Goal: Task Accomplishment & Management: Manage account settings

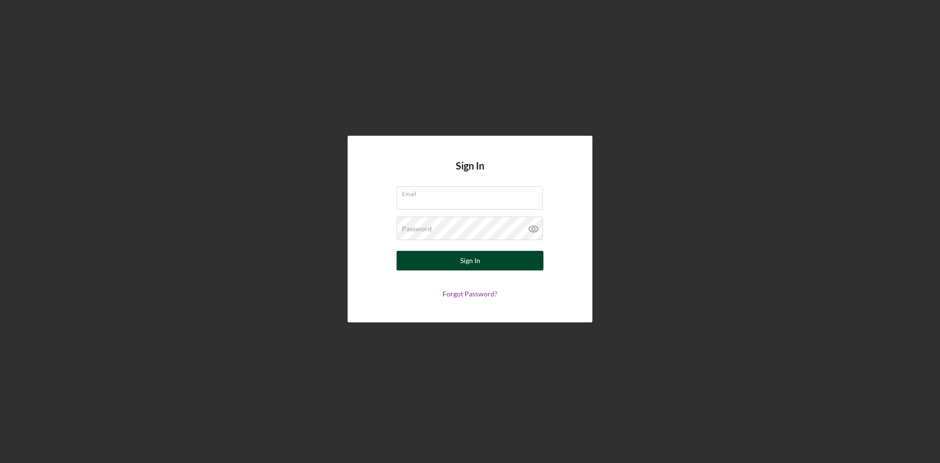
type input "[EMAIL_ADDRESS][DOMAIN_NAME]"
click at [458, 266] on button "Sign In" at bounding box center [470, 261] width 147 height 20
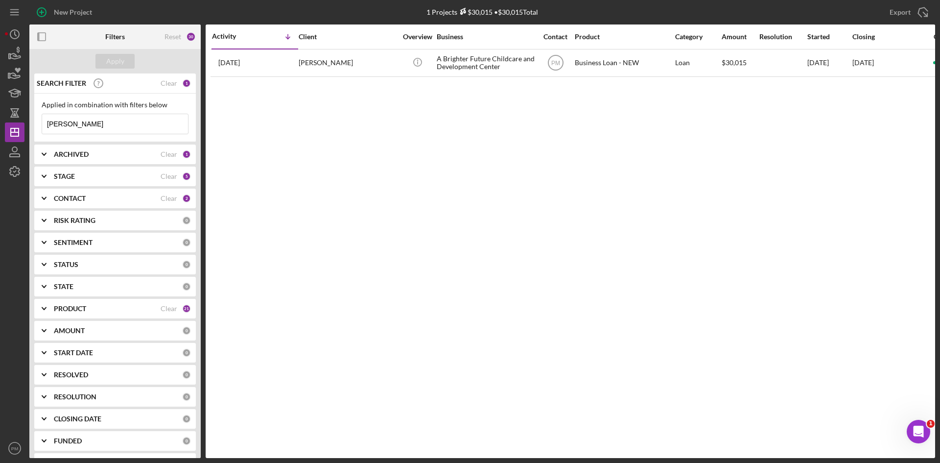
drag, startPoint x: 89, startPoint y: 130, endPoint x: 27, endPoint y: 126, distance: 61.8
click at [27, 126] on div "New Project 1 Projects $30,015 • $30,015 Total [PERSON_NAME] Export Icon/Export…" at bounding box center [470, 229] width 931 height 458
click at [289, 149] on div "Activity Icon/Table Sort Arrow Client Overview Business Contact Product Categor…" at bounding box center [571, 241] width 730 height 434
click at [117, 130] on input at bounding box center [115, 124] width 146 height 20
click at [227, 130] on div "Activity Icon/Table Sort Arrow Client Overview Business Contact Product Categor…" at bounding box center [571, 241] width 730 height 434
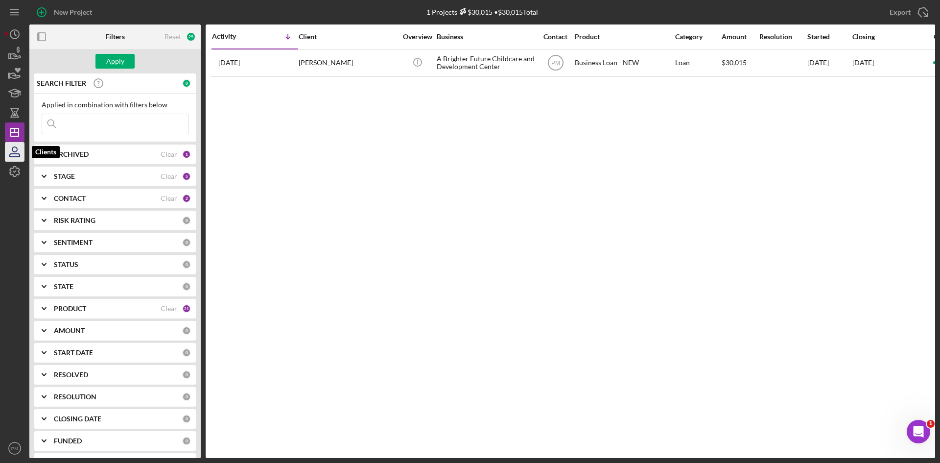
click at [14, 149] on icon "button" at bounding box center [14, 152] width 24 height 24
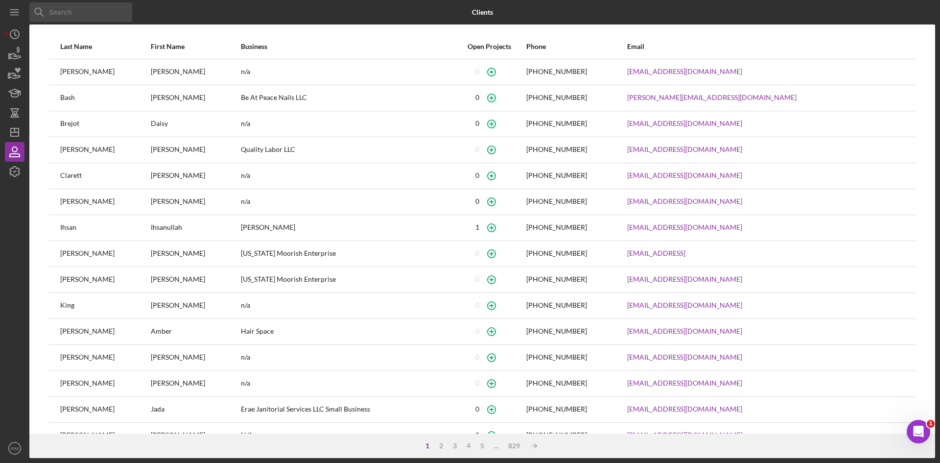
click at [81, 14] on input at bounding box center [80, 12] width 103 height 20
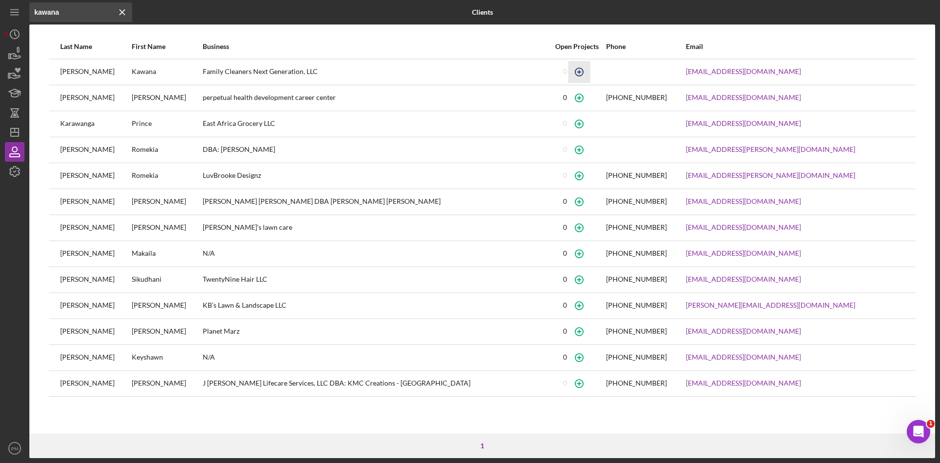
type input "kawana"
click at [590, 77] on icon "button" at bounding box center [579, 72] width 22 height 22
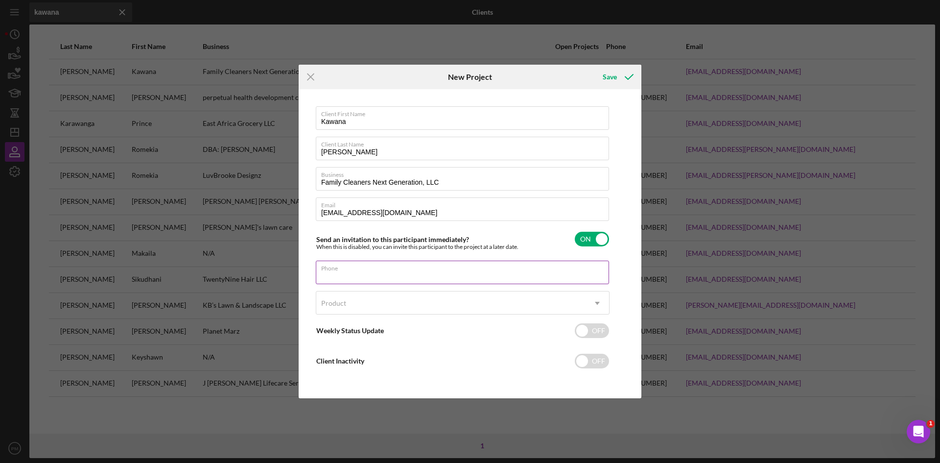
click at [396, 284] on input "Phone" at bounding box center [462, 273] width 293 height 24
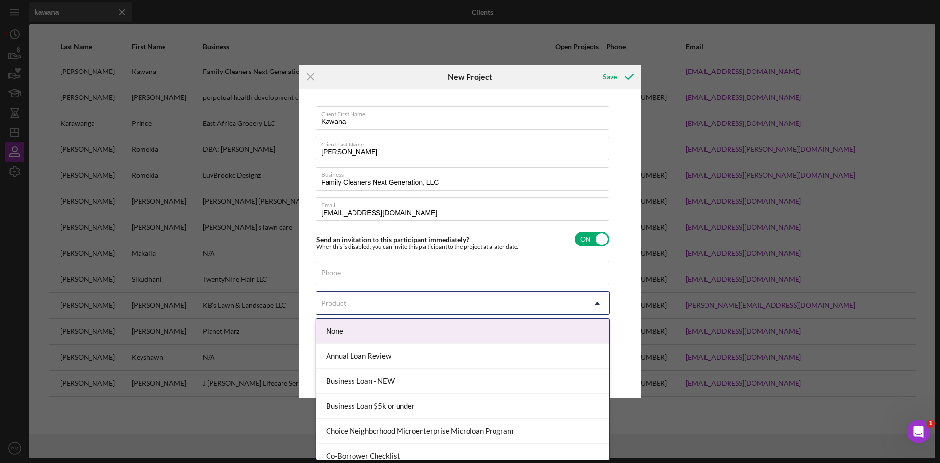
click at [341, 297] on div "Product" at bounding box center [450, 303] width 269 height 23
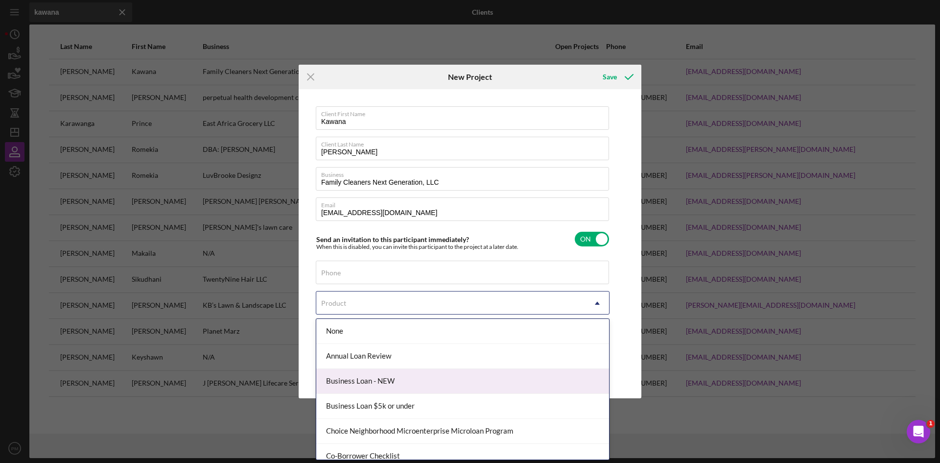
click at [351, 381] on div "Business Loan - NEW" at bounding box center [462, 381] width 293 height 25
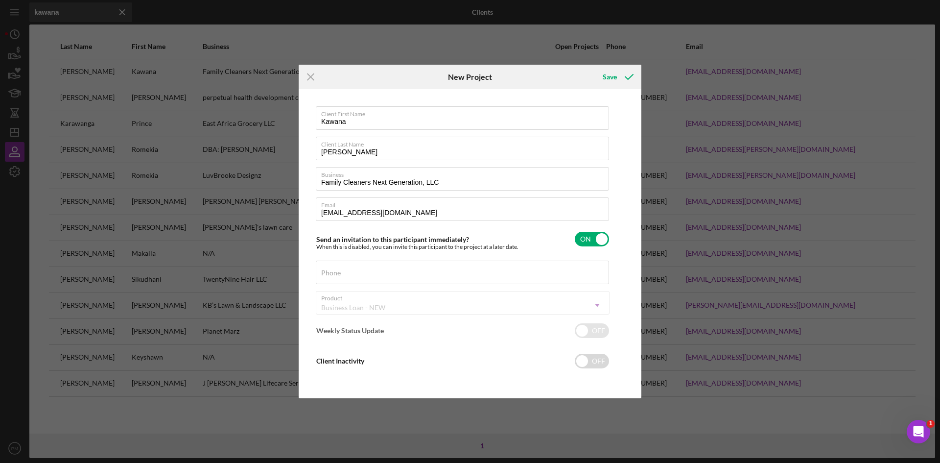
checkbox input "true"
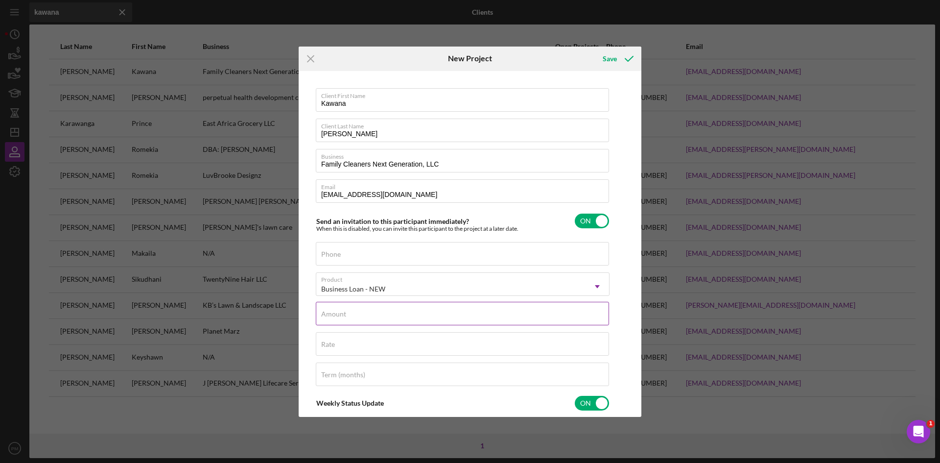
click at [345, 312] on label "Amount" at bounding box center [333, 314] width 25 height 8
click at [345, 312] on input "Amount" at bounding box center [462, 314] width 293 height 24
type input "$13,800"
click at [334, 337] on div "Rate" at bounding box center [463, 344] width 294 height 24
type input "8.500%"
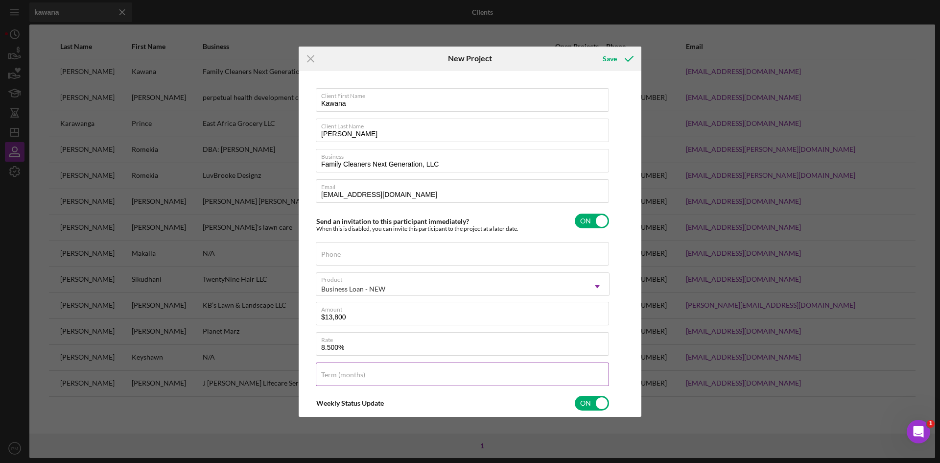
click at [345, 382] on input "Term (months)" at bounding box center [462, 374] width 293 height 24
type input "12"
click at [606, 50] on div "Save" at bounding box center [610, 59] width 14 height 20
checkbox input "false"
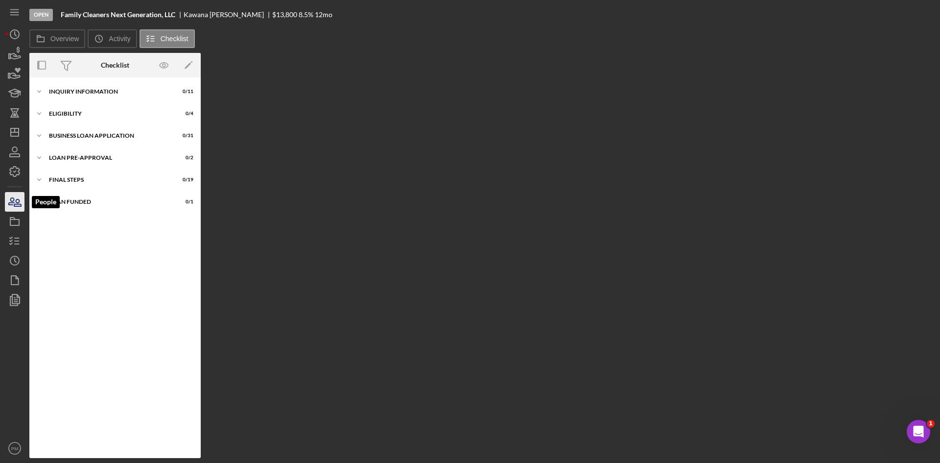
click at [16, 207] on icon "button" at bounding box center [14, 202] width 24 height 24
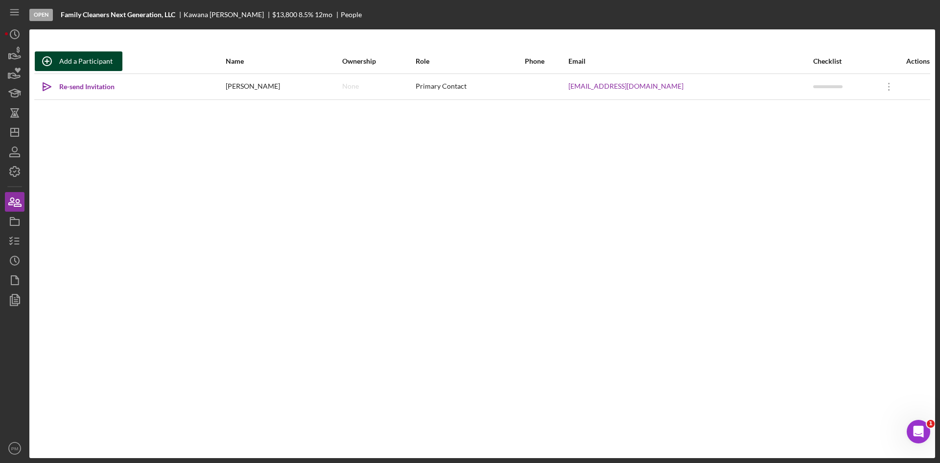
click at [96, 56] on div "Add a Participant" at bounding box center [85, 61] width 53 height 20
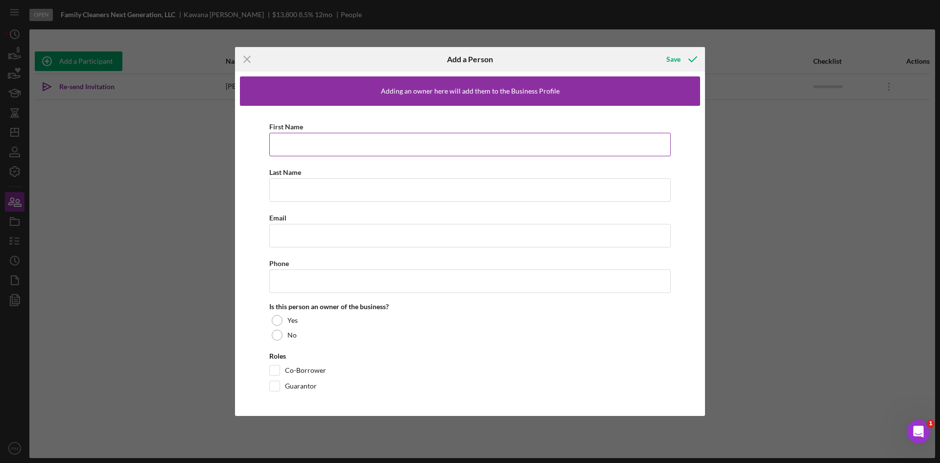
click at [342, 140] on input "First Name" at bounding box center [470, 145] width 402 height 24
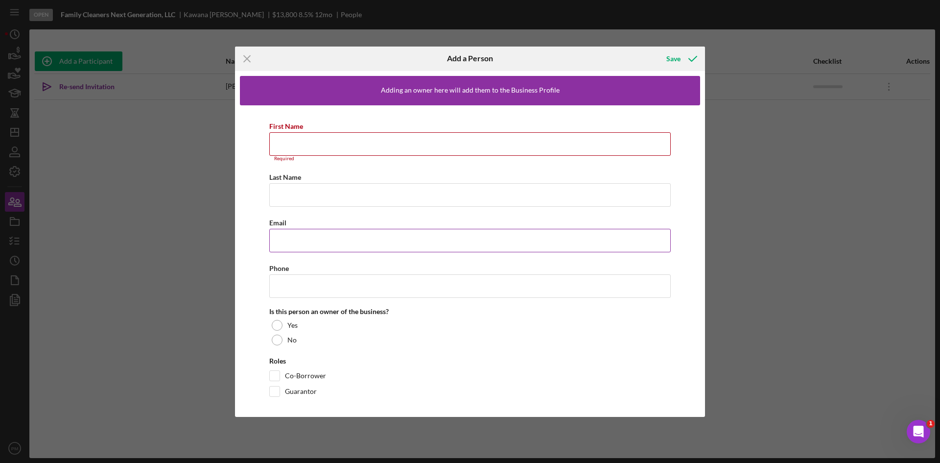
paste input "[EMAIL_ADDRESS][DOMAIN_NAME]"
type input "[EMAIL_ADDRESS][DOMAIN_NAME]"
click at [301, 140] on input "First Name" at bounding box center [470, 144] width 402 height 24
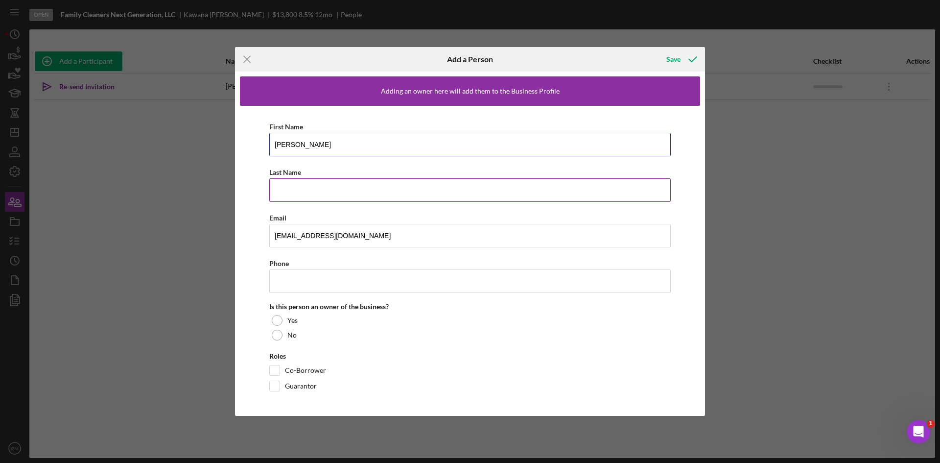
type input "[PERSON_NAME]"
click at [294, 190] on input "Last Name" at bounding box center [470, 190] width 402 height 24
type input "[PERSON_NAME]"
click at [306, 280] on input "Phone" at bounding box center [470, 281] width 402 height 24
click at [458, 292] on input "Phone" at bounding box center [470, 281] width 402 height 24
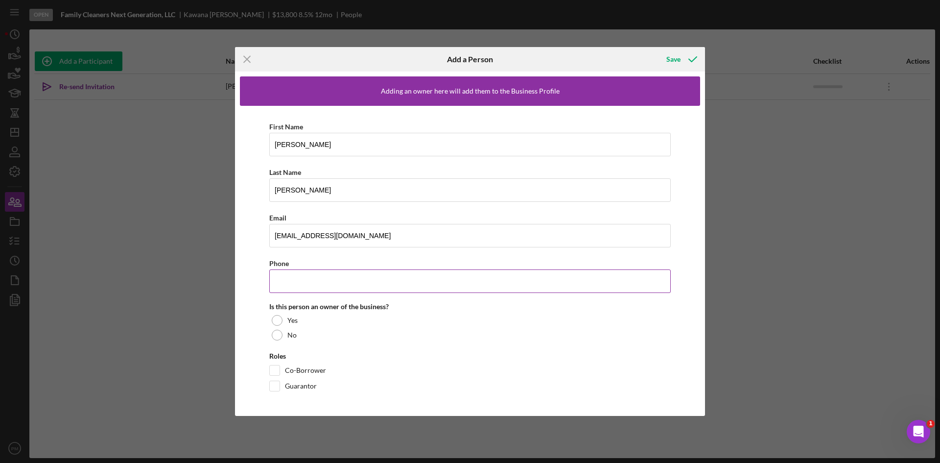
click at [299, 286] on input "Phone" at bounding box center [470, 281] width 402 height 24
paste input "[PHONE_NUMBER]"
type input "[PHONE_NUMBER]"
click at [274, 320] on div at bounding box center [277, 320] width 11 height 11
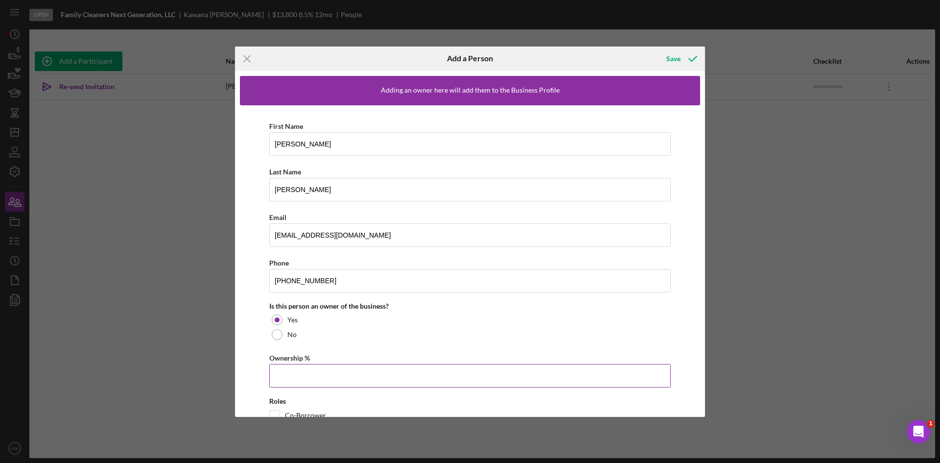
click at [274, 383] on input "Ownership %" at bounding box center [470, 376] width 402 height 24
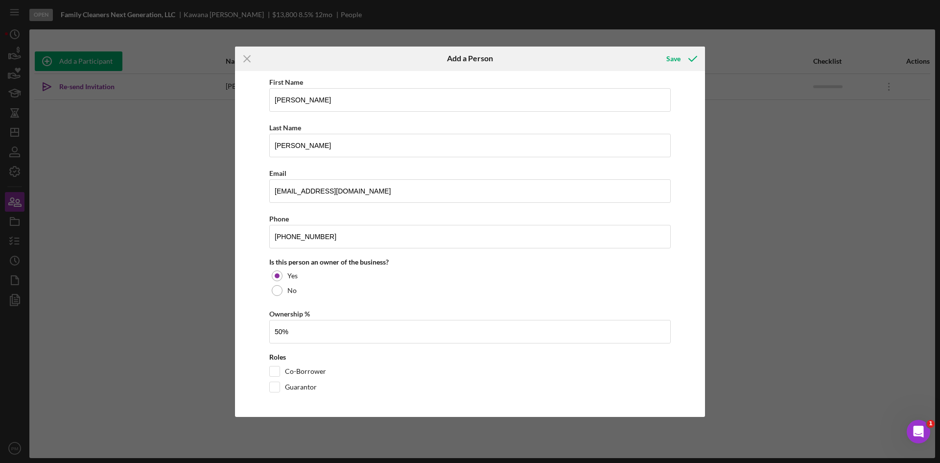
type input "50.00%"
click at [275, 368] on input "Co-Borrower" at bounding box center [275, 371] width 10 height 10
checkbox input "true"
click at [672, 65] on div "Save" at bounding box center [674, 59] width 14 height 20
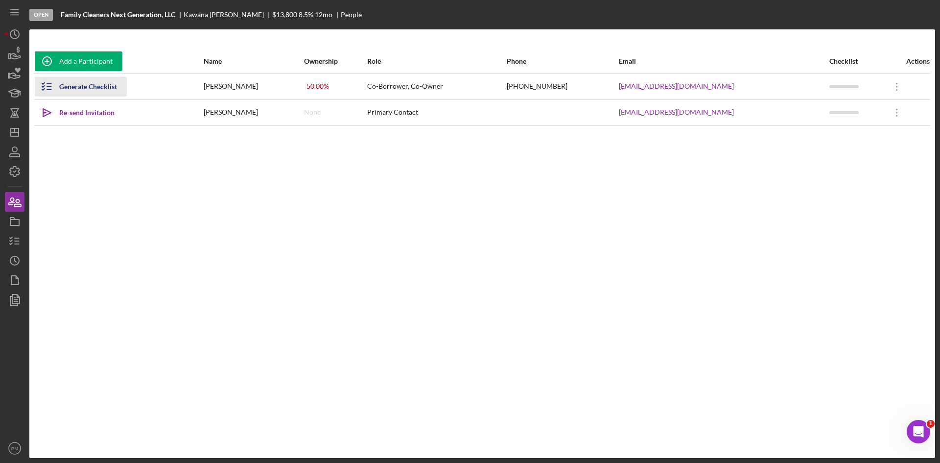
click at [51, 84] on line "button" at bounding box center [49, 84] width 4 height 0
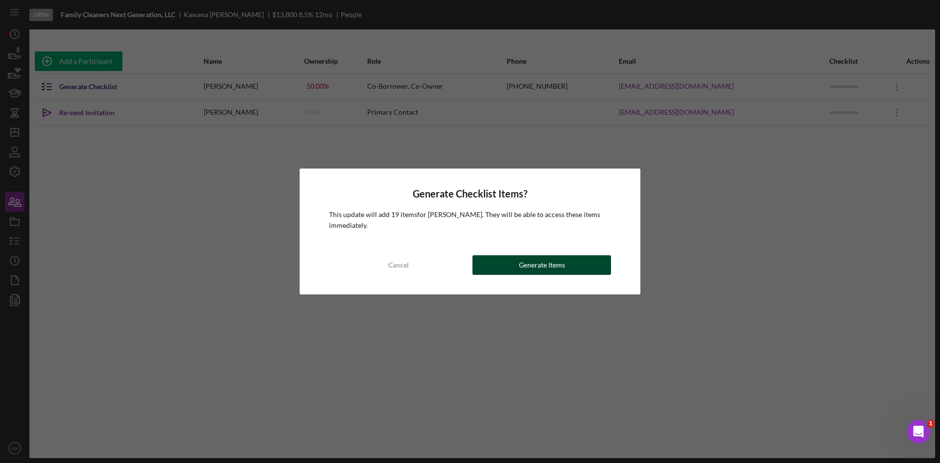
click at [517, 262] on button "Generate Items" at bounding box center [542, 265] width 139 height 20
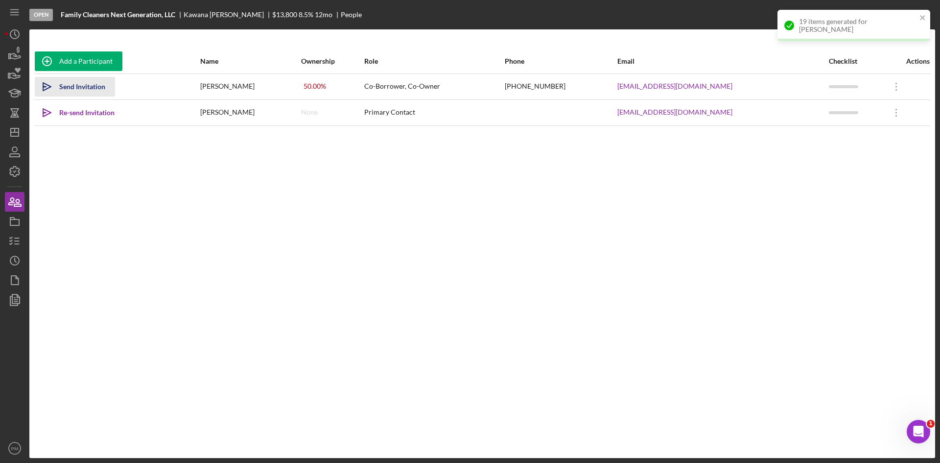
click at [79, 88] on div "Send Invitation" at bounding box center [82, 87] width 46 height 20
click at [150, 165] on div "Add a Participant Name Ownership Role Phone Email Checklist Actions Icon/icon-i…" at bounding box center [482, 243] width 906 height 389
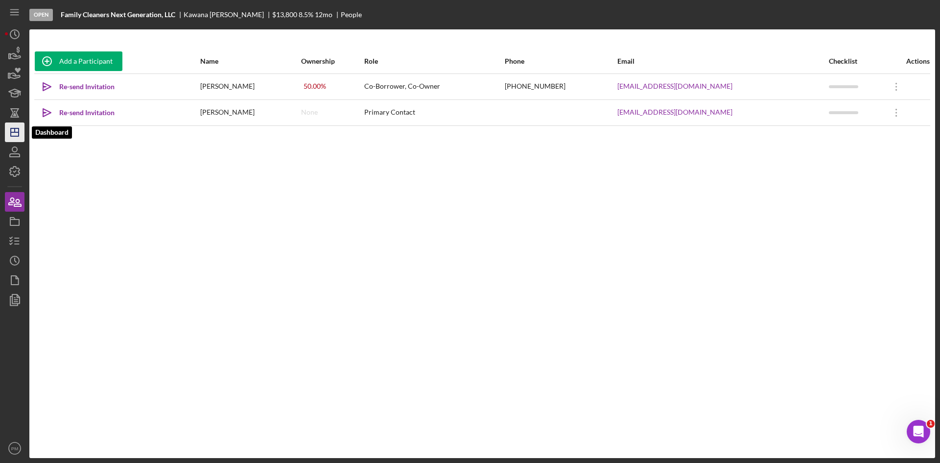
click at [14, 129] on icon "Icon/Dashboard" at bounding box center [14, 132] width 24 height 24
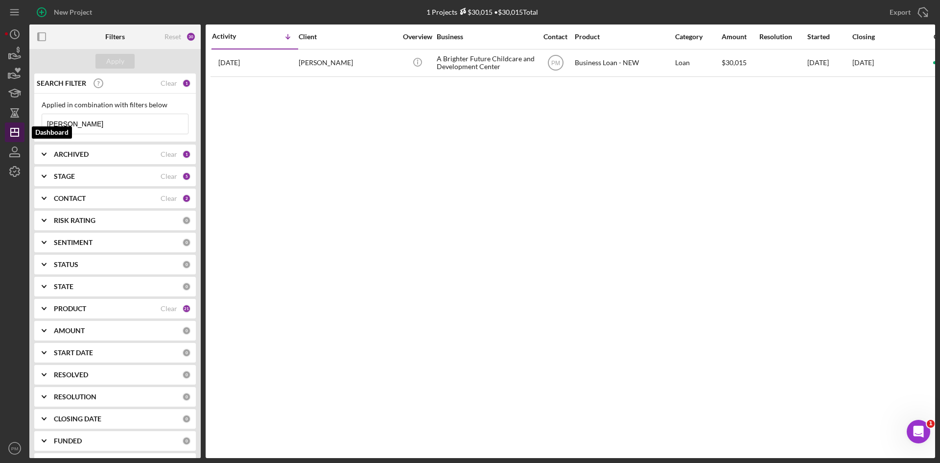
drag, startPoint x: 76, startPoint y: 126, endPoint x: 13, endPoint y: 128, distance: 63.2
click at [13, 128] on div "New Project 1 Projects $30,015 • $30,015 Total [PERSON_NAME] Export Icon/Export…" at bounding box center [470, 229] width 931 height 458
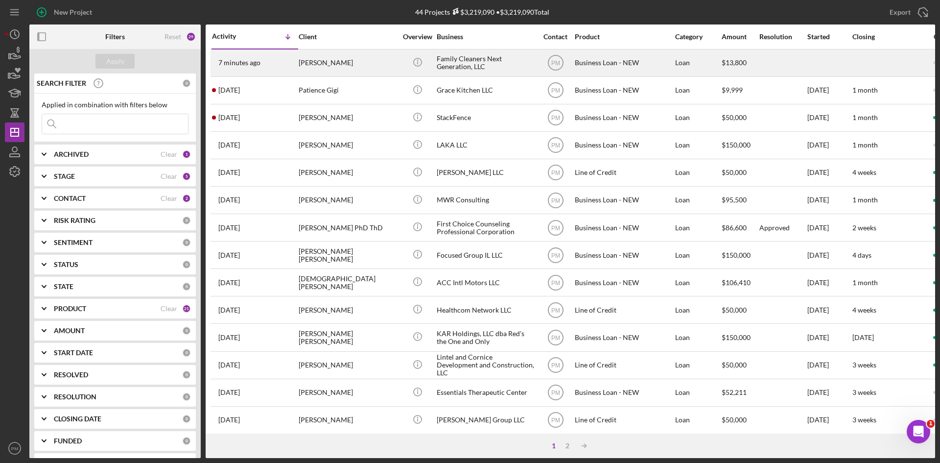
click at [357, 70] on div "[PERSON_NAME]" at bounding box center [348, 63] width 98 height 26
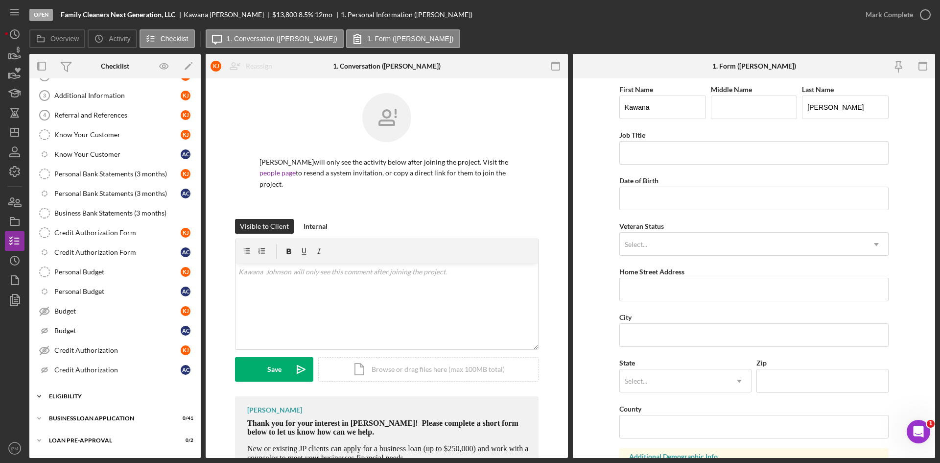
scroll to position [140, 0]
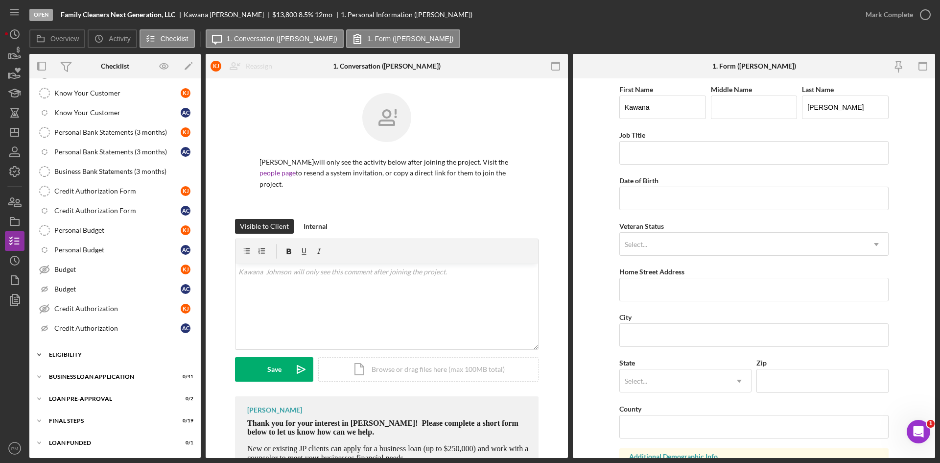
drag, startPoint x: 64, startPoint y: 354, endPoint x: 66, endPoint y: 361, distance: 6.8
click at [64, 354] on div "ELIGIBILITY" at bounding box center [119, 355] width 140 height 6
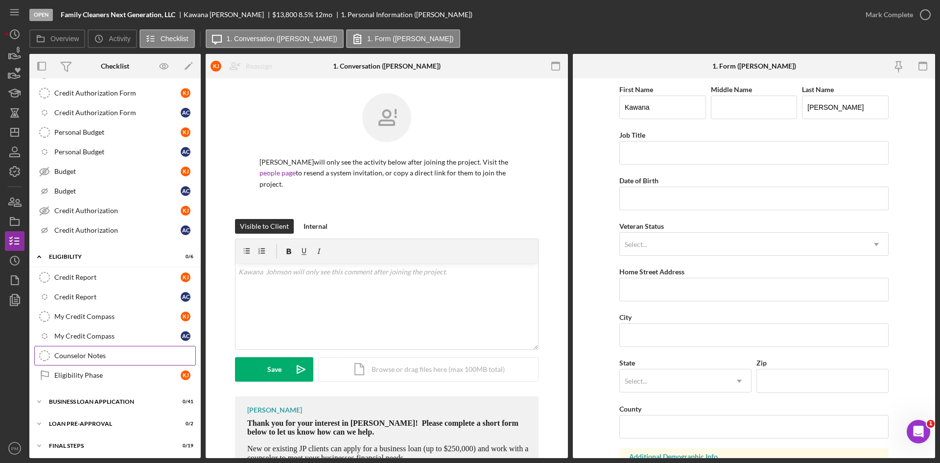
click at [80, 359] on div "Counselor Notes" at bounding box center [124, 356] width 141 height 8
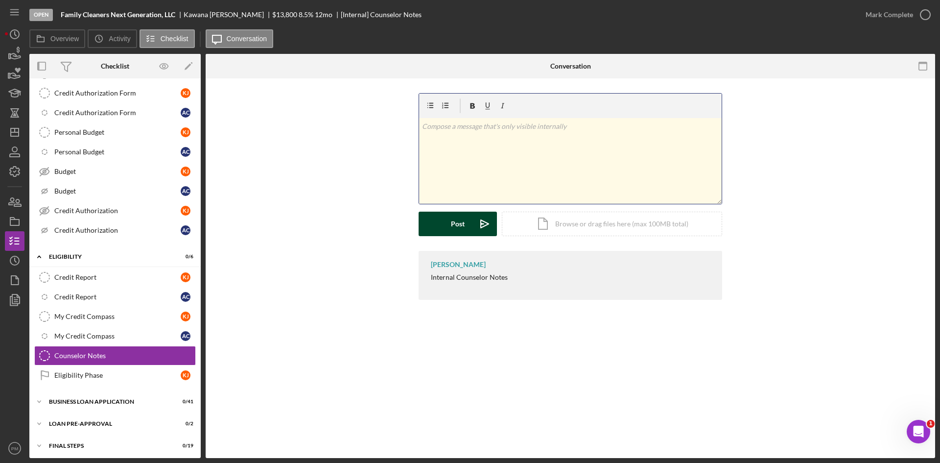
scroll to position [233, 0]
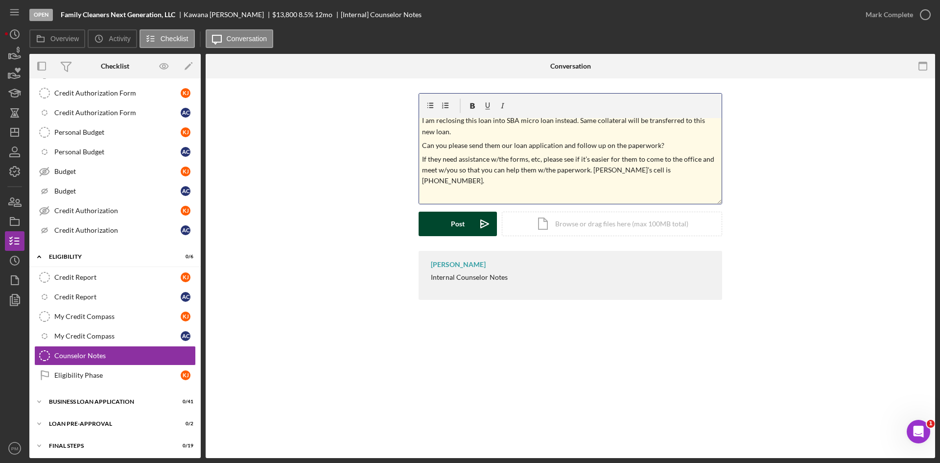
click at [459, 229] on div "Post" at bounding box center [458, 224] width 14 height 24
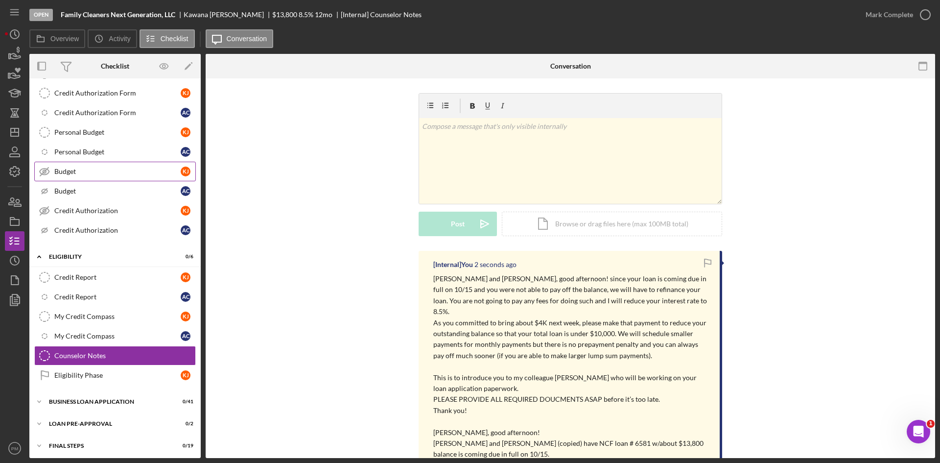
click at [82, 174] on div "Budget" at bounding box center [117, 172] width 126 height 8
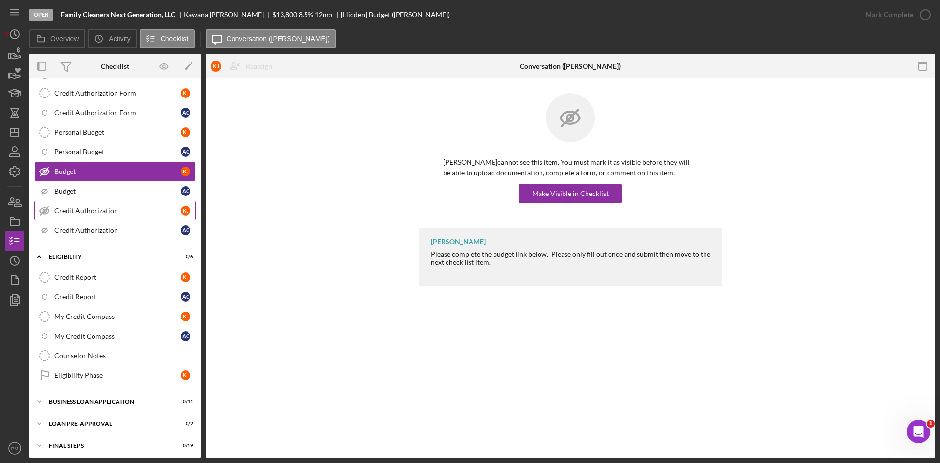
click at [62, 218] on link "Credit Authorization Credit Authorization K J" at bounding box center [115, 211] width 162 height 20
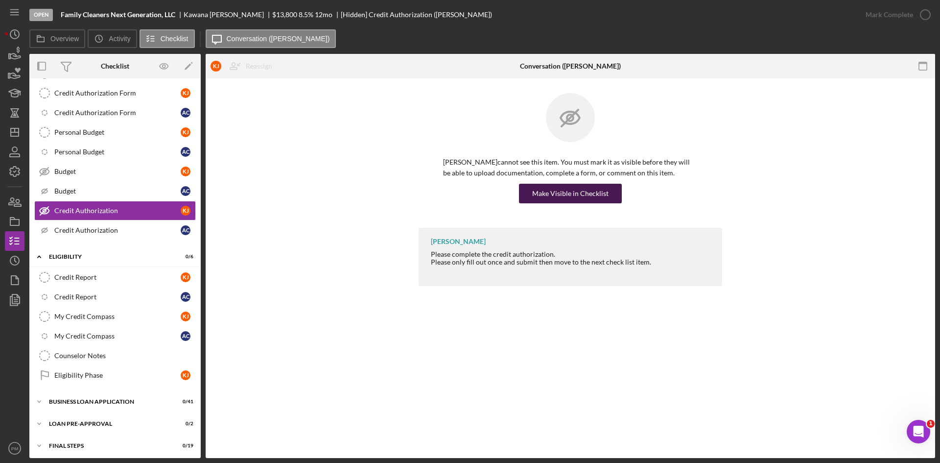
click at [598, 191] on div "Make Visible in Checklist" at bounding box center [570, 194] width 76 height 20
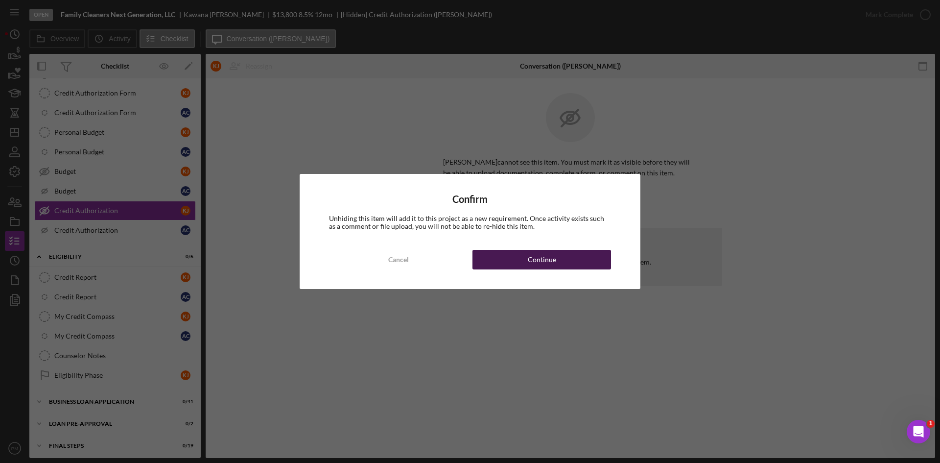
click at [530, 263] on div "Continue" at bounding box center [542, 260] width 28 height 20
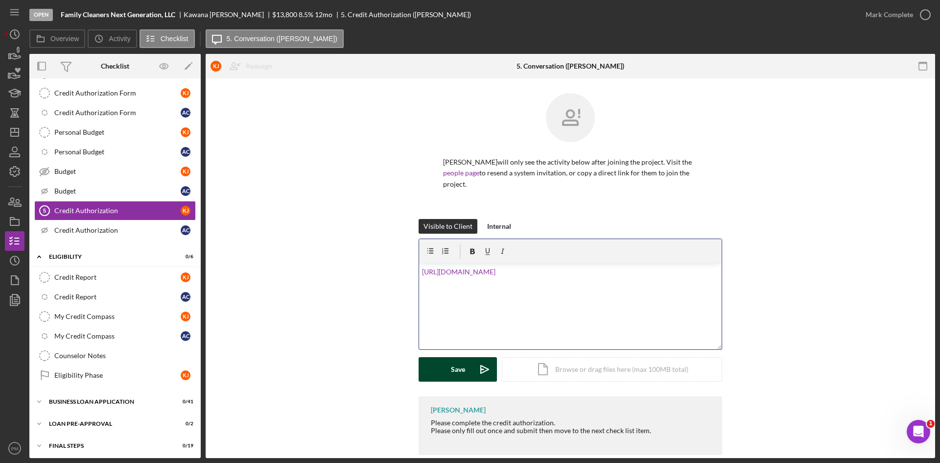
click at [457, 361] on div "Save" at bounding box center [458, 369] width 14 height 24
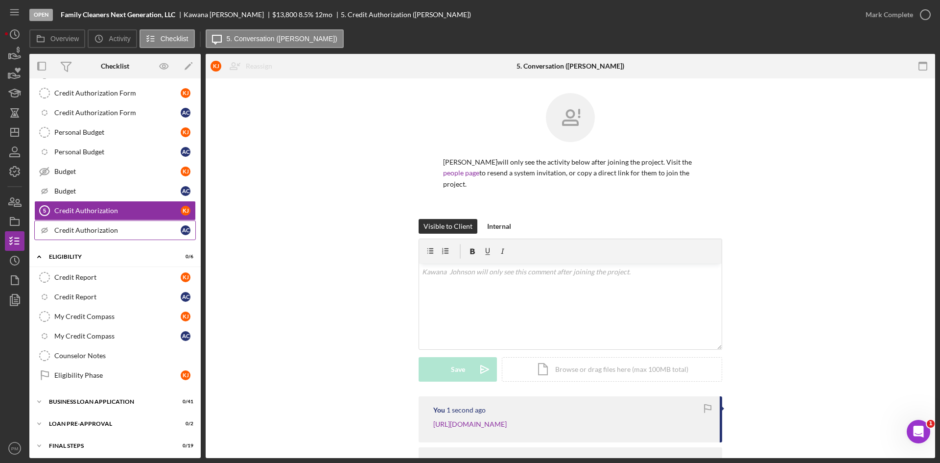
click at [105, 237] on link "Icon/Checklist Item Sub Hidden Credit Authorization A C" at bounding box center [115, 230] width 162 height 20
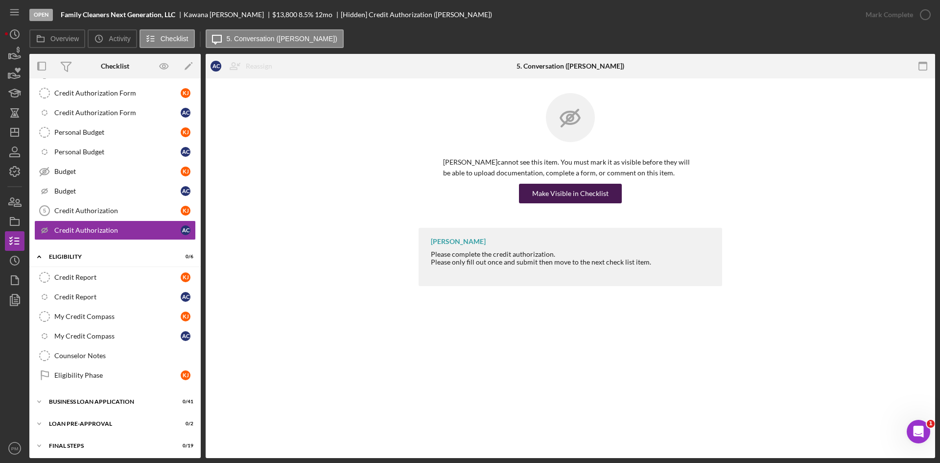
click at [566, 189] on div "Make Visible in Checklist" at bounding box center [570, 194] width 76 height 20
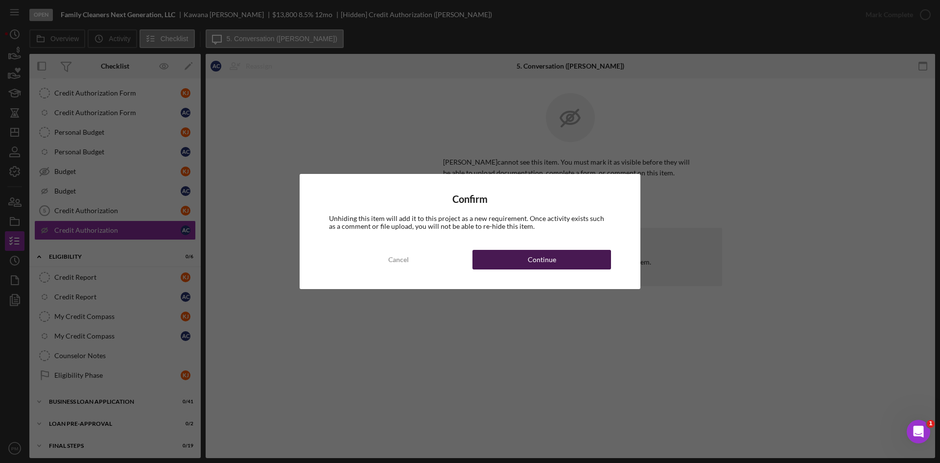
click at [524, 261] on button "Continue" at bounding box center [542, 260] width 139 height 20
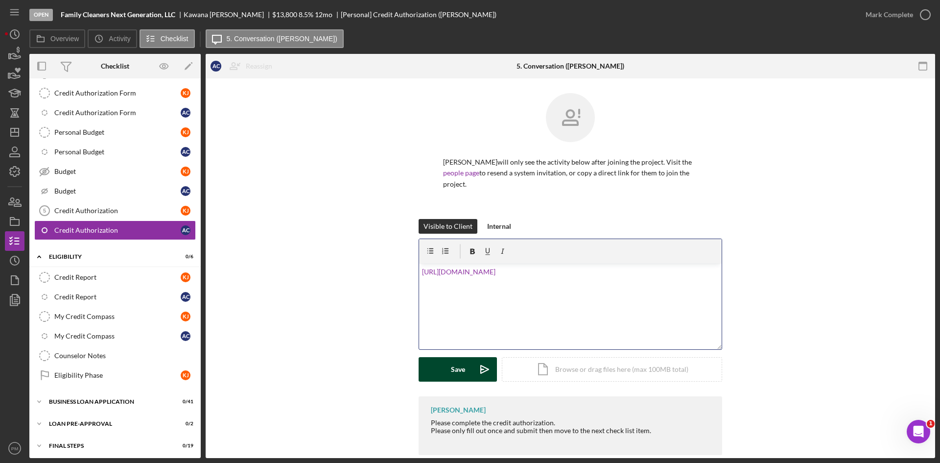
click at [462, 379] on div "Save" at bounding box center [458, 369] width 14 height 24
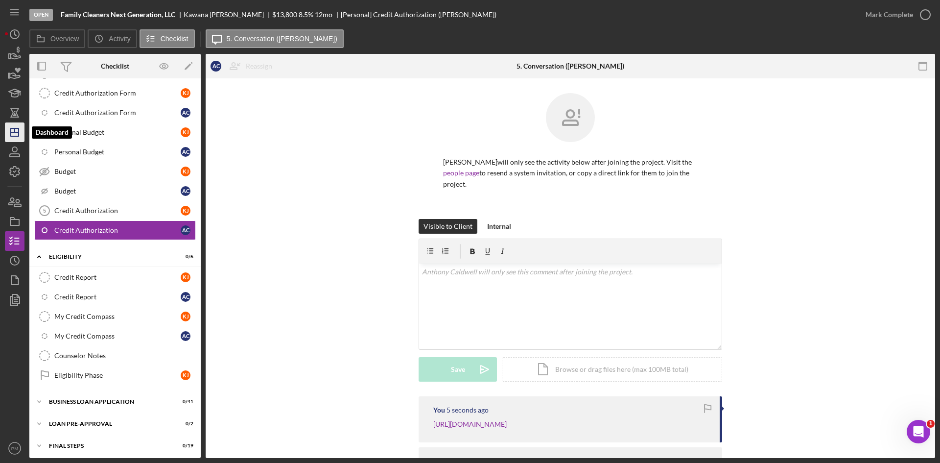
click at [16, 133] on icon "Icon/Dashboard" at bounding box center [14, 132] width 24 height 24
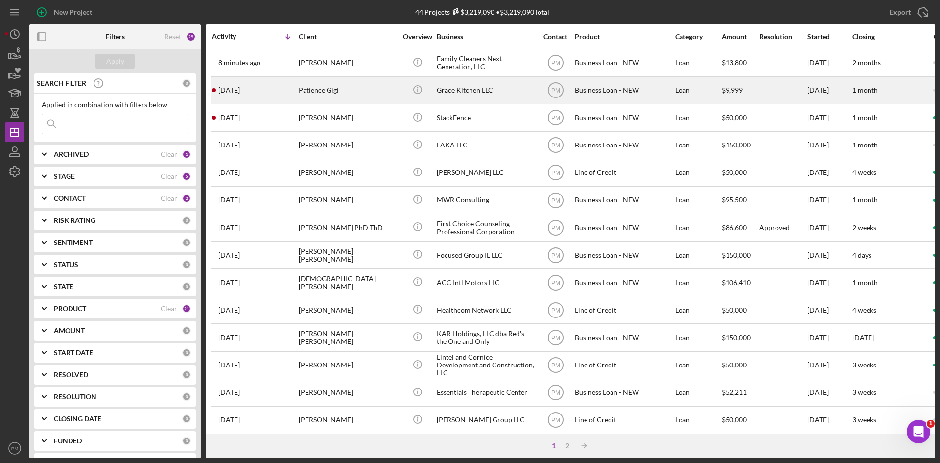
click at [331, 96] on div "Patience Gigi" at bounding box center [348, 90] width 98 height 26
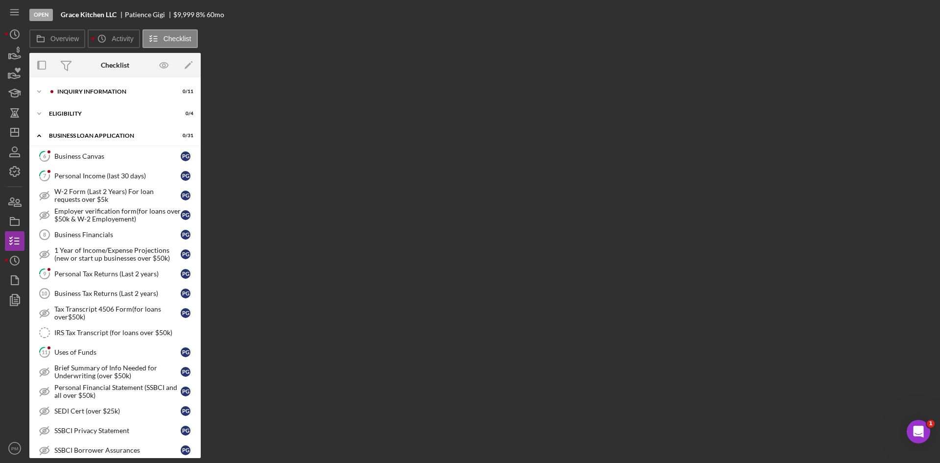
scroll to position [339, 0]
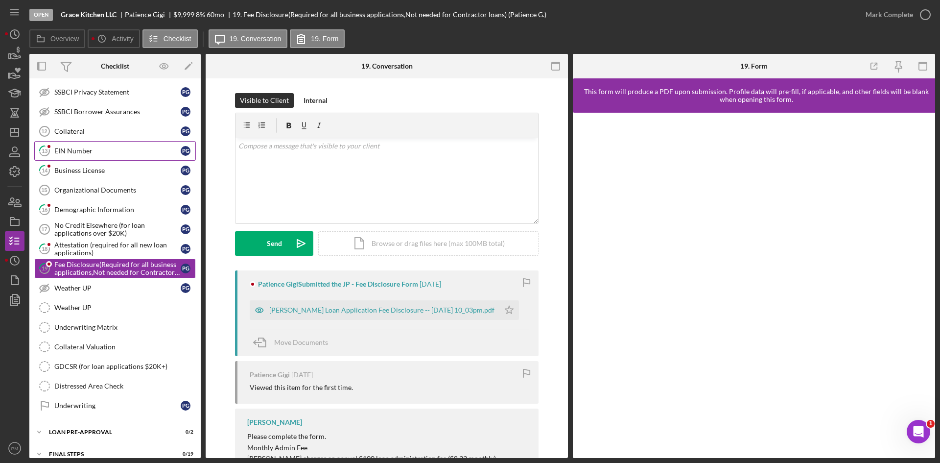
click at [108, 156] on link "13 EIN Number P G" at bounding box center [115, 151] width 162 height 20
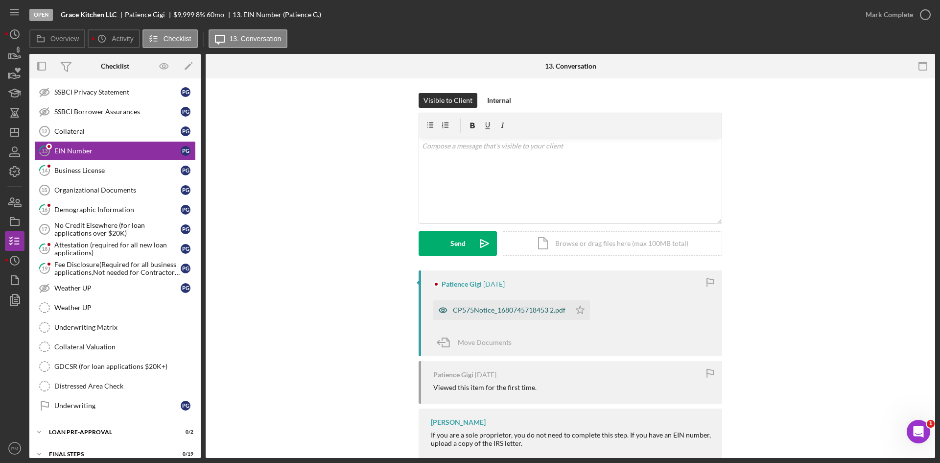
click at [512, 312] on div "CP575Notice_1680745718453 2.pdf" at bounding box center [509, 310] width 113 height 8
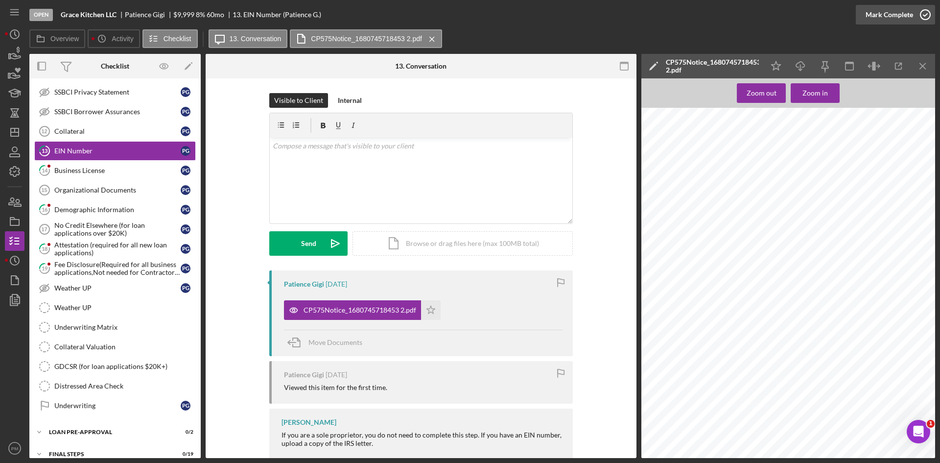
click at [883, 20] on div "Mark Complete" at bounding box center [890, 15] width 48 height 20
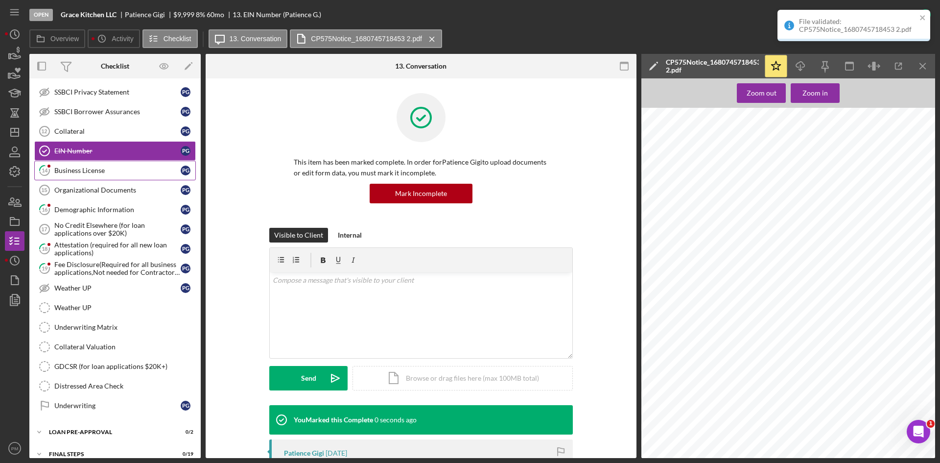
click at [79, 165] on link "14 Business License P G" at bounding box center [115, 171] width 162 height 20
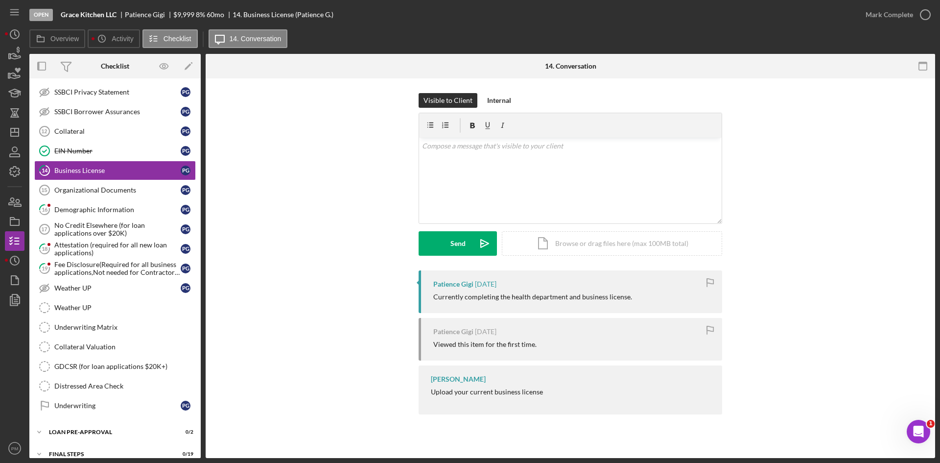
click at [902, 13] on div "Mark Complete" at bounding box center [890, 15] width 48 height 20
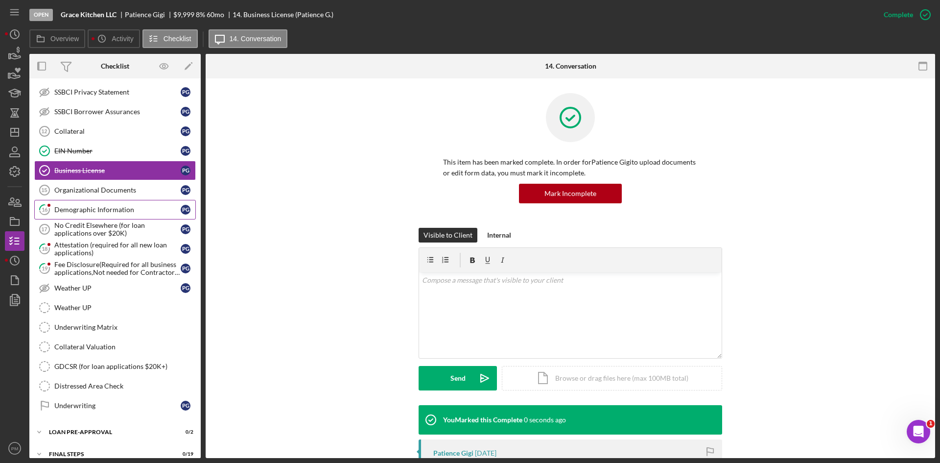
click at [57, 215] on link "16 Demographic Information P G" at bounding box center [115, 210] width 162 height 20
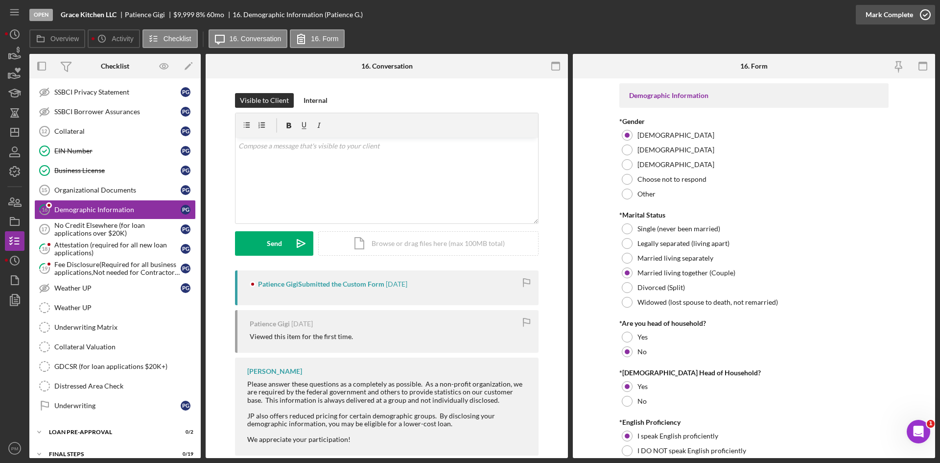
click at [905, 15] on div "Mark Complete" at bounding box center [890, 15] width 48 height 20
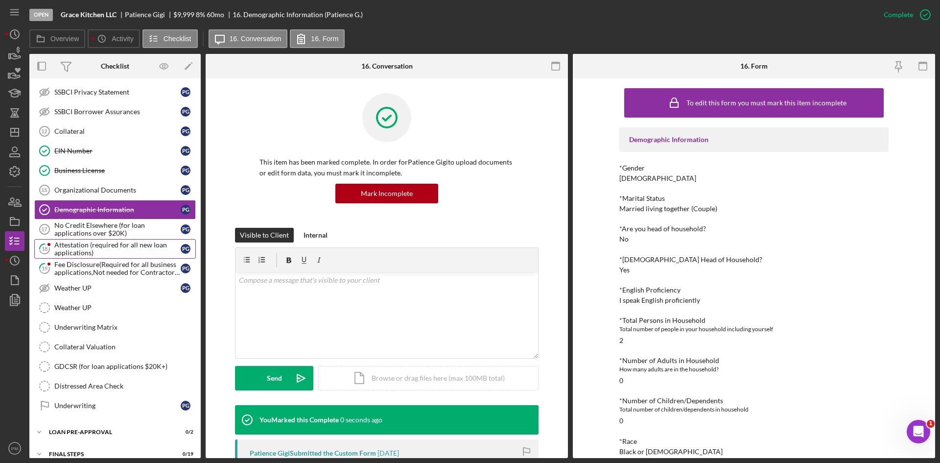
click at [107, 249] on div "Attestation (required for all new loan applications)" at bounding box center [117, 249] width 126 height 16
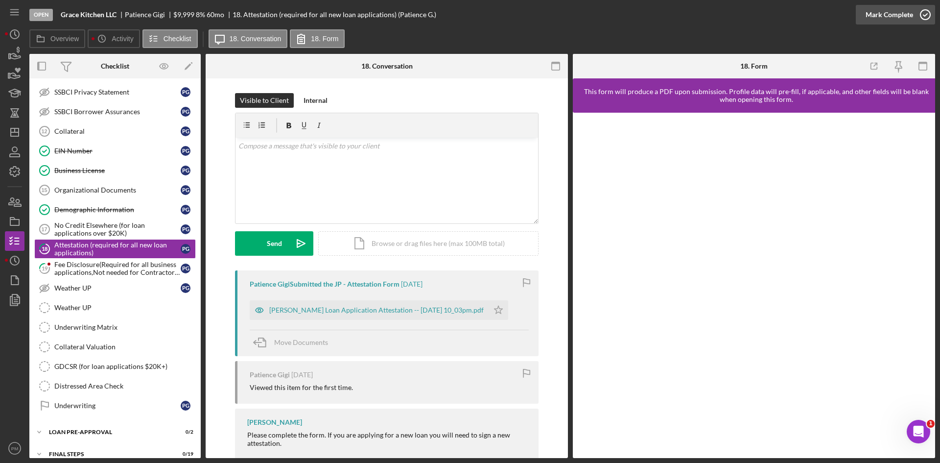
click at [902, 7] on div "Mark Complete" at bounding box center [890, 15] width 48 height 20
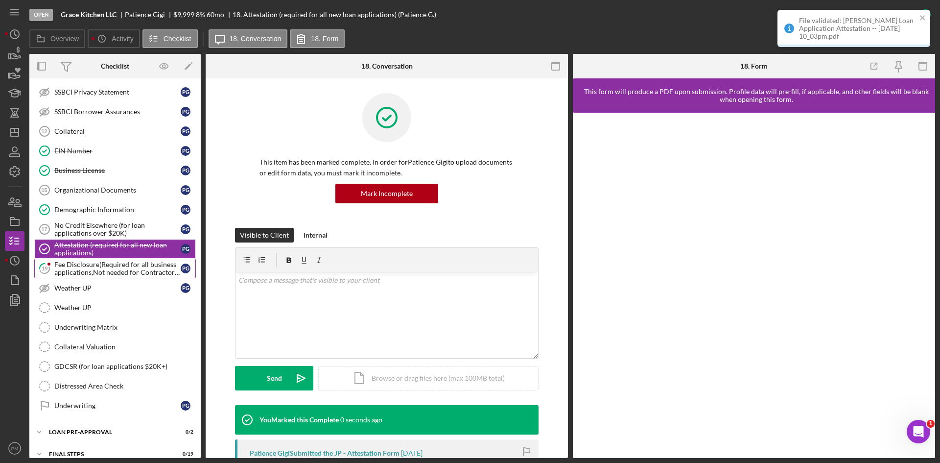
click at [105, 266] on div "Fee Disclosure(Required for all business applications,Not needed for Contractor…" at bounding box center [117, 269] width 126 height 16
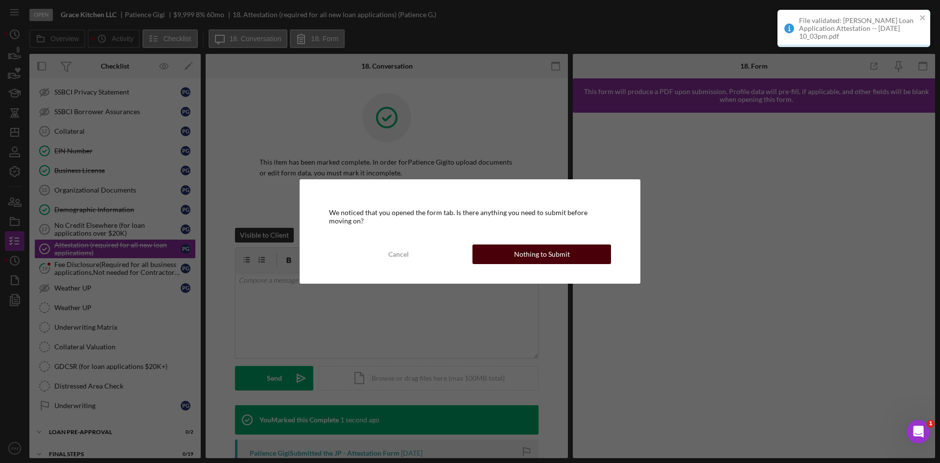
click at [517, 253] on div "Nothing to Submit" at bounding box center [542, 254] width 56 height 20
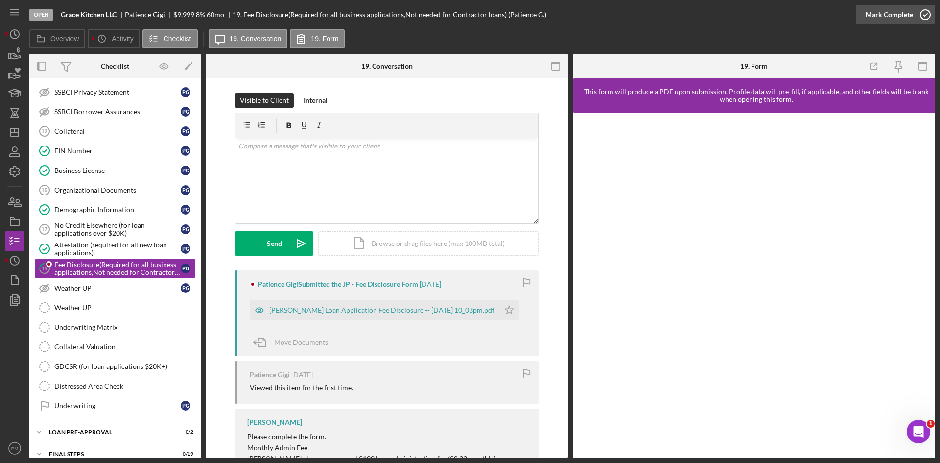
click at [904, 15] on div "Mark Complete" at bounding box center [890, 15] width 48 height 20
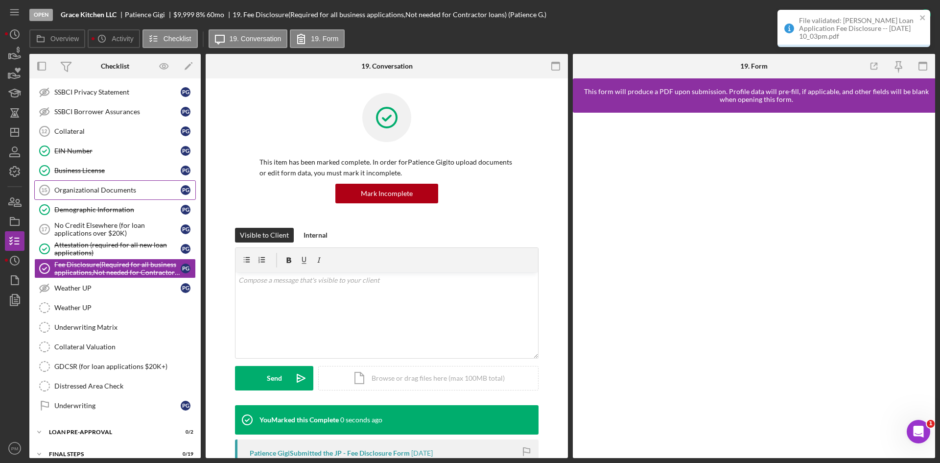
scroll to position [95, 0]
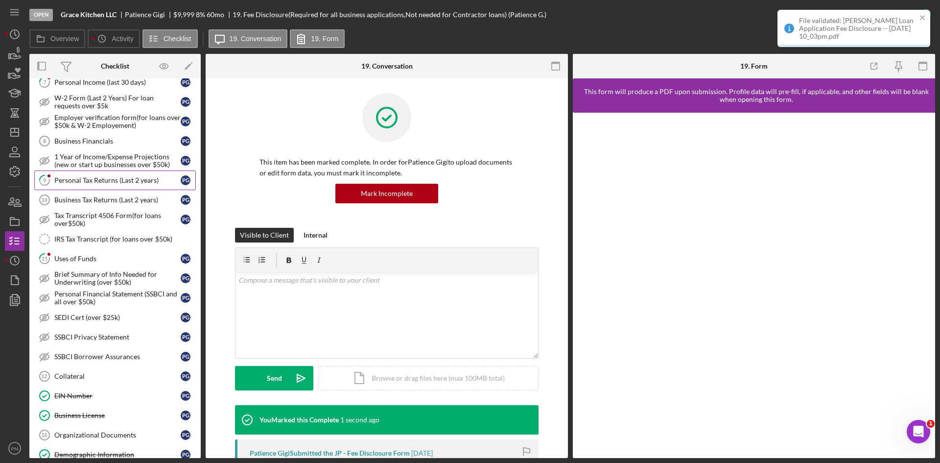
click at [83, 174] on link "9 Personal Tax Returns (Last 2 years) P G" at bounding box center [115, 180] width 162 height 20
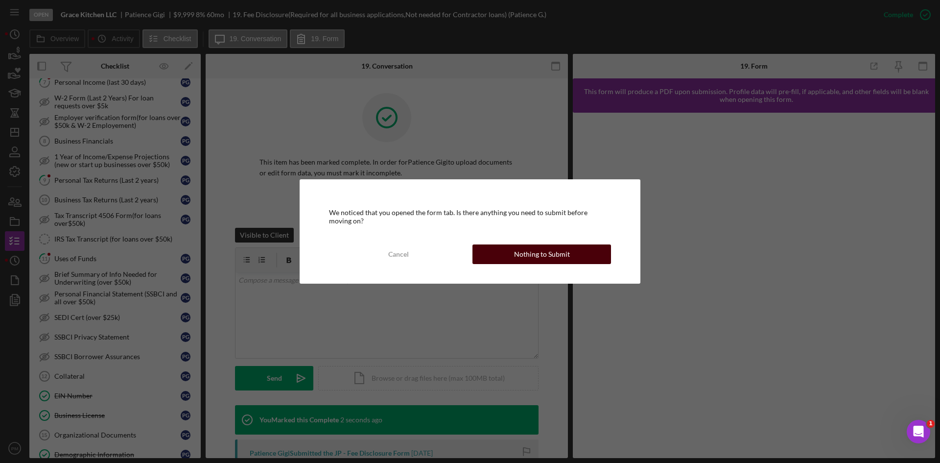
click at [515, 244] on div "Cancel Nothing to Submit" at bounding box center [470, 254] width 282 height 20
click at [518, 259] on div "Nothing to Submit" at bounding box center [542, 254] width 56 height 20
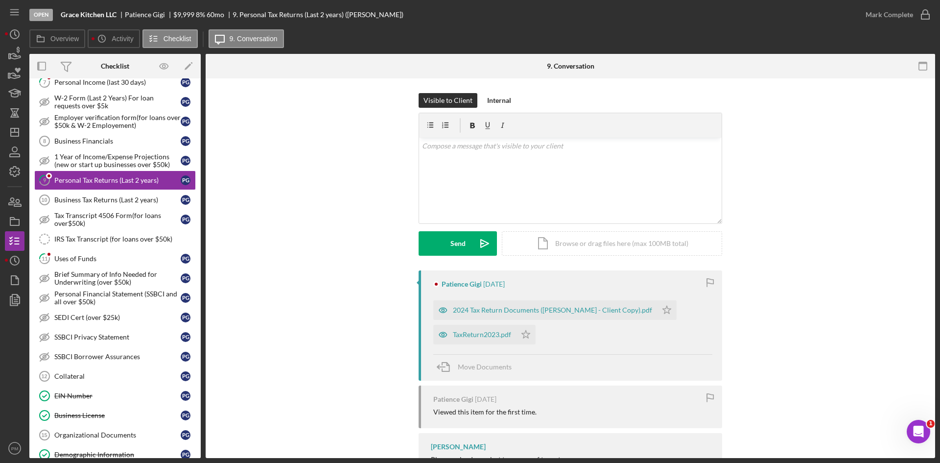
scroll to position [44, 0]
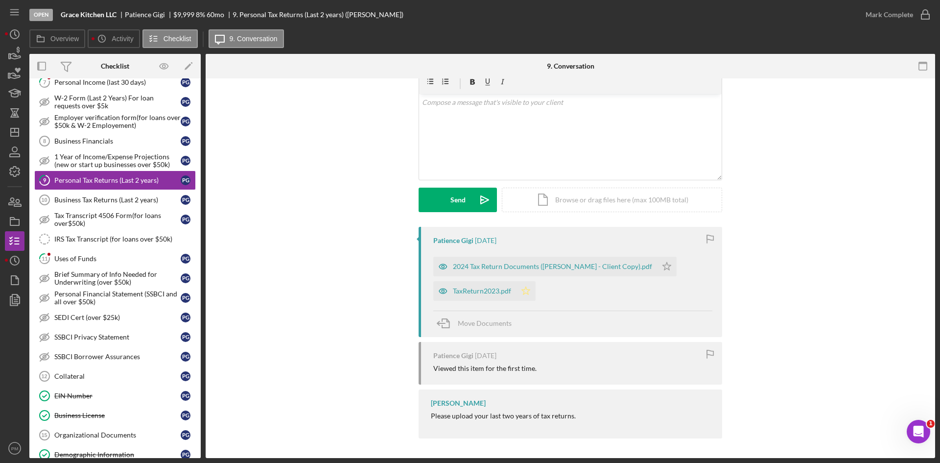
click at [526, 289] on icon "Icon/Star" at bounding box center [526, 291] width 20 height 20
click at [657, 265] on icon "Icon/Star" at bounding box center [667, 267] width 20 height 20
click at [911, 20] on div "Mark Complete" at bounding box center [890, 15] width 48 height 20
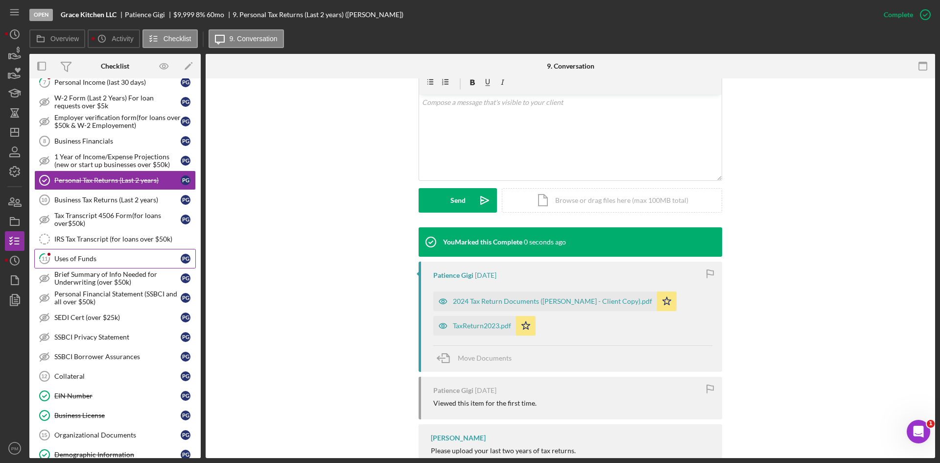
click at [110, 256] on div "Uses of Funds" at bounding box center [117, 259] width 126 height 8
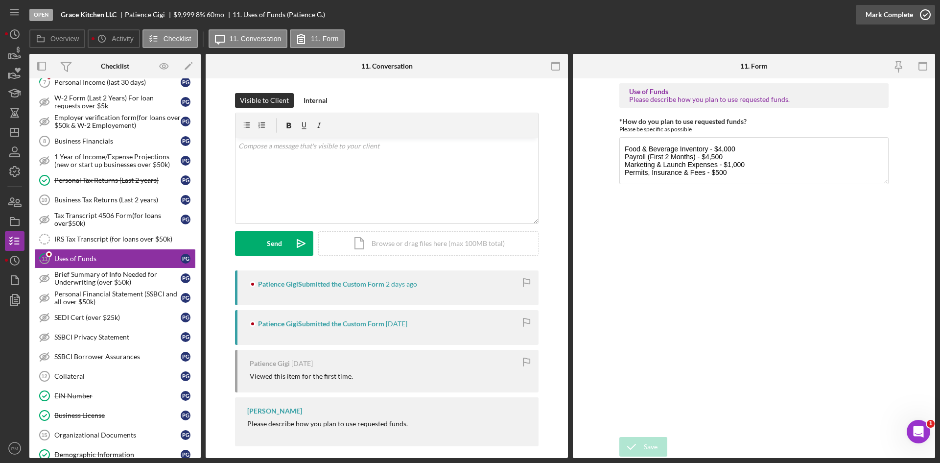
click at [897, 16] on div "Mark Complete" at bounding box center [890, 15] width 48 height 20
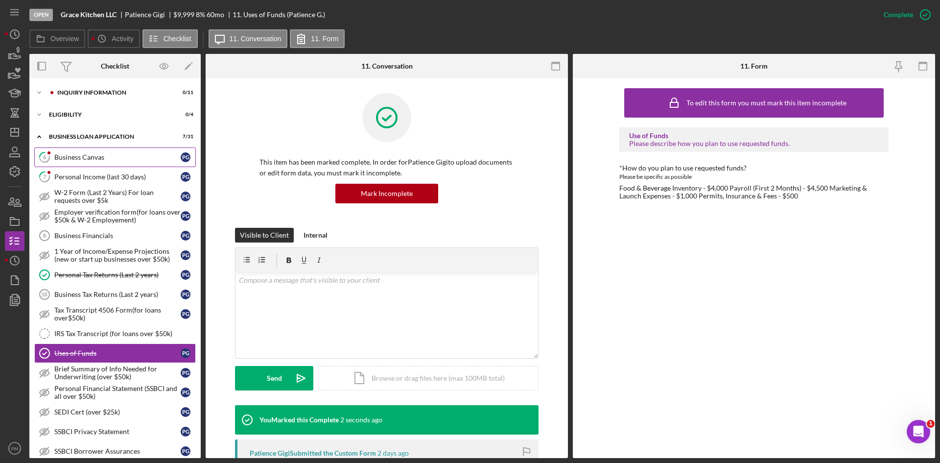
click at [76, 156] on div "Business Canvas" at bounding box center [117, 157] width 126 height 8
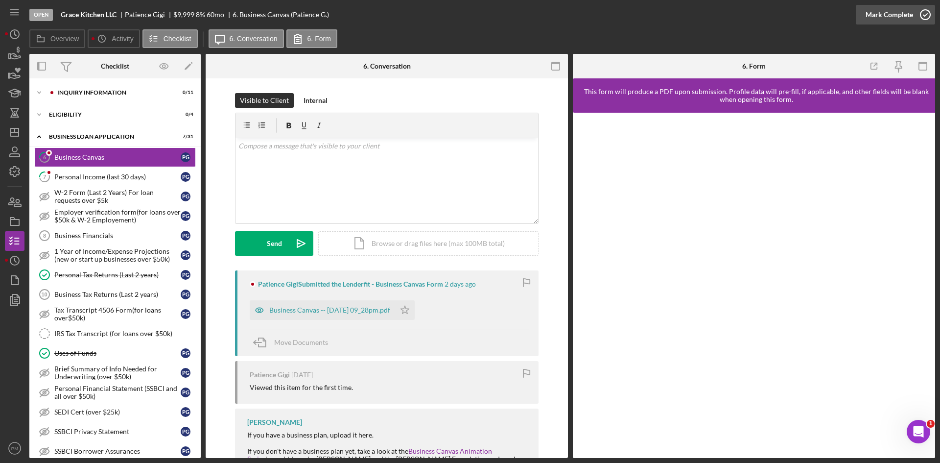
click at [888, 9] on div "Mark Complete" at bounding box center [890, 15] width 48 height 20
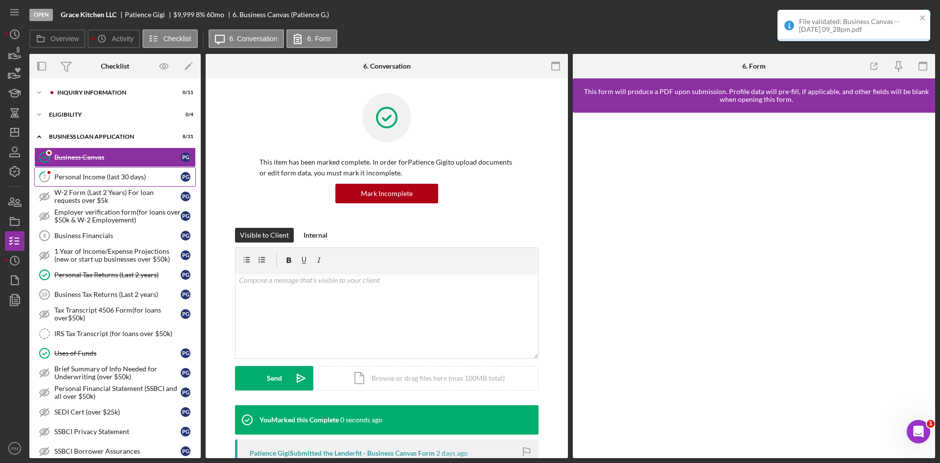
click at [99, 177] on div "Personal Income (last 30 days)" at bounding box center [117, 177] width 126 height 8
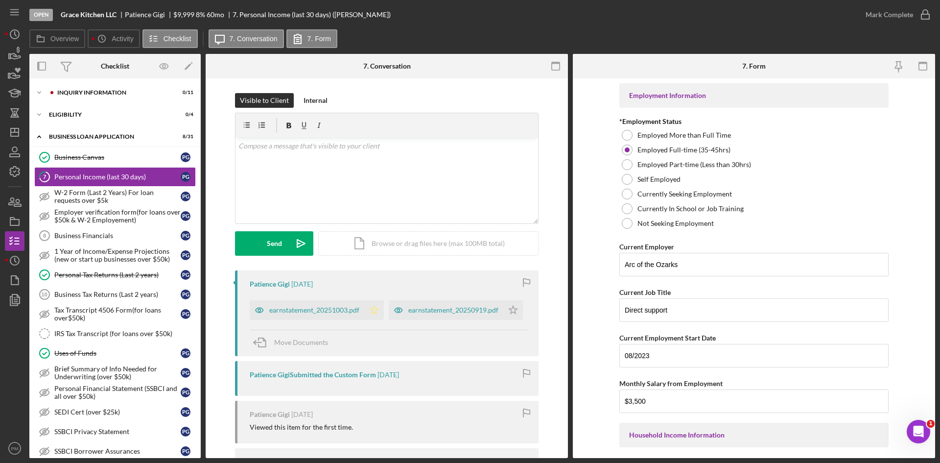
click at [372, 313] on icon "Icon/Star" at bounding box center [374, 310] width 20 height 20
click at [513, 308] on polygon "button" at bounding box center [513, 310] width 8 height 8
click at [313, 310] on div "earnstatement_20251003.pdf" at bounding box center [314, 310] width 90 height 8
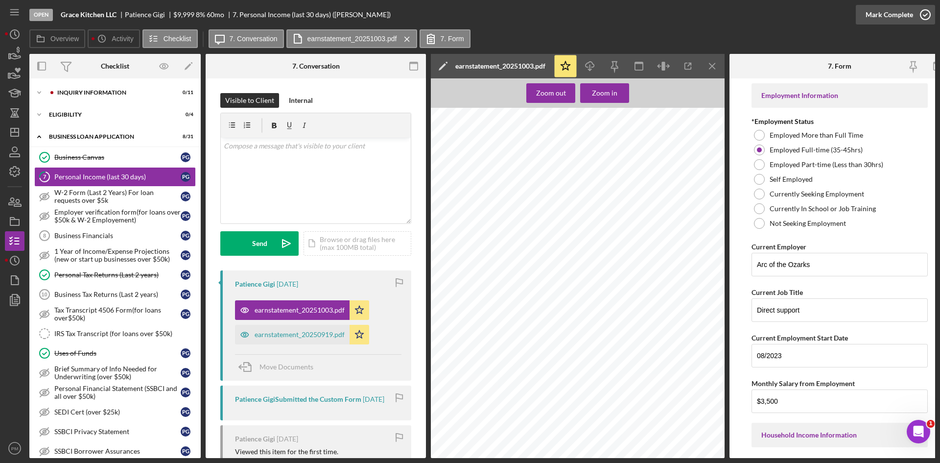
click at [912, 6] on div "Mark Complete" at bounding box center [890, 15] width 48 height 20
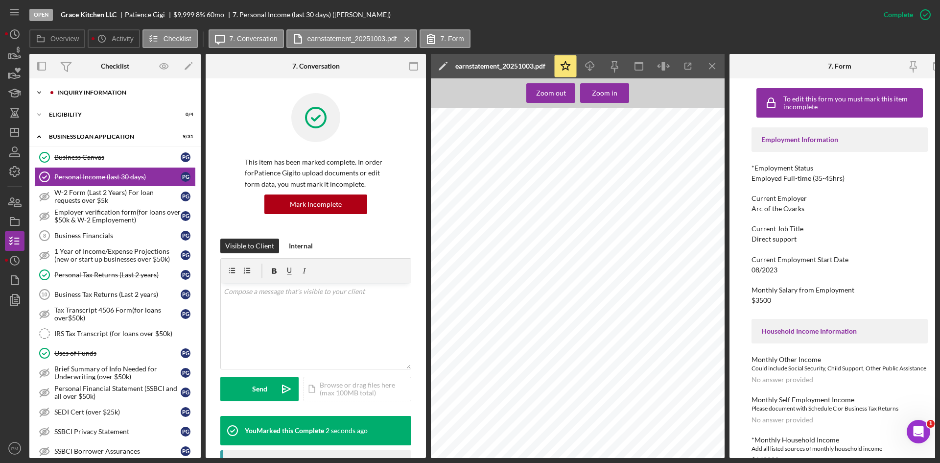
click at [66, 94] on div "INQUIRY INFORMATION" at bounding box center [122, 93] width 131 height 6
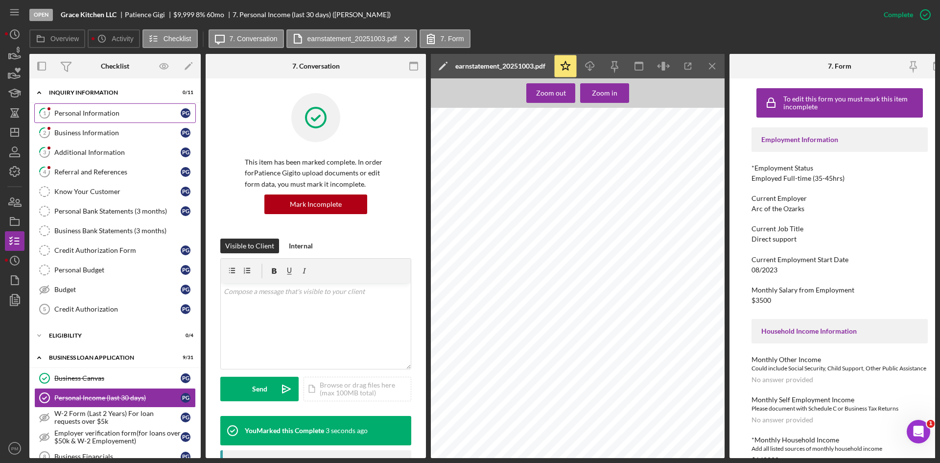
click at [70, 114] on div "Personal Information" at bounding box center [117, 113] width 126 height 8
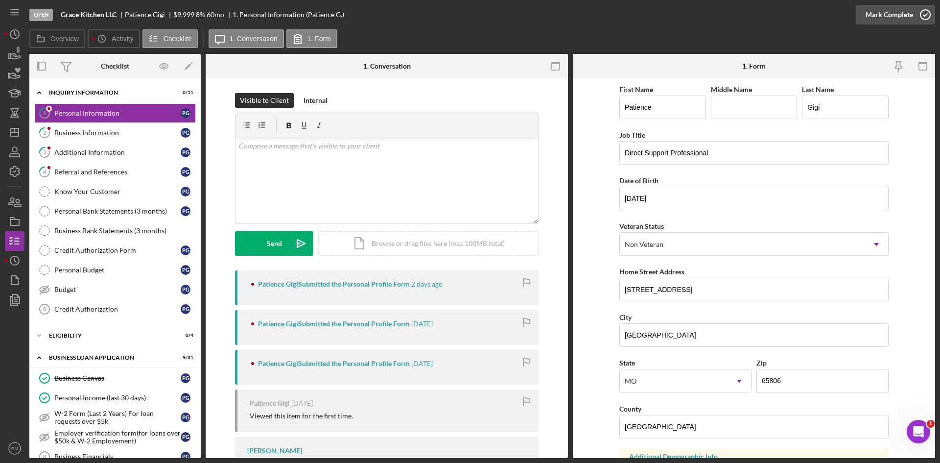
click at [893, 19] on div "Mark Complete" at bounding box center [890, 15] width 48 height 20
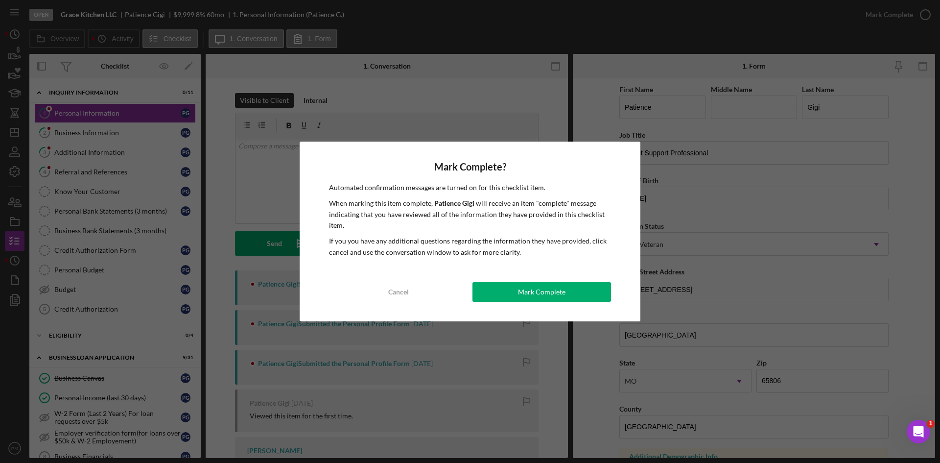
click at [571, 303] on div "Mark Complete? Automated confirmation messages are turned on for this checklist…" at bounding box center [470, 232] width 341 height 180
click at [533, 283] on div "Mark Complete" at bounding box center [542, 292] width 48 height 20
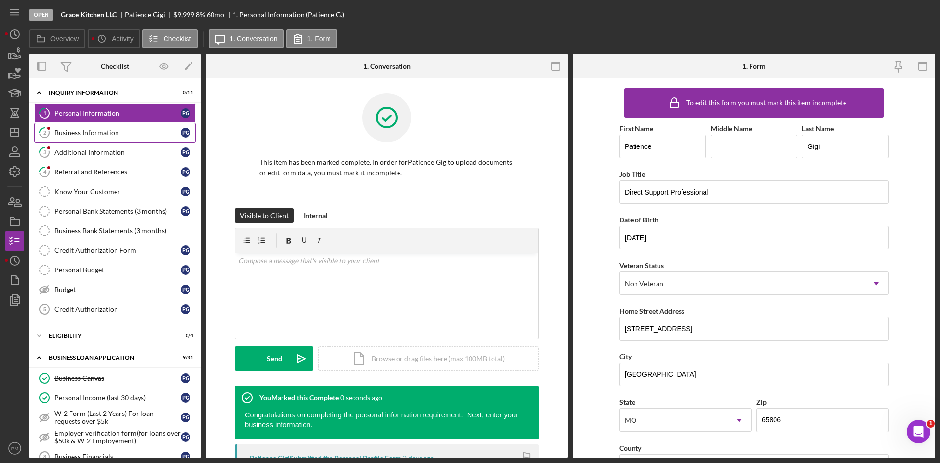
click at [109, 132] on div "Business Information" at bounding box center [117, 133] width 126 height 8
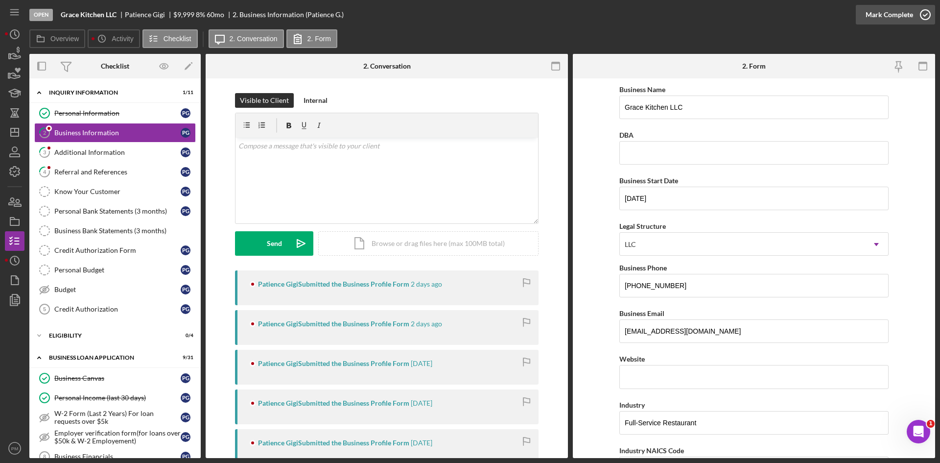
click at [890, 16] on div "Mark Complete" at bounding box center [890, 15] width 48 height 20
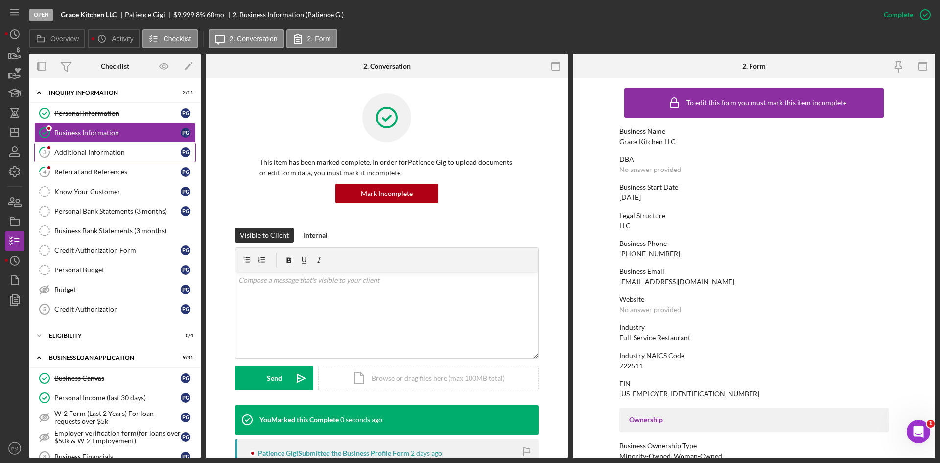
click at [124, 150] on div "Additional Information" at bounding box center [117, 152] width 126 height 8
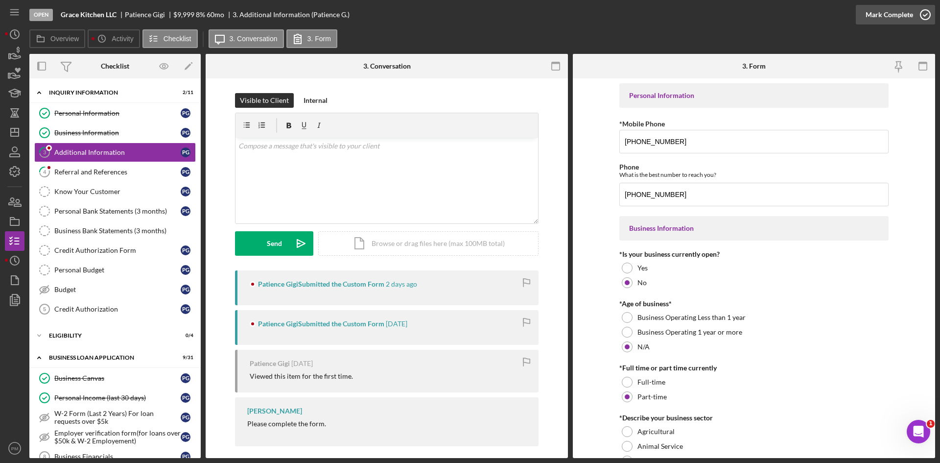
click at [888, 10] on div "Mark Complete" at bounding box center [890, 15] width 48 height 20
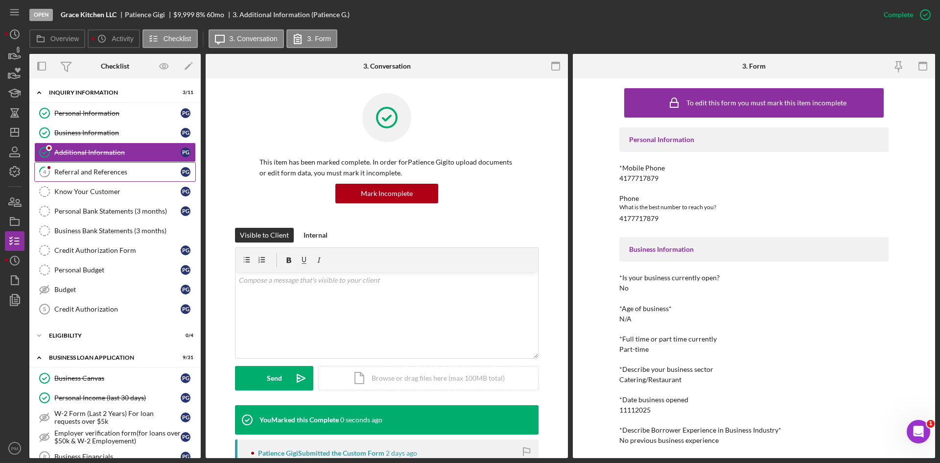
click at [72, 173] on div "Referral and References" at bounding box center [117, 172] width 126 height 8
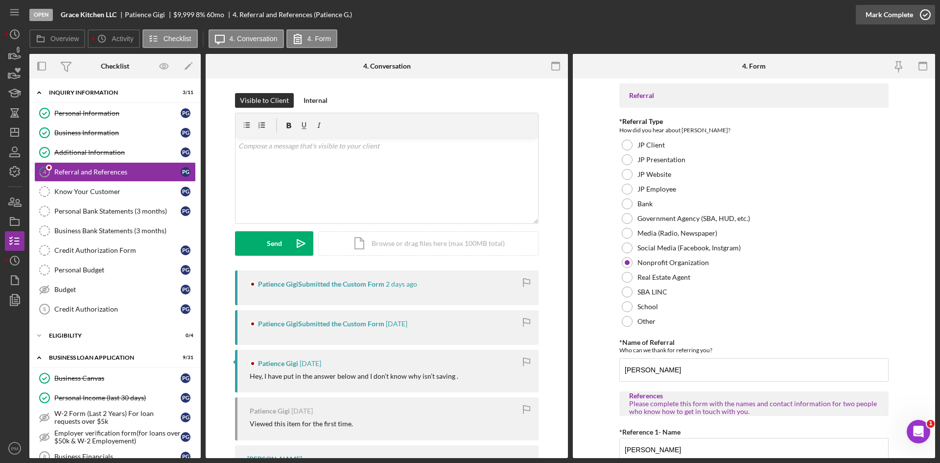
click at [900, 11] on div "Mark Complete" at bounding box center [890, 15] width 48 height 20
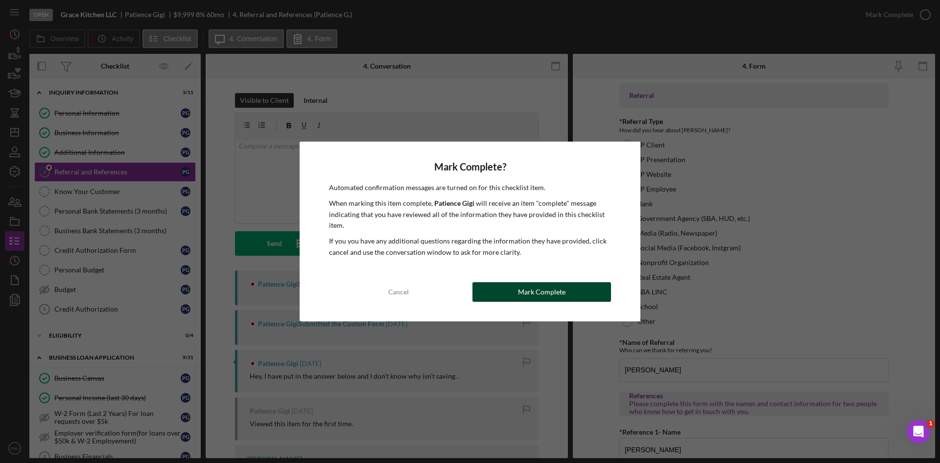
click at [554, 290] on div "Mark Complete" at bounding box center [542, 292] width 48 height 20
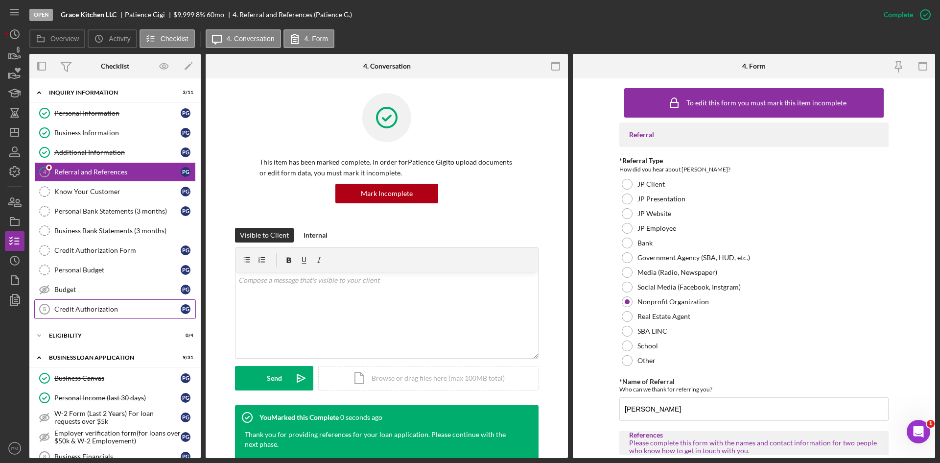
click at [87, 312] on div "Credit Authorization" at bounding box center [117, 309] width 126 height 8
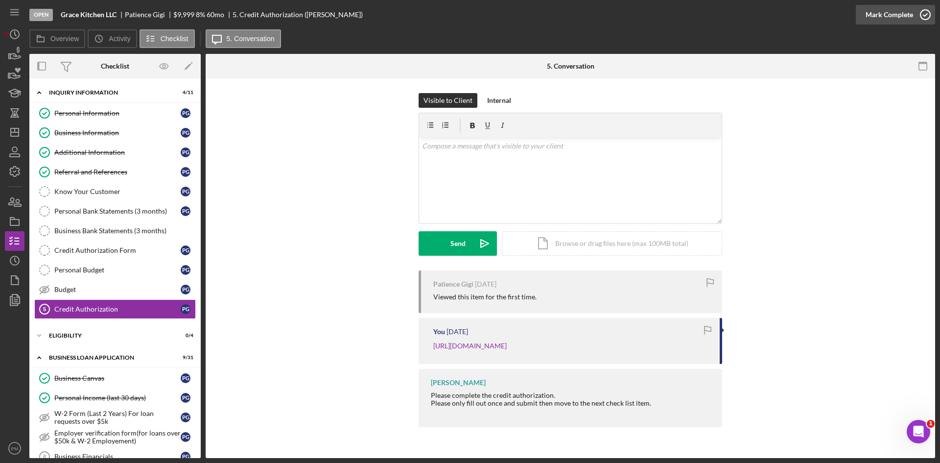
drag, startPoint x: 905, startPoint y: 18, endPoint x: 900, endPoint y: 19, distance: 5.5
click at [905, 18] on div "Mark Complete" at bounding box center [890, 15] width 48 height 20
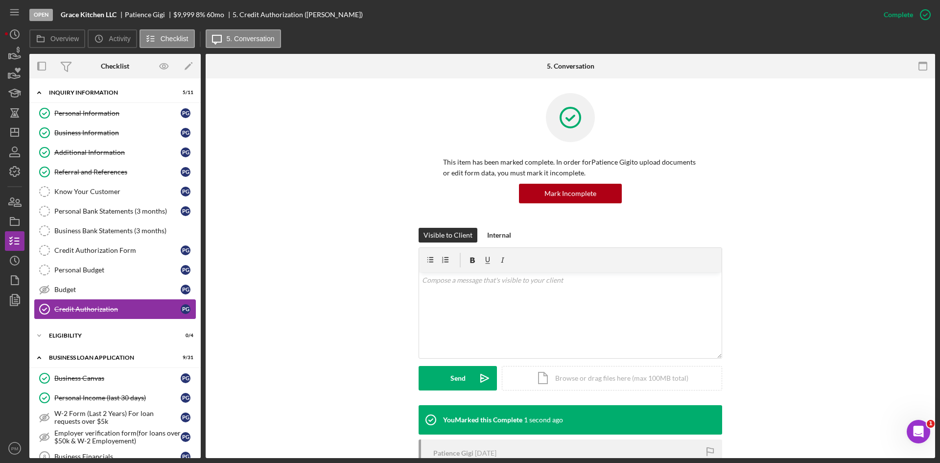
scroll to position [49, 0]
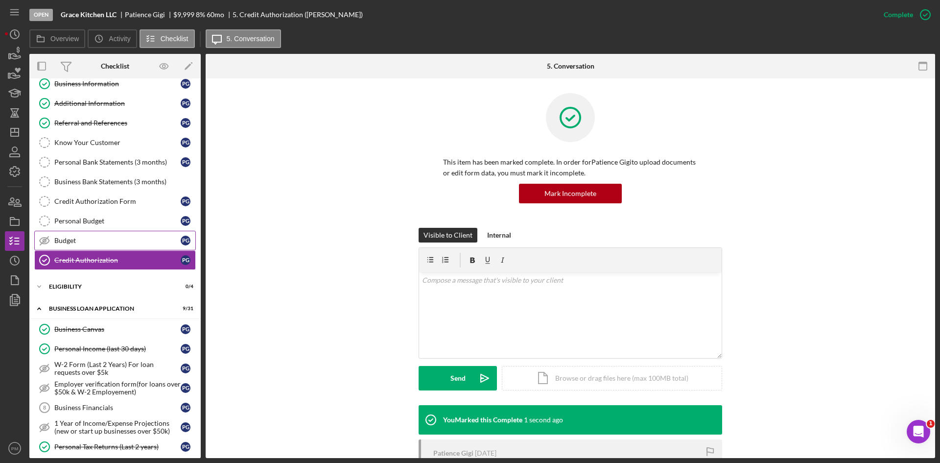
click at [88, 241] on div "Budget" at bounding box center [117, 241] width 126 height 8
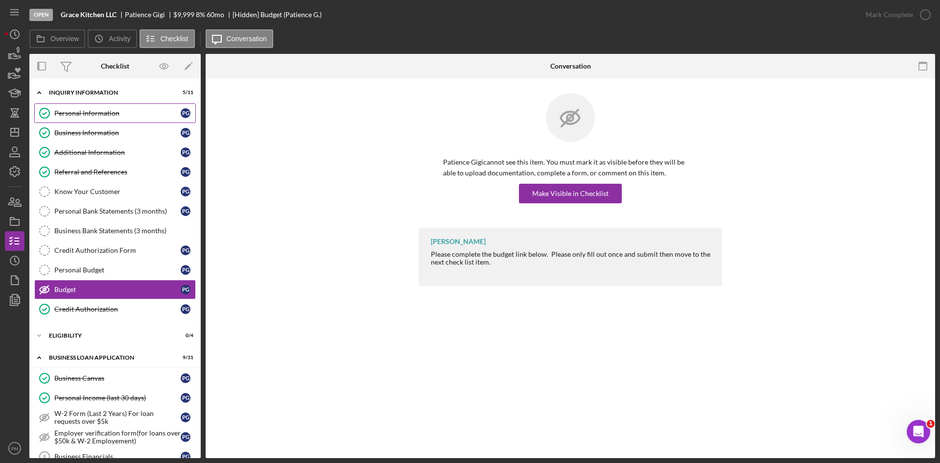
drag, startPoint x: 86, startPoint y: 113, endPoint x: 94, endPoint y: 117, distance: 8.3
click at [86, 113] on div "Personal Information" at bounding box center [117, 113] width 126 height 8
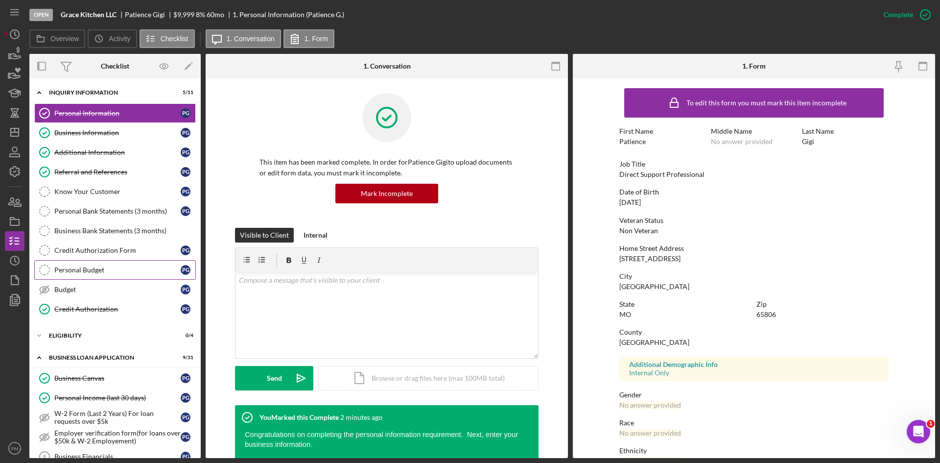
click at [85, 284] on link "Budget Budget P G" at bounding box center [115, 290] width 162 height 20
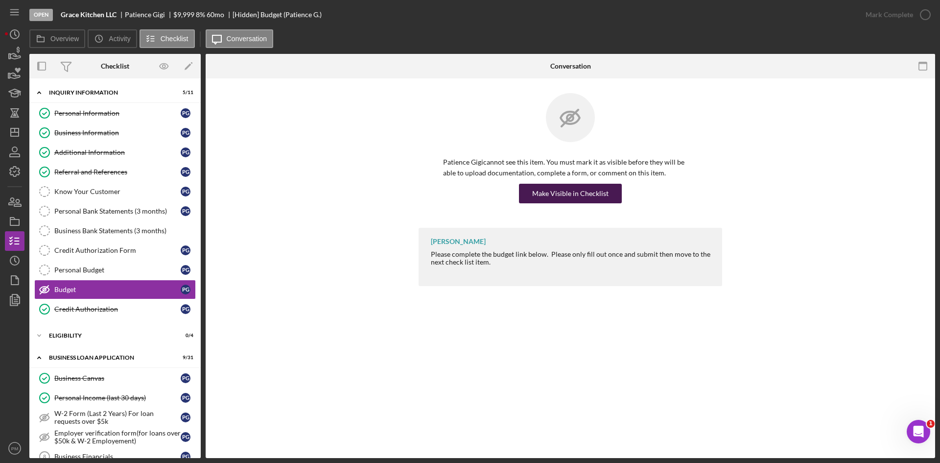
click at [589, 187] on div "Make Visible in Checklist" at bounding box center [570, 194] width 76 height 20
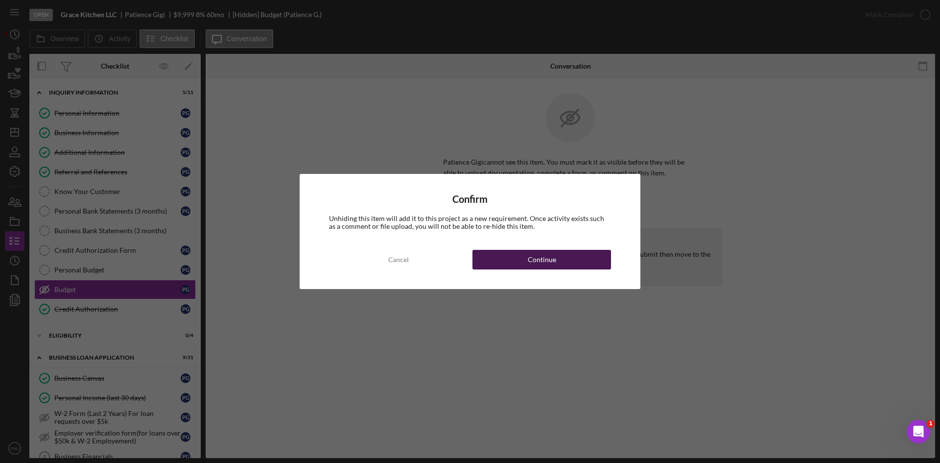
click at [527, 268] on button "Continue" at bounding box center [542, 260] width 139 height 20
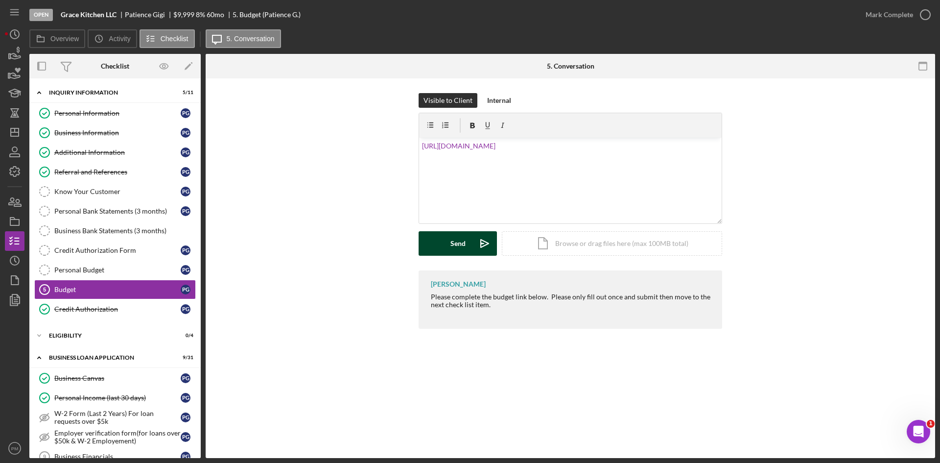
click at [465, 249] on div "Send" at bounding box center [458, 243] width 15 height 24
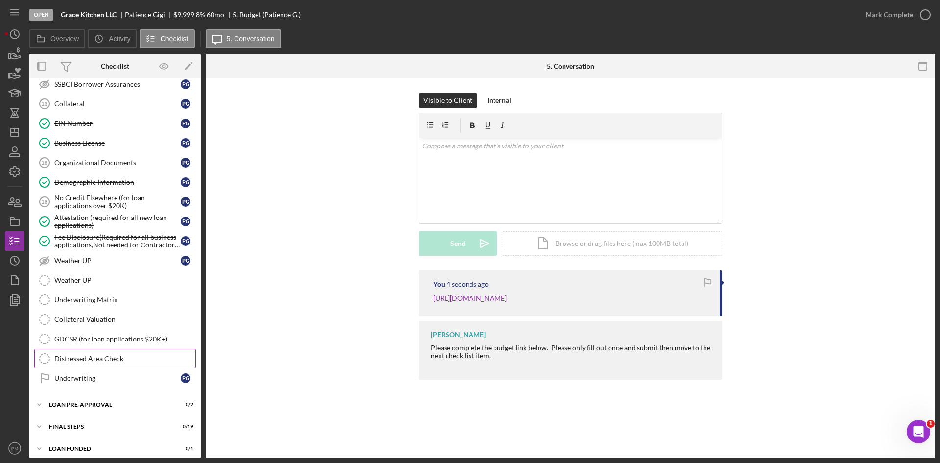
scroll to position [594, 0]
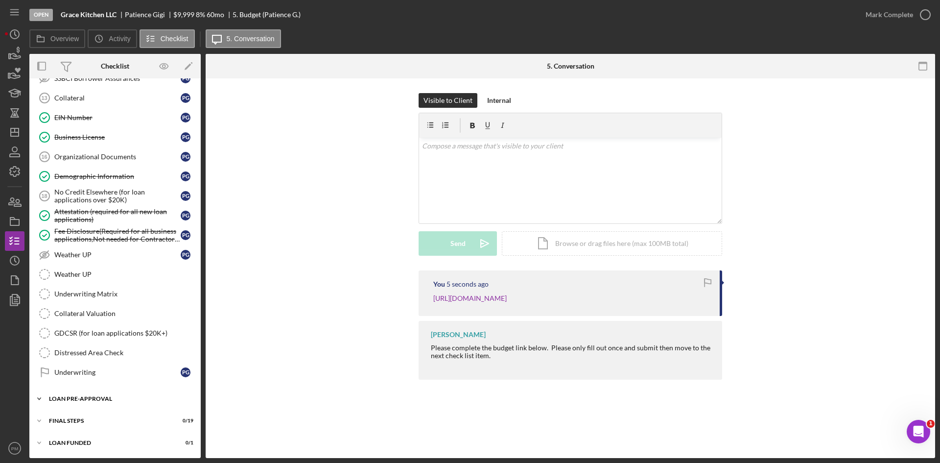
click at [93, 401] on div "LOAN PRE-APPROVAL" at bounding box center [119, 399] width 140 height 6
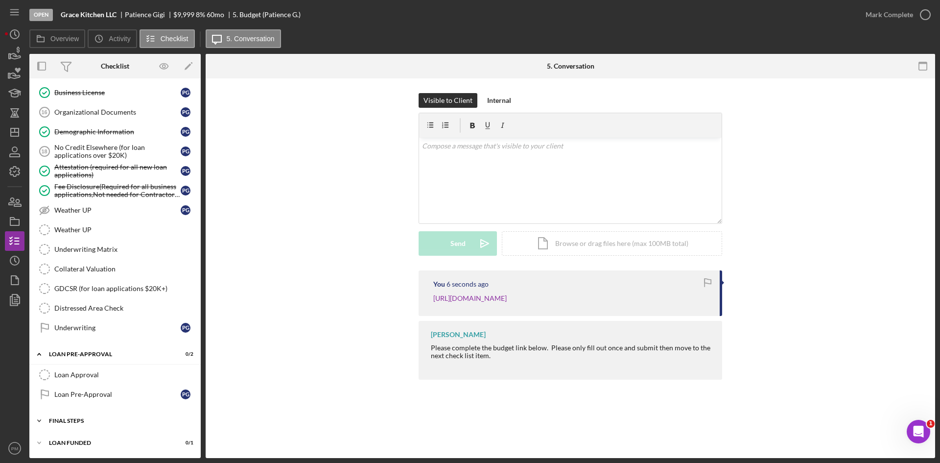
click at [85, 425] on div "Icon/Expander FINAL STEPS 0 / 19" at bounding box center [114, 421] width 171 height 20
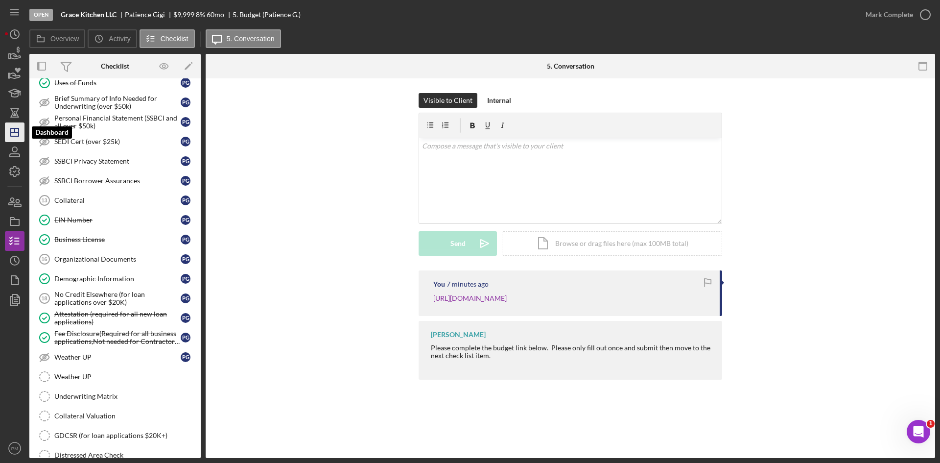
click at [17, 130] on icon "Icon/Dashboard" at bounding box center [14, 132] width 24 height 24
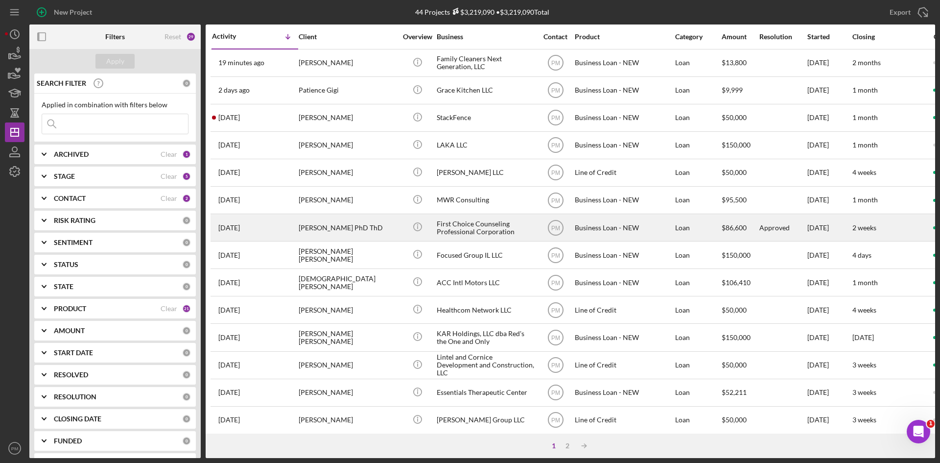
click at [332, 227] on div "[PERSON_NAME] PhD ThD" at bounding box center [348, 228] width 98 height 26
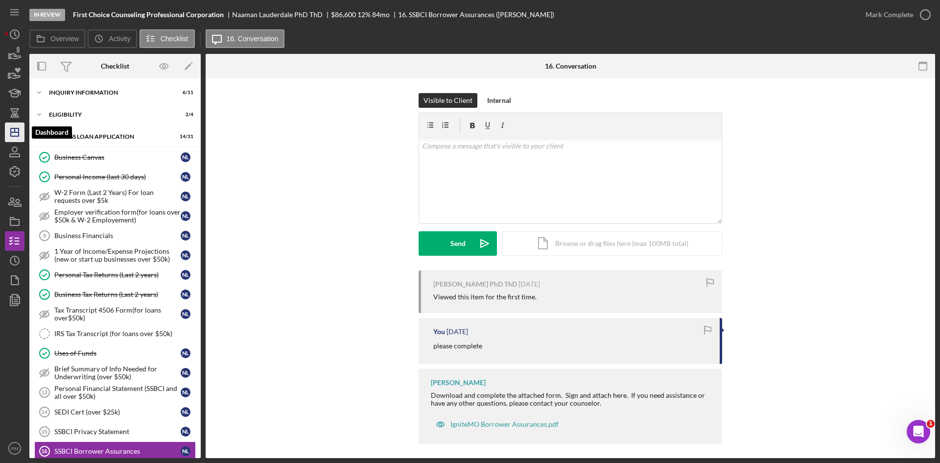
click at [14, 136] on icon "Icon/Dashboard" at bounding box center [14, 132] width 24 height 24
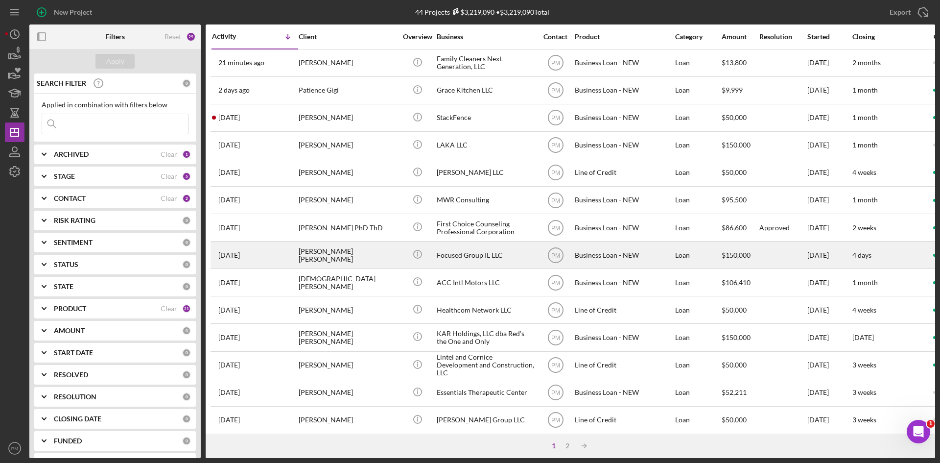
click at [323, 252] on div "[PERSON_NAME] [PERSON_NAME]" at bounding box center [348, 255] width 98 height 26
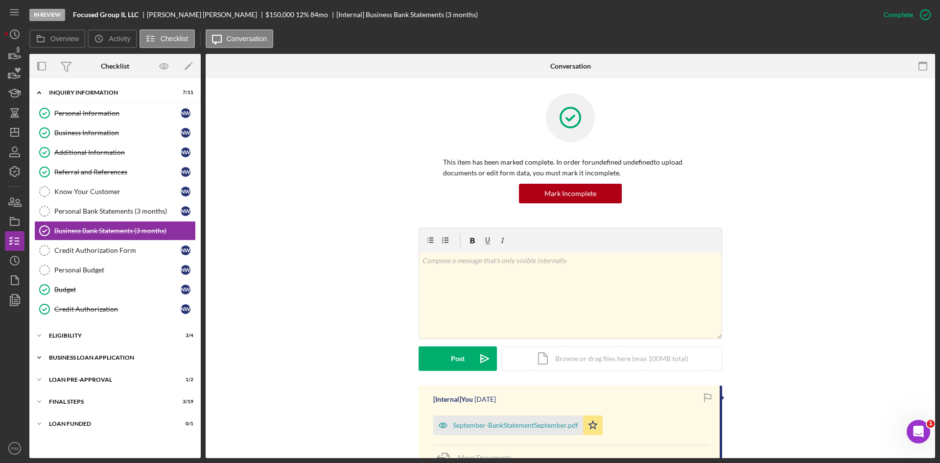
click at [104, 353] on div "Icon/Expander BUSINESS LOAN APPLICATION 19 / 31" at bounding box center [114, 358] width 171 height 20
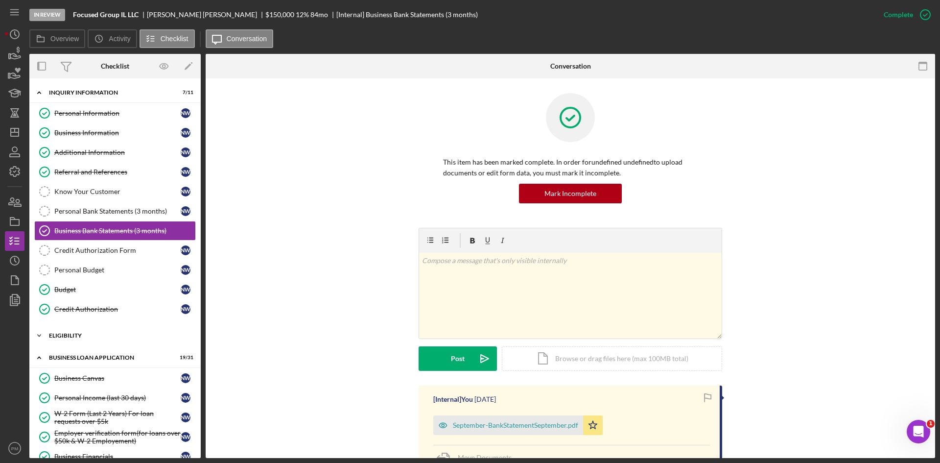
click at [108, 339] on div "Icon/Expander ELIGIBILITY 3 / 4" at bounding box center [114, 336] width 171 height 20
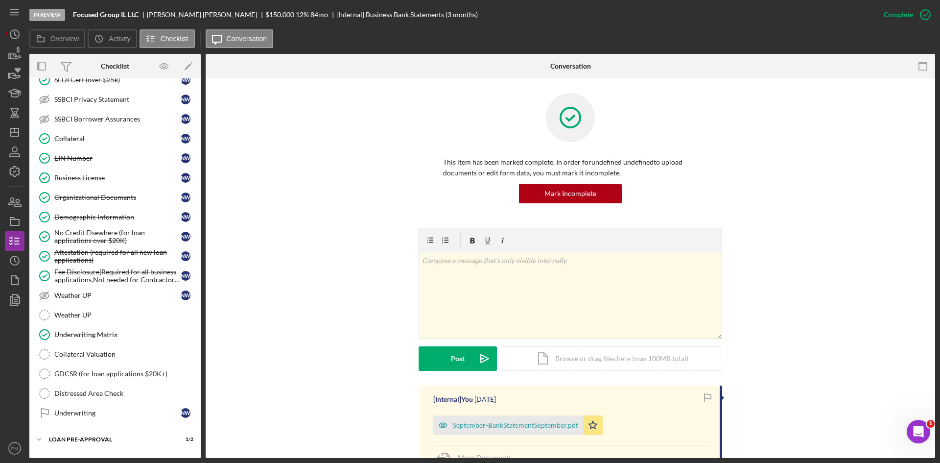
scroll to position [677, 0]
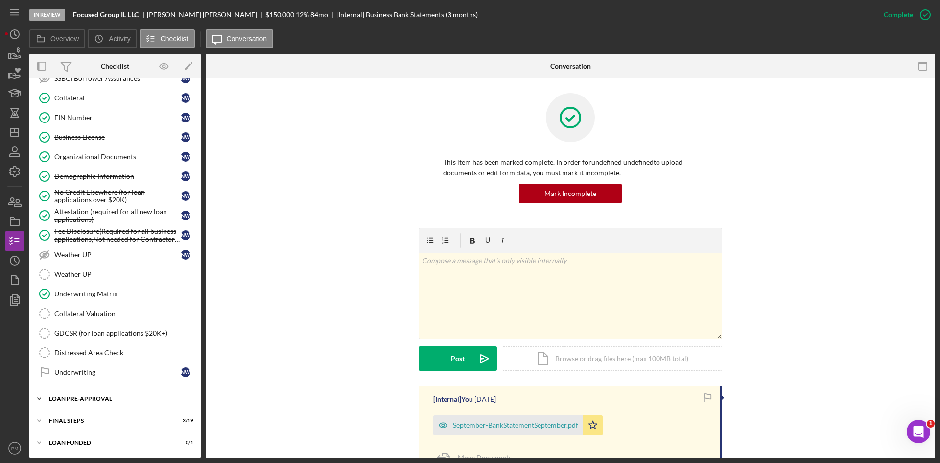
click at [101, 392] on div "Icon/Expander LOAN PRE-APPROVAL 1 / 2" at bounding box center [114, 399] width 171 height 20
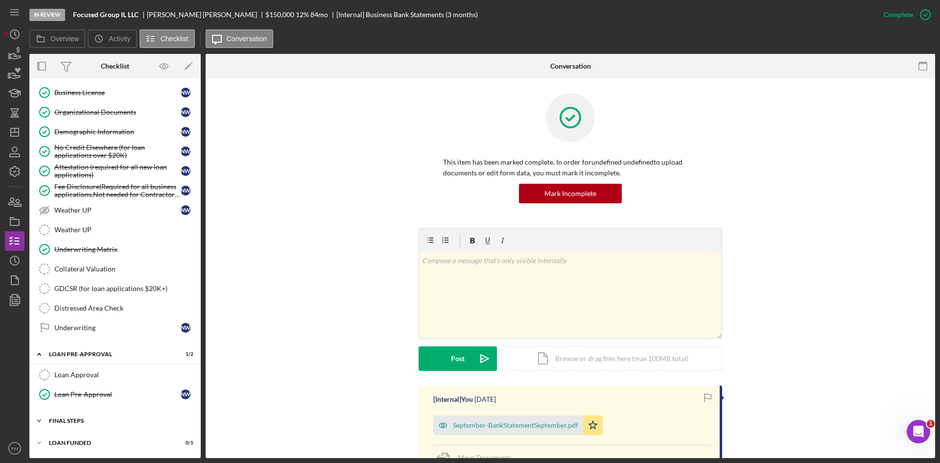
click at [96, 419] on div "FINAL STEPS" at bounding box center [119, 421] width 140 height 6
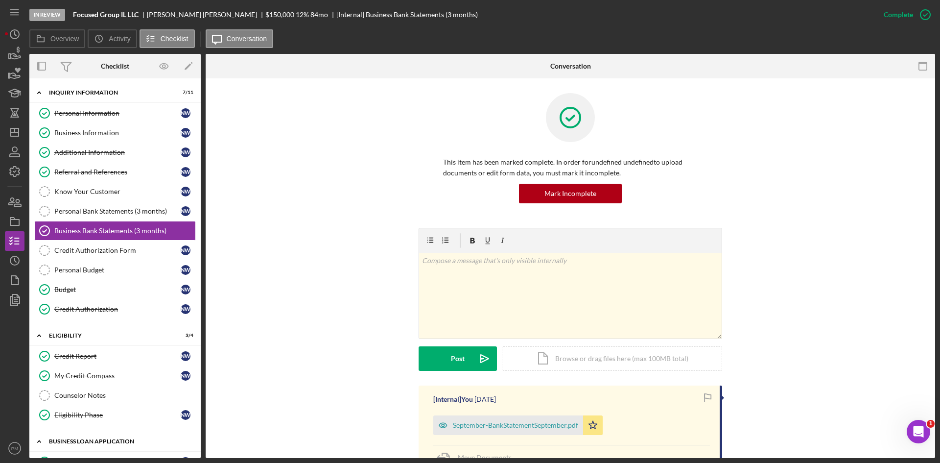
scroll to position [147, 0]
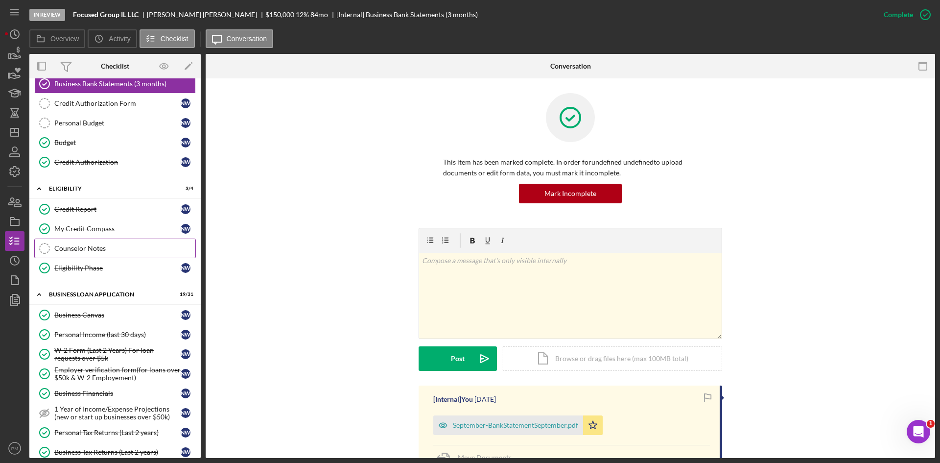
drag, startPoint x: 105, startPoint y: 251, endPoint x: 131, endPoint y: 251, distance: 26.5
click at [105, 251] on div "Counselor Notes" at bounding box center [124, 248] width 141 height 8
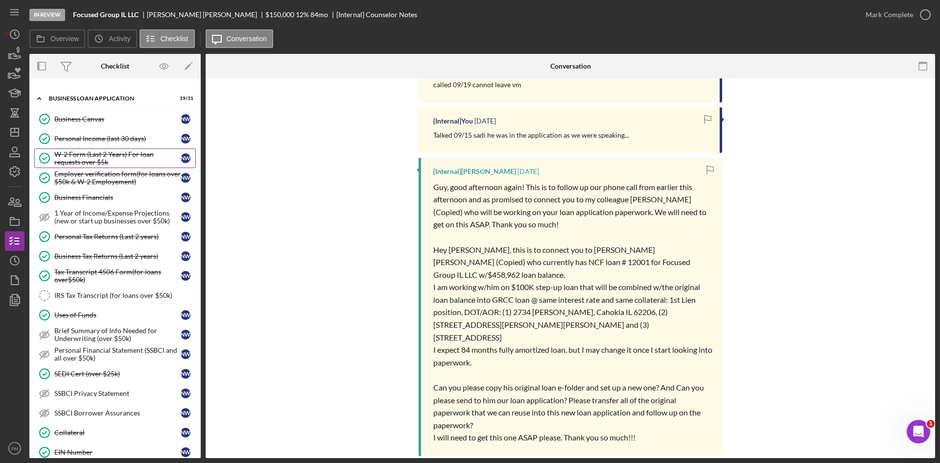
scroll to position [490, 0]
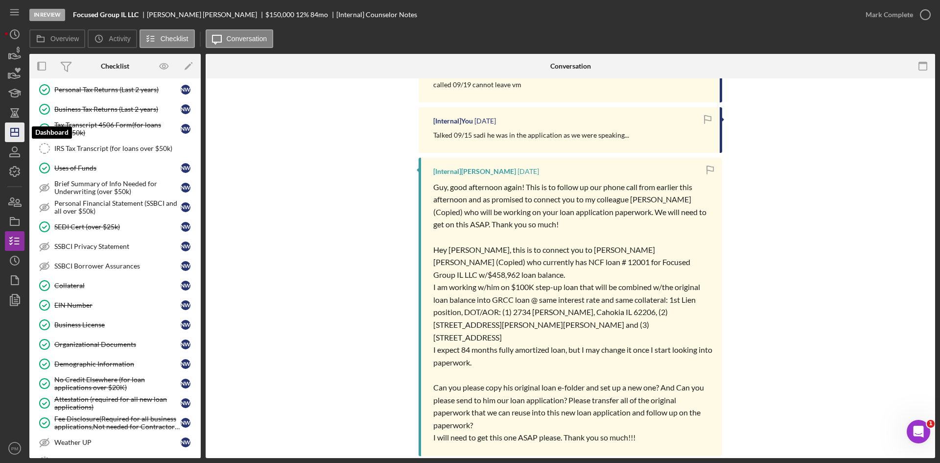
click at [11, 132] on polygon "button" at bounding box center [15, 132] width 8 height 8
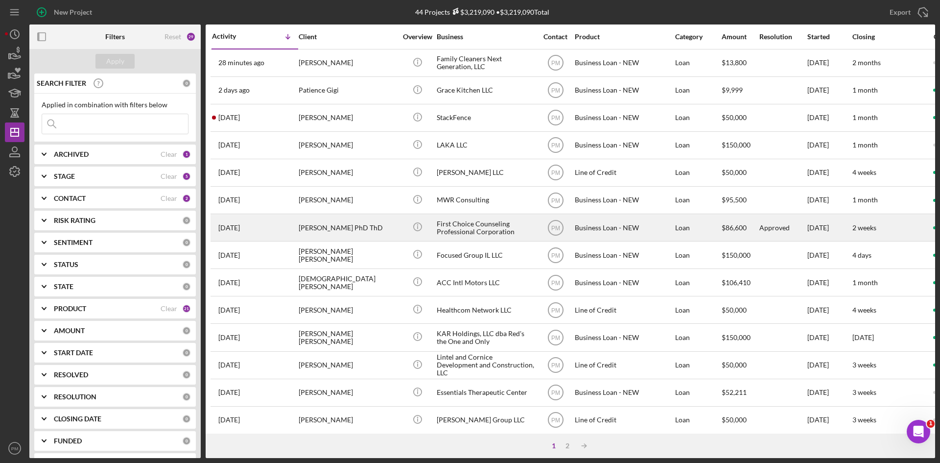
click at [328, 222] on div "[PERSON_NAME] PhD ThD" at bounding box center [348, 228] width 98 height 26
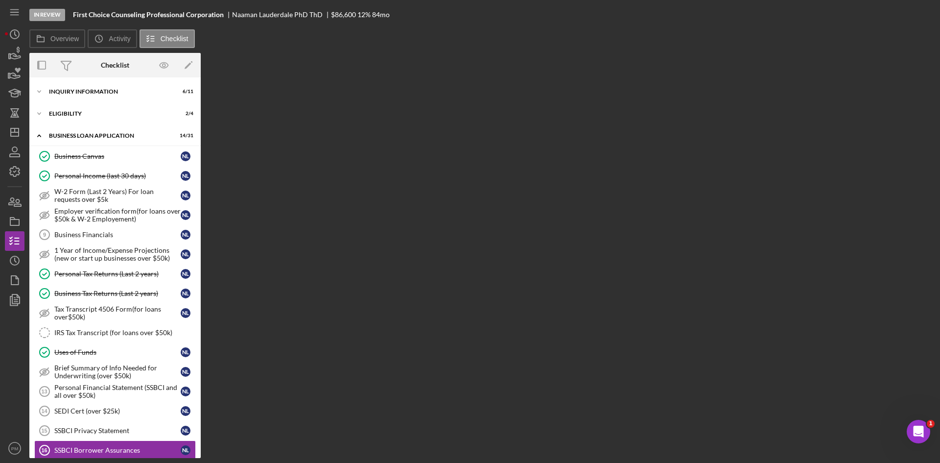
scroll to position [183, 0]
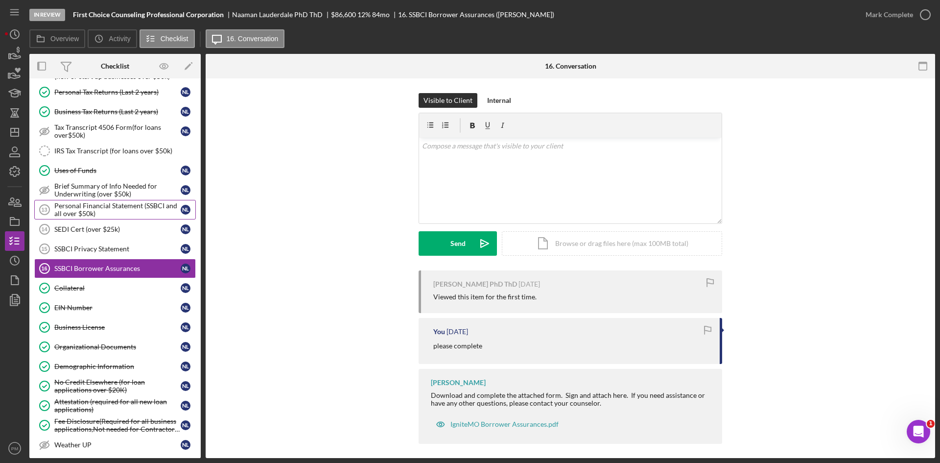
click at [95, 210] on div "Personal Financial Statement (SSBCI and all over $50k)" at bounding box center [117, 210] width 126 height 16
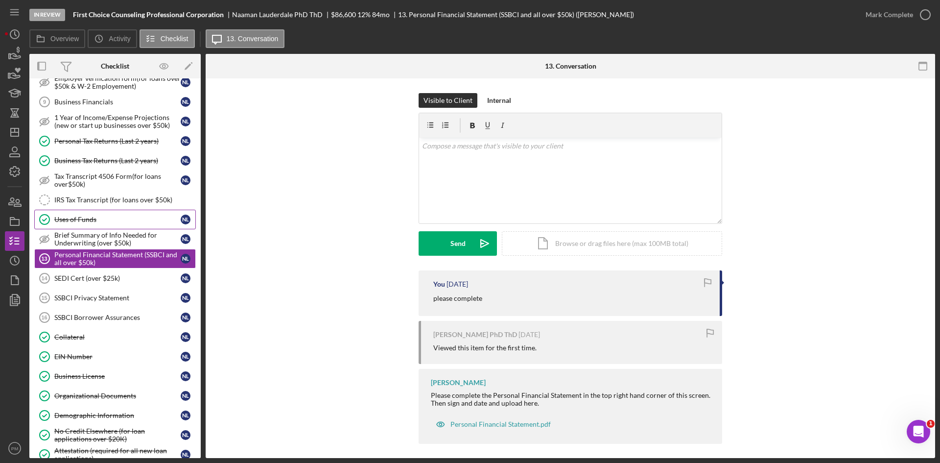
scroll to position [85, 0]
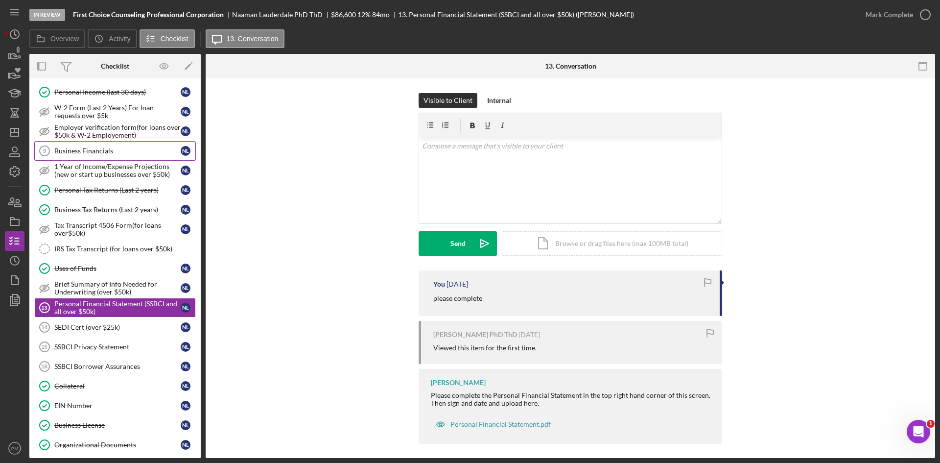
click at [103, 144] on link "Business Financials 9 Business Financials N L" at bounding box center [115, 151] width 162 height 20
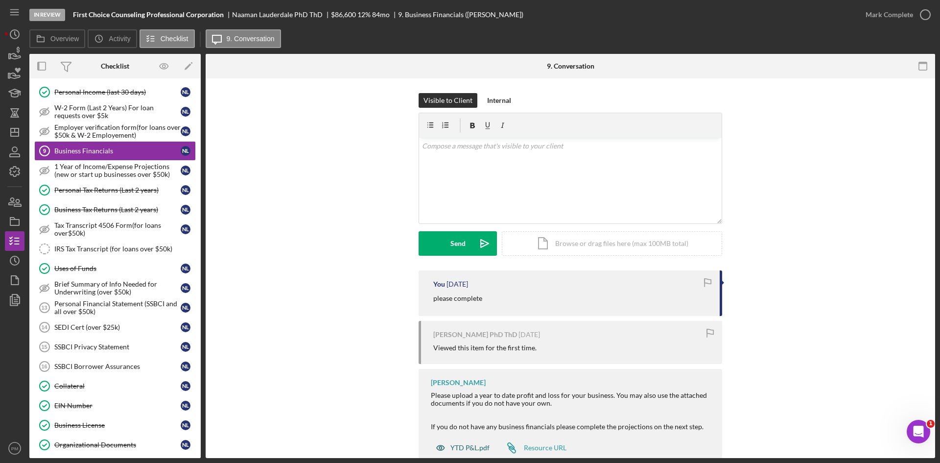
click at [458, 446] on div "YTD P&L.pdf" at bounding box center [470, 448] width 39 height 8
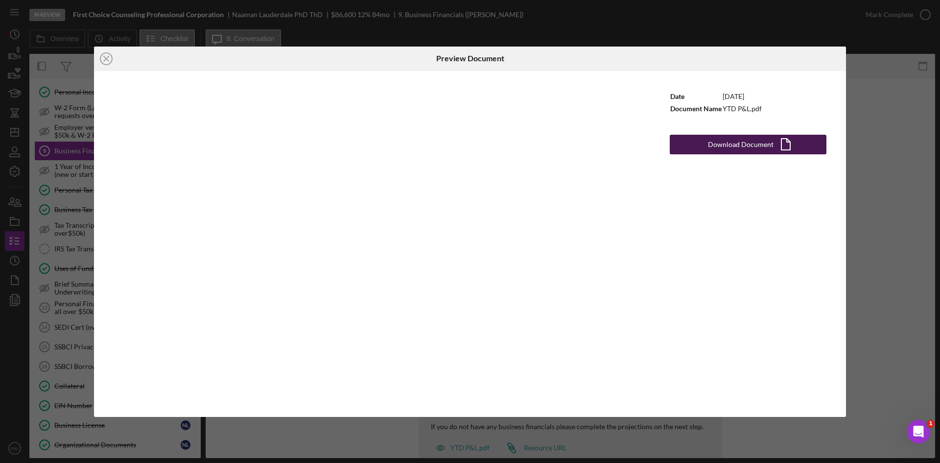
click at [734, 149] on div "Download Document" at bounding box center [741, 145] width 66 height 20
click at [108, 64] on circle at bounding box center [106, 59] width 12 height 12
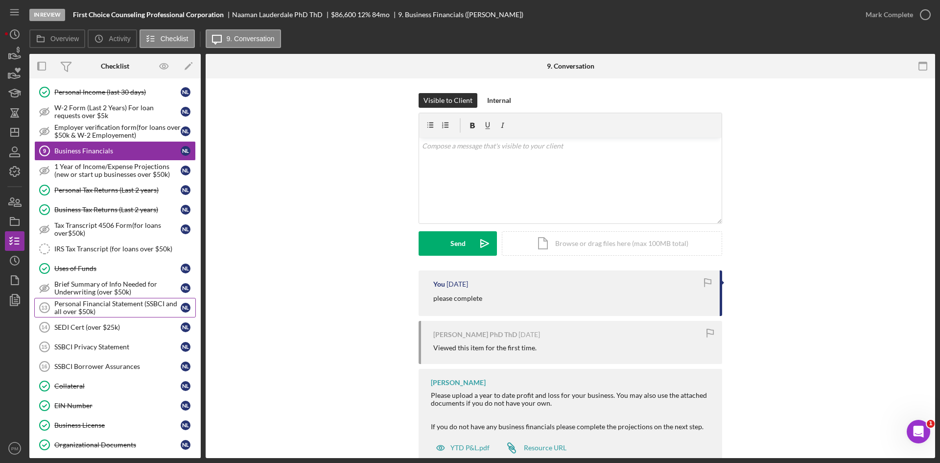
click at [79, 314] on div "Personal Financial Statement (SSBCI and all over $50k)" at bounding box center [117, 308] width 126 height 16
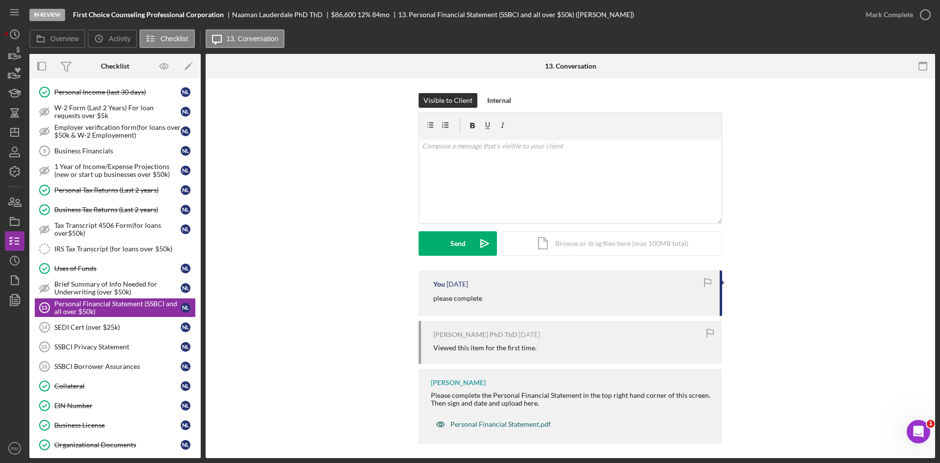
click at [466, 422] on div "Personal Financial Statement.pdf" at bounding box center [501, 424] width 100 height 8
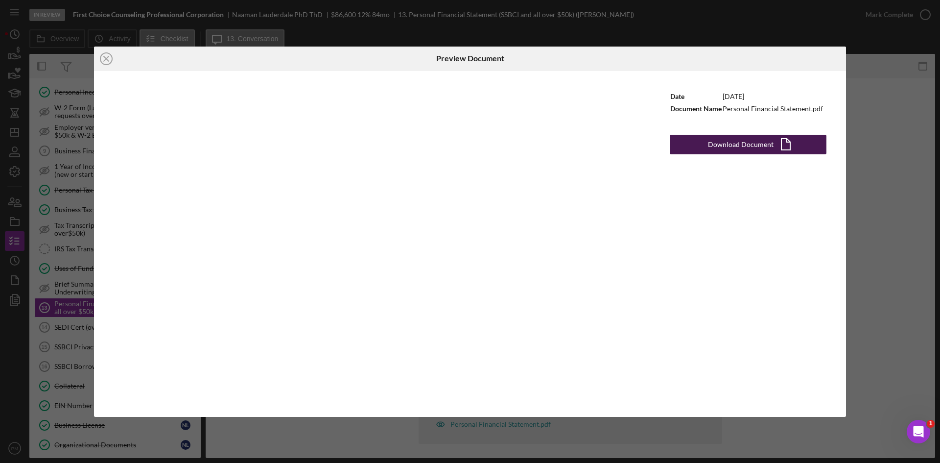
click at [731, 145] on div "Download Document" at bounding box center [741, 145] width 66 height 20
click at [103, 57] on icon "Icon/Close" at bounding box center [106, 59] width 24 height 24
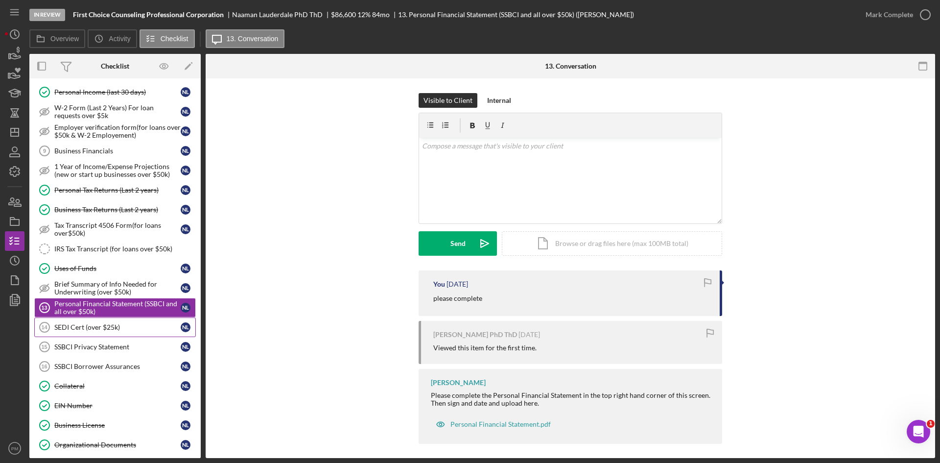
click at [77, 330] on div "SEDI Cert (over $25k)" at bounding box center [117, 327] width 126 height 8
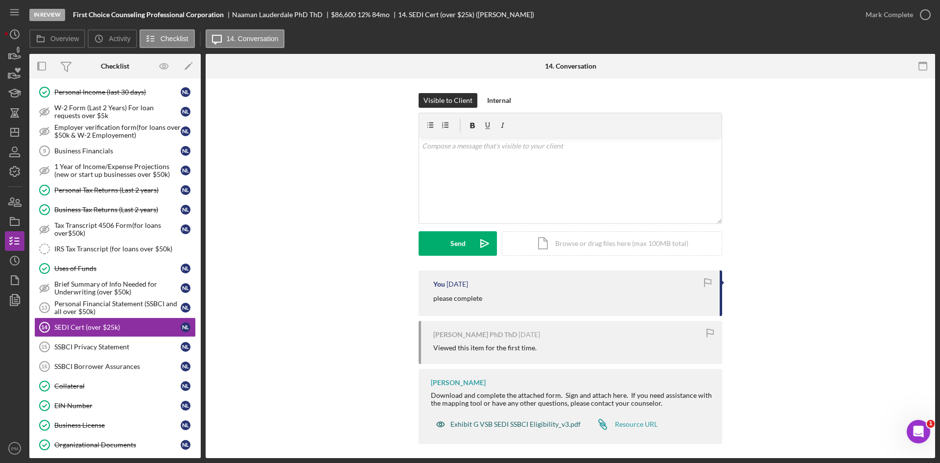
click at [472, 421] on div "Exhibit G VSB SEDI SSBCI Eligibility_v3.pdf" at bounding box center [516, 424] width 130 height 8
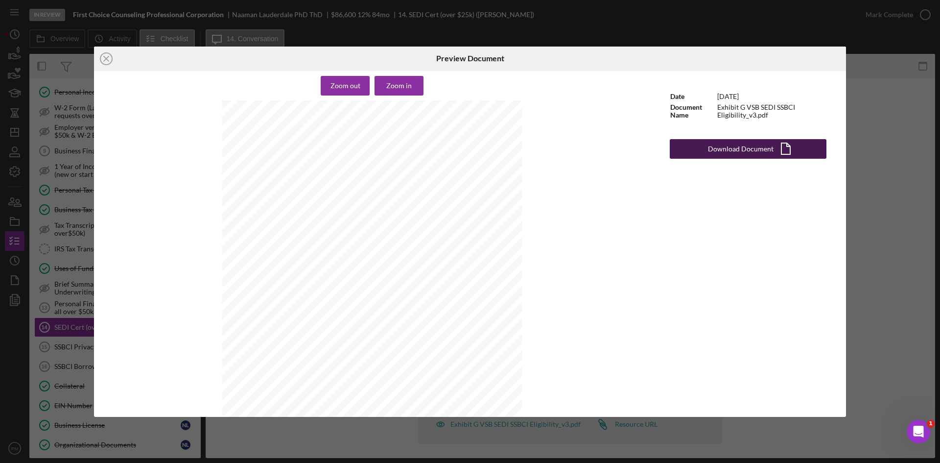
click at [722, 143] on div "Download Document" at bounding box center [741, 149] width 66 height 20
drag, startPoint x: 115, startPoint y: 52, endPoint x: 115, endPoint y: 63, distance: 10.3
click at [115, 52] on icon "Icon/Close" at bounding box center [106, 59] width 24 height 24
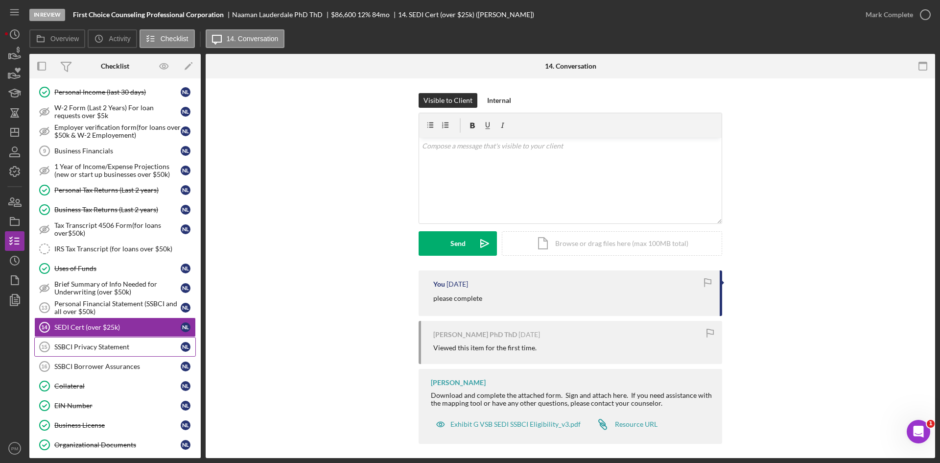
click at [82, 344] on div "SSBCI Privacy Statement" at bounding box center [117, 347] width 126 height 8
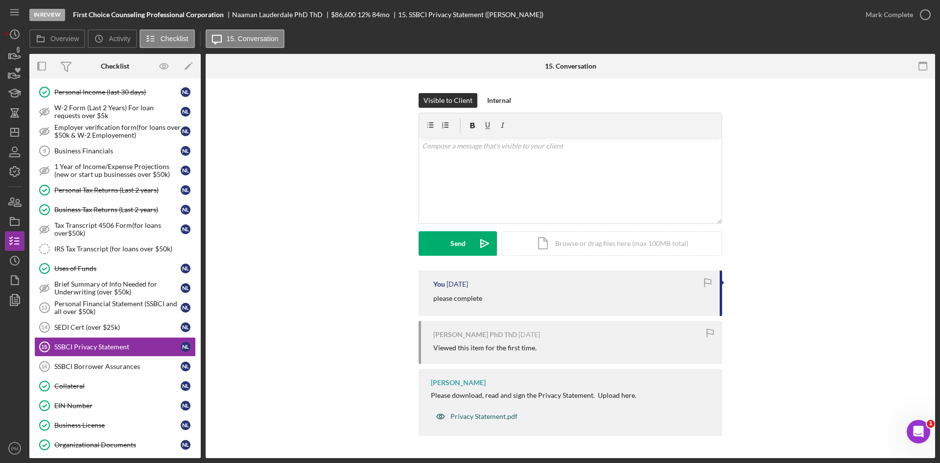
click at [483, 420] on div "Privacy Statement.pdf" at bounding box center [484, 416] width 67 height 8
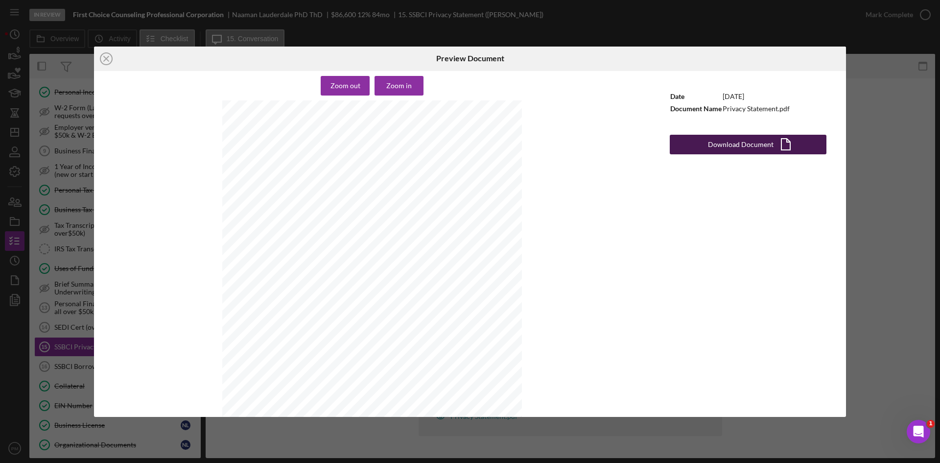
click at [734, 139] on div "Download Document" at bounding box center [741, 145] width 66 height 20
drag, startPoint x: 101, startPoint y: 56, endPoint x: 106, endPoint y: 64, distance: 9.5
click at [101, 56] on circle at bounding box center [106, 59] width 12 height 12
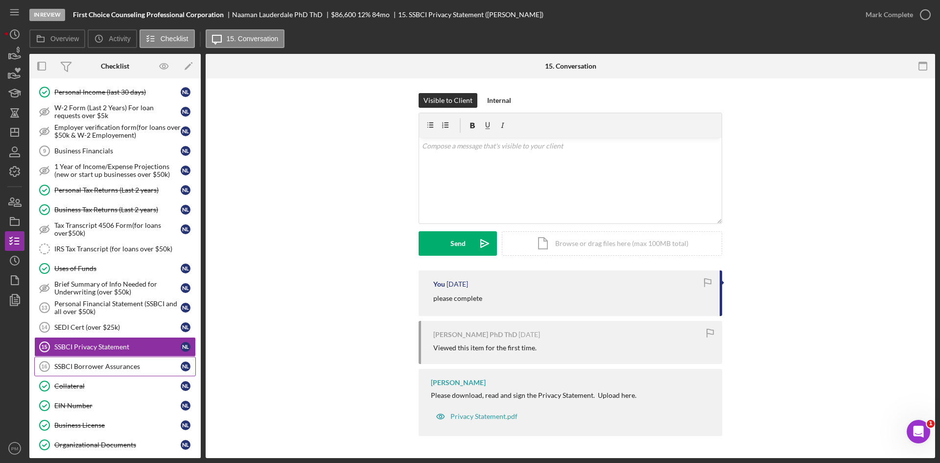
click at [85, 363] on div "SSBCI Borrower Assurances" at bounding box center [117, 366] width 126 height 8
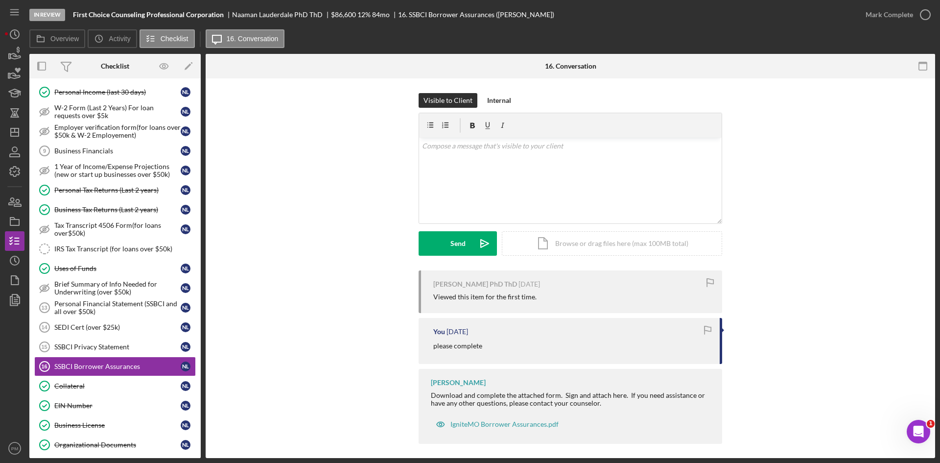
scroll to position [5, 0]
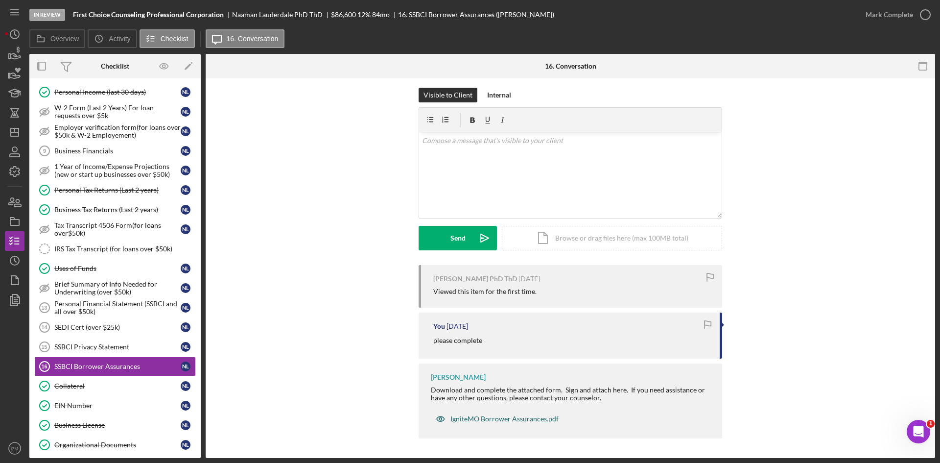
click at [495, 416] on div "IgniteMO Borrower Assurances.pdf" at bounding box center [505, 419] width 108 height 8
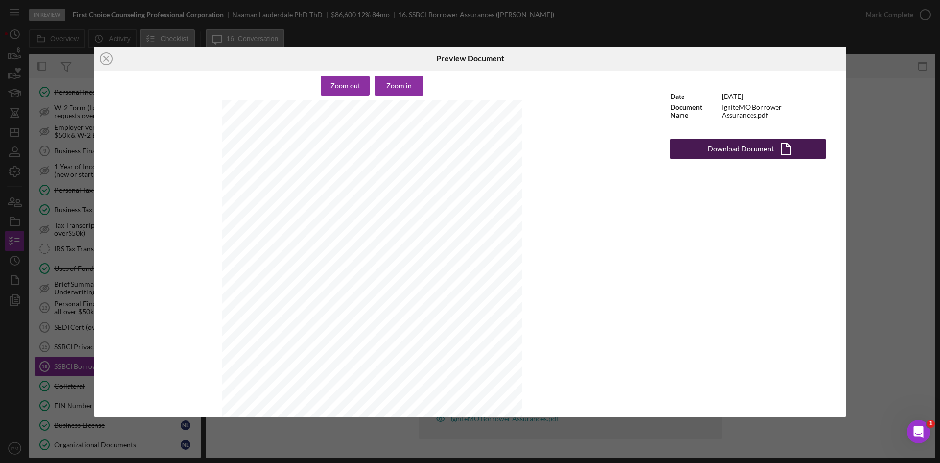
click at [735, 147] on div "Download Document" at bounding box center [741, 149] width 66 height 20
click at [116, 58] on icon "Icon/Close" at bounding box center [106, 59] width 24 height 24
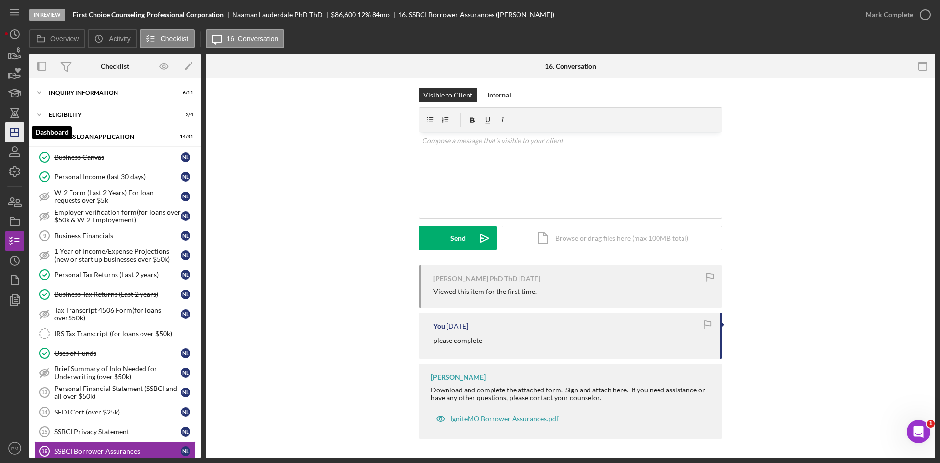
click at [15, 133] on icon "Icon/Dashboard" at bounding box center [14, 132] width 24 height 24
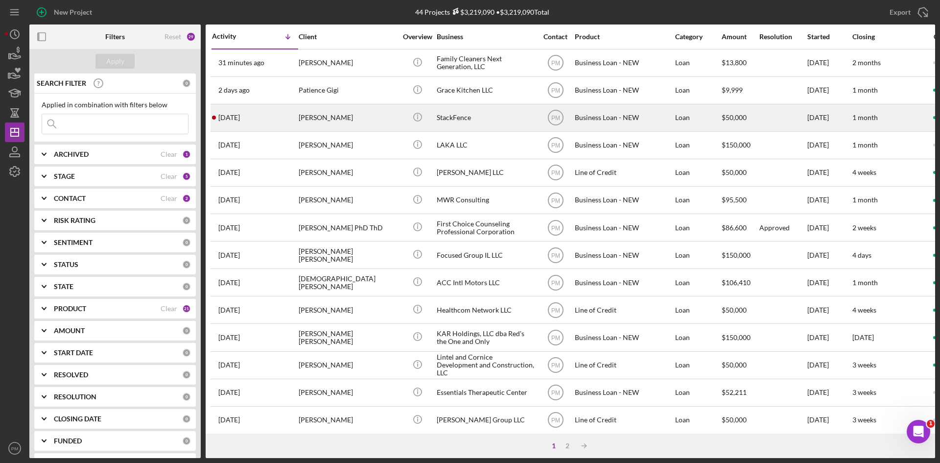
click at [313, 121] on div "[PERSON_NAME]" at bounding box center [348, 118] width 98 height 26
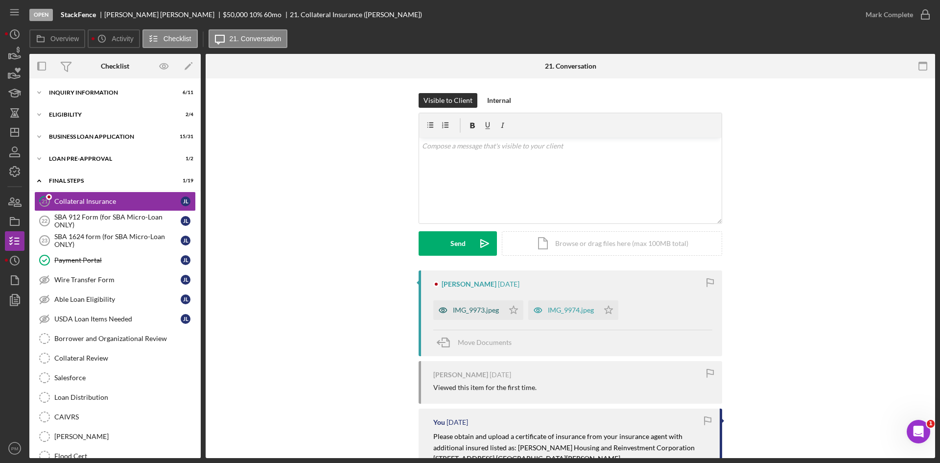
click at [462, 311] on div "IMG_9973.jpeg" at bounding box center [476, 310] width 46 height 8
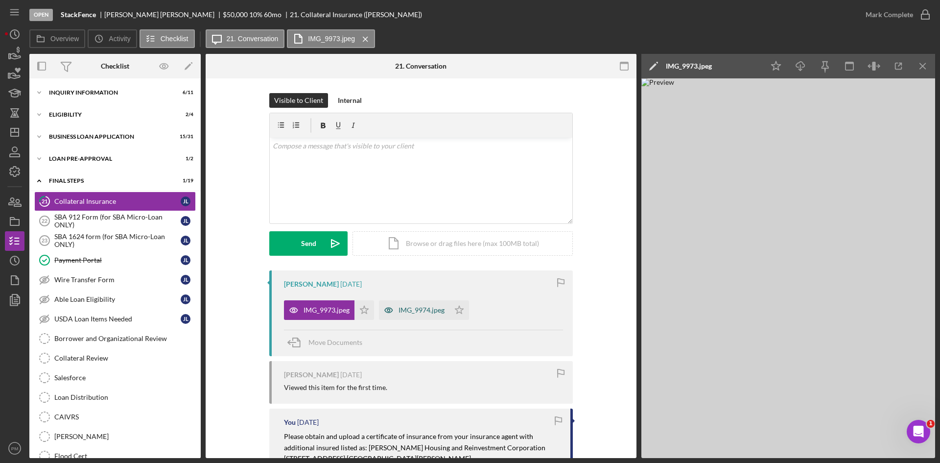
click at [432, 310] on div "IMG_9974.jpeg" at bounding box center [422, 310] width 46 height 8
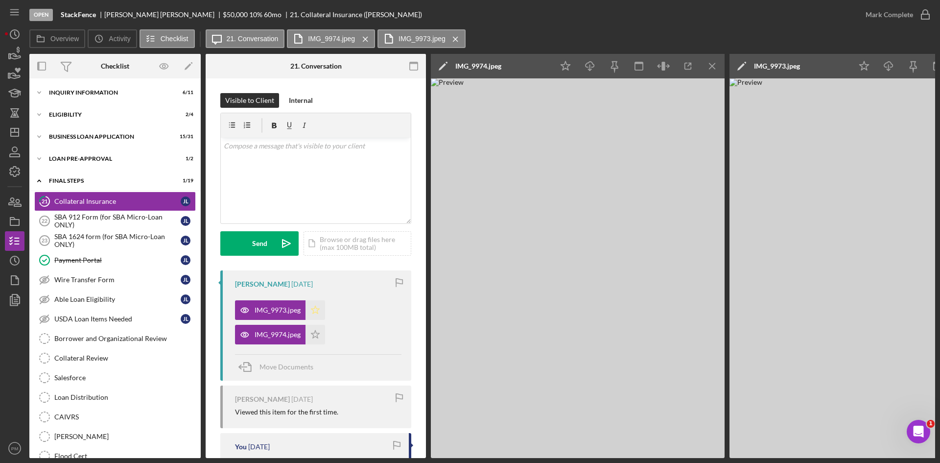
click at [308, 310] on icon "Icon/Star" at bounding box center [316, 310] width 20 height 20
click at [316, 336] on icon "Icon/Star" at bounding box center [316, 335] width 20 height 20
click at [594, 66] on icon "button" at bounding box center [590, 64] width 8 height 5
click at [898, 69] on icon "Icon/Download" at bounding box center [889, 66] width 22 height 22
click at [697, 38] on div "Overview Icon/History Activity Checklist Icon/Message 21. Conversation IMG_9974…" at bounding box center [482, 39] width 906 height 20
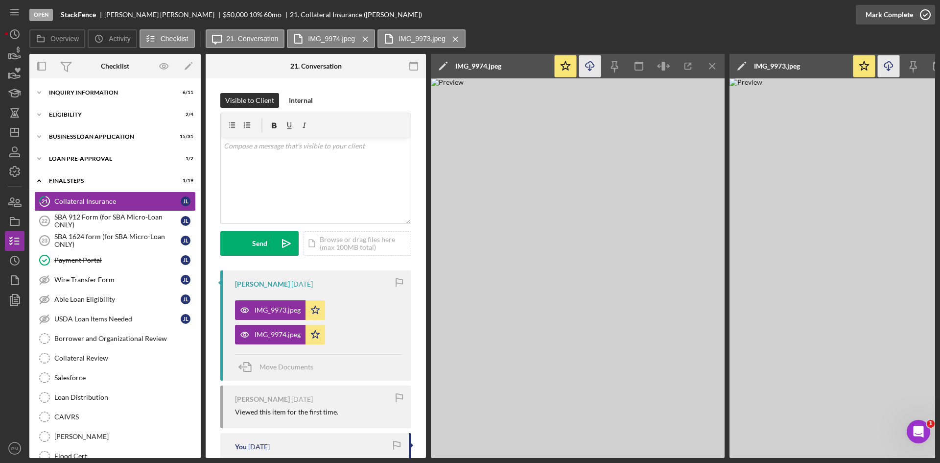
click at [932, 18] on icon "button" at bounding box center [926, 14] width 24 height 24
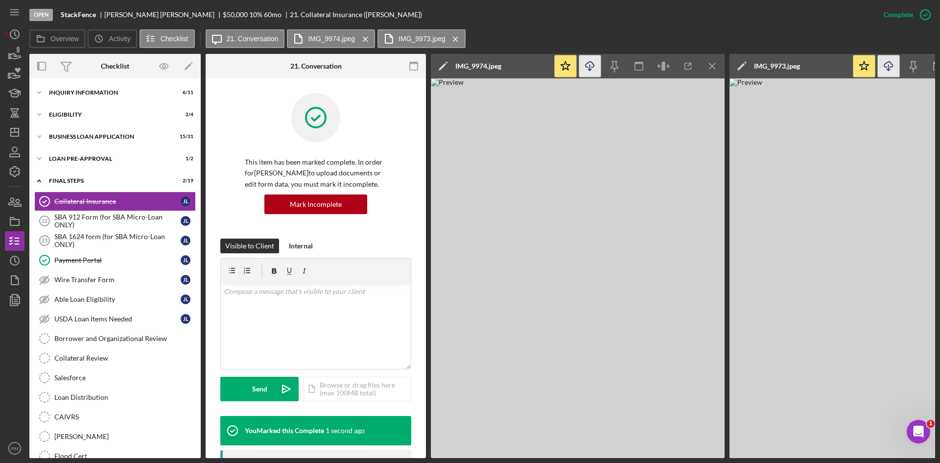
scroll to position [196, 0]
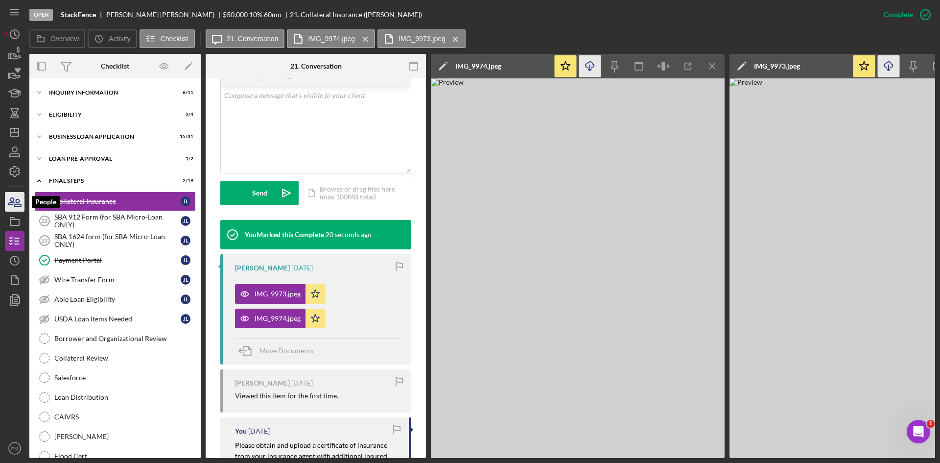
click at [18, 208] on icon "button" at bounding box center [14, 202] width 24 height 24
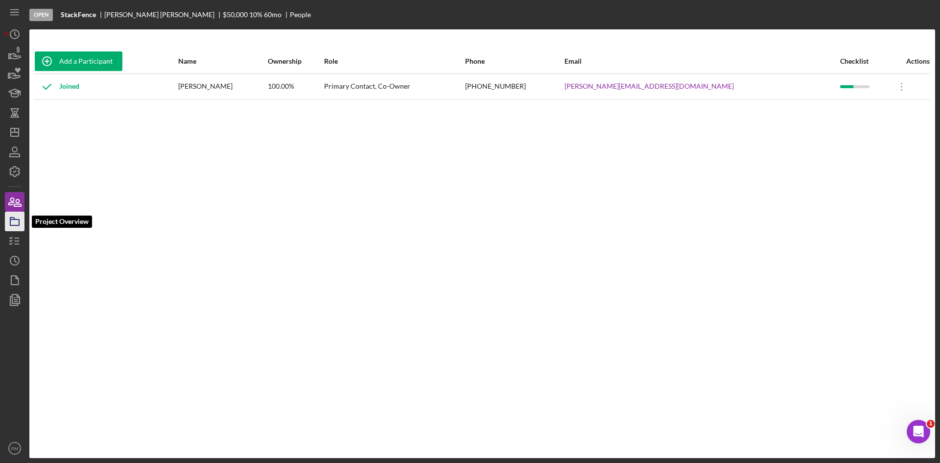
click at [18, 219] on rect "button" at bounding box center [14, 222] width 9 height 6
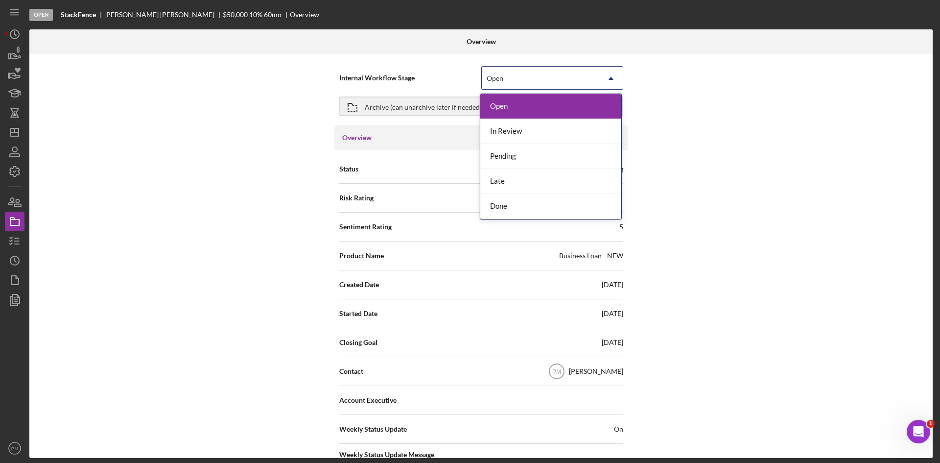
click at [503, 78] on div "Open" at bounding box center [495, 78] width 19 height 8
click at [513, 117] on div "Open" at bounding box center [551, 106] width 141 height 25
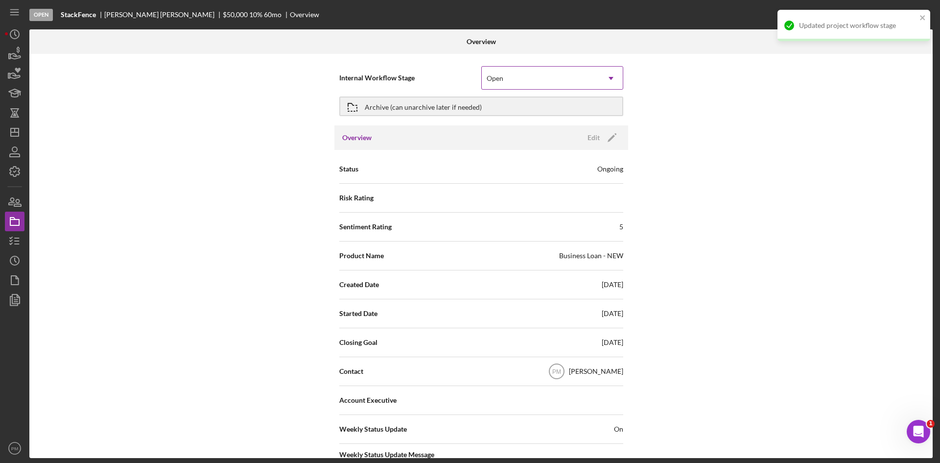
click at [510, 75] on div "Open" at bounding box center [541, 78] width 118 height 23
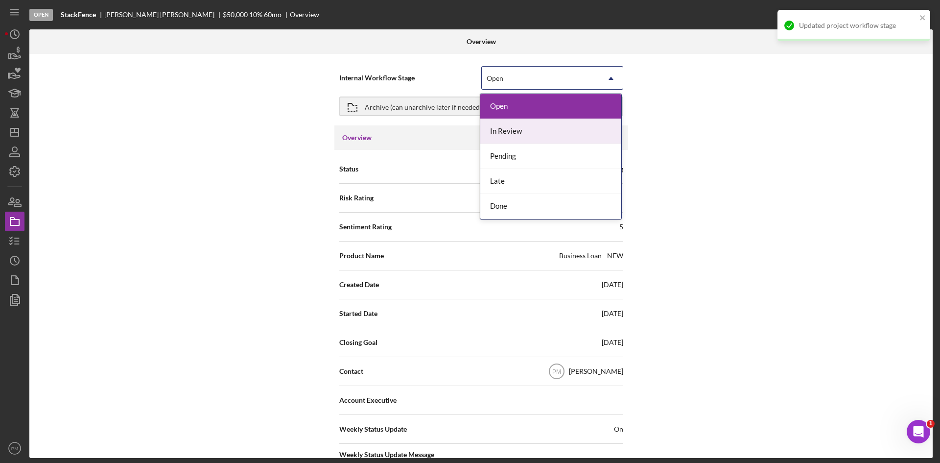
drag, startPoint x: 508, startPoint y: 131, endPoint x: 280, endPoint y: 153, distance: 229.9
click at [507, 131] on div "In Review" at bounding box center [551, 131] width 141 height 25
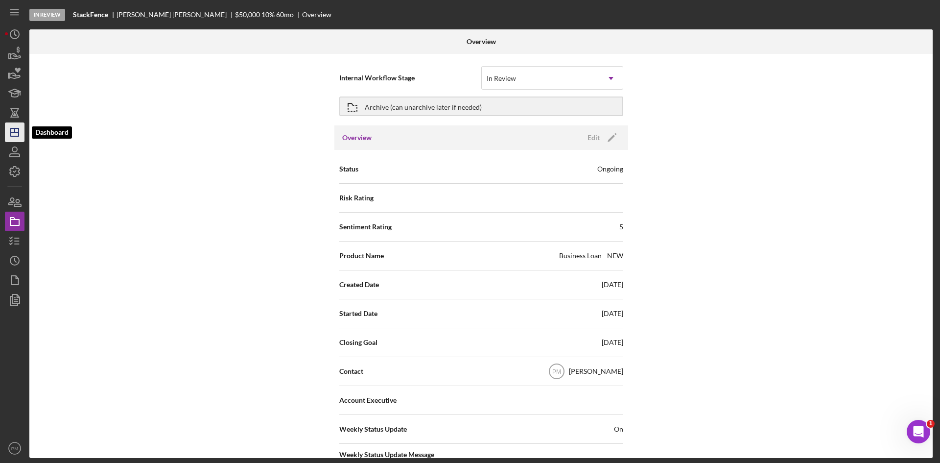
click at [20, 131] on icon "Icon/Dashboard" at bounding box center [14, 132] width 24 height 24
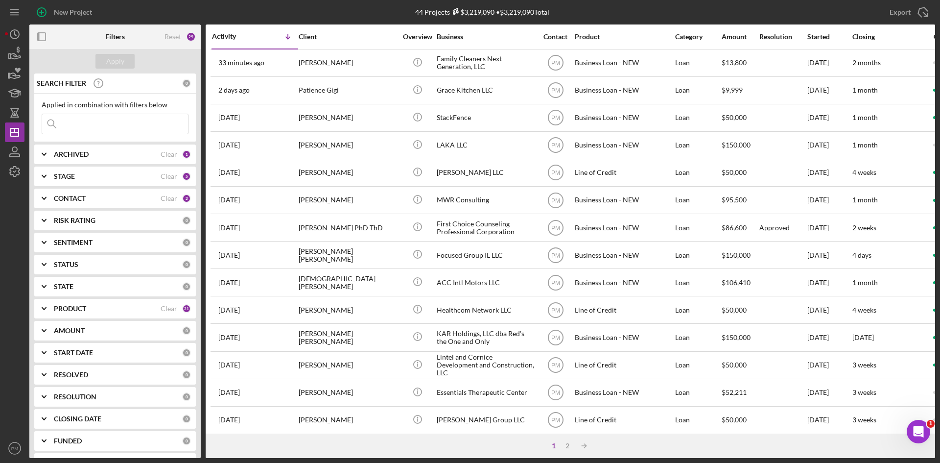
click at [89, 311] on div "PRODUCT" at bounding box center [107, 309] width 107 height 8
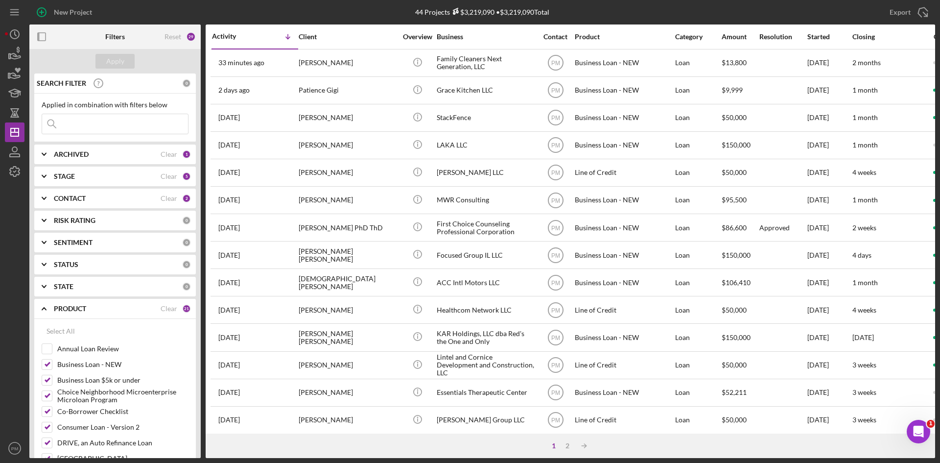
click at [78, 196] on b "CONTACT" at bounding box center [70, 198] width 32 height 8
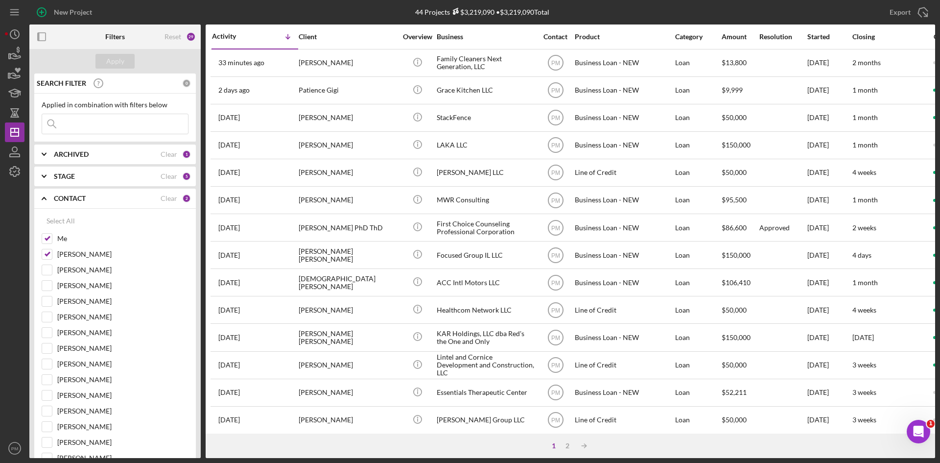
click at [59, 196] on b "CONTACT" at bounding box center [70, 198] width 32 height 8
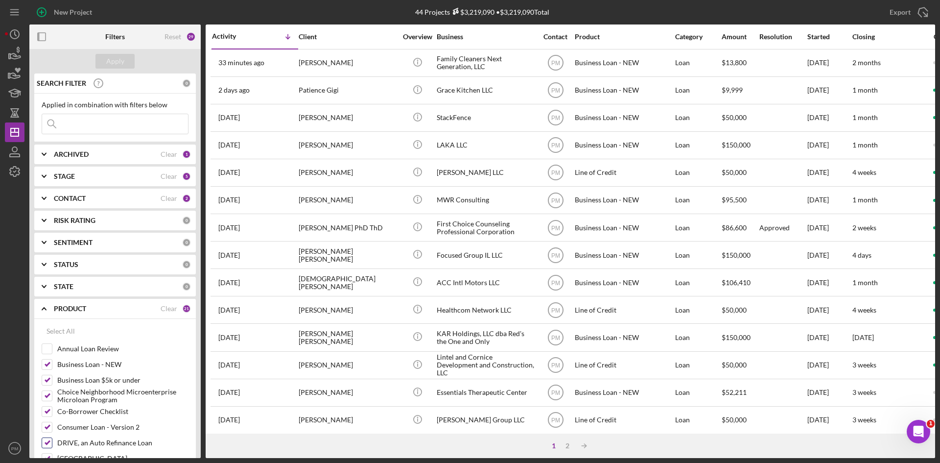
scroll to position [98, 0]
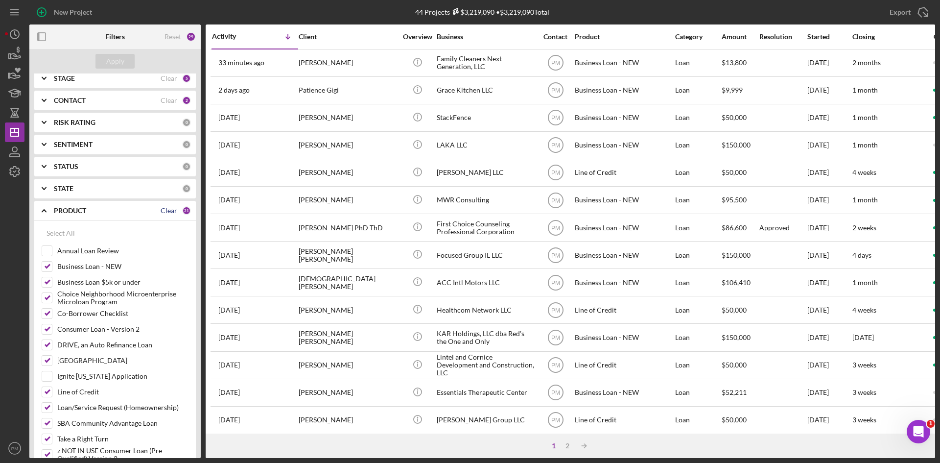
click at [161, 214] on div "Clear" at bounding box center [169, 211] width 17 height 8
checkbox input "false"
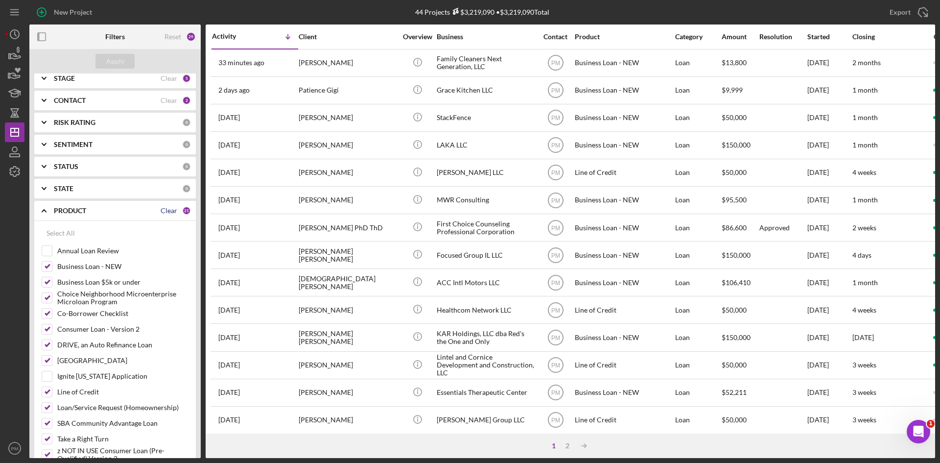
checkbox input "false"
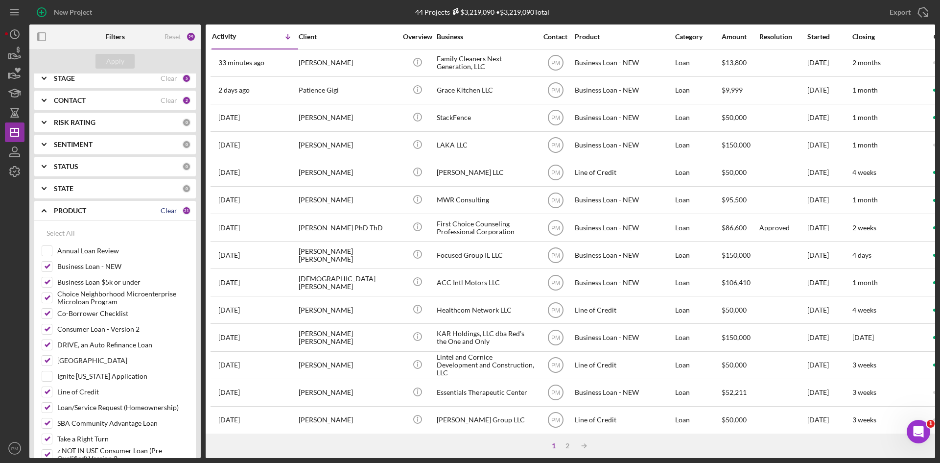
checkbox input "false"
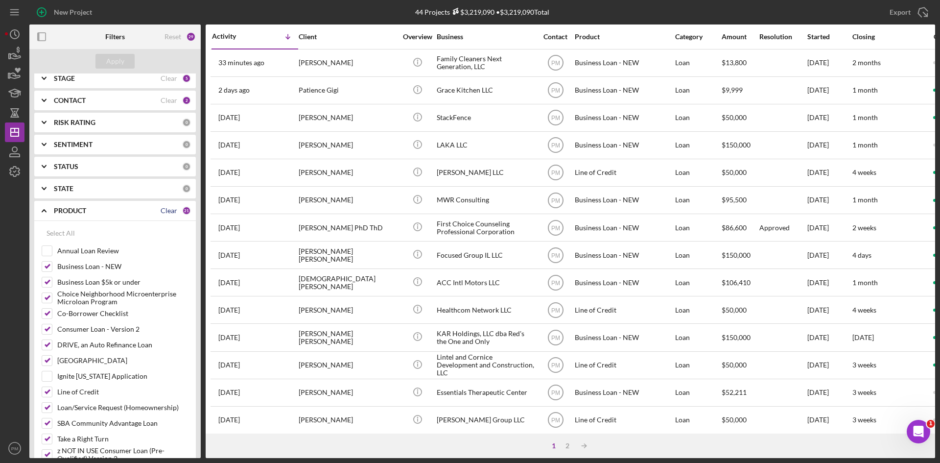
checkbox input "false"
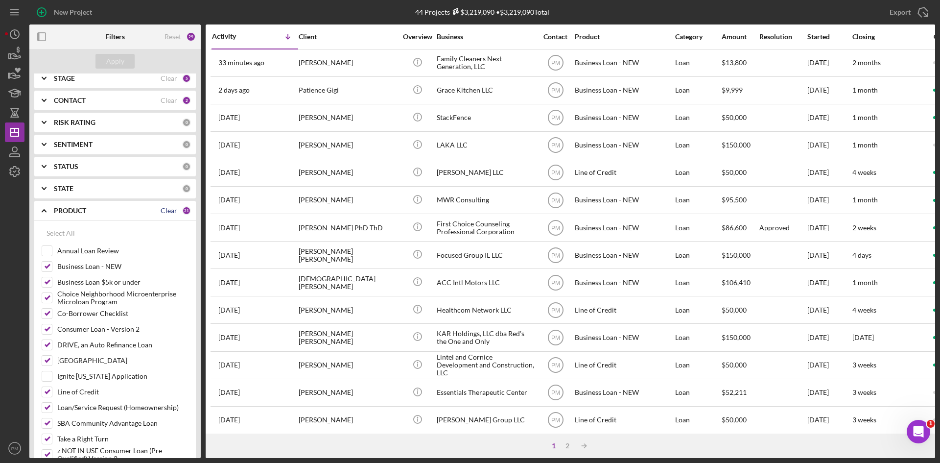
checkbox input "false"
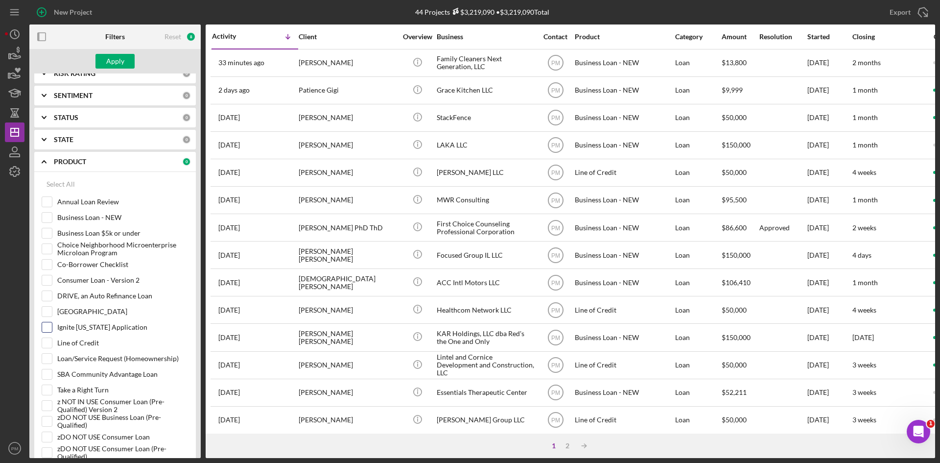
click at [42, 325] on div at bounding box center [47, 327] width 11 height 11
click at [49, 331] on input "Ignite [US_STATE] Application" at bounding box center [47, 327] width 10 height 10
checkbox input "true"
click at [113, 59] on div "Apply" at bounding box center [115, 61] width 18 height 15
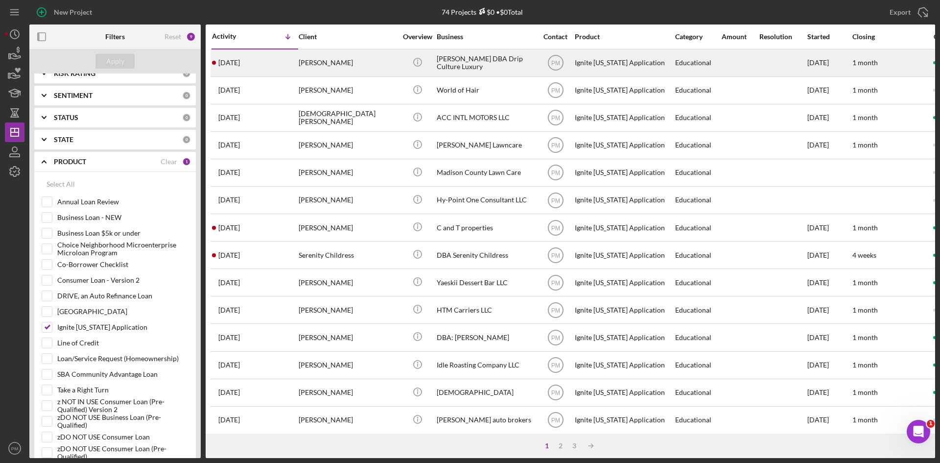
click at [292, 64] on div "[DATE] [PERSON_NAME]" at bounding box center [255, 63] width 86 height 26
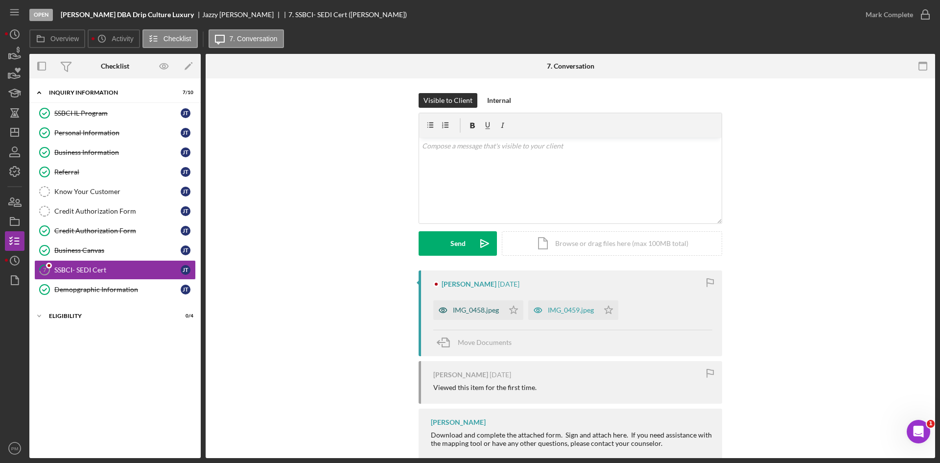
click at [474, 308] on div "IMG_0458.jpeg" at bounding box center [476, 310] width 46 height 8
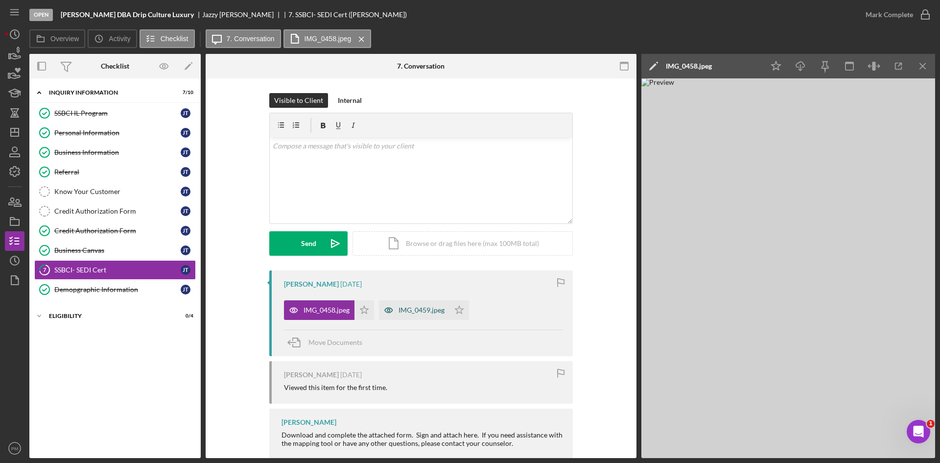
click at [406, 313] on div "IMG_0459.jpeg" at bounding box center [422, 310] width 46 height 8
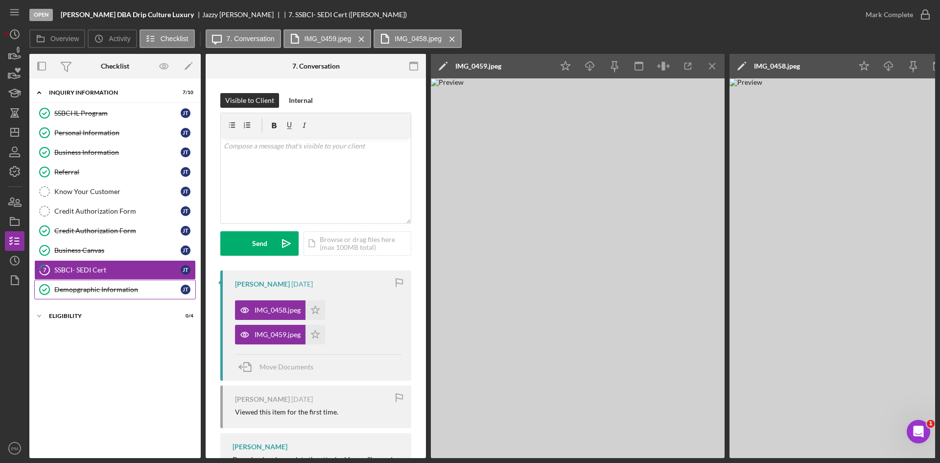
drag, startPoint x: 64, startPoint y: 290, endPoint x: 72, endPoint y: 288, distance: 9.2
click at [64, 290] on div "Demopgraphic Information" at bounding box center [117, 290] width 126 height 8
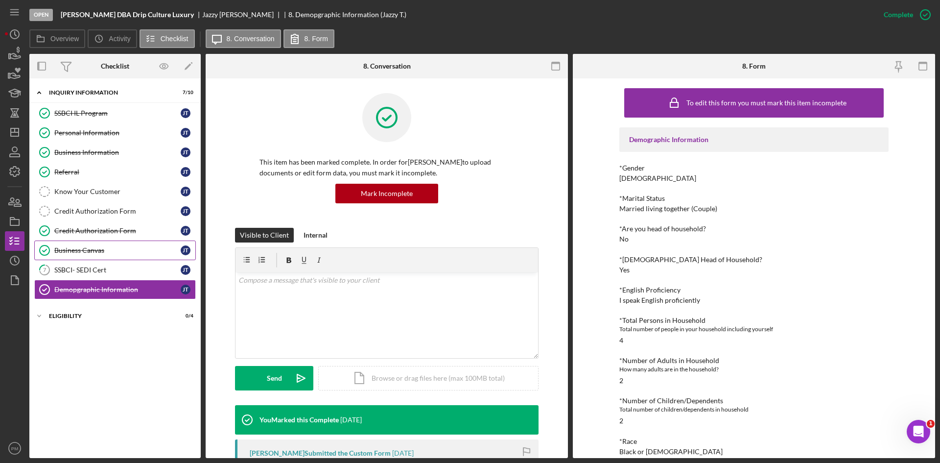
drag, startPoint x: 80, startPoint y: 265, endPoint x: 100, endPoint y: 255, distance: 22.4
click at [81, 266] on div "SSBCI- SEDI Cert" at bounding box center [117, 270] width 126 height 8
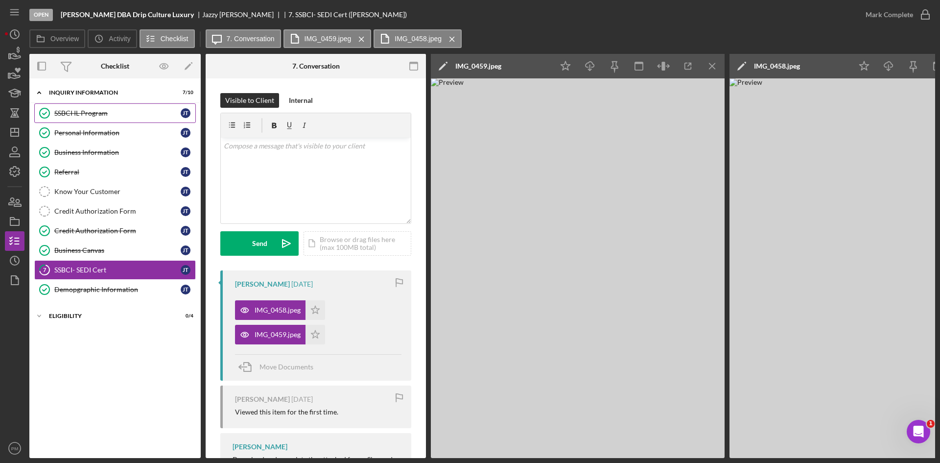
click at [98, 108] on link "SSBCI IL Program SSBCI IL Program [PERSON_NAME]" at bounding box center [115, 113] width 162 height 20
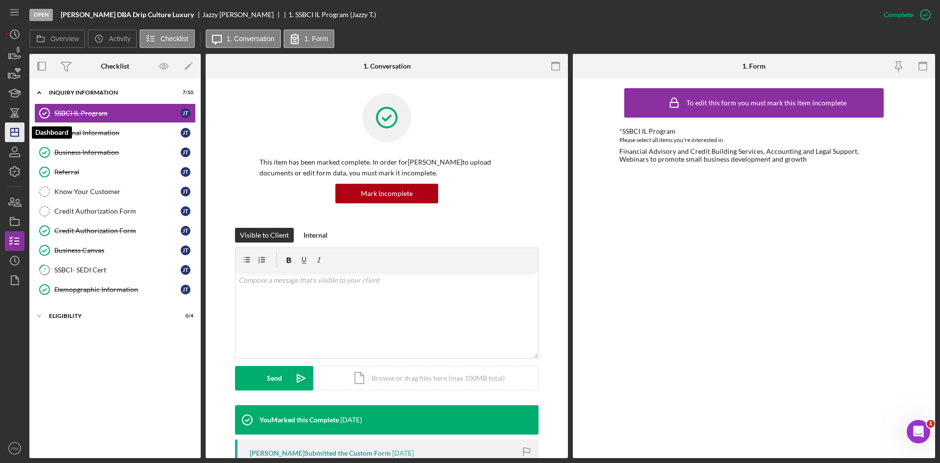
click at [8, 131] on icon "Icon/Dashboard" at bounding box center [14, 132] width 24 height 24
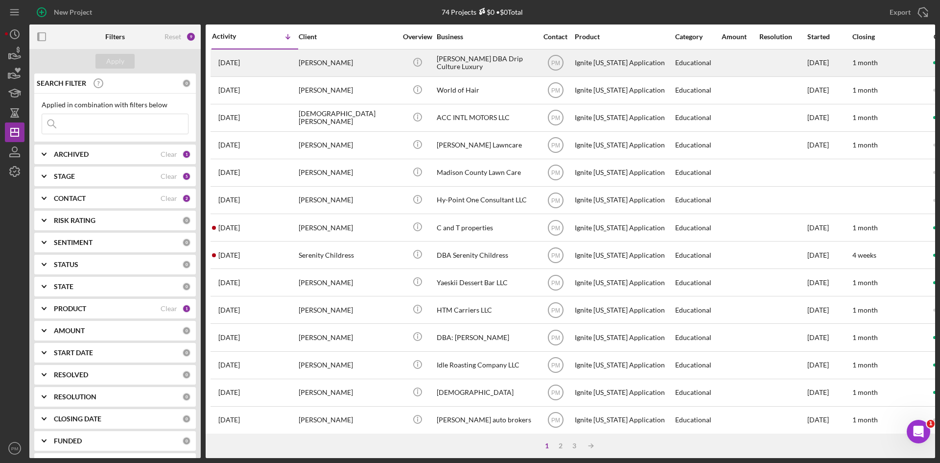
click at [317, 72] on div "[PERSON_NAME]" at bounding box center [348, 63] width 98 height 26
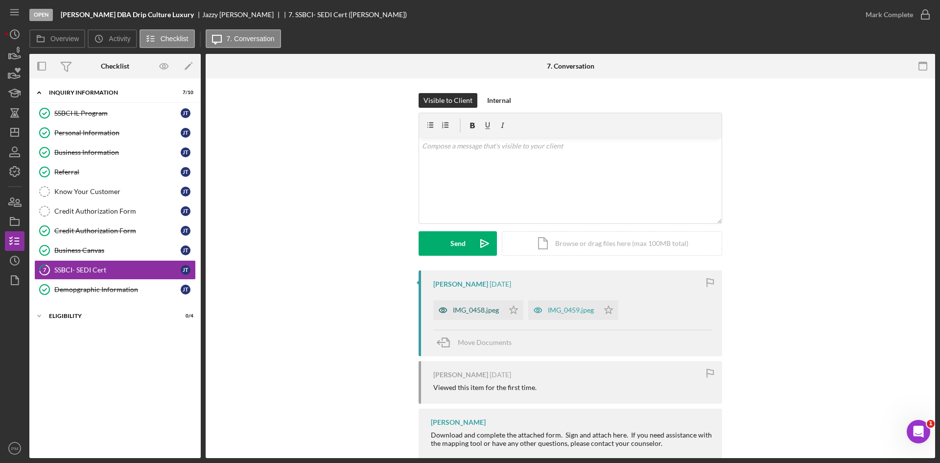
click at [464, 315] on div "IMG_0458.jpeg" at bounding box center [469, 310] width 71 height 20
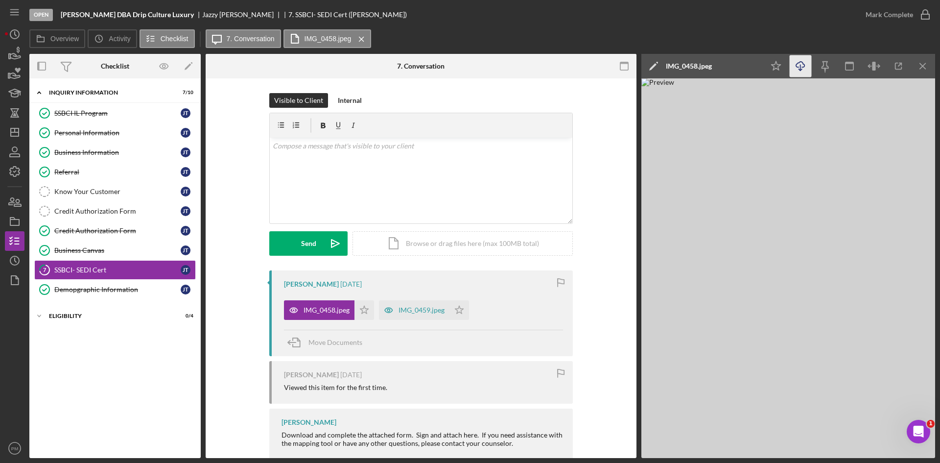
click at [799, 65] on icon "Icon/Download" at bounding box center [801, 66] width 22 height 22
click at [927, 60] on icon "Icon/Menu Close" at bounding box center [924, 66] width 22 height 22
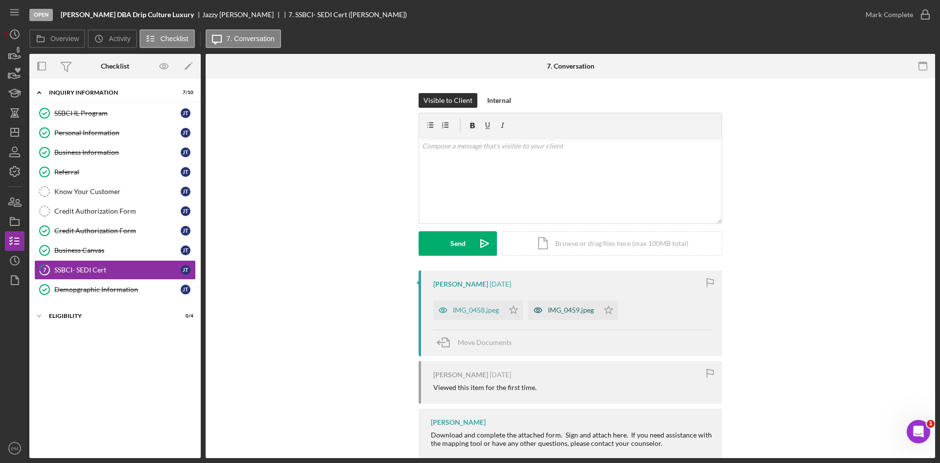
click at [562, 313] on div "IMG_0459.jpeg" at bounding box center [571, 310] width 46 height 8
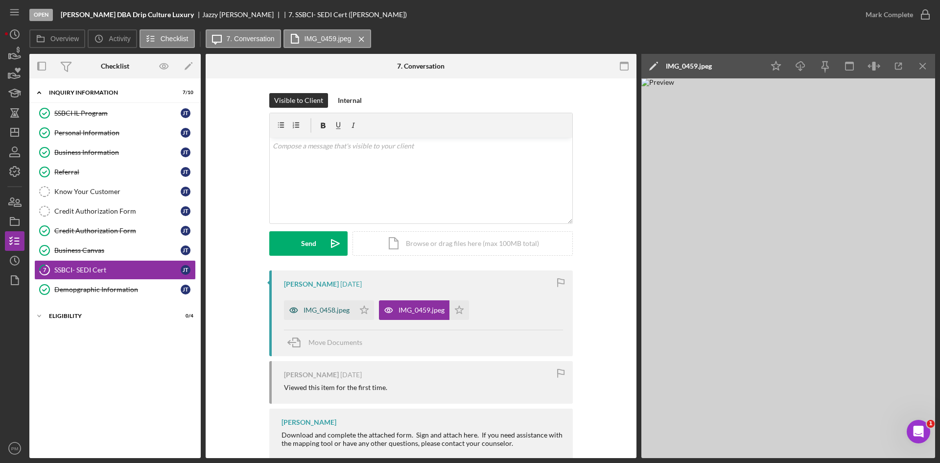
click at [328, 313] on div "IMG_0458.jpeg" at bounding box center [327, 310] width 46 height 8
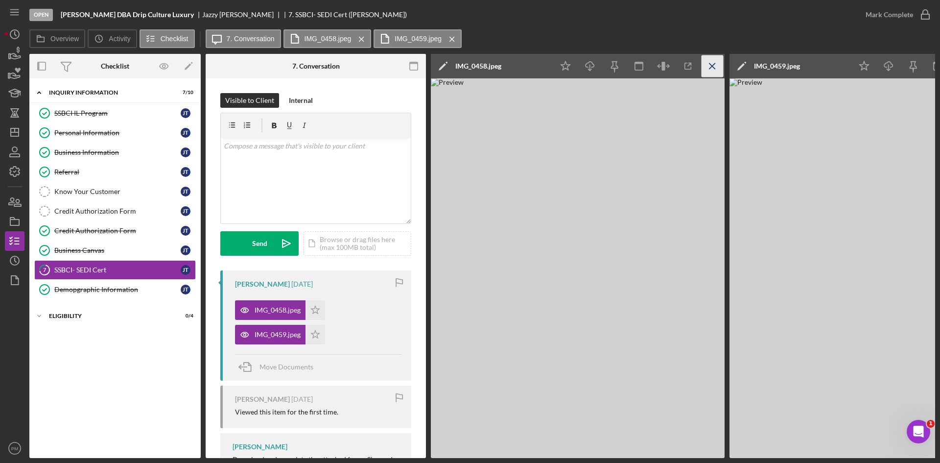
click at [716, 57] on icon "Icon/Menu Close" at bounding box center [713, 66] width 22 height 22
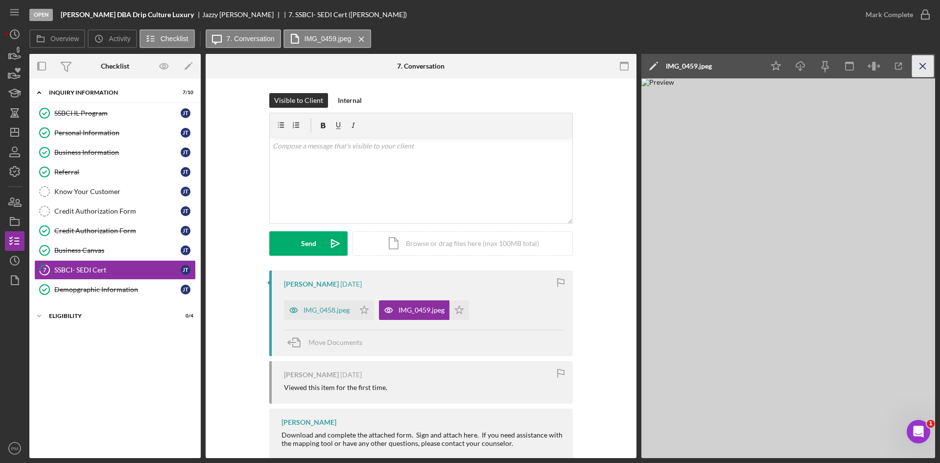
click at [922, 63] on icon "Icon/Menu Close" at bounding box center [924, 66] width 22 height 22
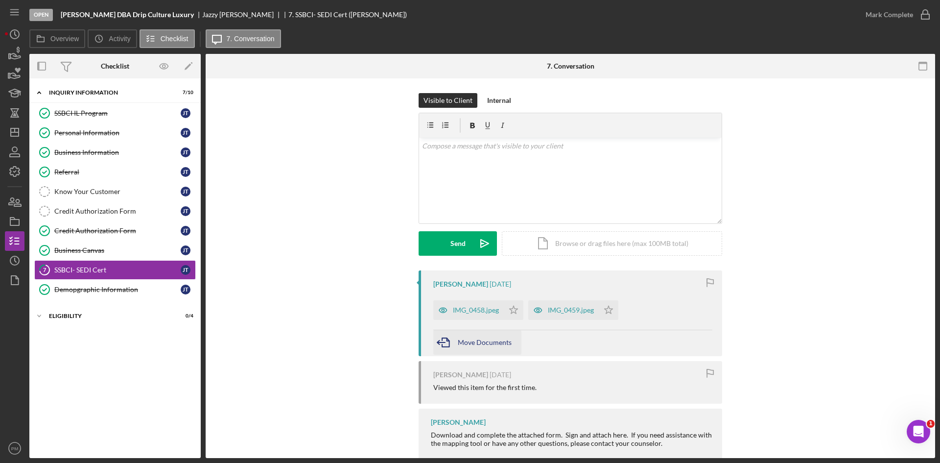
click at [476, 349] on div "Move Documents" at bounding box center [485, 342] width 54 height 24
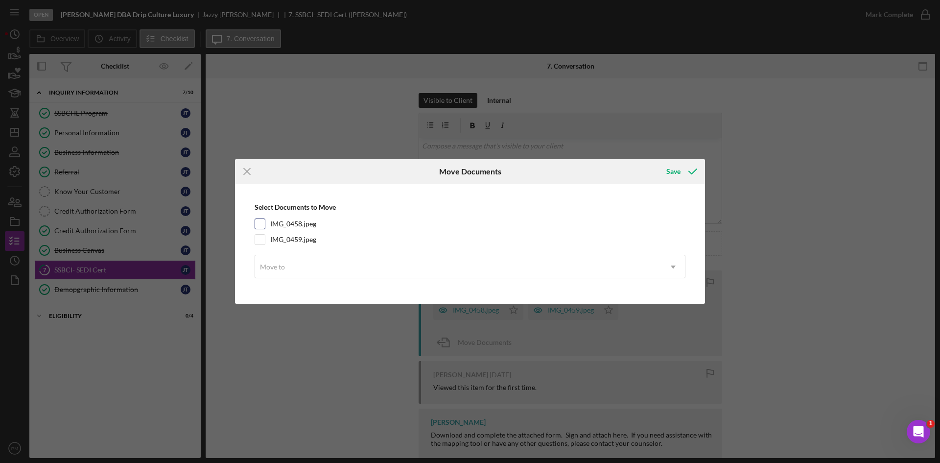
click at [263, 223] on input "IMG_0458.jpeg" at bounding box center [260, 224] width 10 height 10
checkbox input "true"
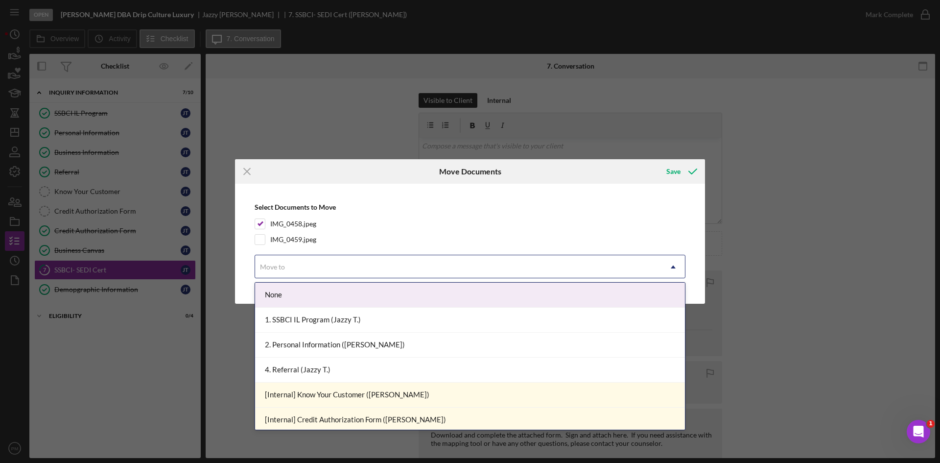
click at [294, 268] on div "Move to" at bounding box center [458, 267] width 407 height 23
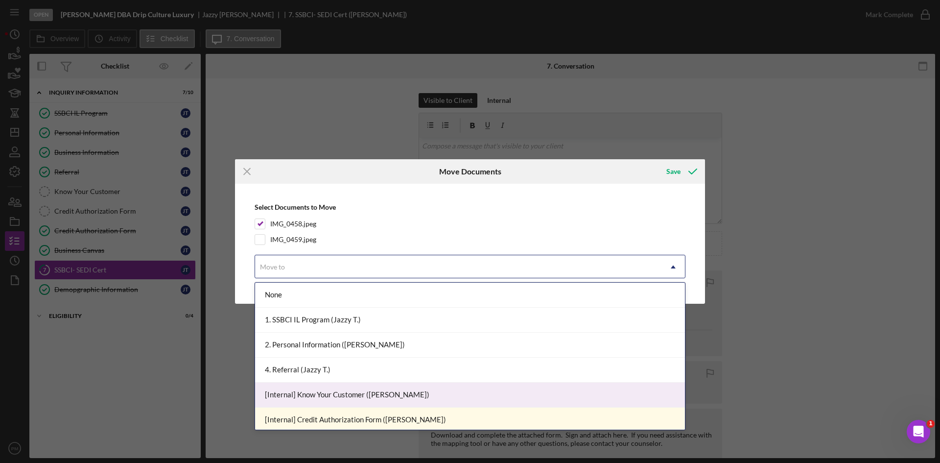
click at [312, 400] on div "[Internal] Know Your Customer ([PERSON_NAME])" at bounding box center [470, 395] width 430 height 25
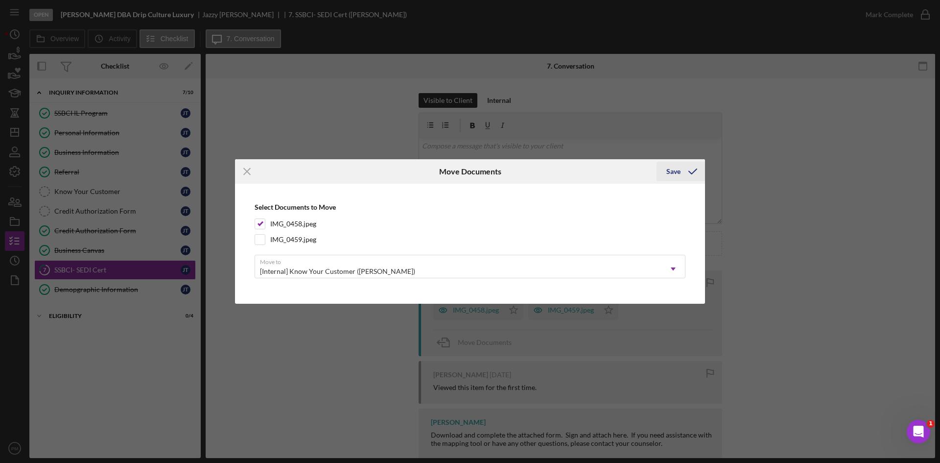
click at [674, 172] on div "Save" at bounding box center [674, 172] width 14 height 20
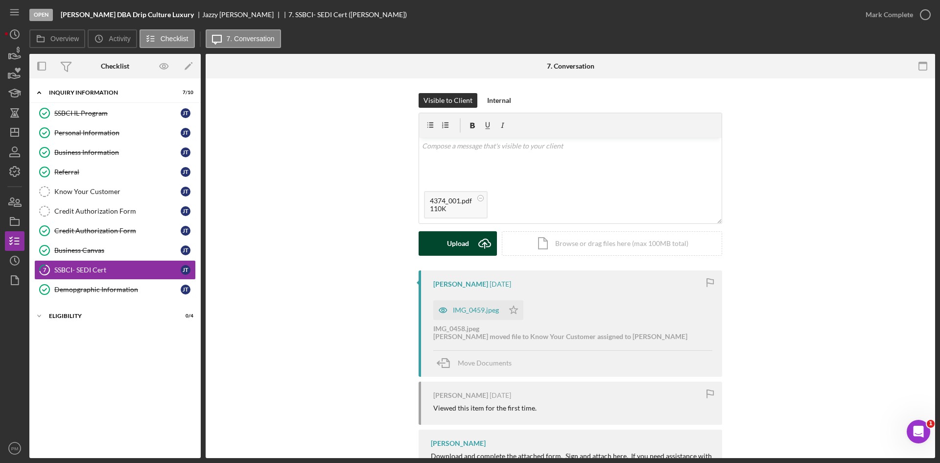
click at [482, 251] on icon "Icon/Upload" at bounding box center [485, 243] width 24 height 24
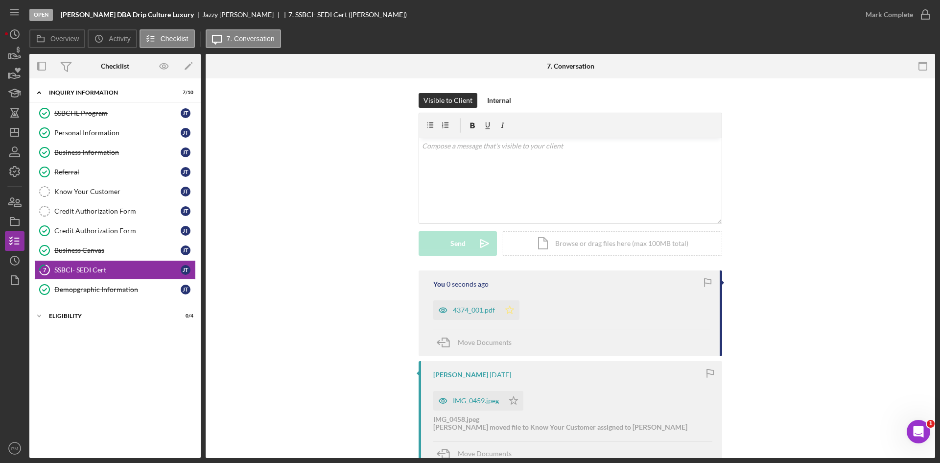
click at [514, 319] on icon "Icon/Star" at bounding box center [510, 310] width 20 height 20
click at [509, 399] on icon "Icon/Star" at bounding box center [514, 401] width 20 height 20
drag, startPoint x: 910, startPoint y: 16, endPoint x: 884, endPoint y: 28, distance: 29.1
click at [909, 17] on div "Mark Complete" at bounding box center [890, 15] width 48 height 20
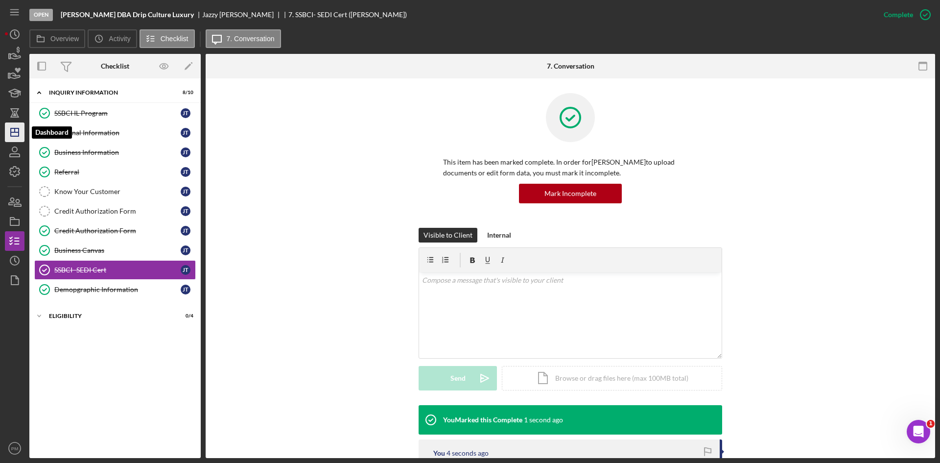
click at [13, 136] on polygon "button" at bounding box center [15, 132] width 8 height 8
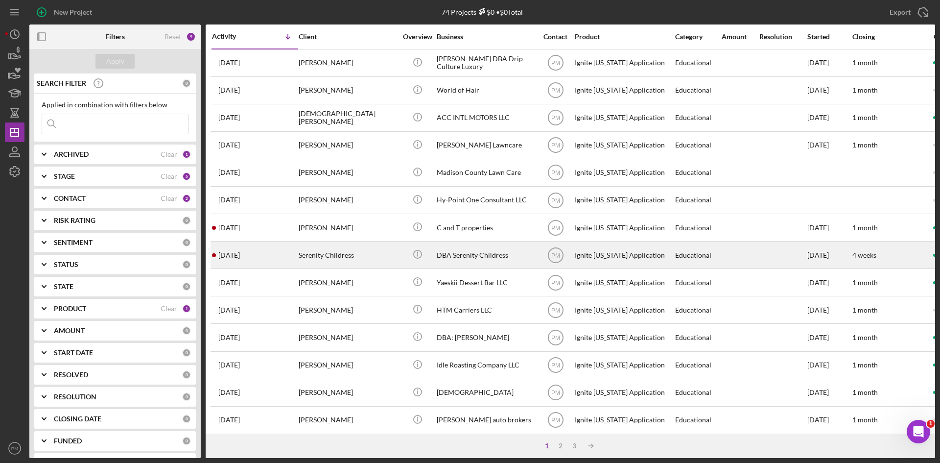
click at [289, 248] on div "[DATE] Serenity Childress" at bounding box center [255, 255] width 86 height 26
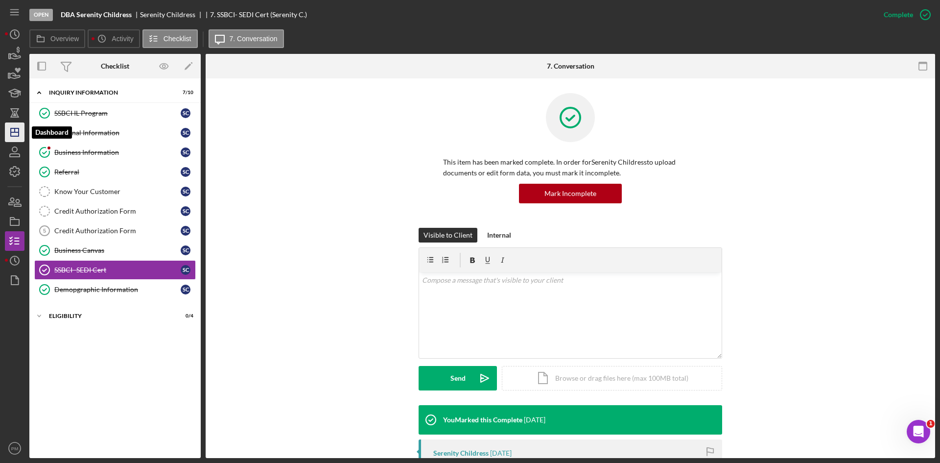
click at [11, 136] on polygon "button" at bounding box center [15, 132] width 8 height 8
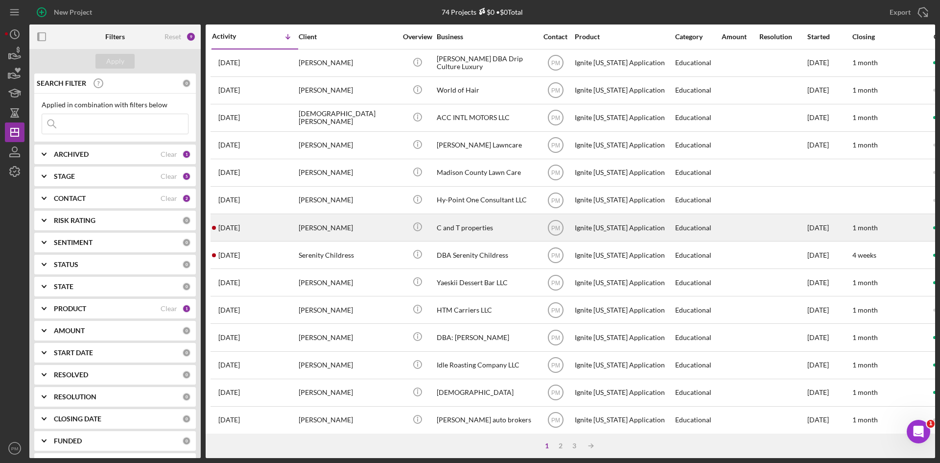
click at [305, 222] on div "[PERSON_NAME]" at bounding box center [348, 228] width 98 height 26
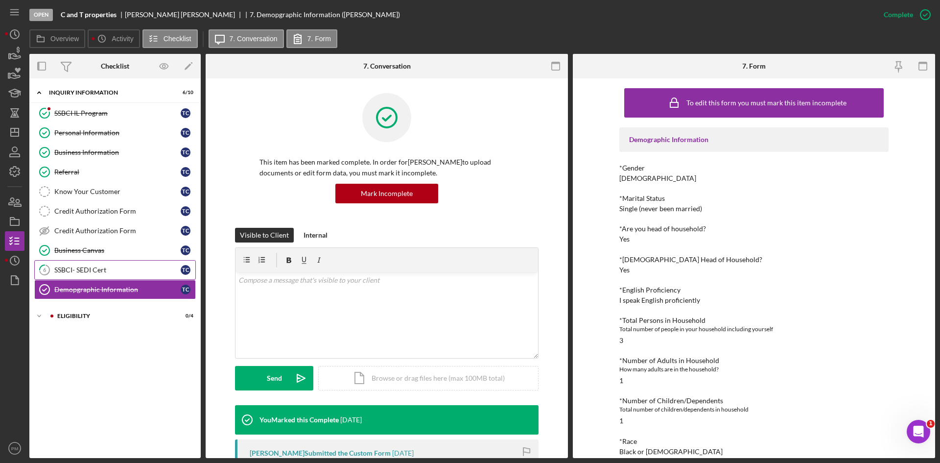
click at [93, 268] on div "SSBCI- SEDI Cert" at bounding box center [117, 270] width 126 height 8
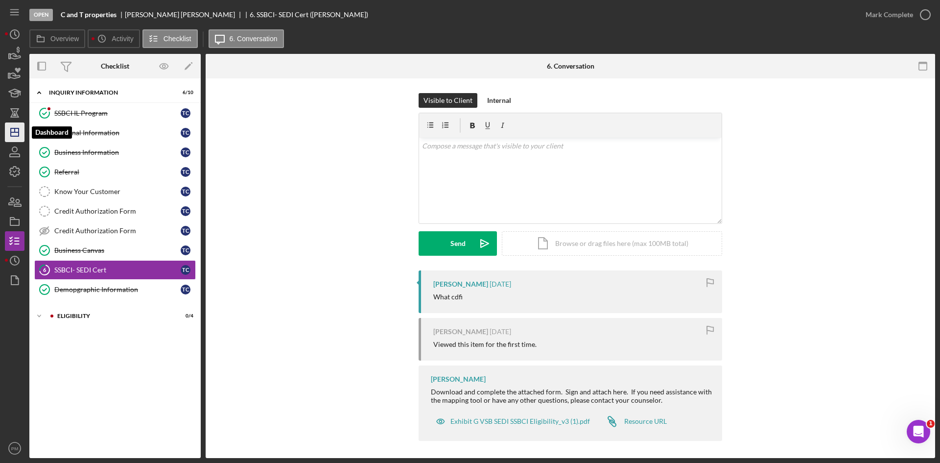
click at [11, 127] on icon "Icon/Dashboard" at bounding box center [14, 132] width 24 height 24
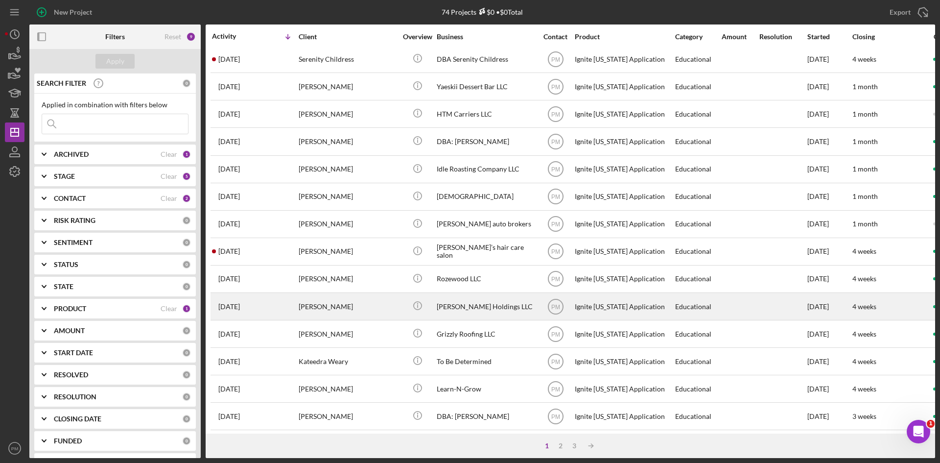
scroll to position [245, 0]
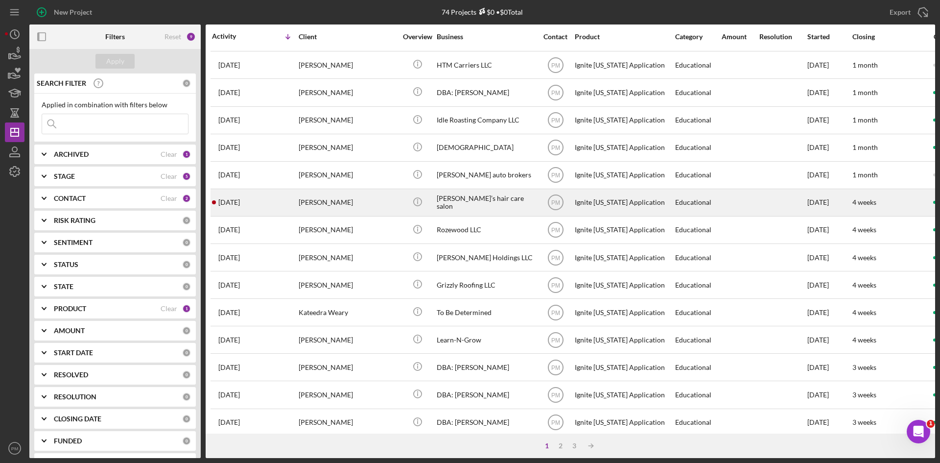
click at [326, 205] on div "[PERSON_NAME]" at bounding box center [348, 203] width 98 height 26
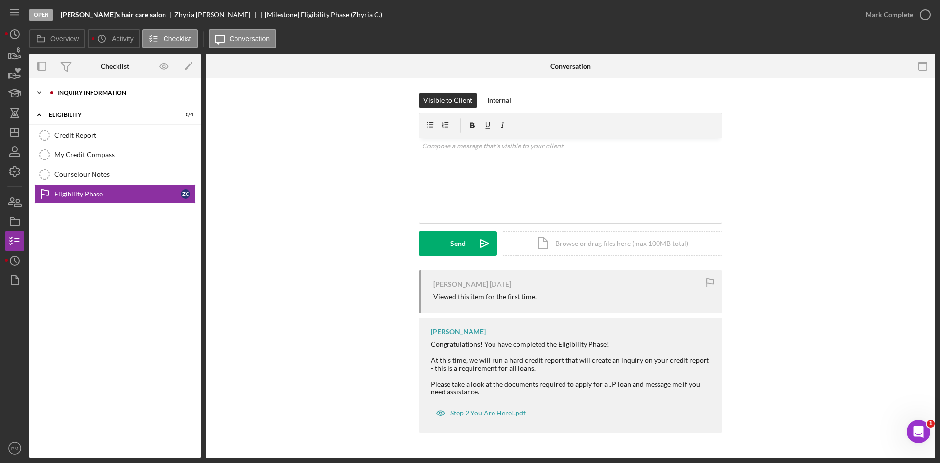
click at [89, 92] on div "Inquiry Information" at bounding box center [122, 93] width 131 height 6
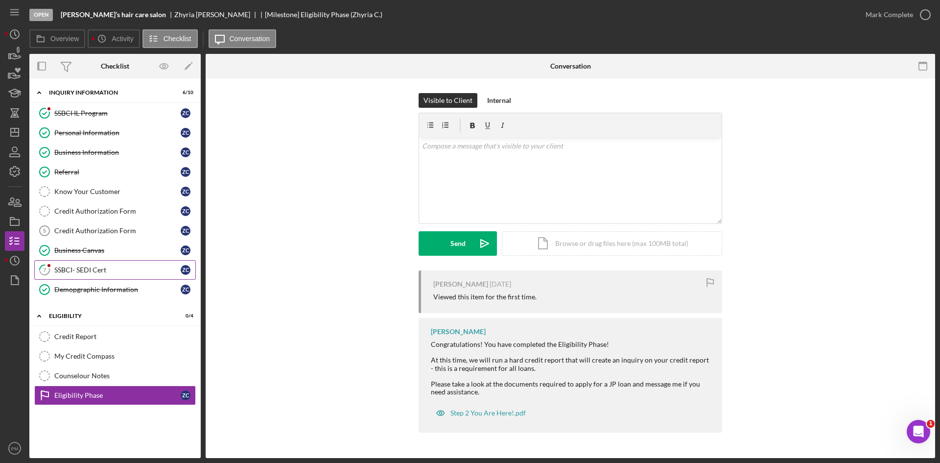
click at [89, 271] on div "SSBCI- SEDI Cert" at bounding box center [117, 270] width 126 height 8
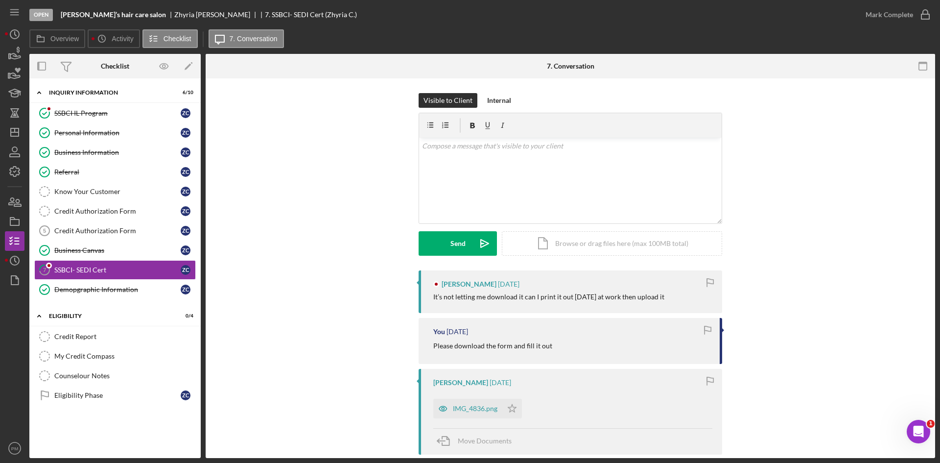
scroll to position [147, 0]
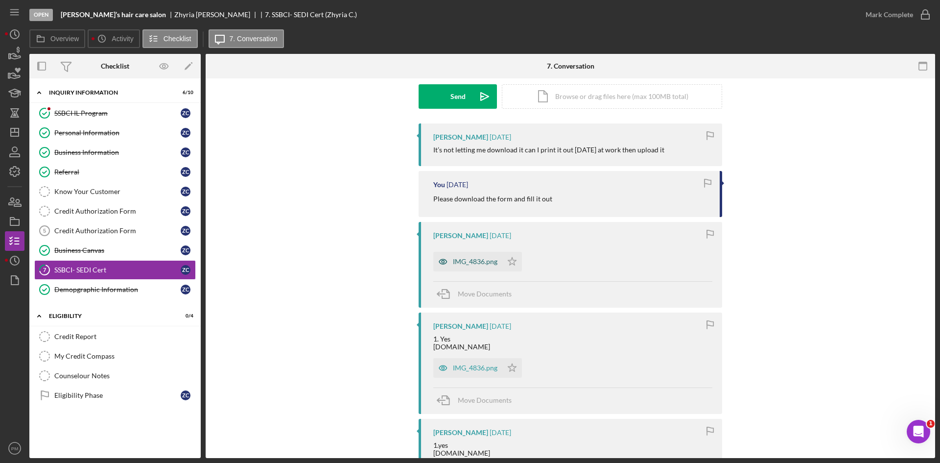
click at [463, 264] on div "IMG_4836.png" at bounding box center [475, 262] width 45 height 8
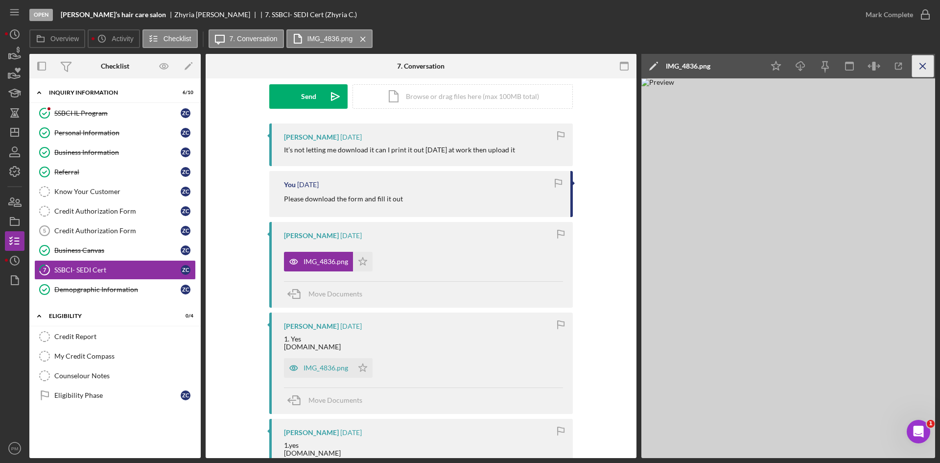
click at [926, 65] on icon "Icon/Menu Close" at bounding box center [924, 66] width 22 height 22
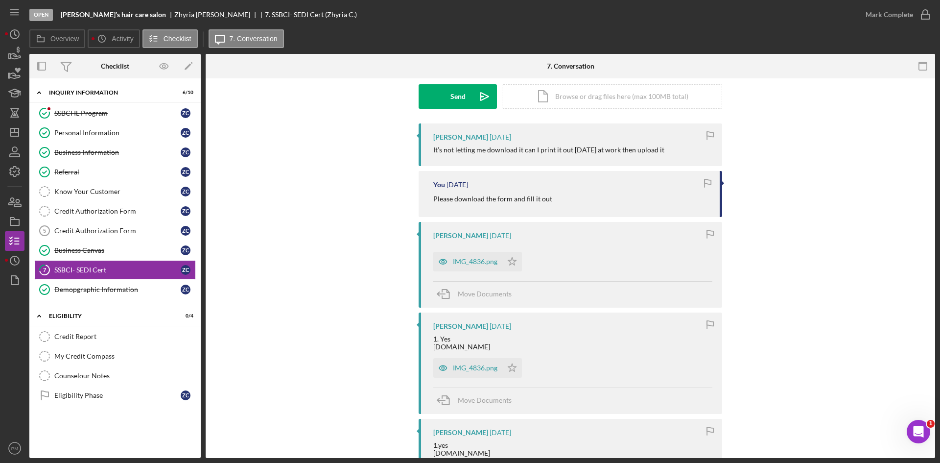
scroll to position [0, 0]
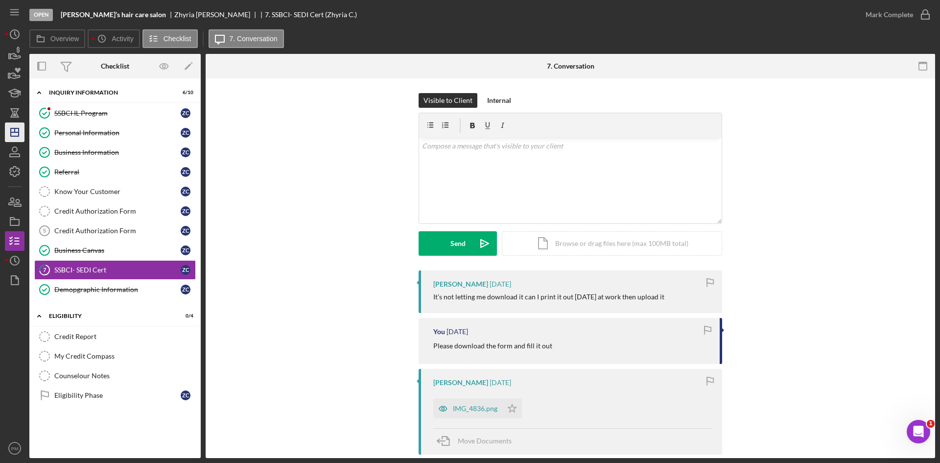
click at [20, 134] on icon "Icon/Dashboard" at bounding box center [14, 132] width 24 height 24
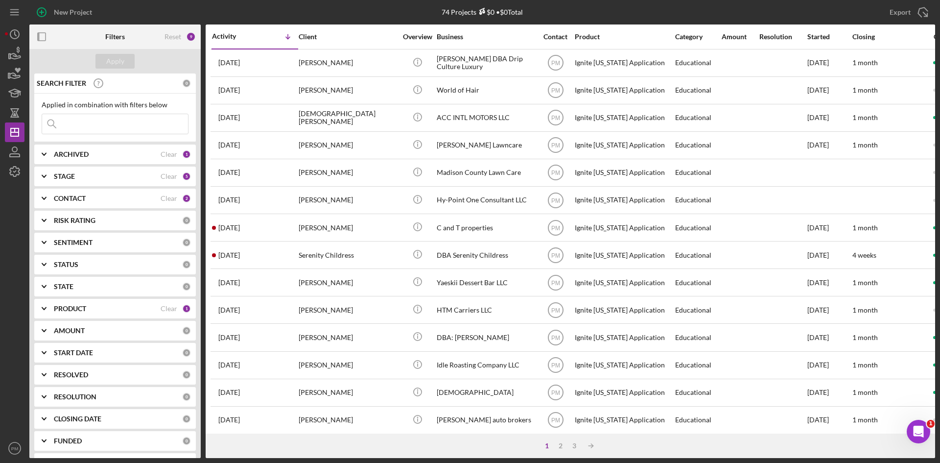
click at [120, 303] on div "PRODUCT Clear 1" at bounding box center [122, 309] width 137 height 20
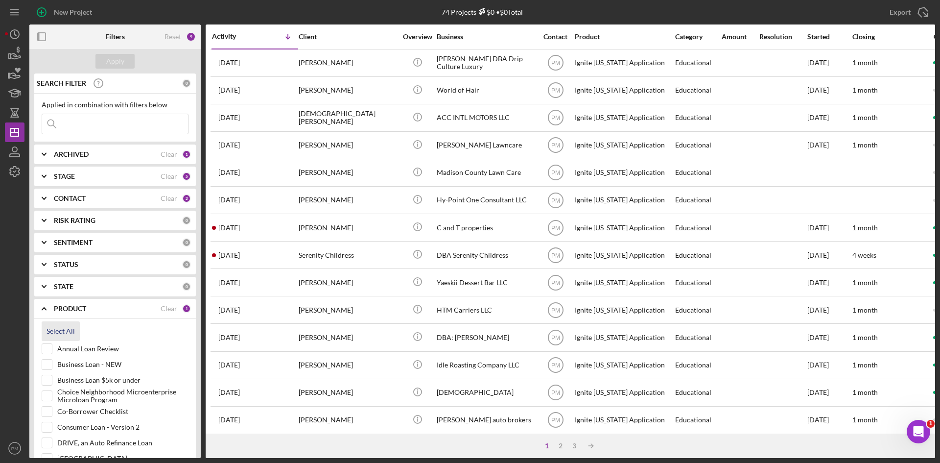
click at [69, 329] on div "Select All" at bounding box center [61, 331] width 28 height 20
checkbox input "true"
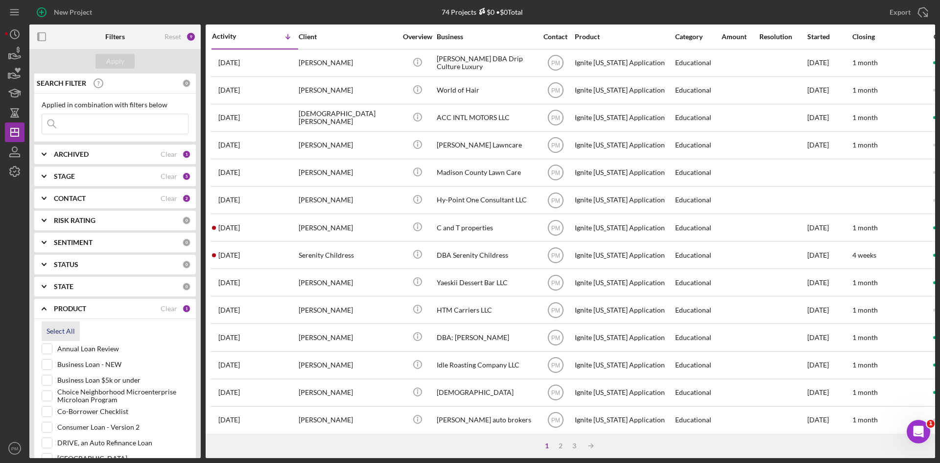
checkbox input "true"
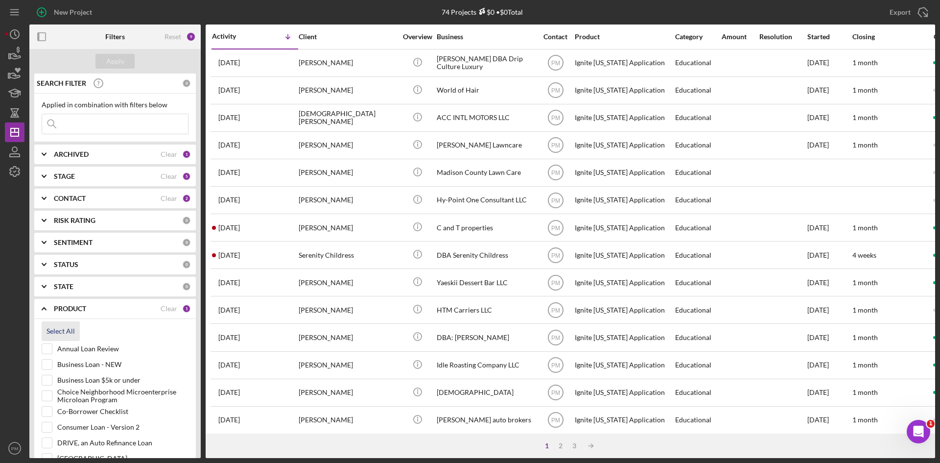
checkbox input "true"
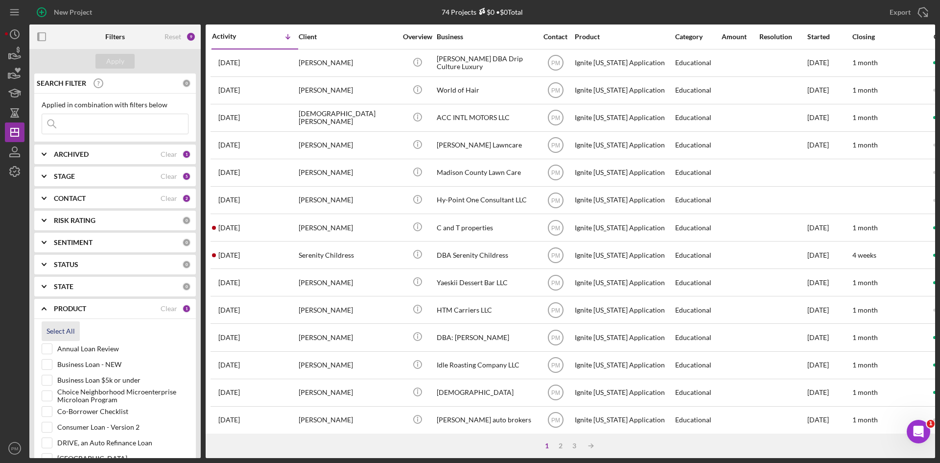
checkbox input "true"
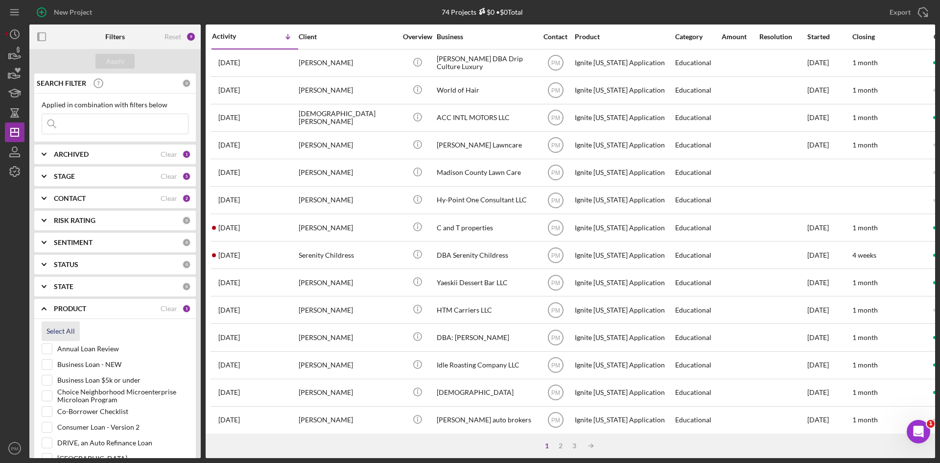
checkbox input "true"
click at [45, 349] on input "Annual Loan Review" at bounding box center [47, 349] width 10 height 10
checkbox input "false"
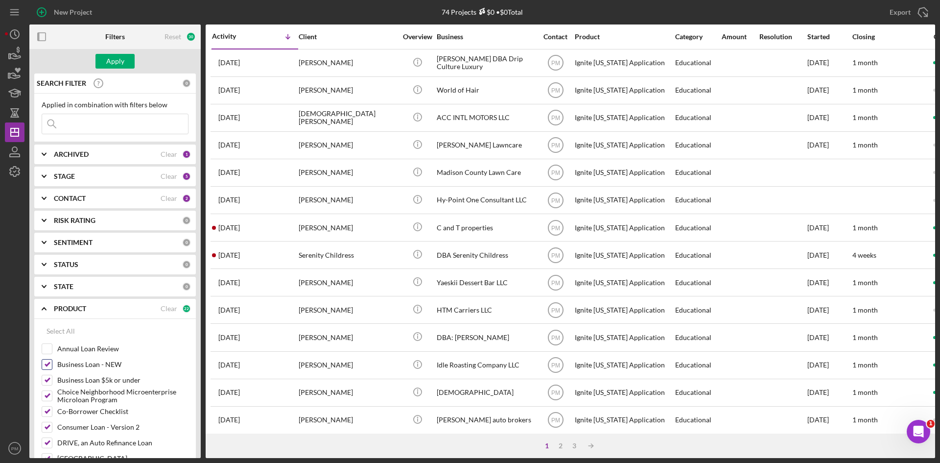
scroll to position [147, 0]
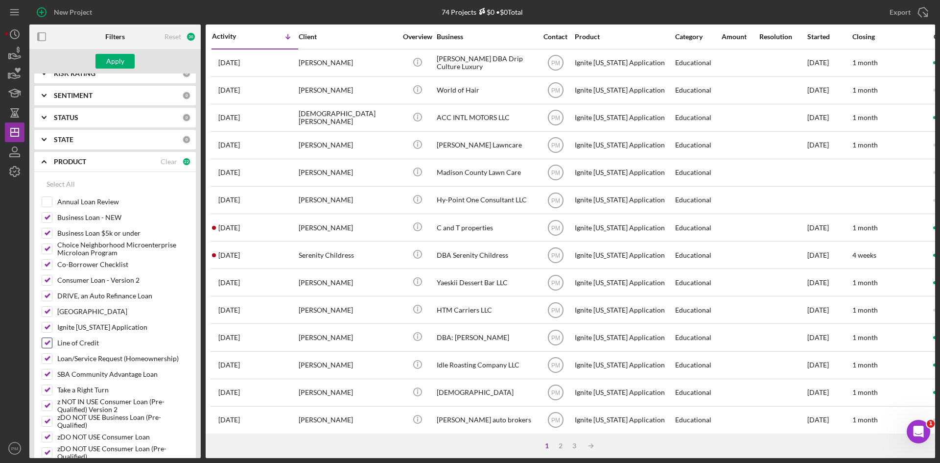
click at [45, 346] on input "Line of Credit" at bounding box center [47, 343] width 10 height 10
click at [50, 338] on div "Annual Loan Review Business Loan - NEW Business Loan $5k or under Choice Neighb…" at bounding box center [115, 376] width 147 height 361
click at [45, 344] on input "Line of Credit" at bounding box center [47, 343] width 10 height 10
checkbox input "true"
click at [48, 329] on input "Ignite [US_STATE] Application" at bounding box center [47, 327] width 10 height 10
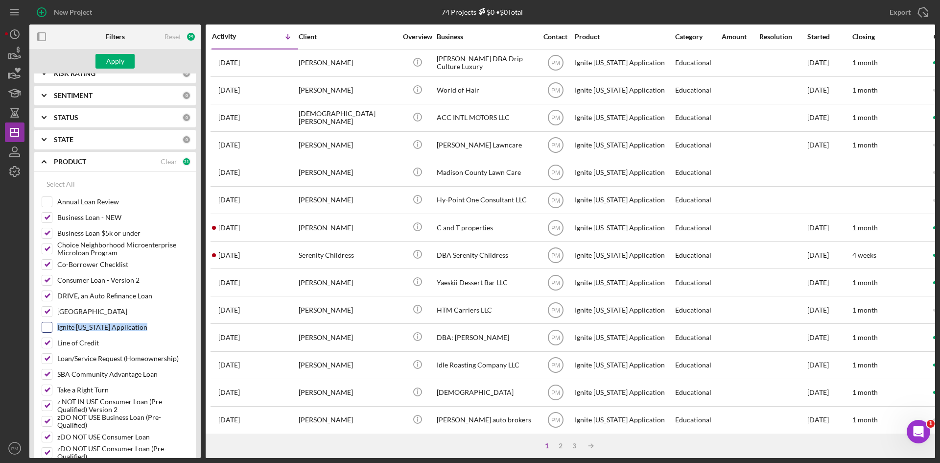
click at [149, 324] on label "Ignite [US_STATE] Application" at bounding box center [122, 327] width 131 height 10
click at [52, 324] on input "Ignite [US_STATE] Application" at bounding box center [47, 327] width 10 height 10
click at [48, 327] on input "Ignite [US_STATE] Application" at bounding box center [47, 327] width 10 height 10
checkbox input "false"
click at [116, 55] on div "Apply" at bounding box center [115, 61] width 18 height 15
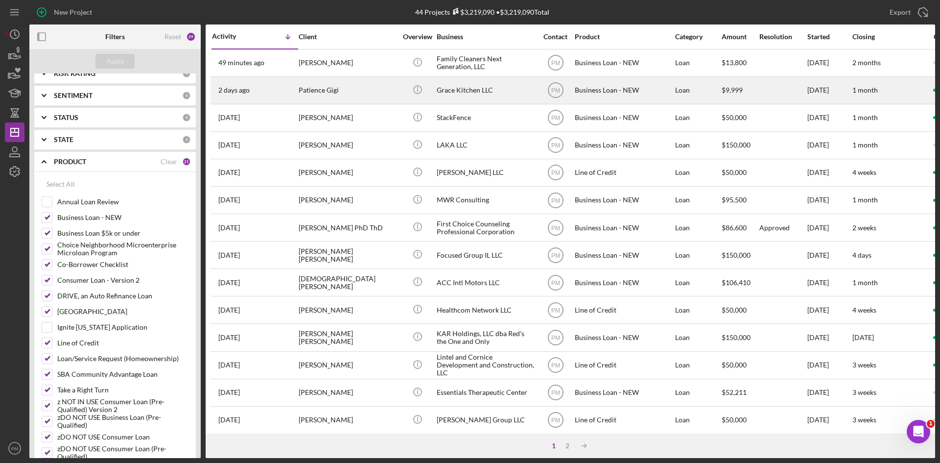
click at [293, 91] on div "[DATE] Patience [PERSON_NAME]" at bounding box center [255, 90] width 86 height 26
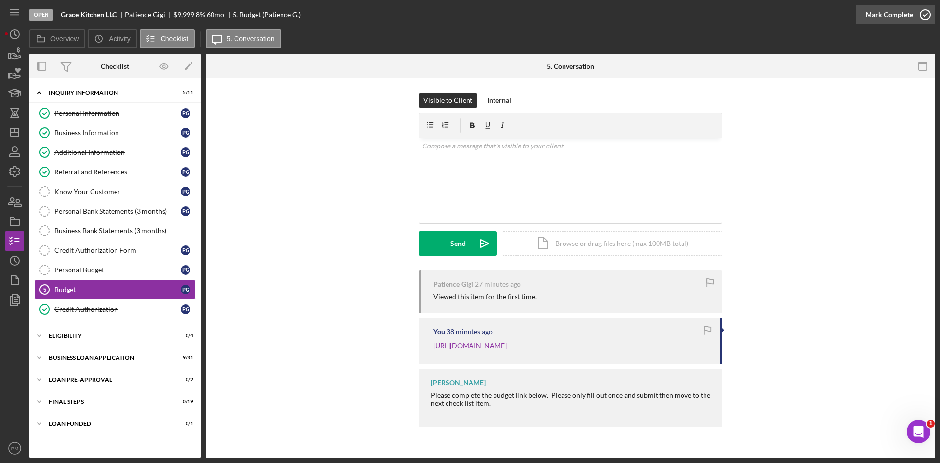
drag, startPoint x: 893, startPoint y: 23, endPoint x: 901, endPoint y: 23, distance: 7.9
click at [893, 23] on div "Mark Complete" at bounding box center [890, 15] width 48 height 20
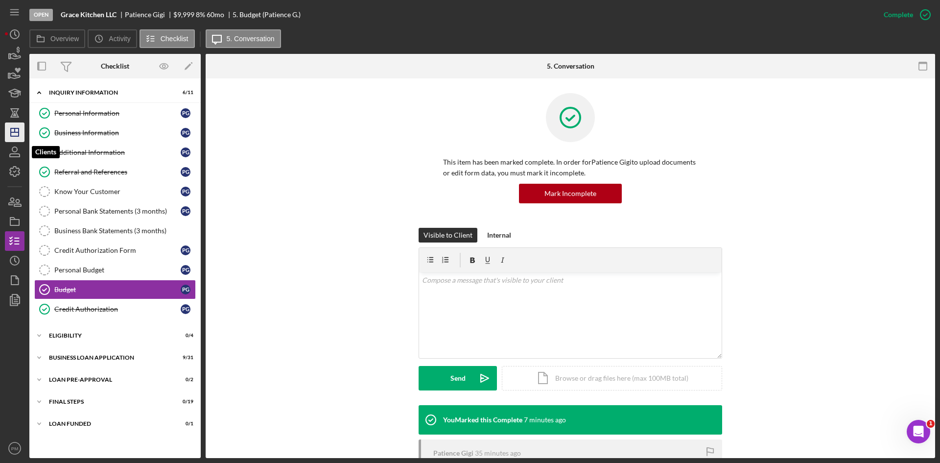
click at [14, 131] on icon "Icon/Dashboard" at bounding box center [14, 132] width 24 height 24
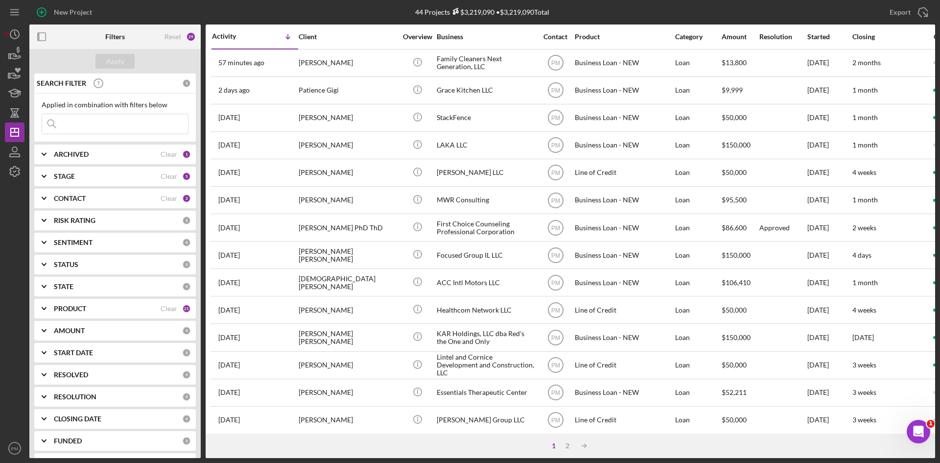
click at [126, 117] on input at bounding box center [115, 124] width 146 height 20
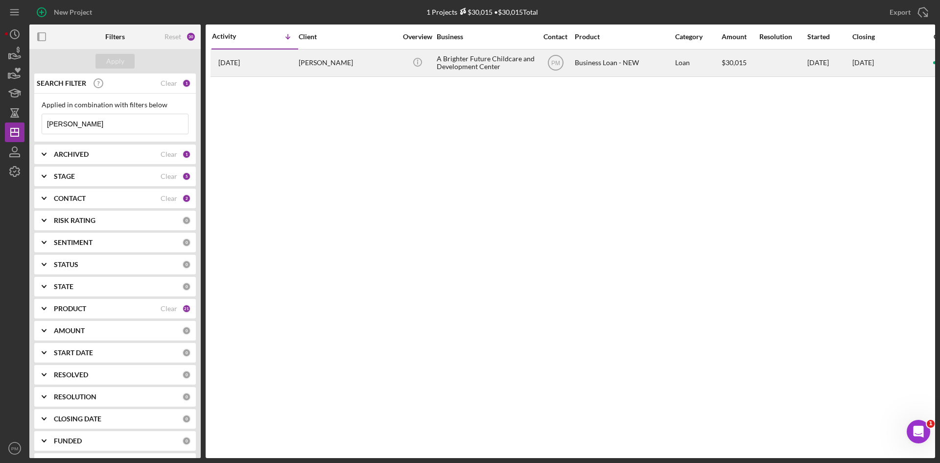
type input "[PERSON_NAME]"
click at [359, 69] on div "[PERSON_NAME]" at bounding box center [348, 63] width 98 height 26
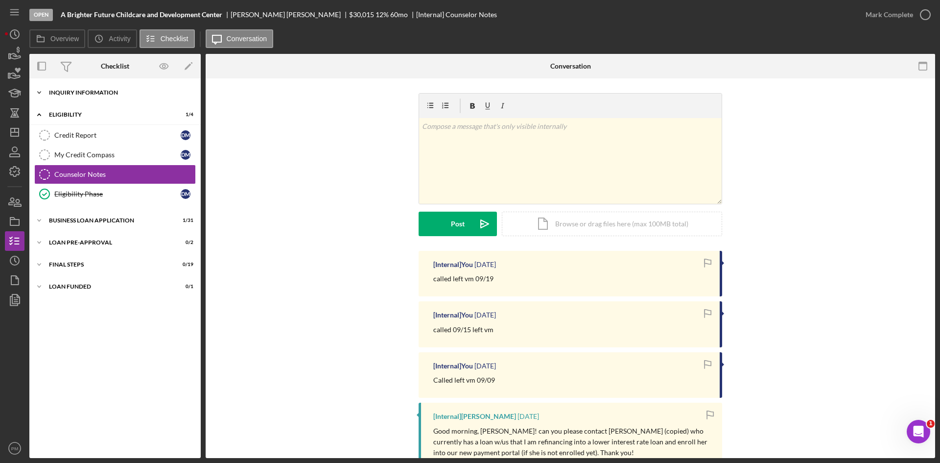
click at [103, 93] on div "INQUIRY INFORMATION" at bounding box center [119, 93] width 140 height 6
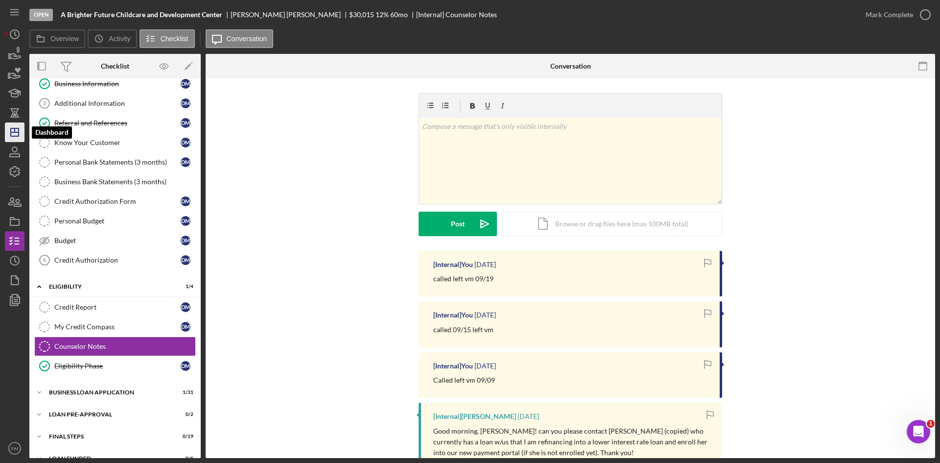
click at [19, 134] on polygon "button" at bounding box center [15, 132] width 8 height 8
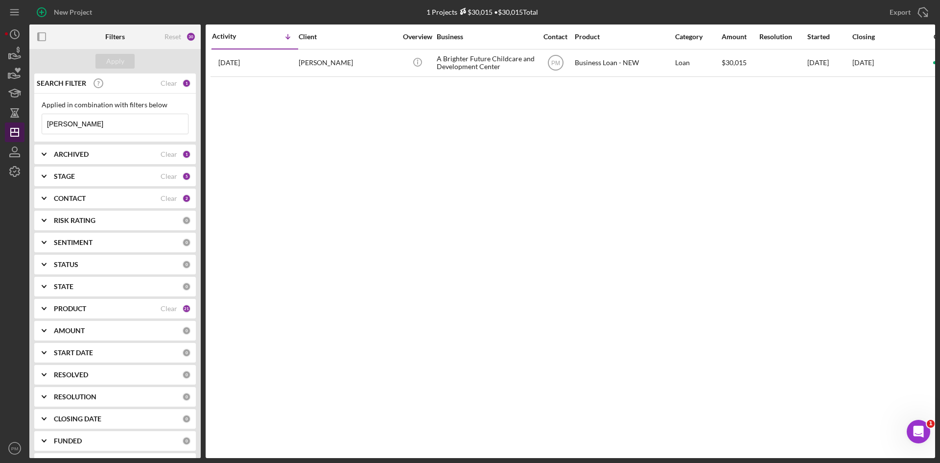
drag, startPoint x: 97, startPoint y: 124, endPoint x: 24, endPoint y: 119, distance: 73.2
click at [20, 128] on div "New Project 1 Projects $30,015 • $30,015 Total [PERSON_NAME] Export Icon/Export…" at bounding box center [470, 229] width 931 height 458
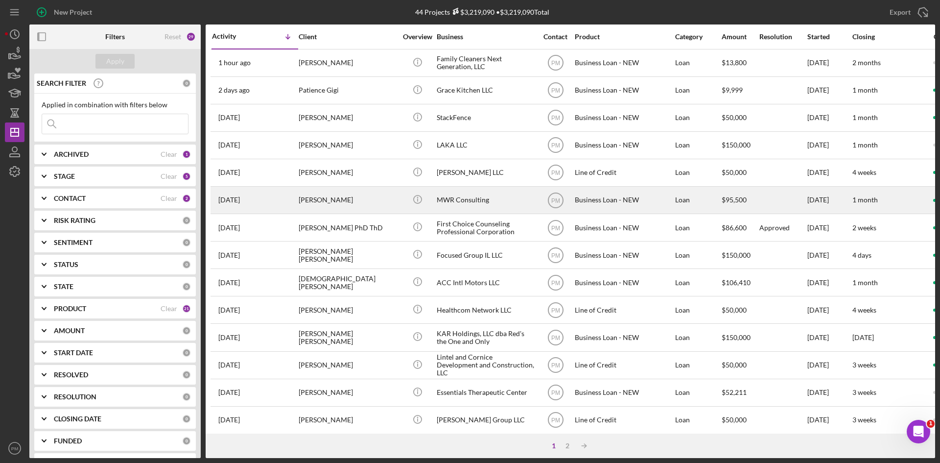
click at [328, 196] on div "[PERSON_NAME]" at bounding box center [348, 200] width 98 height 26
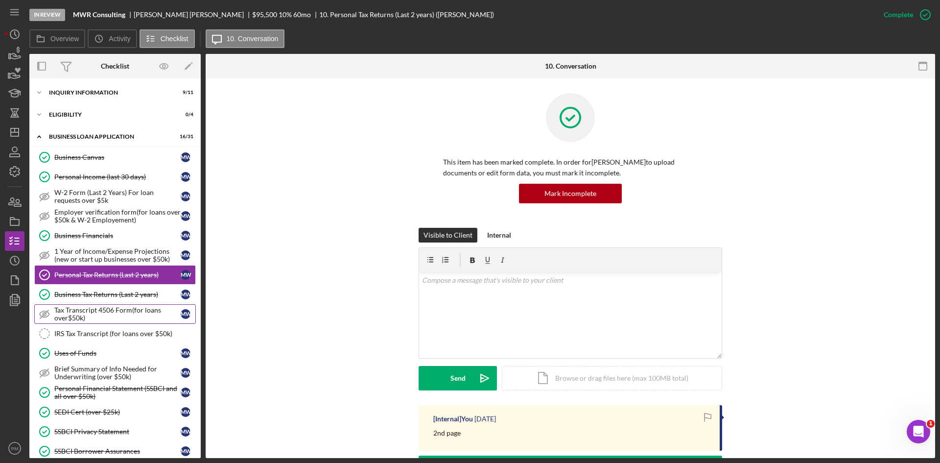
scroll to position [6, 0]
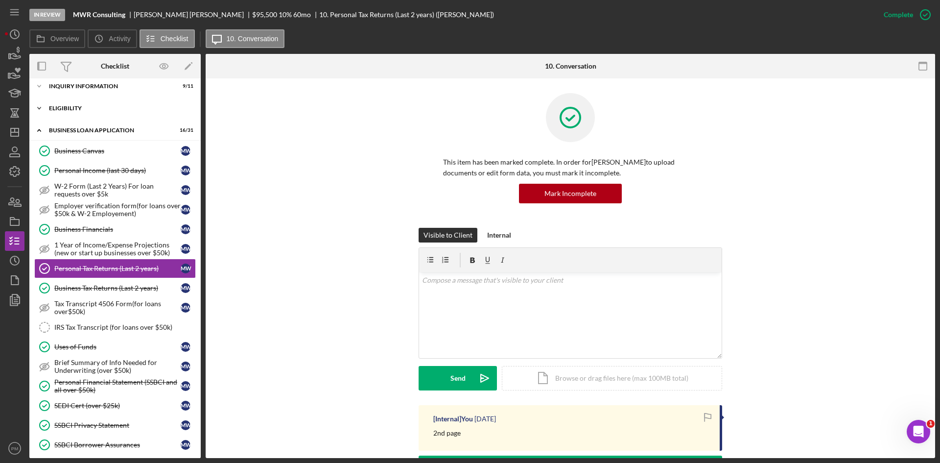
click at [80, 114] on div "Icon/Expander ELIGIBILITY 0 / 4" at bounding box center [114, 108] width 171 height 20
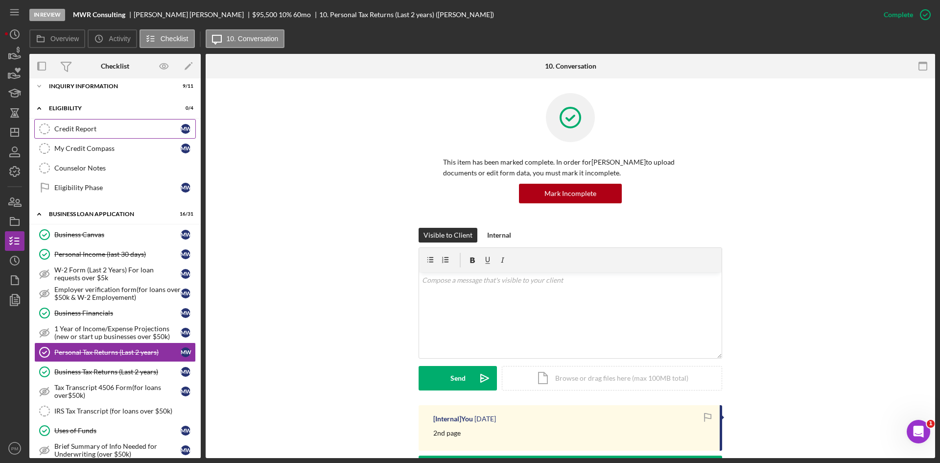
click at [84, 133] on div "Credit Report" at bounding box center [117, 129] width 126 height 8
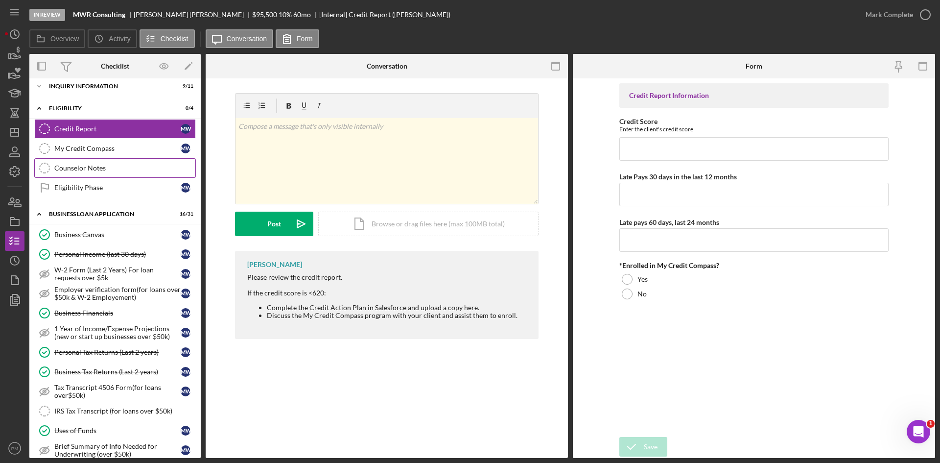
click at [98, 176] on link "Counselor Notes Counselor Notes" at bounding box center [115, 168] width 162 height 20
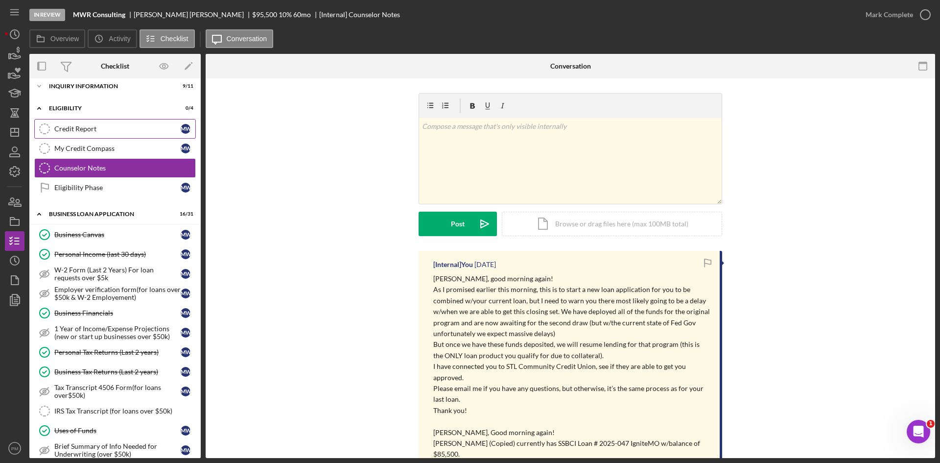
click at [80, 126] on div "Credit Report" at bounding box center [117, 129] width 126 height 8
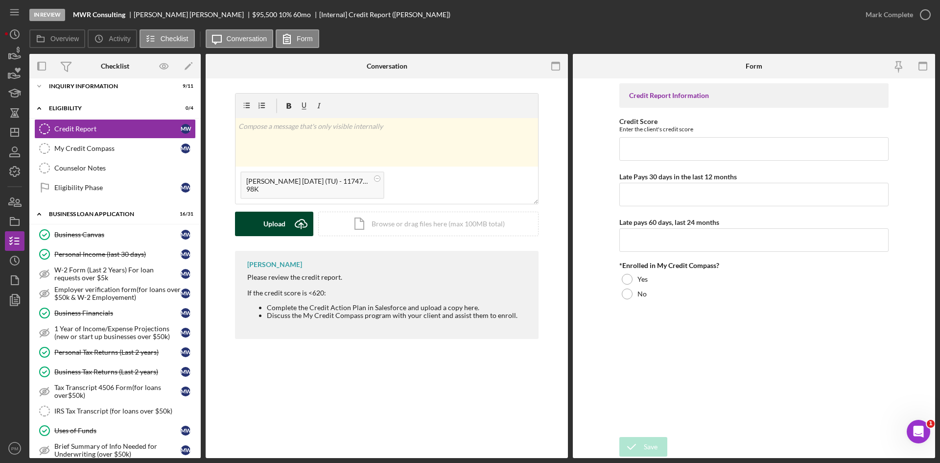
click at [290, 225] on icon "Icon/Upload" at bounding box center [301, 224] width 24 height 24
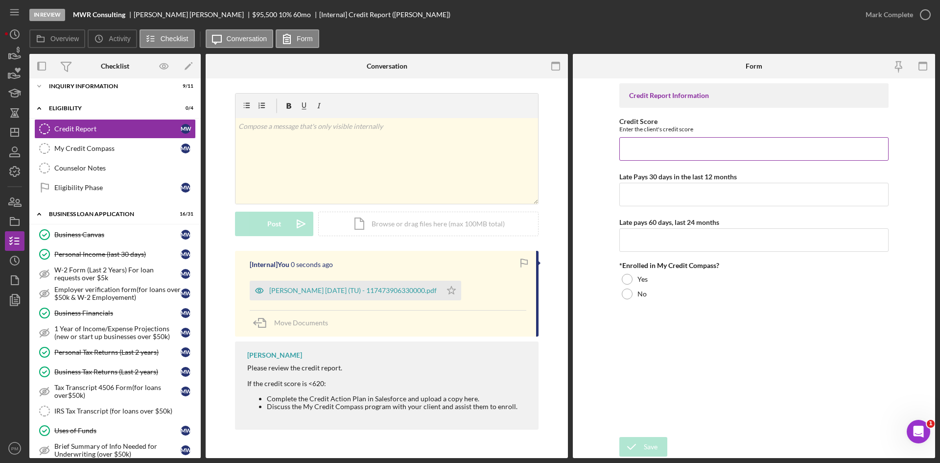
click at [703, 151] on input "Credit Score" at bounding box center [754, 149] width 269 height 24
type input "713"
click at [636, 187] on input "Late Pays 30 days in the last 12 months" at bounding box center [754, 195] width 269 height 24
type input "0"
click at [636, 251] on input "Late pays 60 days, last 24 months" at bounding box center [754, 240] width 269 height 24
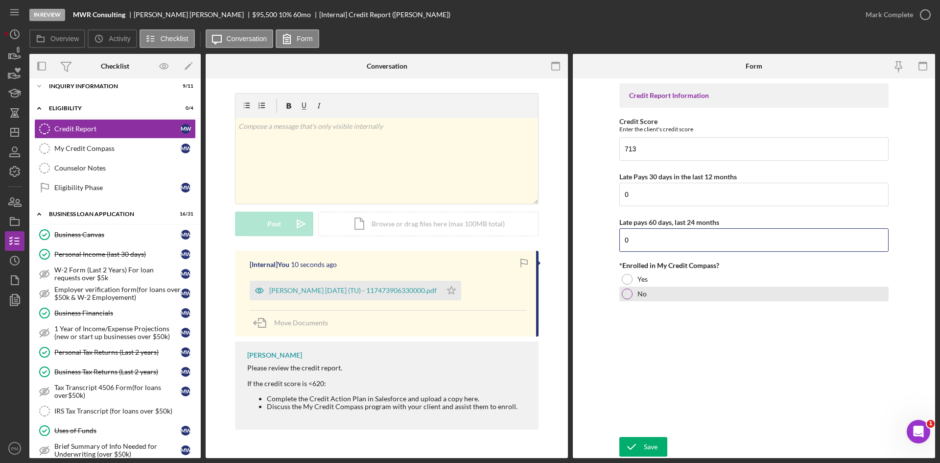
type input "0"
click at [629, 293] on div at bounding box center [627, 294] width 11 height 11
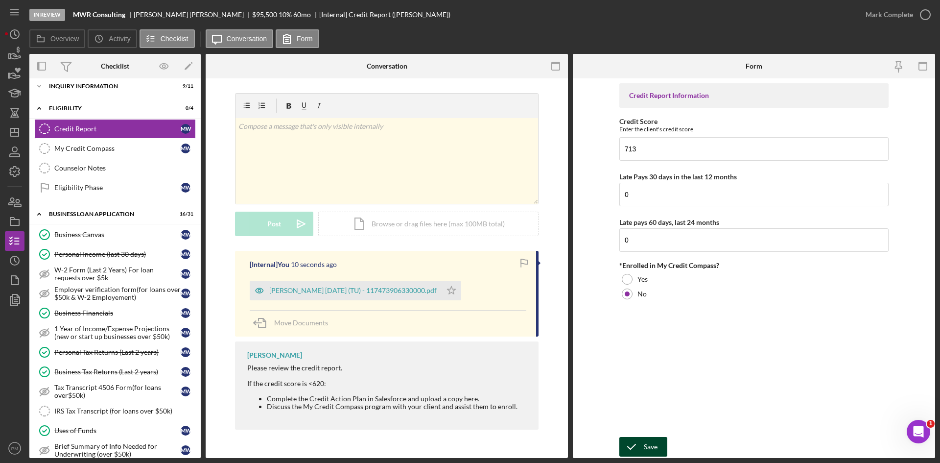
drag, startPoint x: 641, startPoint y: 446, endPoint x: 701, endPoint y: 372, distance: 95.8
click at [641, 446] on icon "submit" at bounding box center [632, 446] width 24 height 24
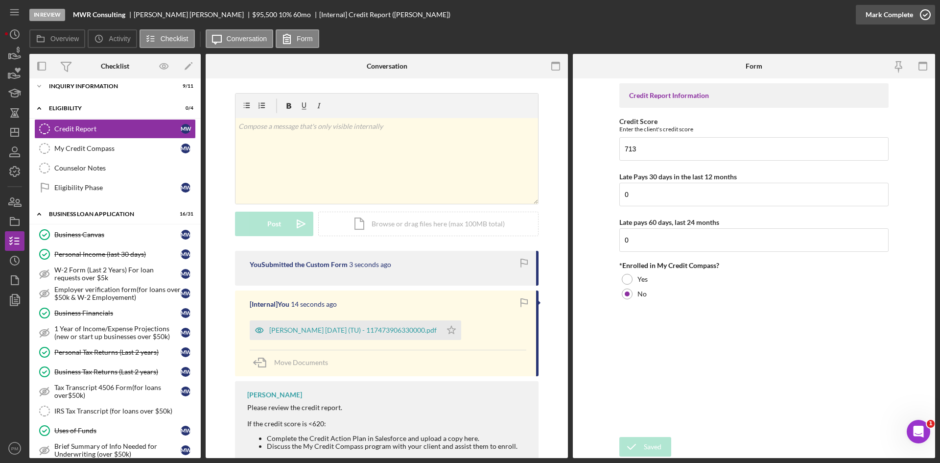
drag, startPoint x: 913, startPoint y: 17, endPoint x: 899, endPoint y: 24, distance: 15.1
click at [912, 17] on div "Mark Complete" at bounding box center [890, 15] width 48 height 20
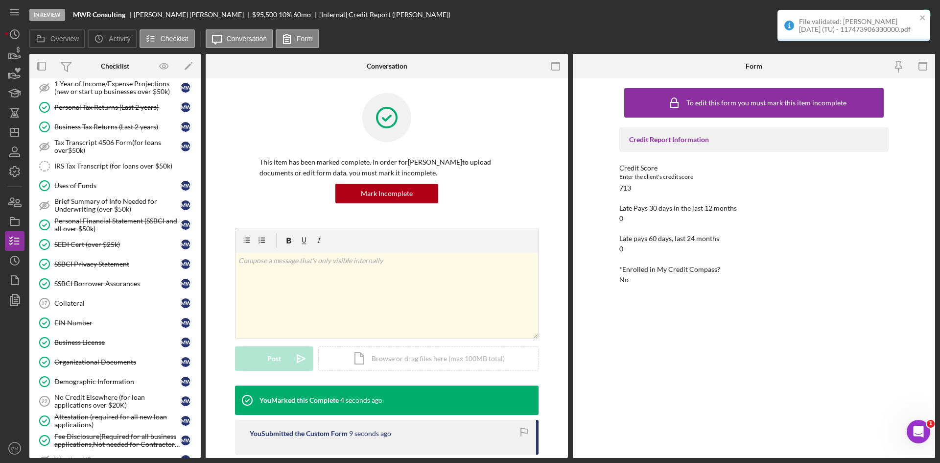
scroll to position [447, 0]
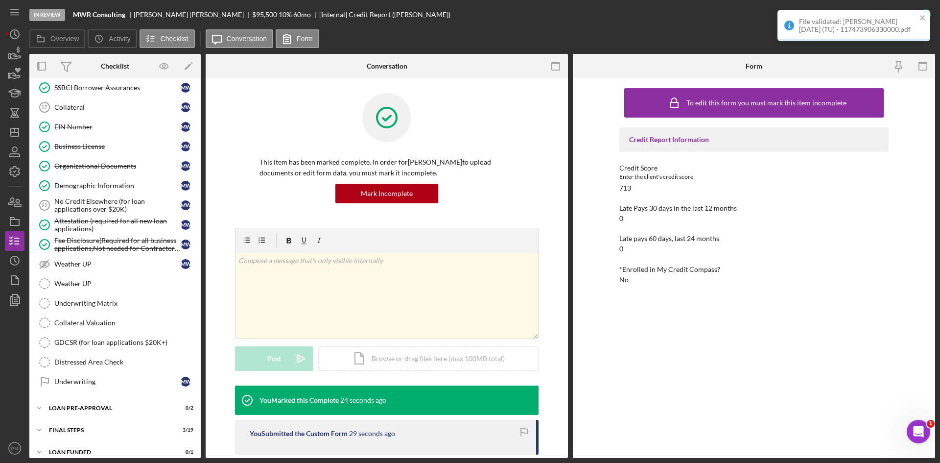
click at [713, 340] on div "To edit this form you must mark this item incomplete Credit Report Information …" at bounding box center [754, 268] width 269 height 370
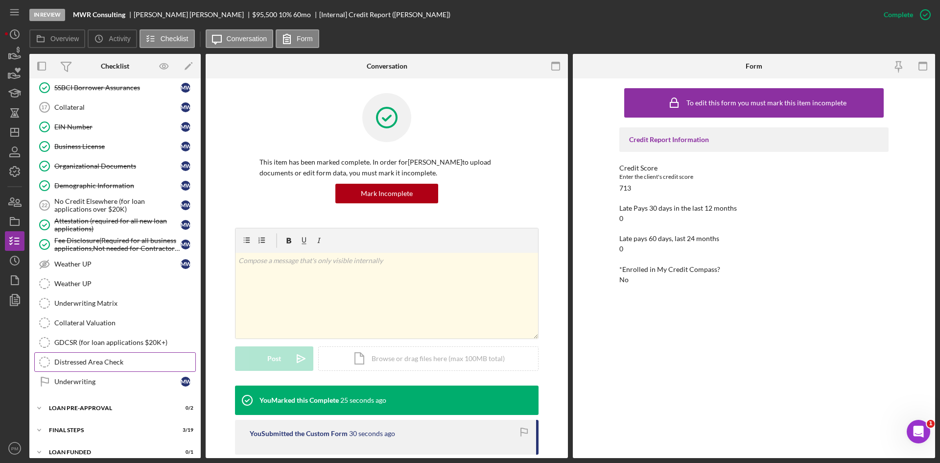
scroll to position [457, 0]
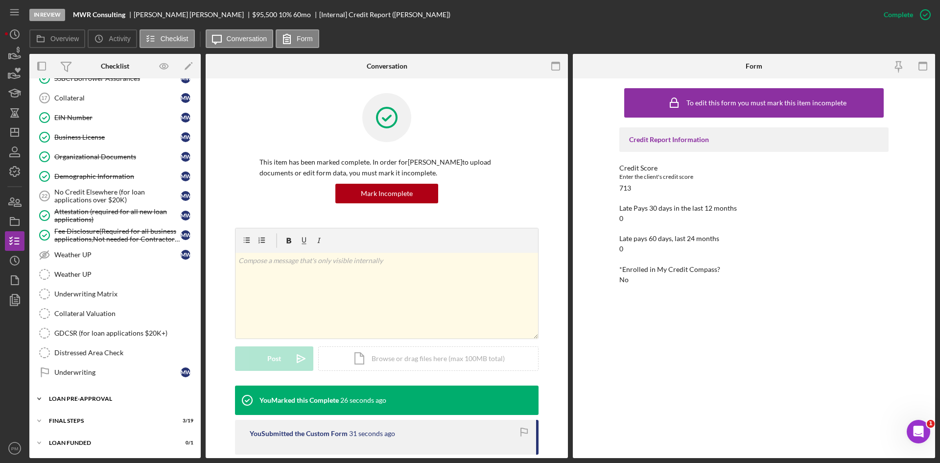
click at [76, 399] on div "LOAN PRE-APPROVAL" at bounding box center [119, 399] width 140 height 6
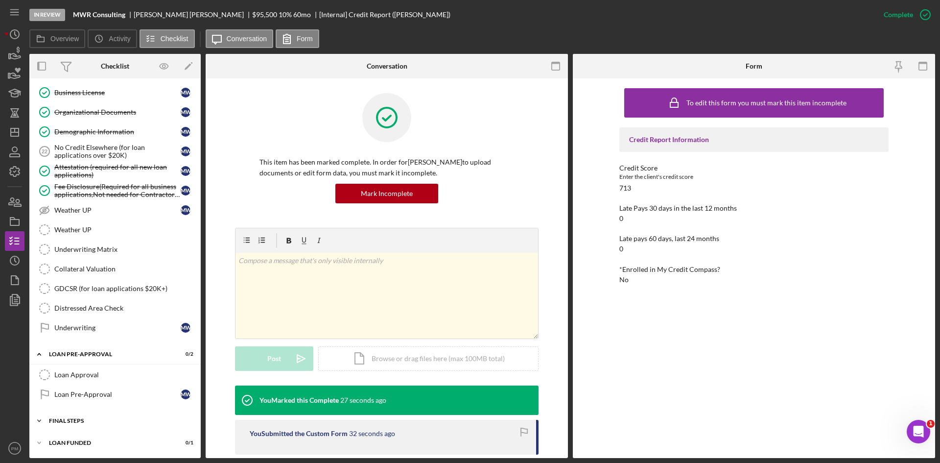
click at [71, 417] on div "Icon/Expander FINAL STEPS 3 / 19" at bounding box center [114, 421] width 171 height 20
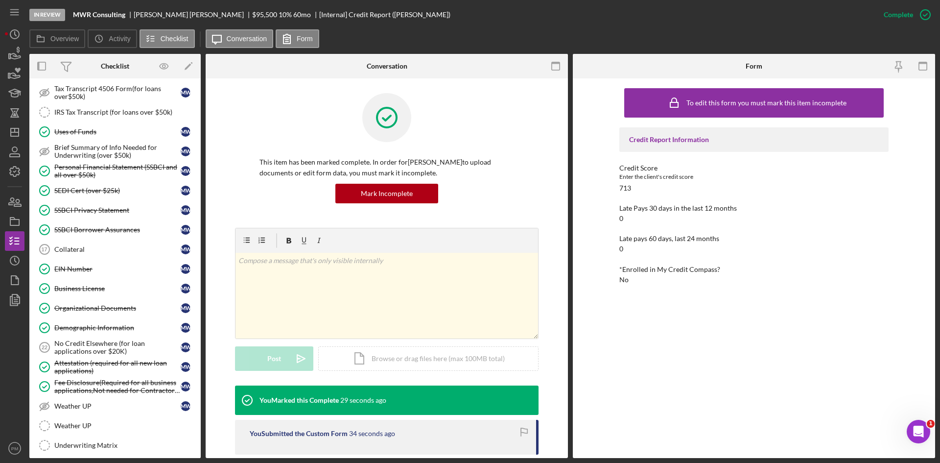
scroll to position [403, 0]
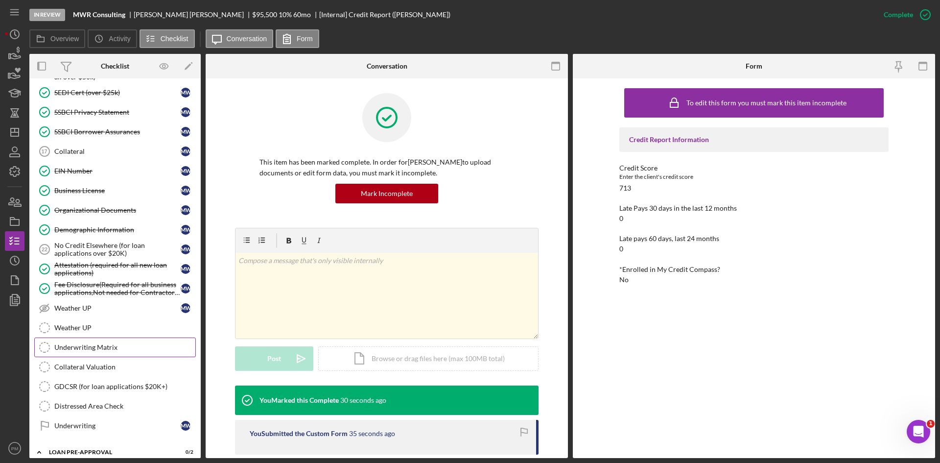
click at [107, 347] on div "Underwriting Matrix" at bounding box center [124, 347] width 141 height 8
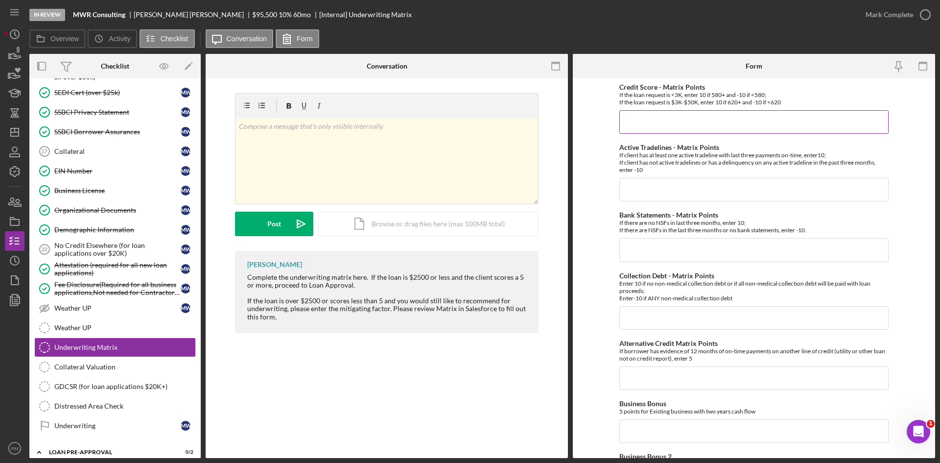
click at [720, 128] on input "Credit Score - Matrix Points" at bounding box center [754, 122] width 269 height 24
type input "10"
click at [707, 190] on input "Active Tradelines - Matrix Points" at bounding box center [754, 190] width 269 height 24
type input "10"
click at [689, 254] on input "Bank Statements - Matrix Points" at bounding box center [754, 250] width 269 height 24
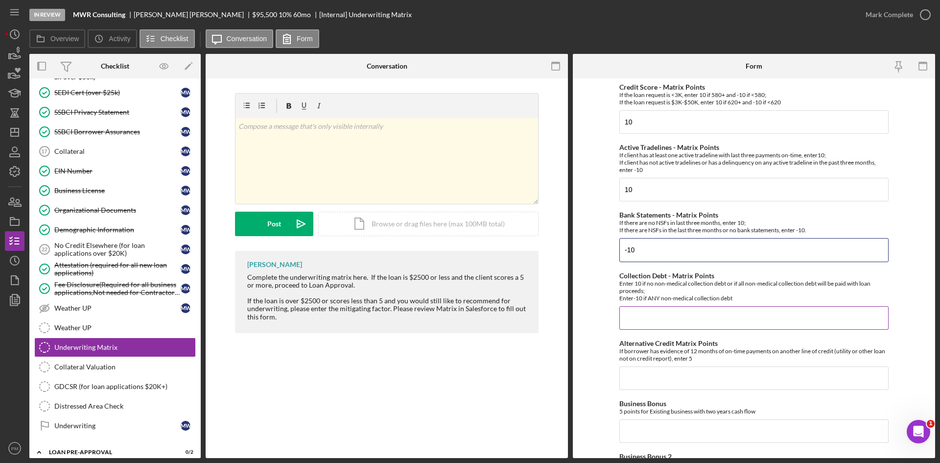
type input "-10"
click at [701, 328] on input "Collection Debt - Matrix Points" at bounding box center [754, 318] width 269 height 24
type input "10"
click at [679, 373] on input "Alternative Credit Matrix Points" at bounding box center [754, 378] width 269 height 24
type input "0"
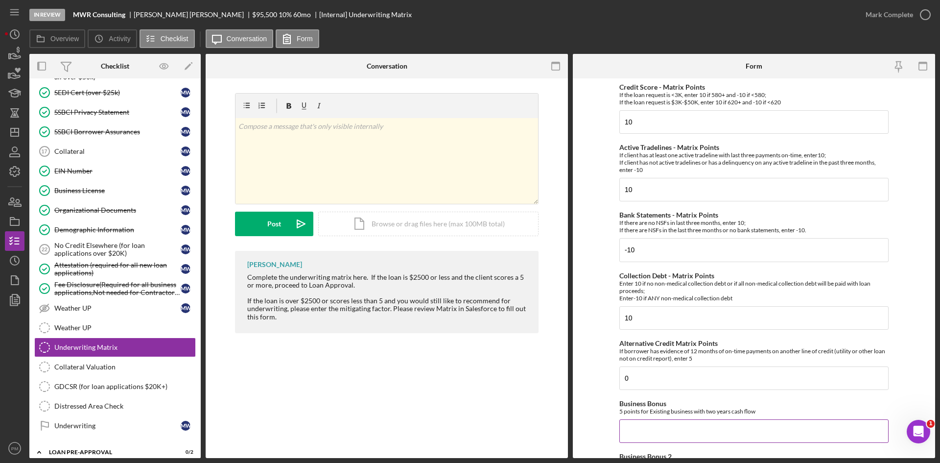
click at [663, 435] on input "Business Bonus" at bounding box center [754, 431] width 269 height 24
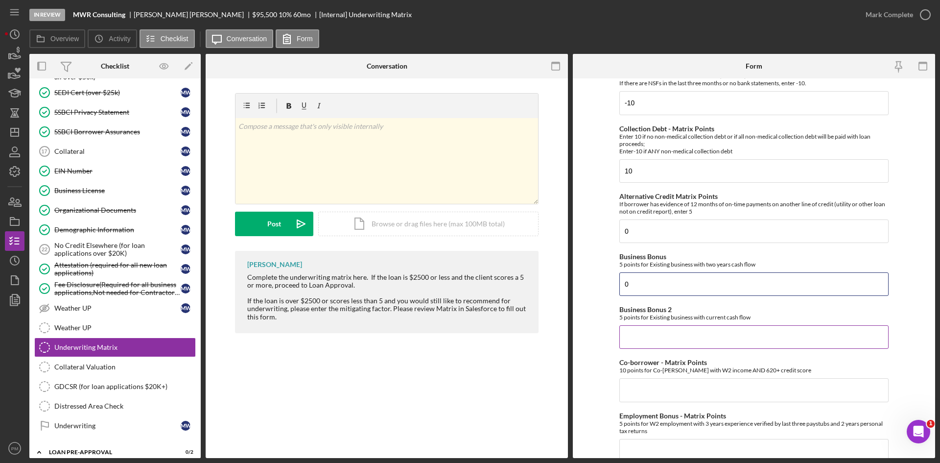
type input "0"
click at [657, 343] on input "Business Bonus 2" at bounding box center [754, 337] width 269 height 24
type input "0"
click at [658, 395] on input "Co-borrower - Matrix Points" at bounding box center [754, 390] width 269 height 24
type input "0"
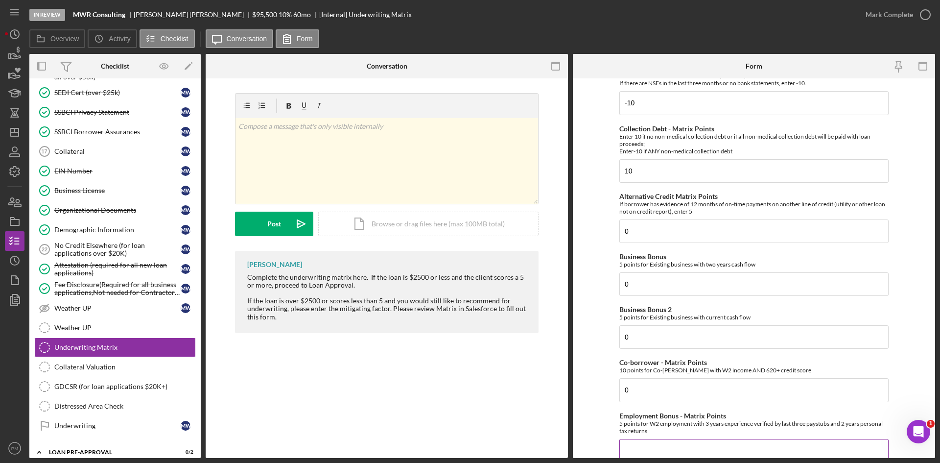
click at [661, 446] on input "Employment Bonus - Matrix Points" at bounding box center [754, 451] width 269 height 24
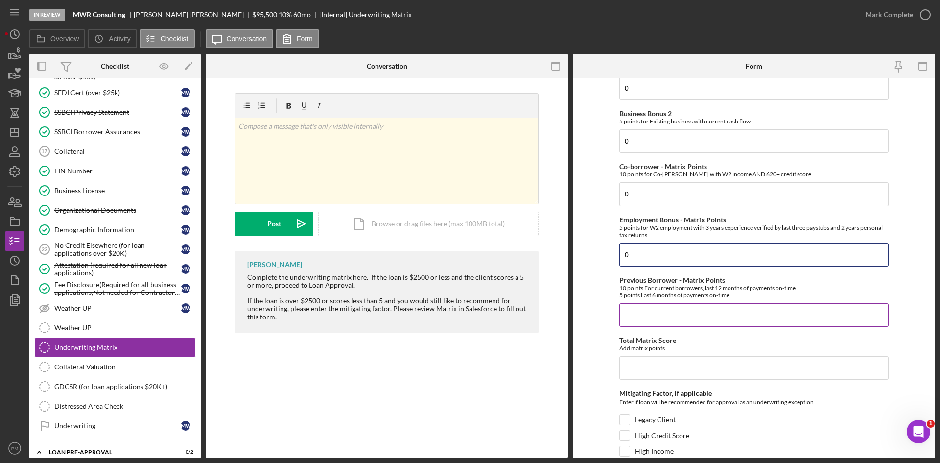
type input "0"
click at [660, 320] on input "Previous Borrower - Matrix Points" at bounding box center [754, 315] width 269 height 24
type input "0"
click at [649, 382] on div "Credit Score - Matrix Points If the loan request is <3K, enter 10 if 580+ and -…" at bounding box center [754, 144] width 269 height 809
click at [649, 369] on input "Total Matrix Score" at bounding box center [754, 368] width 269 height 24
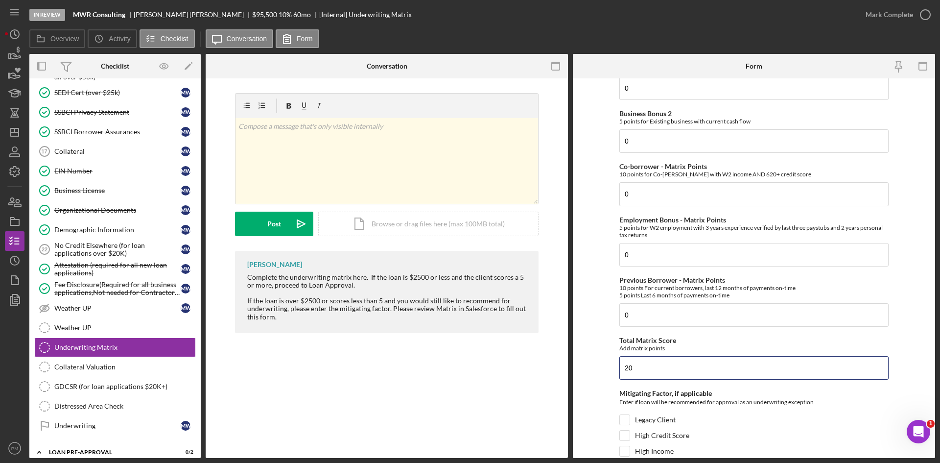
scroll to position [441, 0]
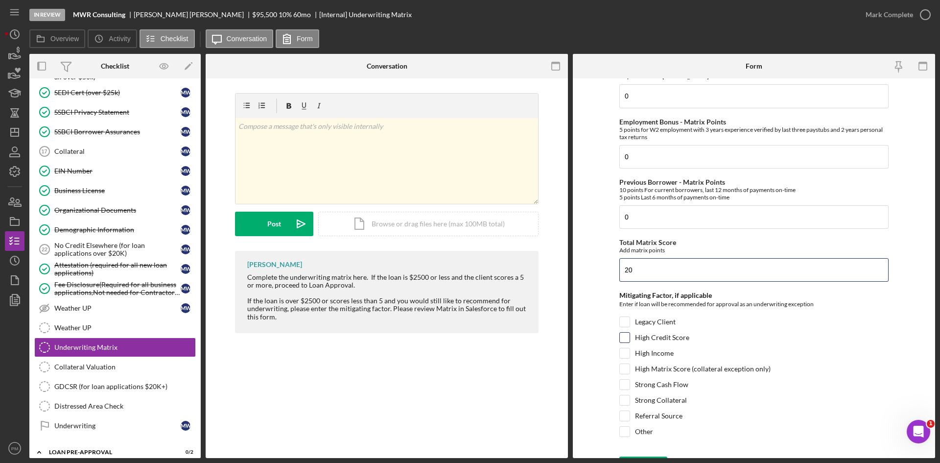
type input "20"
click at [624, 336] on input "High Credit Score" at bounding box center [625, 338] width 10 height 10
checkbox input "true"
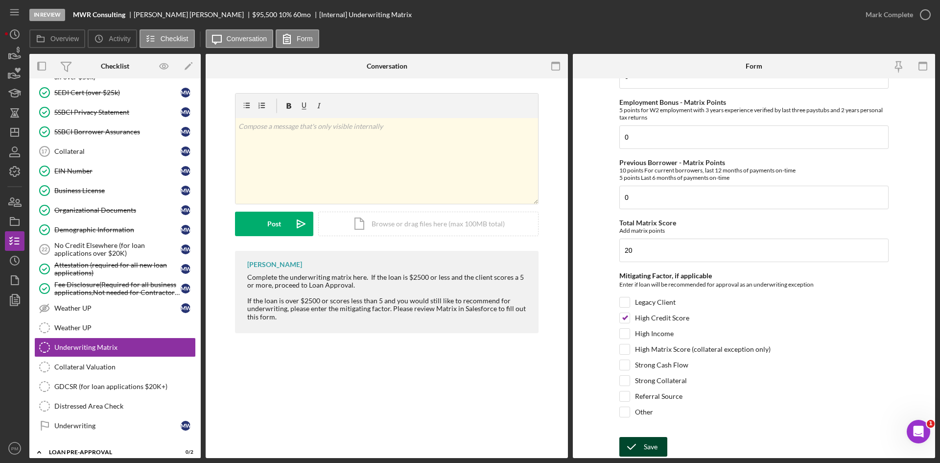
click at [645, 446] on div "Save" at bounding box center [651, 447] width 14 height 20
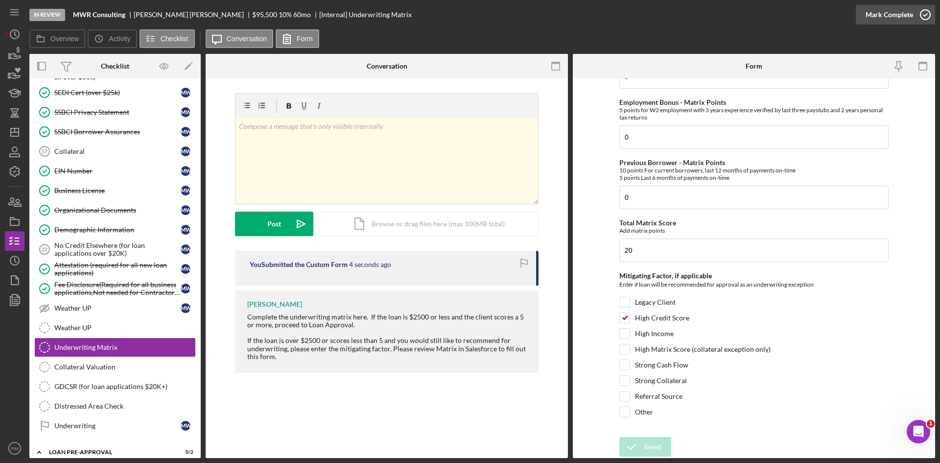
click at [888, 15] on div "Mark Complete" at bounding box center [890, 15] width 48 height 20
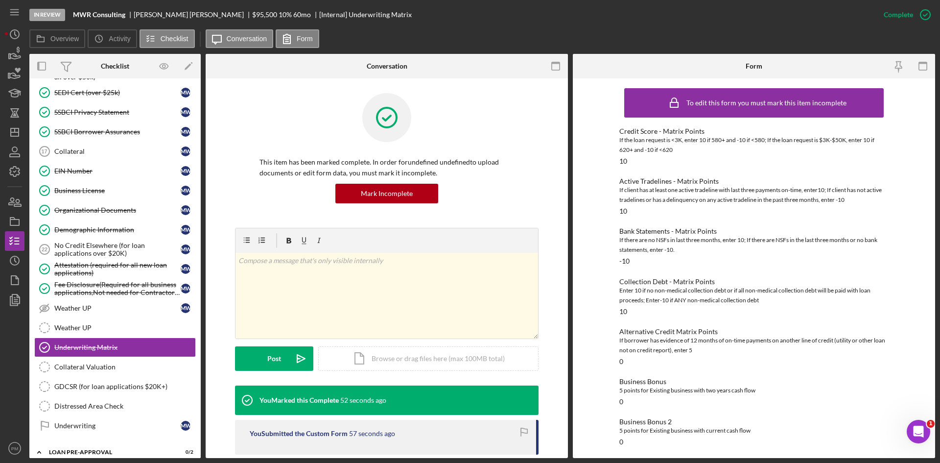
click at [89, 6] on div "In Review MWR Consulting [PERSON_NAME] $95,500 $95,500 10 % 60 mo [Internal] Un…" at bounding box center [451, 14] width 845 height 29
drag, startPoint x: 125, startPoint y: 16, endPoint x: 62, endPoint y: 15, distance: 63.2
click at [62, 15] on div "In Review MWR Consulting [PERSON_NAME] $95,500 $95,500 10 % 60 mo [Internal] Un…" at bounding box center [451, 14] width 845 height 29
copy div "MWR Consulting"
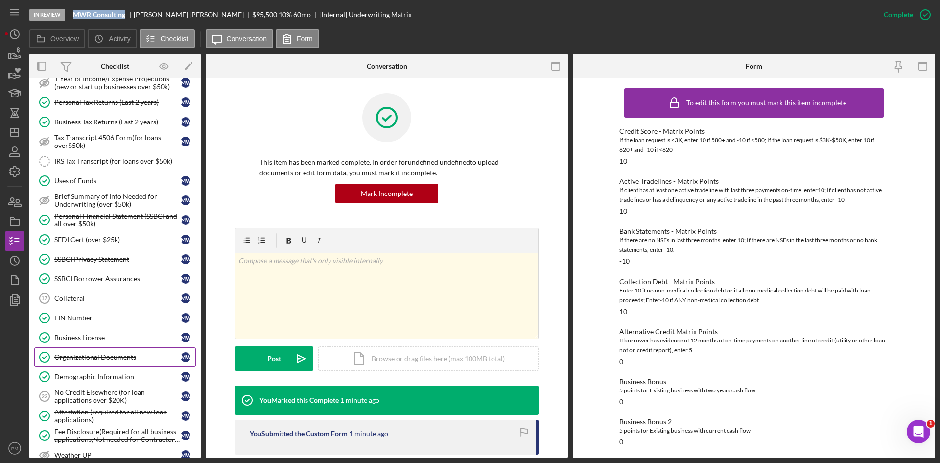
drag, startPoint x: 104, startPoint y: 361, endPoint x: 117, endPoint y: 360, distance: 12.8
click at [104, 361] on link "Organizational Documents Organizational Documents M W" at bounding box center [115, 357] width 162 height 20
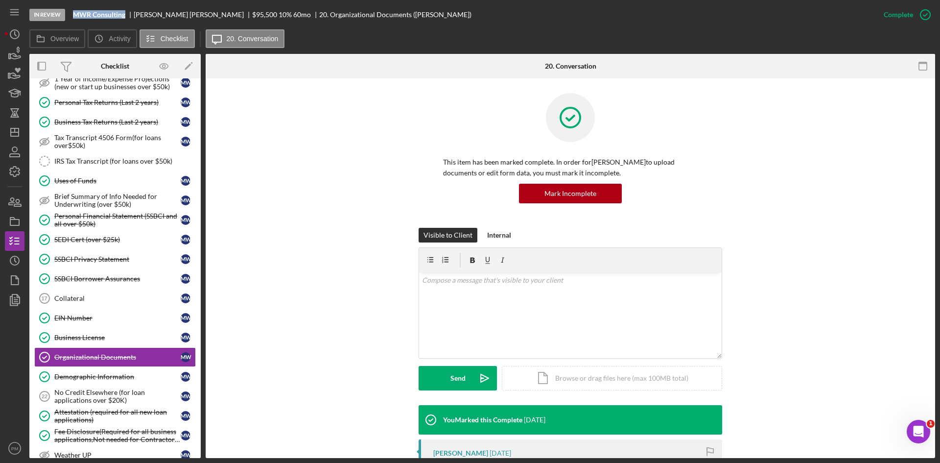
scroll to position [196, 0]
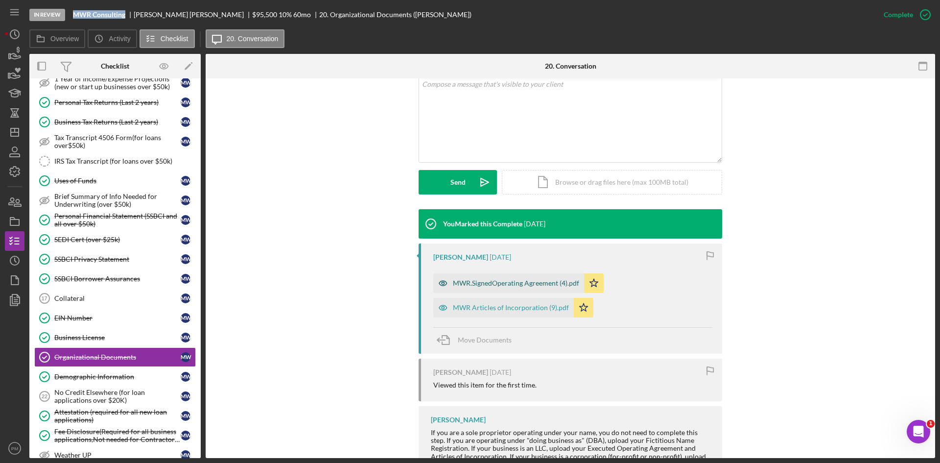
click at [485, 286] on div "MWR.SignedOperating Agreement (4).pdf" at bounding box center [516, 283] width 126 height 8
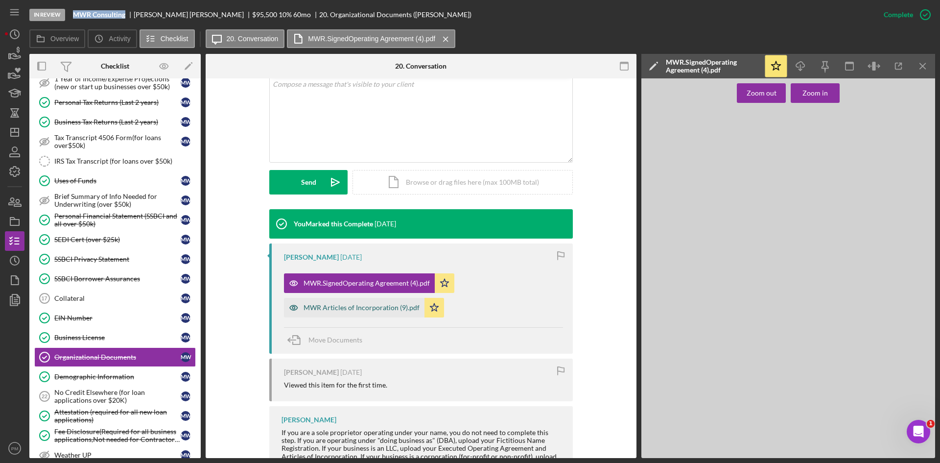
click at [365, 311] on div "MWR Articles of Incorporation (9).pdf" at bounding box center [362, 308] width 116 height 8
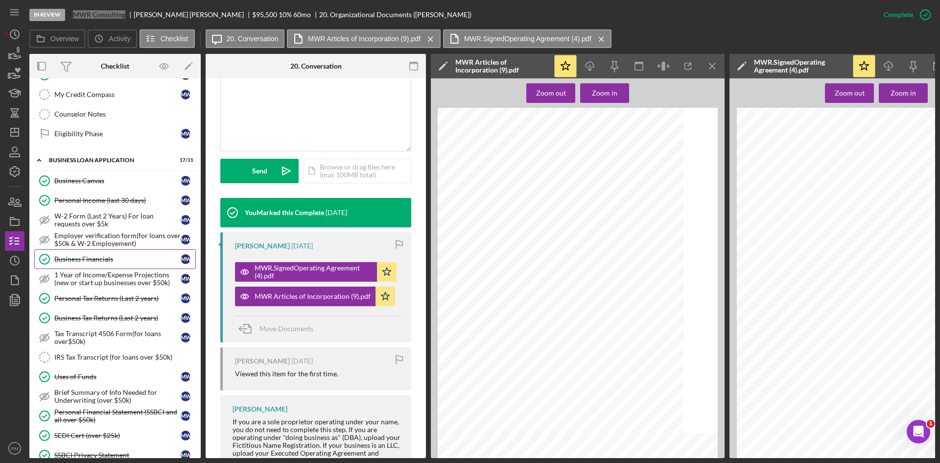
scroll to position [0, 0]
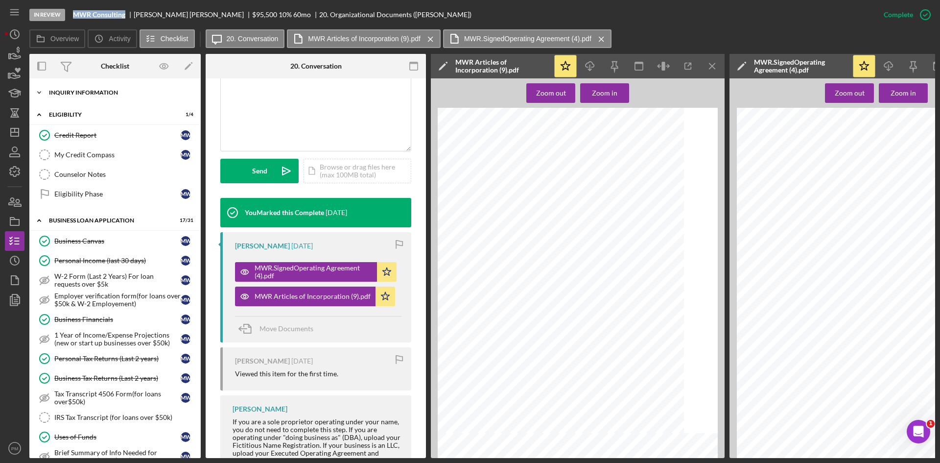
click at [100, 95] on div "INQUIRY INFORMATION" at bounding box center [119, 93] width 140 height 6
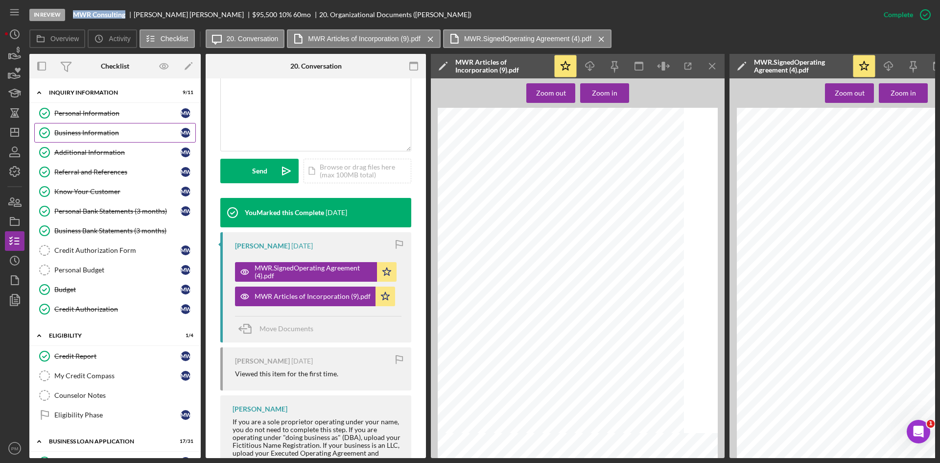
click at [89, 130] on div "Business Information" at bounding box center [117, 133] width 126 height 8
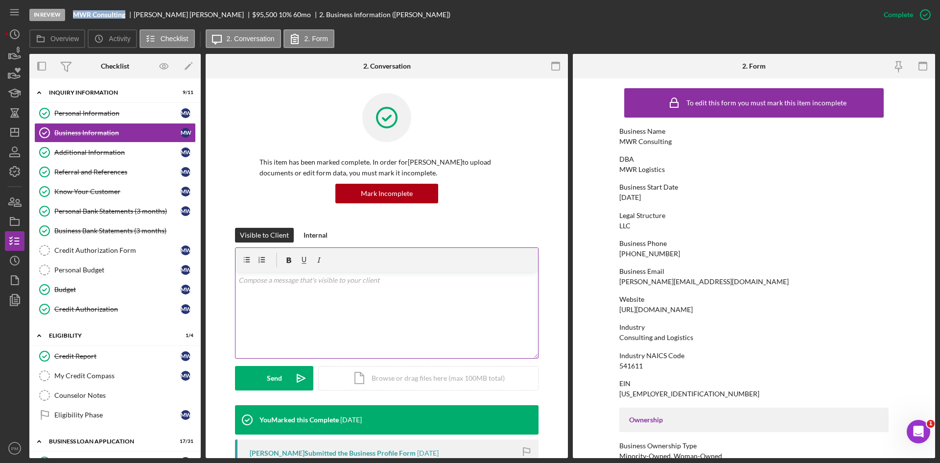
scroll to position [147, 0]
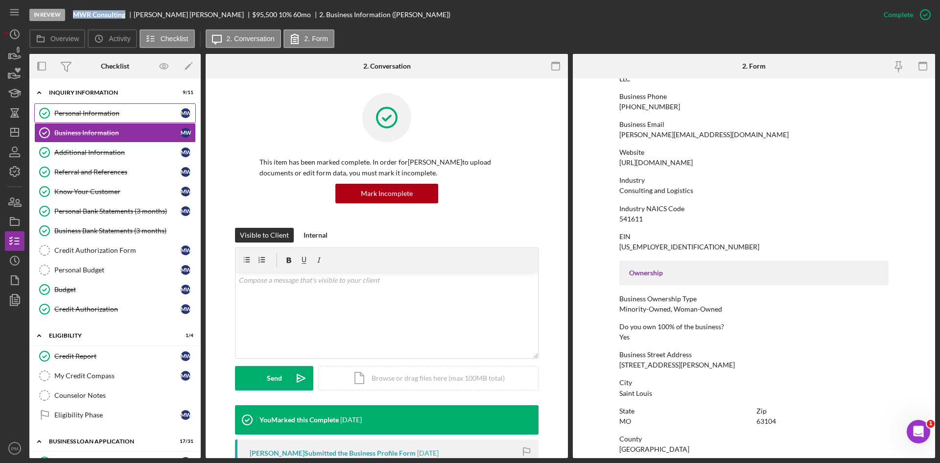
click at [115, 108] on link "Personal Information Personal Information M W" at bounding box center [115, 113] width 162 height 20
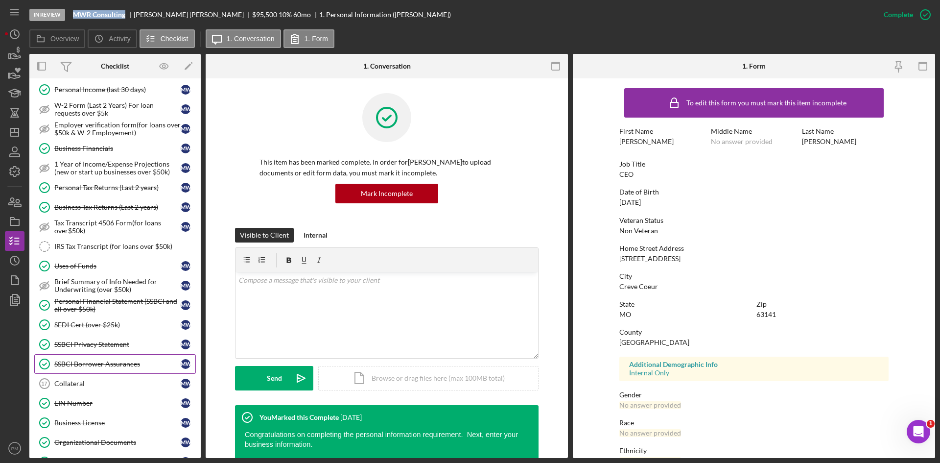
scroll to position [441, 0]
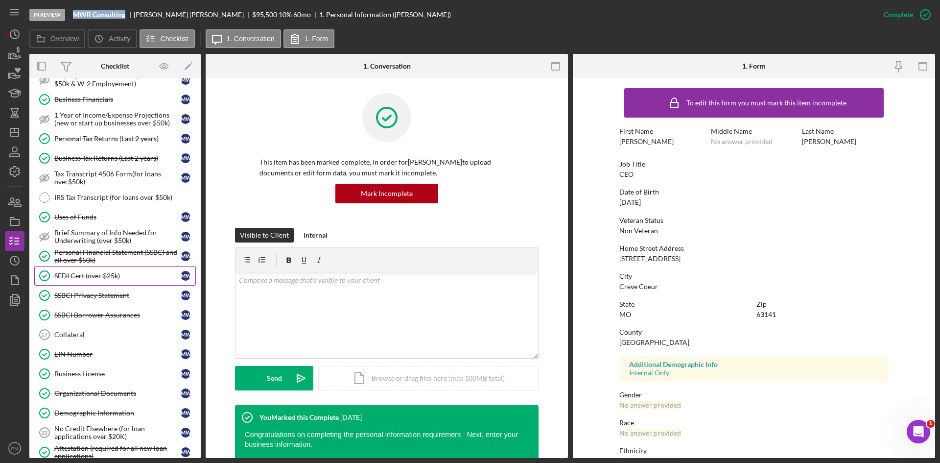
click at [86, 279] on div "SEDI Cert (over $25k)" at bounding box center [117, 276] width 126 height 8
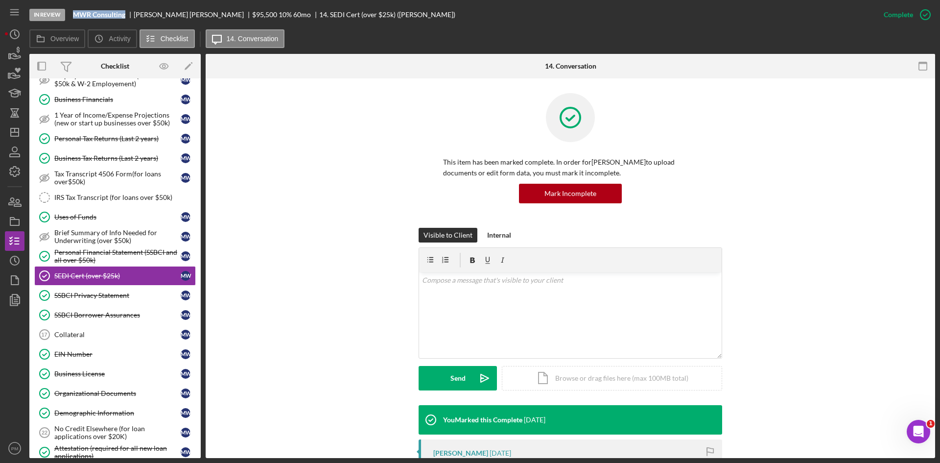
scroll to position [214, 0]
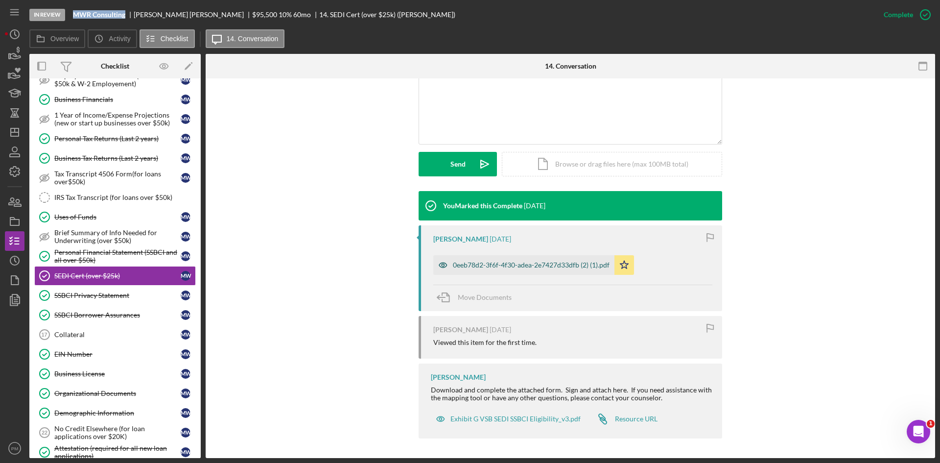
click at [484, 258] on div "0eeb78d2-3f6f-4f30-adea-2e7427d33dfb (2) (1).pdf" at bounding box center [524, 265] width 181 height 20
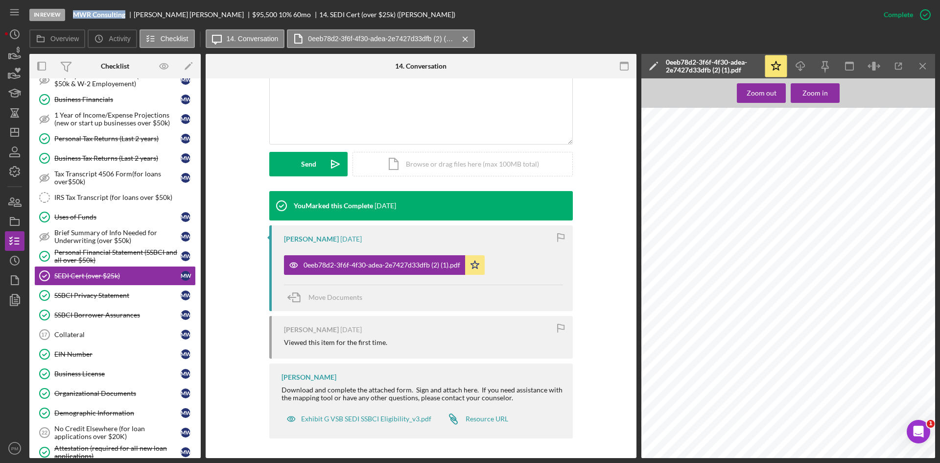
scroll to position [433, 0]
click at [82, 253] on div "Personal Financial Statement (SSBCI and all over $50k)" at bounding box center [117, 256] width 126 height 16
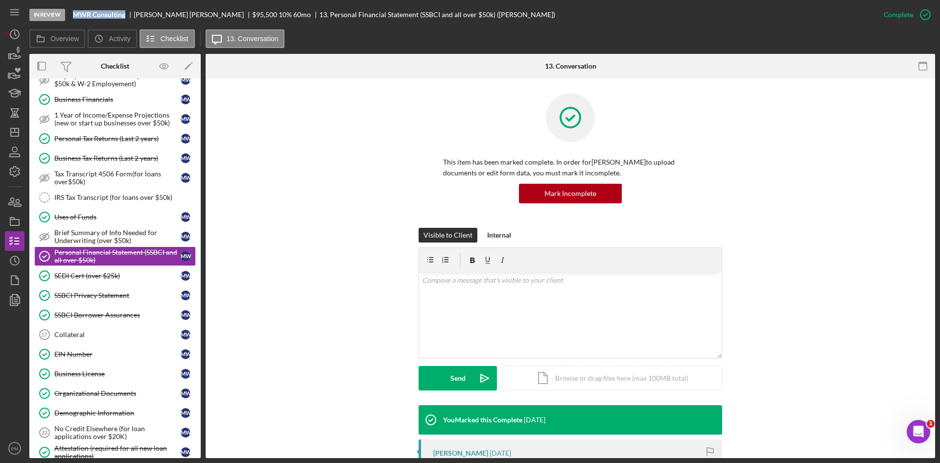
scroll to position [196, 0]
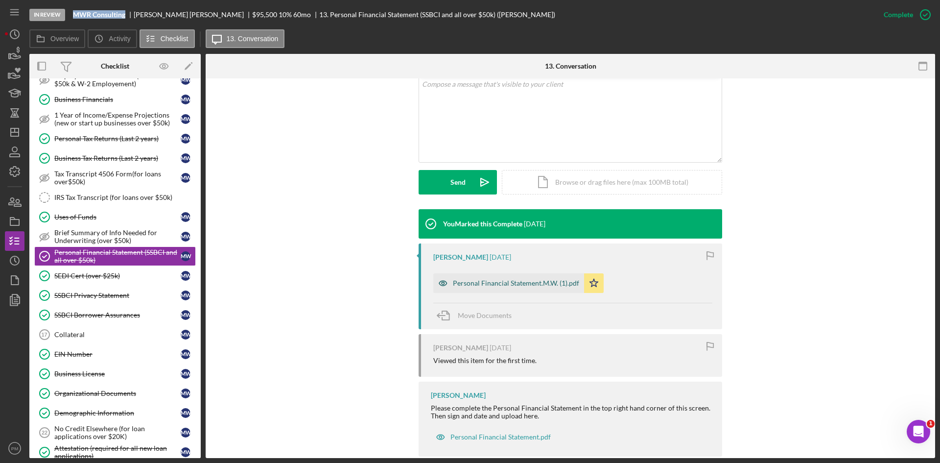
click at [473, 282] on div "Personal Financial Statement.M.W. (1).pdf" at bounding box center [516, 283] width 126 height 8
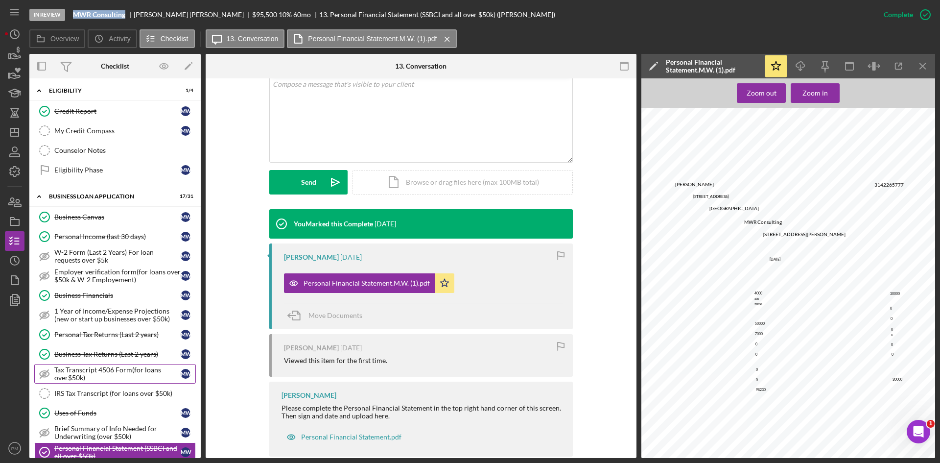
scroll to position [0, 0]
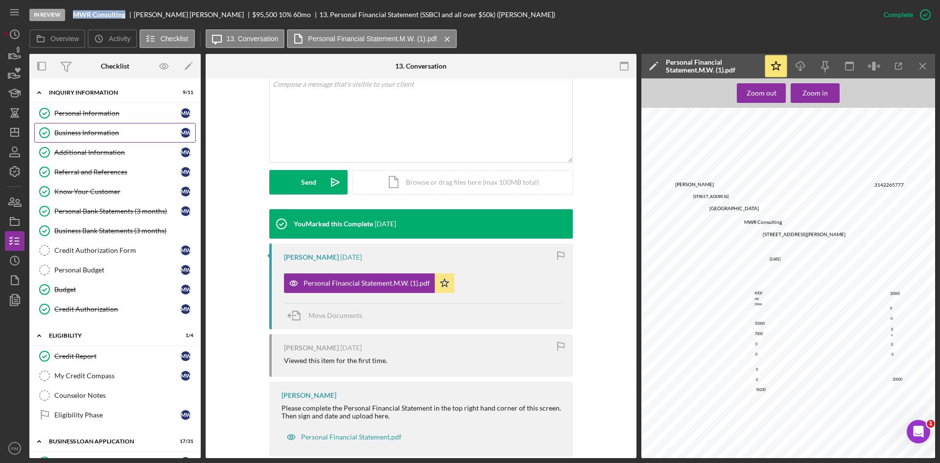
click at [71, 136] on div "Business Information" at bounding box center [117, 133] width 126 height 8
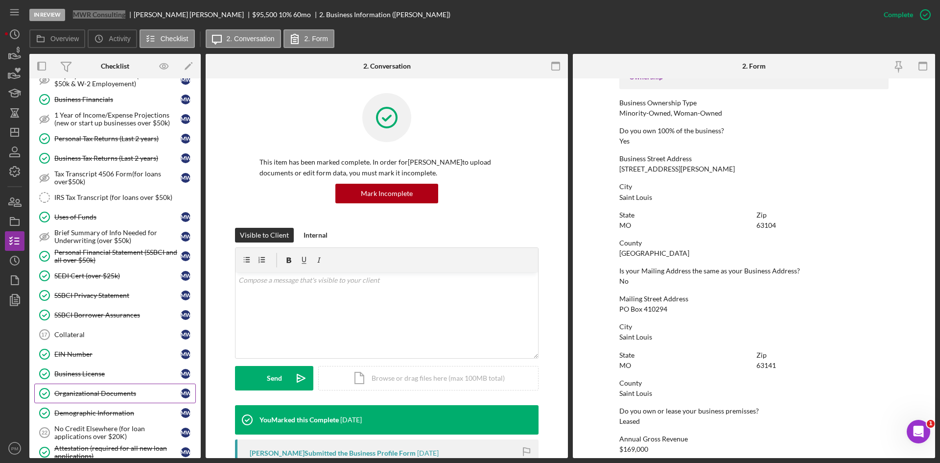
scroll to position [539, 0]
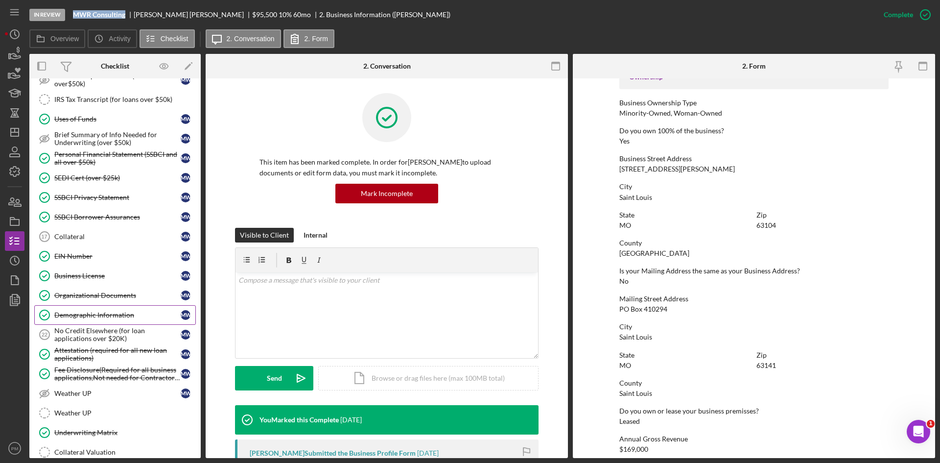
drag, startPoint x: 106, startPoint y: 311, endPoint x: 109, endPoint y: 317, distance: 7.2
click at [106, 311] on div "Demographic Information" at bounding box center [117, 315] width 126 height 8
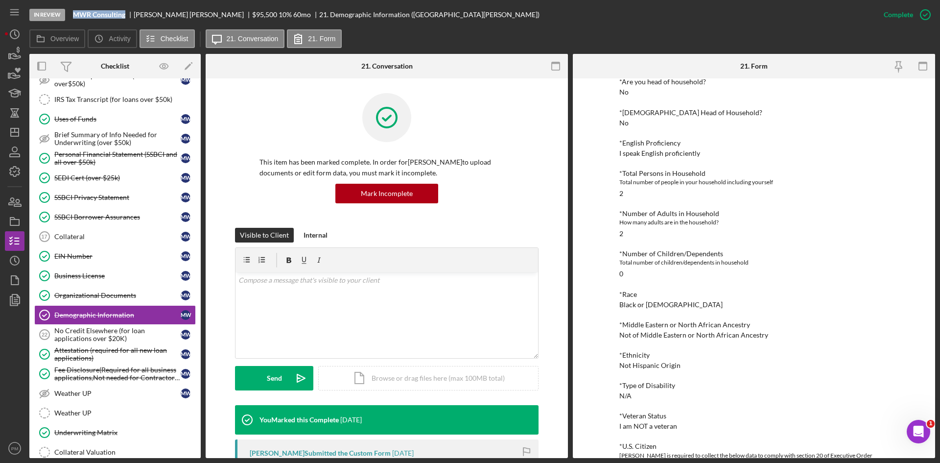
scroll to position [245, 0]
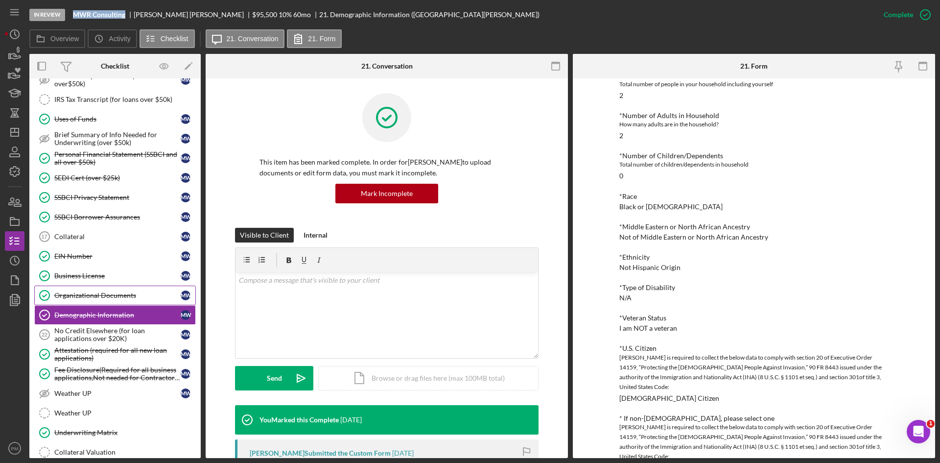
click at [88, 299] on div "Organizational Documents" at bounding box center [117, 295] width 126 height 8
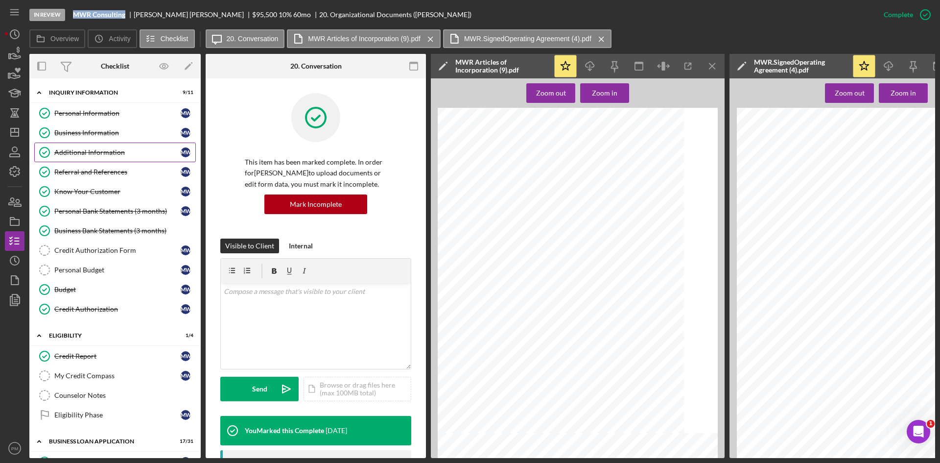
click at [107, 155] on div "Additional Information" at bounding box center [117, 152] width 126 height 8
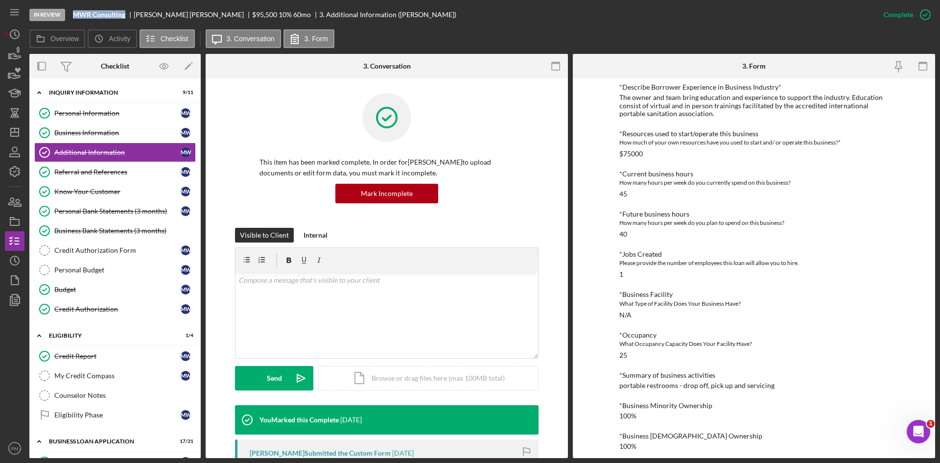
scroll to position [350, 0]
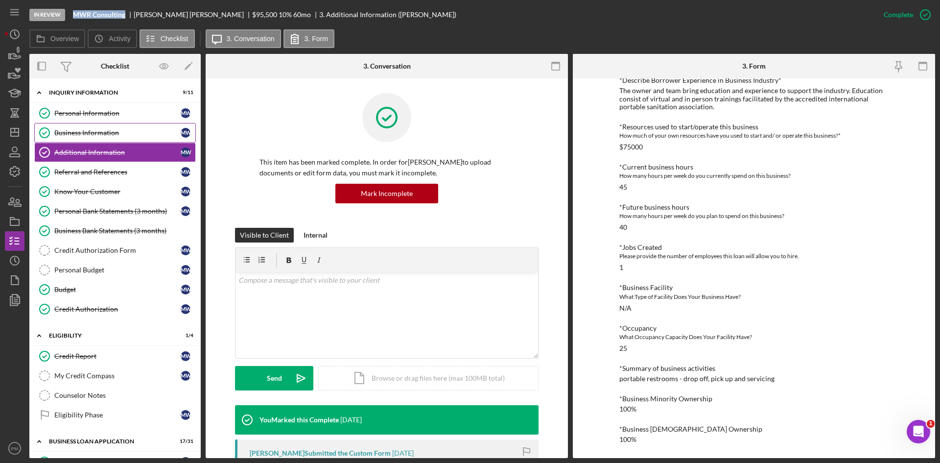
click at [86, 137] on link "Business Information Business Information M W" at bounding box center [115, 133] width 162 height 20
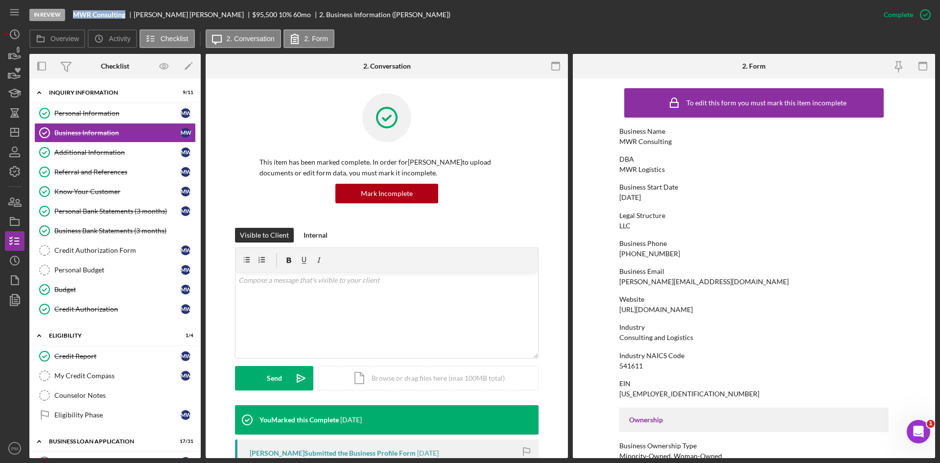
scroll to position [147, 0]
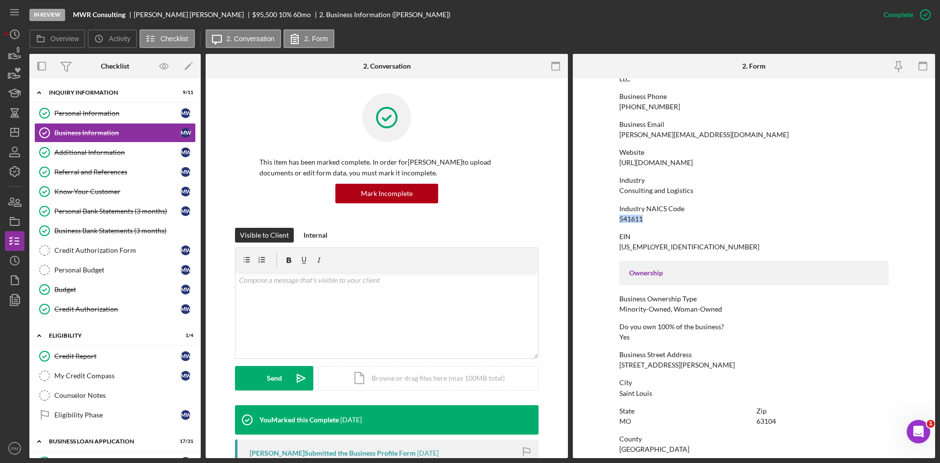
drag, startPoint x: 650, startPoint y: 217, endPoint x: 623, endPoint y: 218, distance: 27.0
click at [616, 218] on form "To edit this form you must mark this item incomplete Business Name MWR Consulti…" at bounding box center [754, 268] width 362 height 380
copy div "541611"
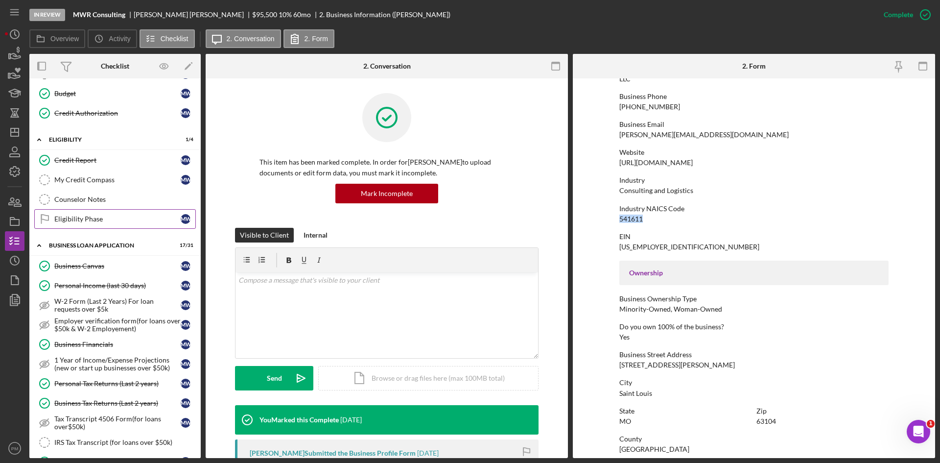
drag, startPoint x: 81, startPoint y: 205, endPoint x: 132, endPoint y: 209, distance: 51.1
click at [81, 205] on link "Counselor Notes Counselor Notes" at bounding box center [115, 200] width 162 height 20
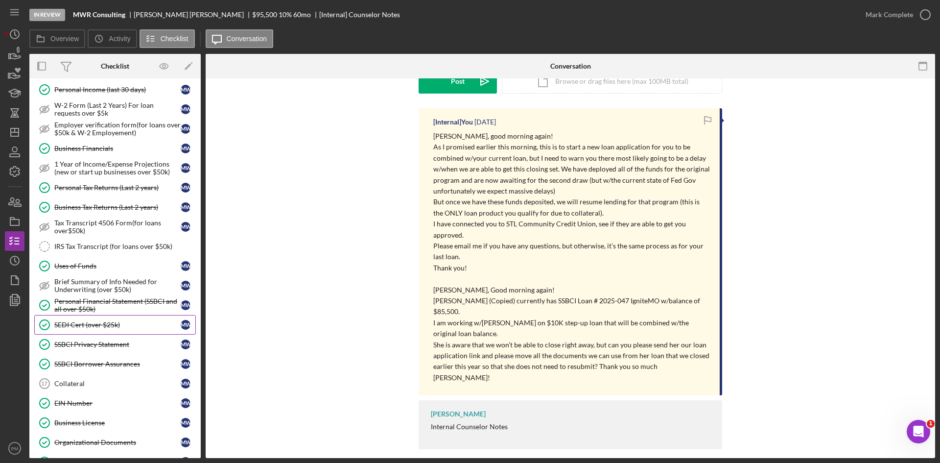
scroll to position [441, 0]
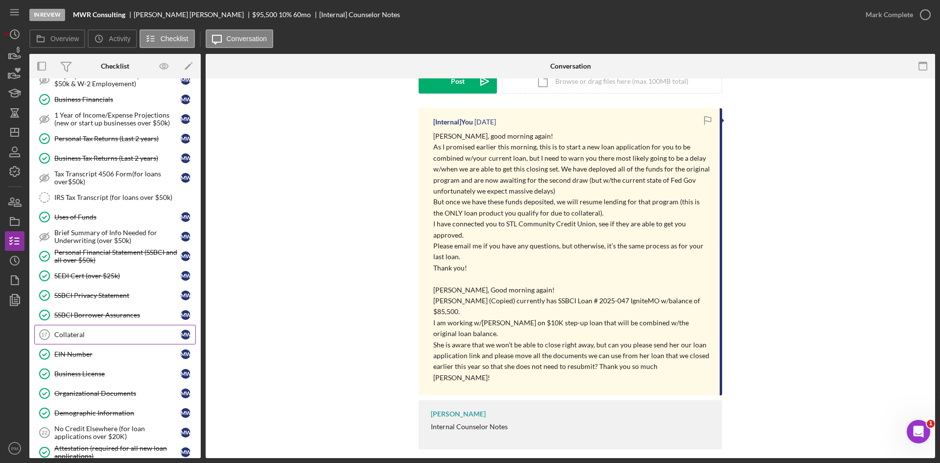
click at [98, 331] on div "Collateral" at bounding box center [117, 335] width 126 height 8
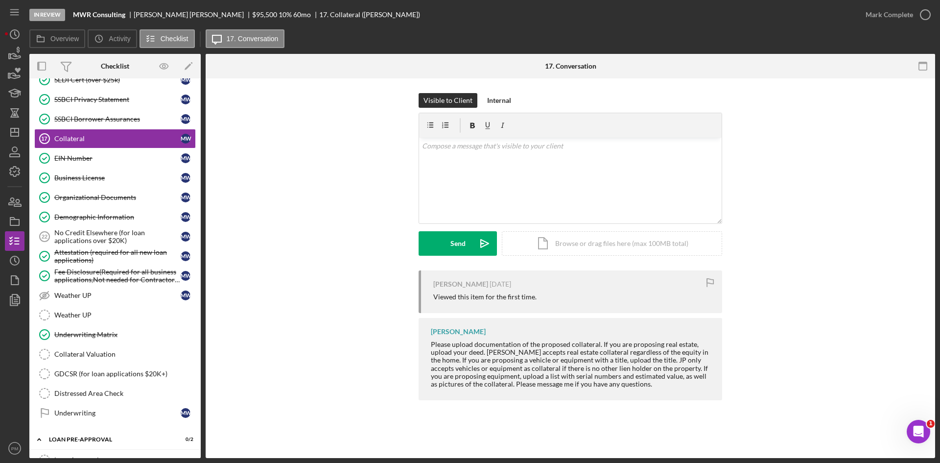
scroll to position [833, 0]
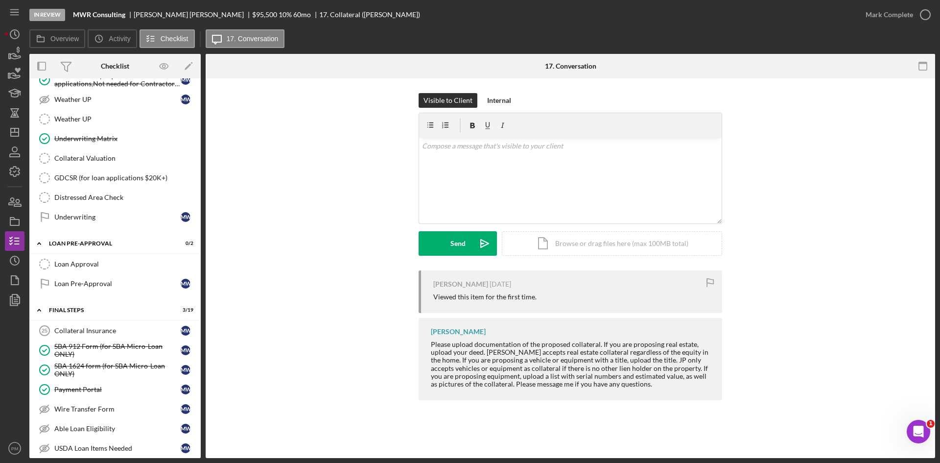
drag, startPoint x: 106, startPoint y: 334, endPoint x: 209, endPoint y: 338, distance: 103.4
click at [106, 334] on div "Collateral Insurance" at bounding box center [117, 331] width 126 height 8
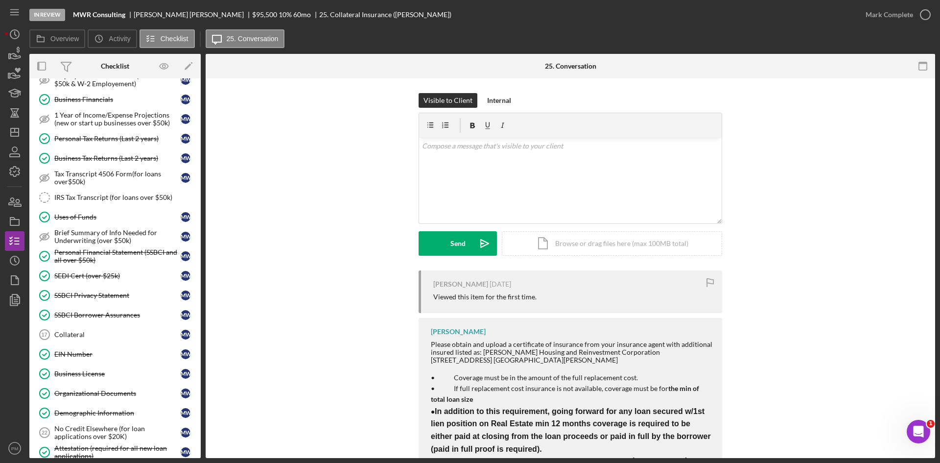
scroll to position [245, 0]
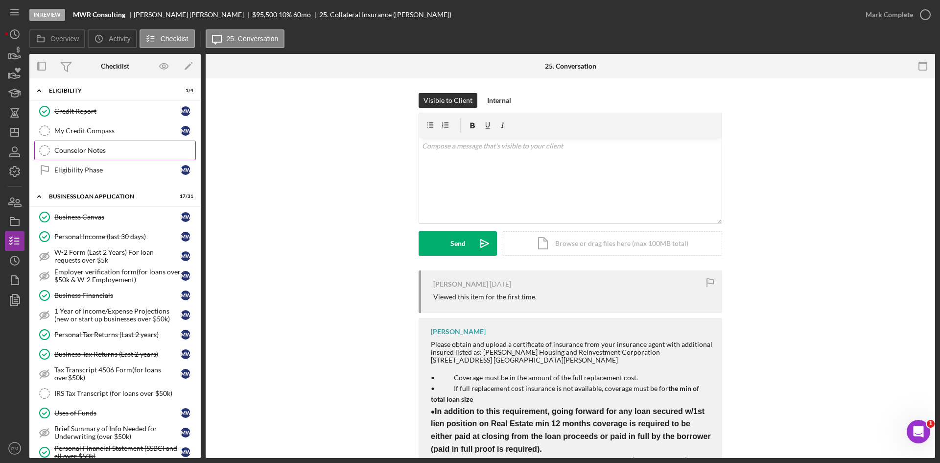
click at [102, 150] on div "Counselor Notes" at bounding box center [124, 150] width 141 height 8
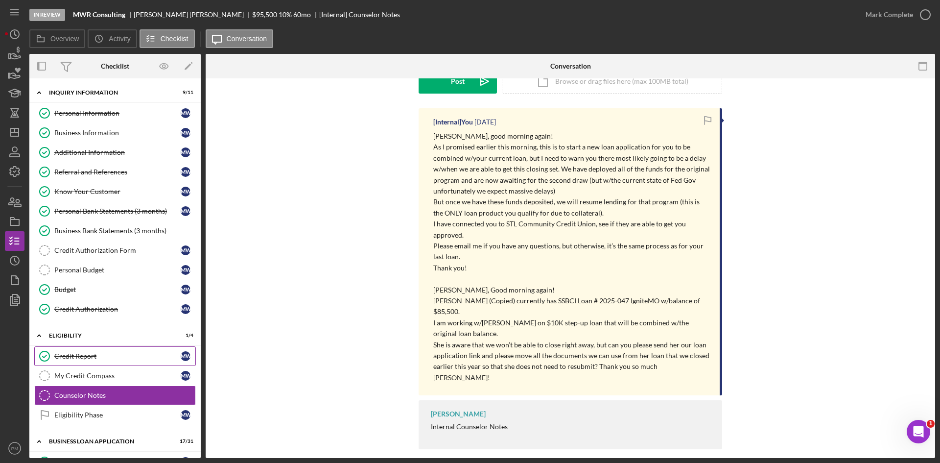
click at [81, 353] on div "Credit Report" at bounding box center [117, 356] width 126 height 8
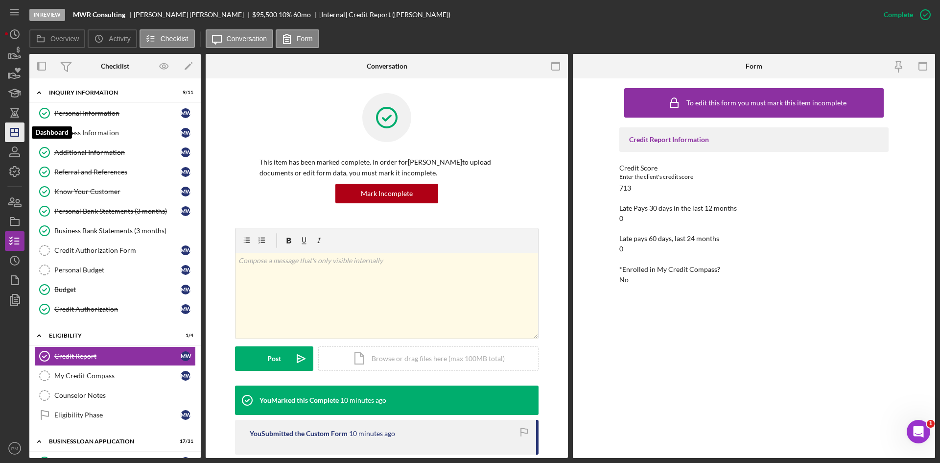
click at [12, 136] on icon "Icon/Dashboard" at bounding box center [14, 132] width 24 height 24
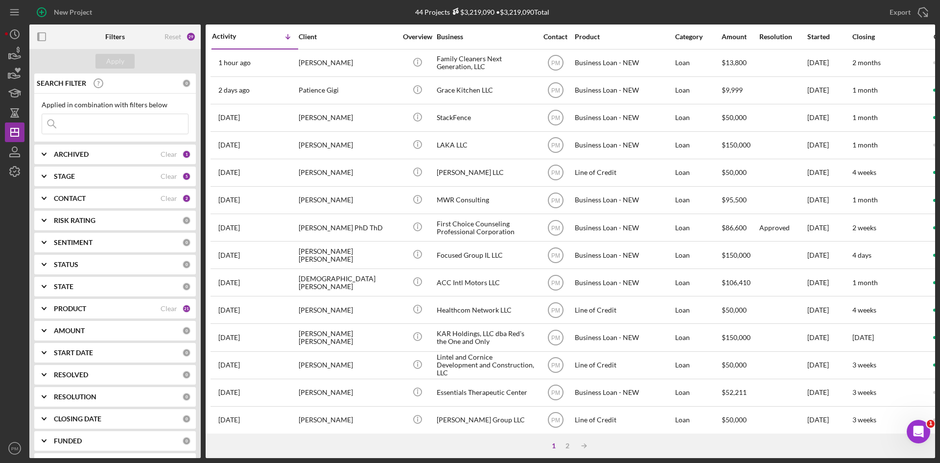
click at [150, 122] on input at bounding box center [115, 124] width 146 height 20
type input "[PERSON_NAME]"
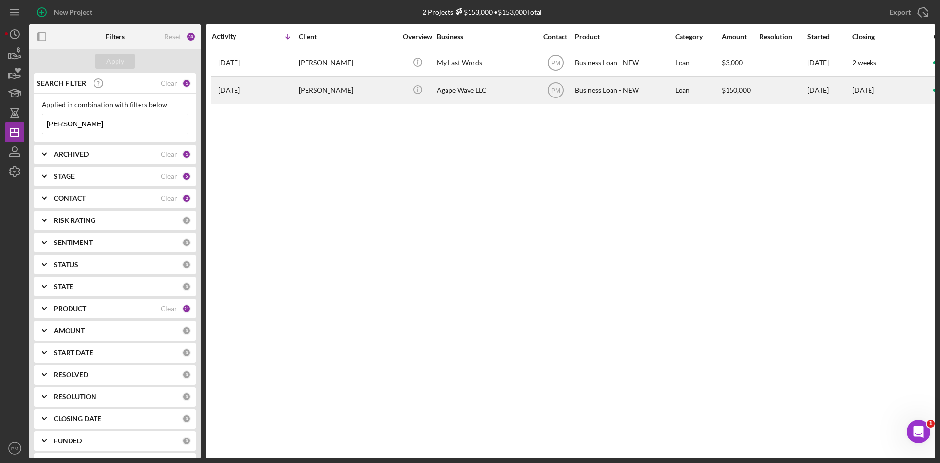
click at [323, 93] on div "[PERSON_NAME]" at bounding box center [348, 90] width 98 height 26
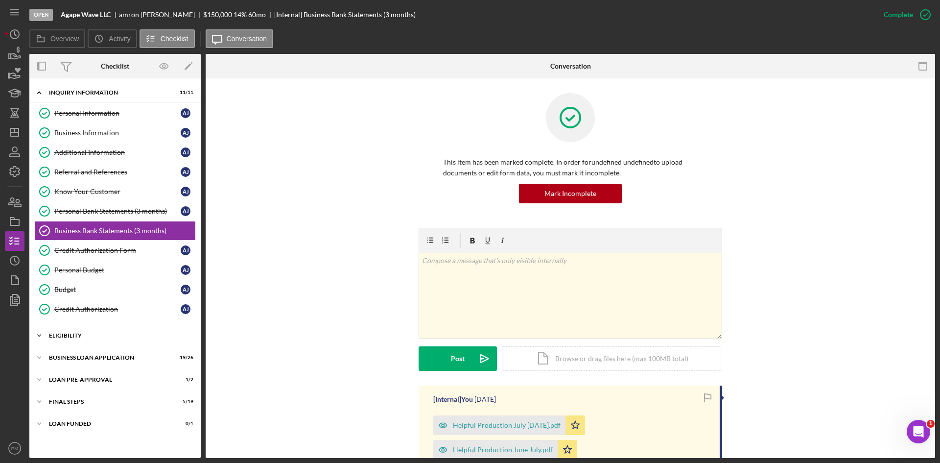
click at [105, 337] on div "ELIGIBILITY" at bounding box center [119, 336] width 140 height 6
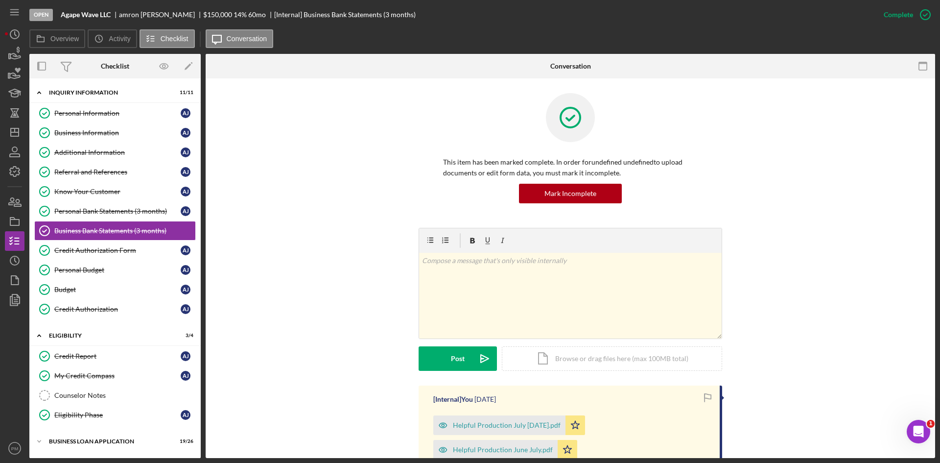
scroll to position [65, 0]
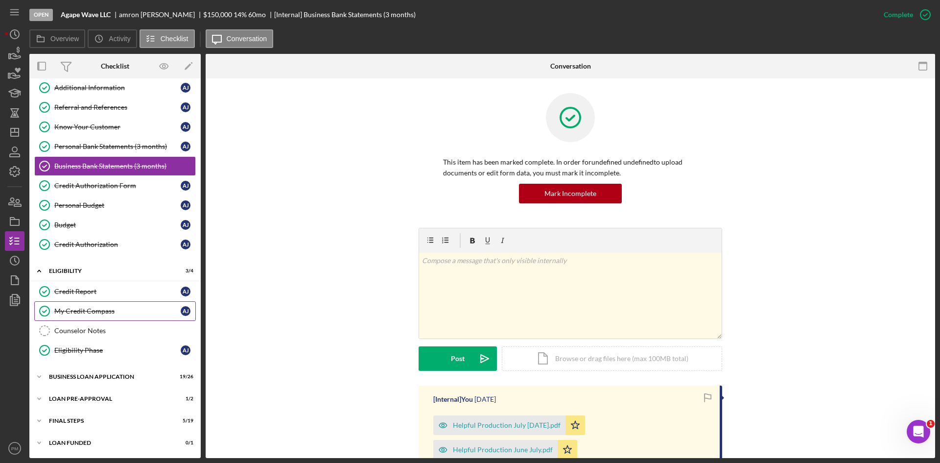
click at [110, 313] on div "My Credit Compass" at bounding box center [117, 311] width 126 height 8
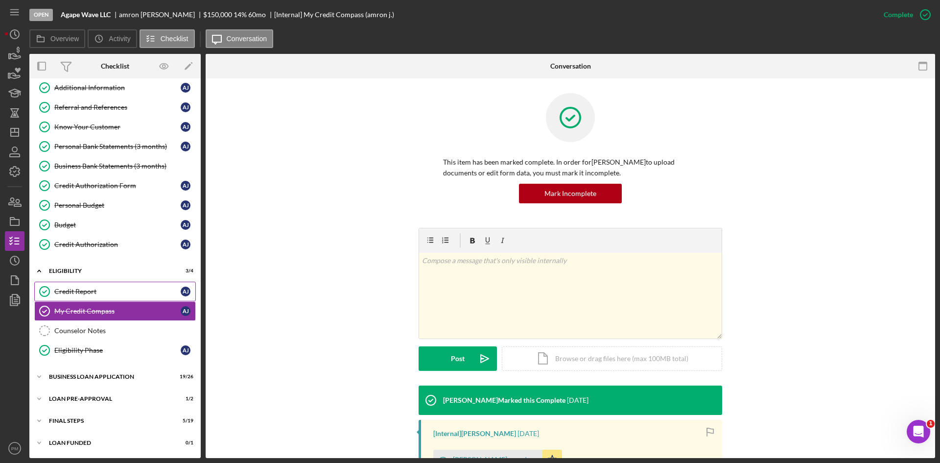
click at [102, 299] on link "Credit Report Credit Report a j" at bounding box center [115, 292] width 162 height 20
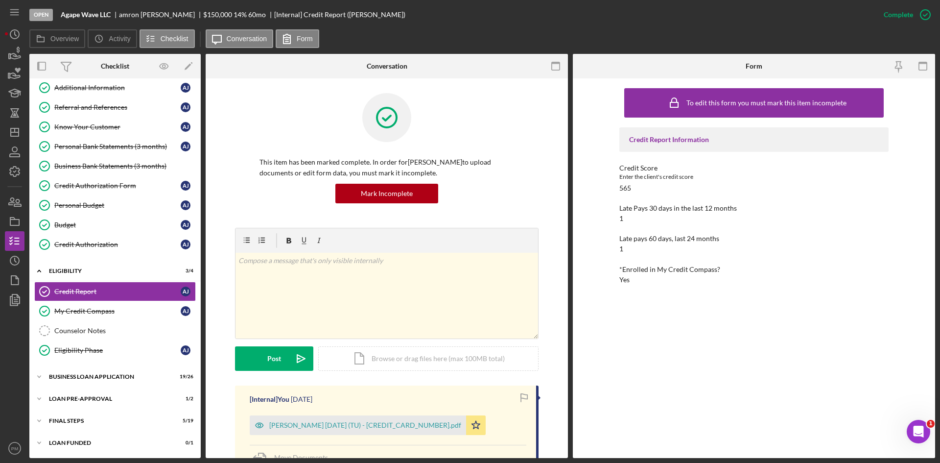
scroll to position [98, 0]
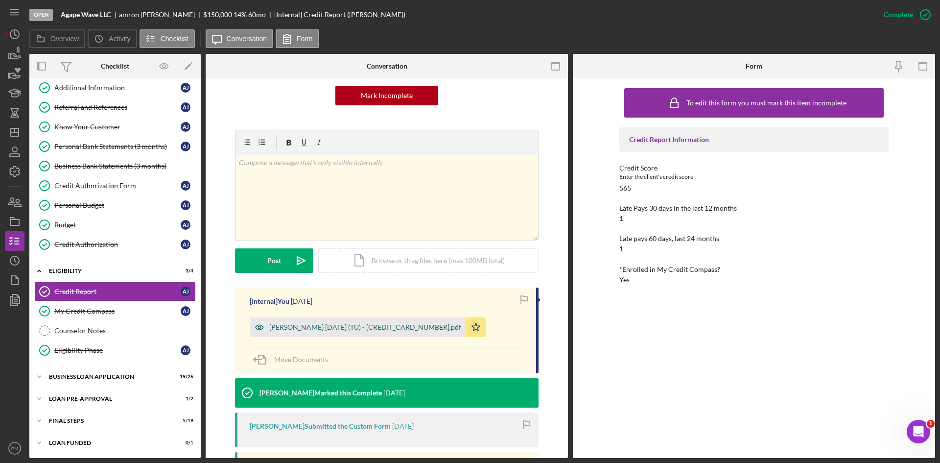
click at [305, 324] on div "[PERSON_NAME] [DATE] (TU) - [CREDIT_CARD_NUMBER].pdf" at bounding box center [365, 327] width 192 height 8
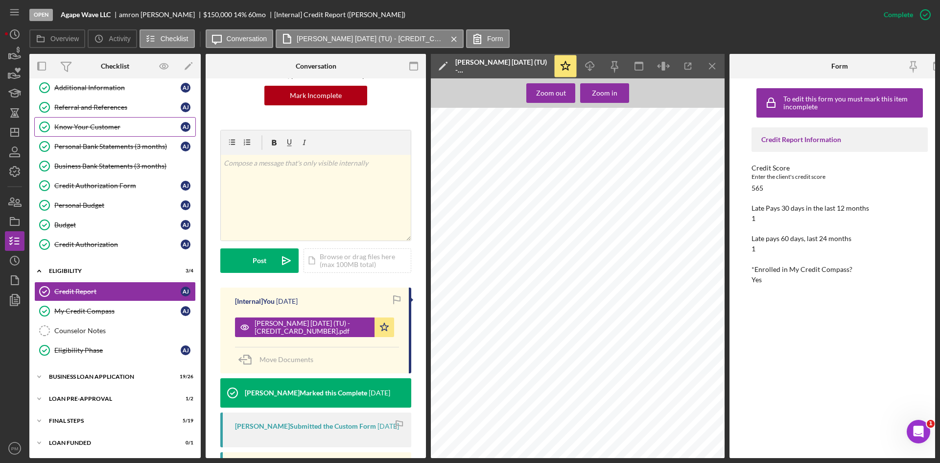
scroll to position [0, 0]
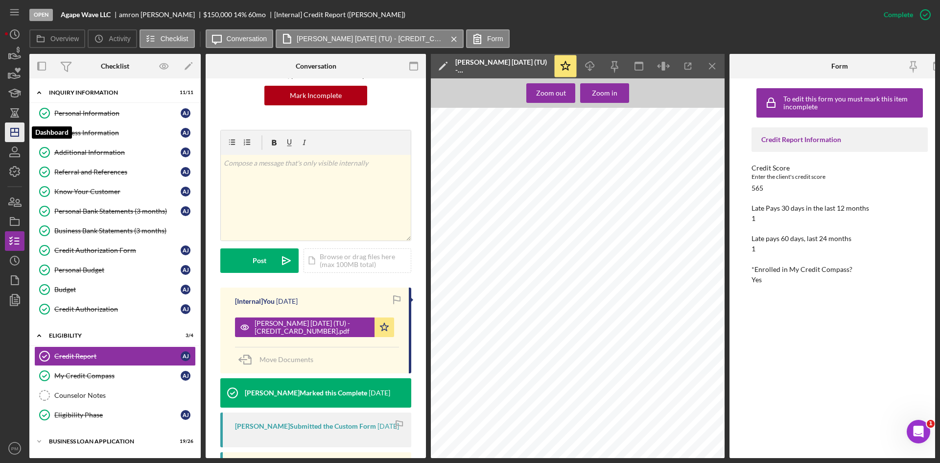
click at [15, 135] on icon "Icon/Dashboard" at bounding box center [14, 132] width 24 height 24
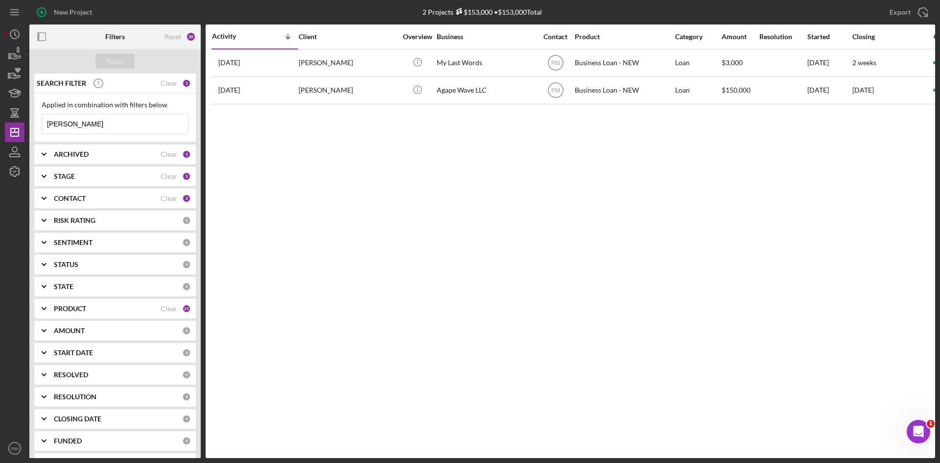
click at [80, 130] on input "[PERSON_NAME]" at bounding box center [115, 124] width 146 height 20
drag, startPoint x: 80, startPoint y: 130, endPoint x: 43, endPoint y: 125, distance: 38.0
click at [43, 125] on input "[PERSON_NAME]" at bounding box center [115, 124] width 146 height 20
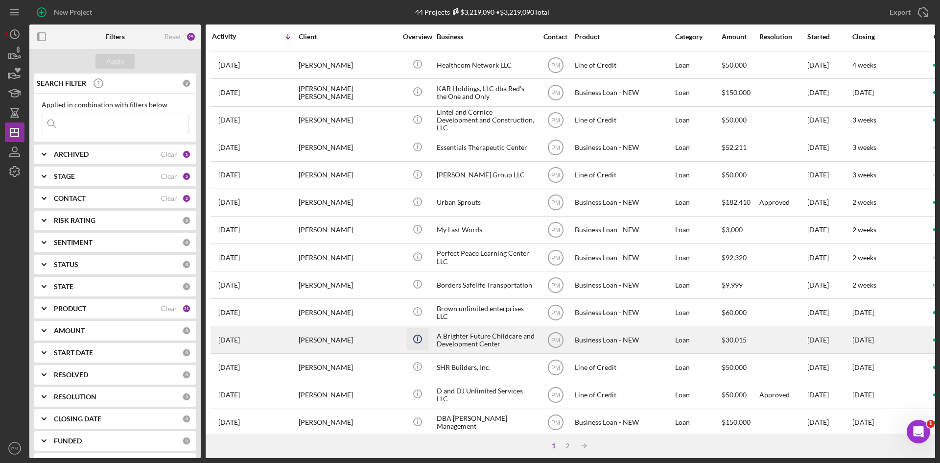
scroll to position [315, 0]
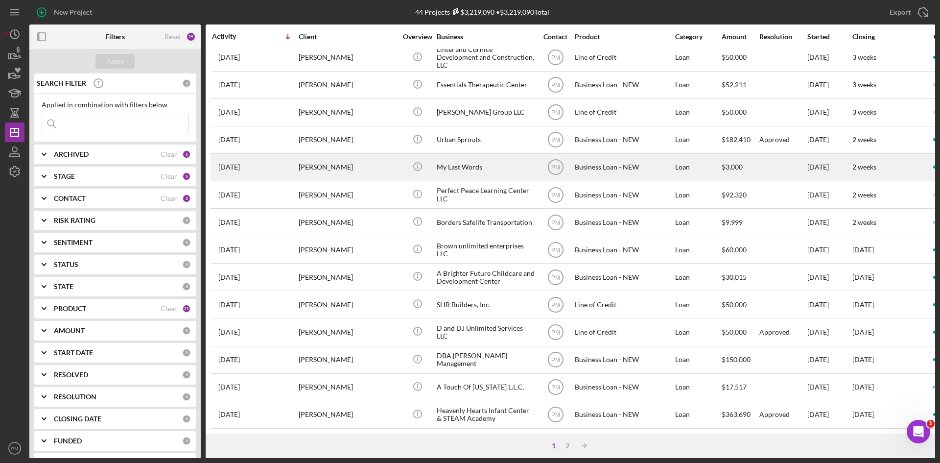
click at [324, 163] on div "[PERSON_NAME]" at bounding box center [348, 167] width 98 height 26
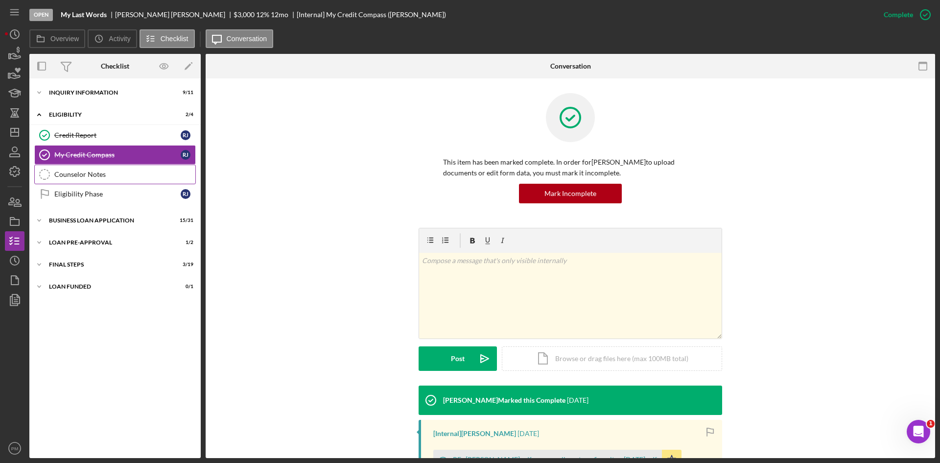
click at [123, 173] on div "Counselor Notes" at bounding box center [124, 174] width 141 height 8
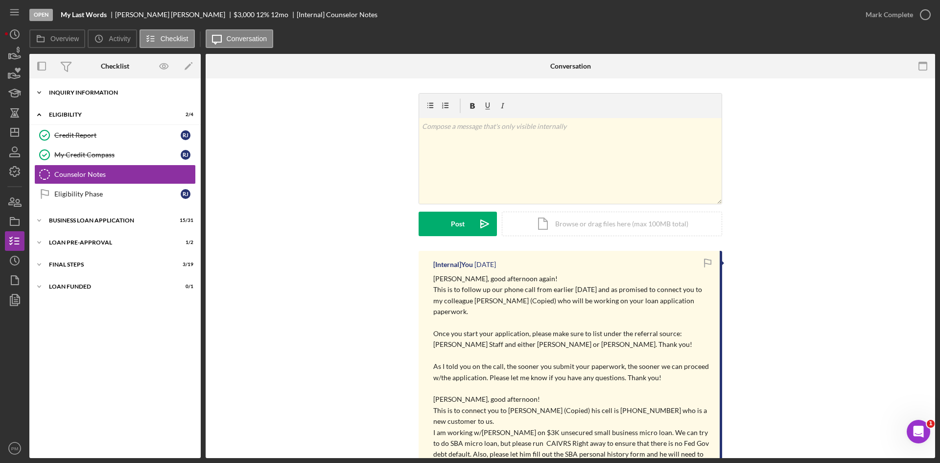
click at [135, 95] on div "INQUIRY INFORMATION" at bounding box center [119, 93] width 140 height 6
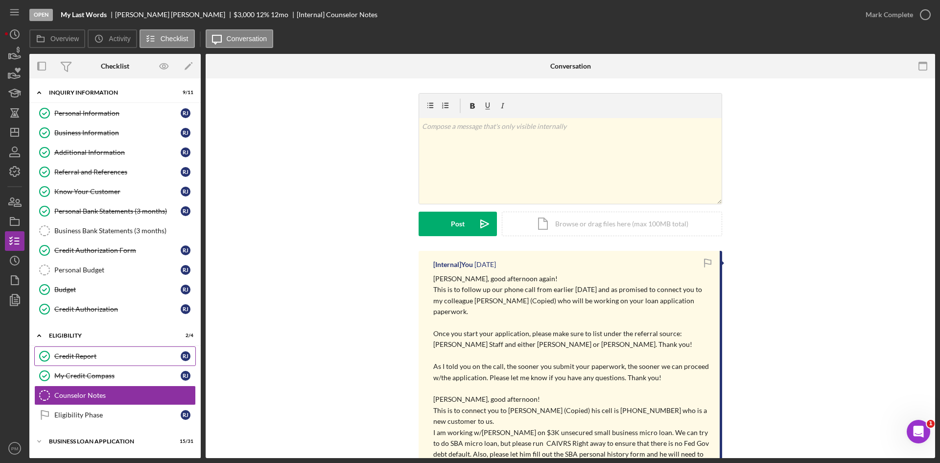
scroll to position [65, 0]
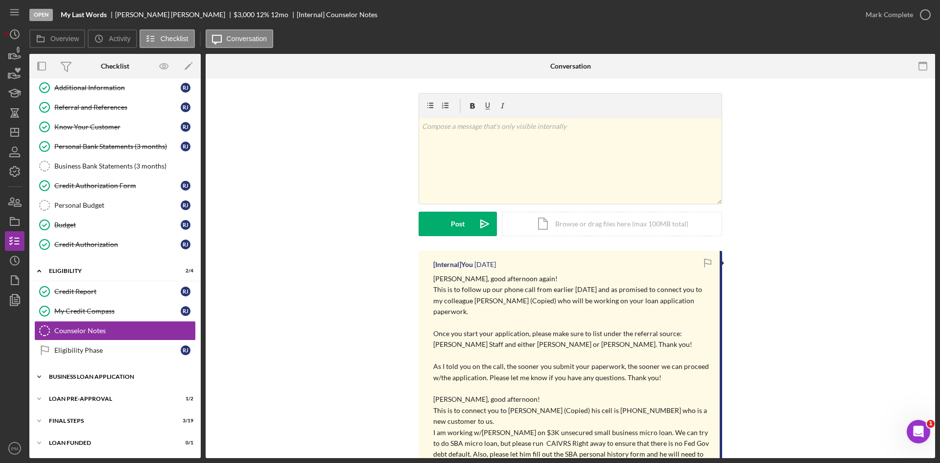
click at [95, 380] on div "Icon/Expander BUSINESS LOAN APPLICATION 15 / 31" at bounding box center [114, 377] width 171 height 20
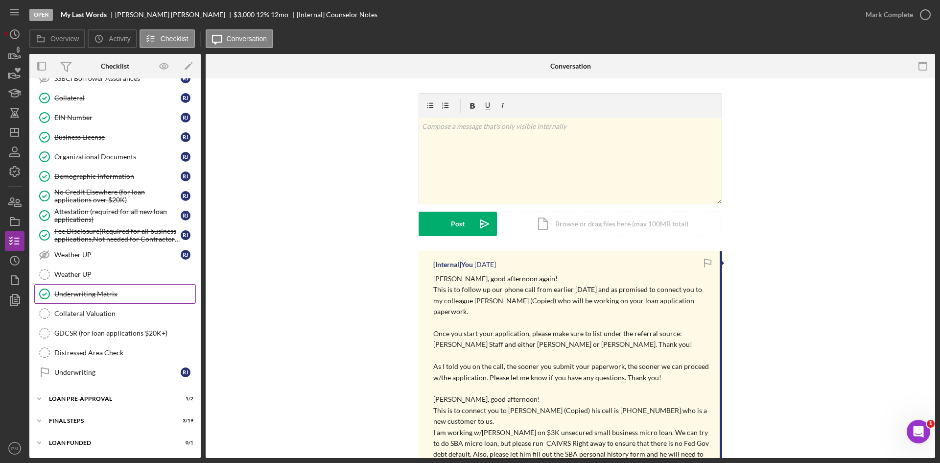
drag, startPoint x: 112, startPoint y: 297, endPoint x: 115, endPoint y: 292, distance: 6.1
click at [114, 295] on div "Underwriting Matrix" at bounding box center [124, 294] width 141 height 8
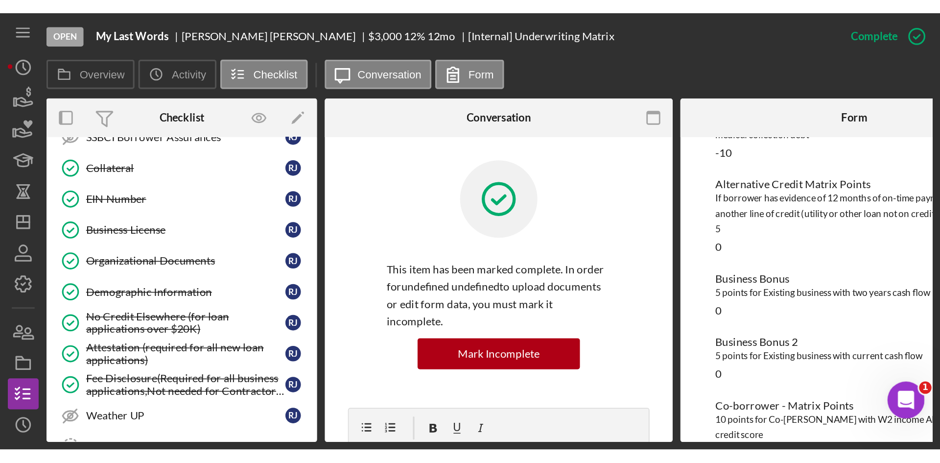
scroll to position [223, 0]
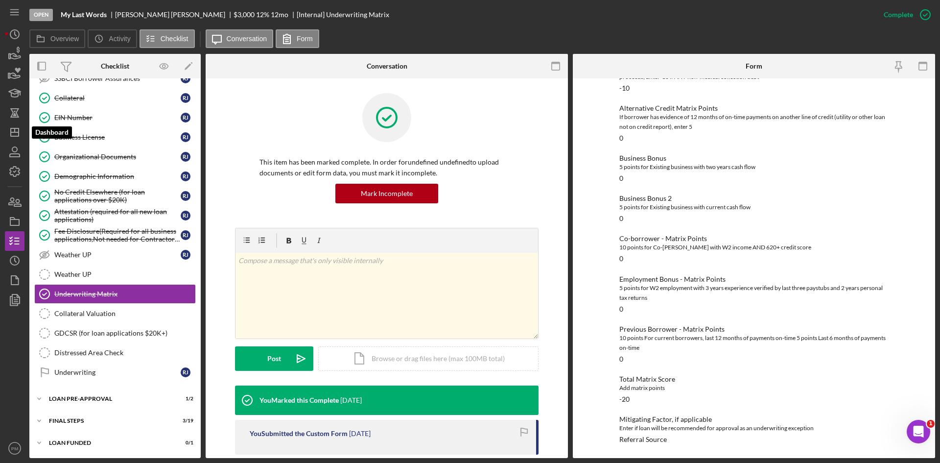
drag, startPoint x: 16, startPoint y: 128, endPoint x: 28, endPoint y: 126, distance: 12.9
click at [16, 128] on icon "Icon/Dashboard" at bounding box center [14, 132] width 24 height 24
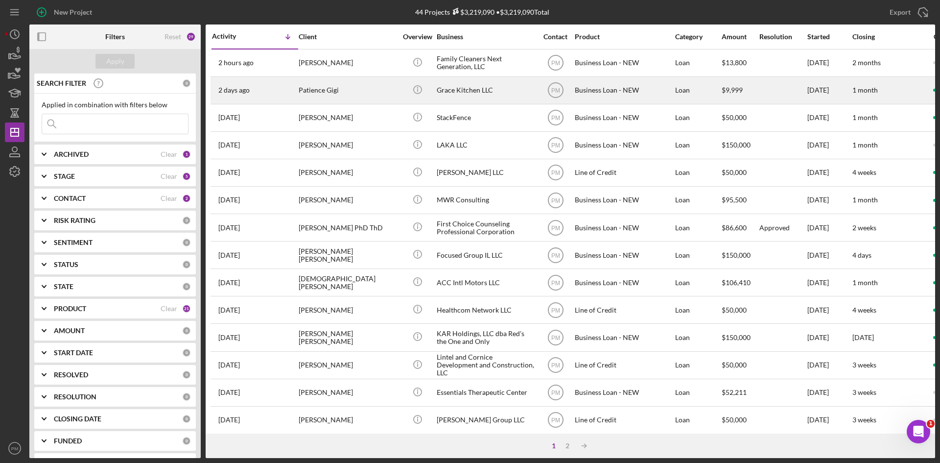
click at [309, 96] on div "Patience Gigi" at bounding box center [348, 90] width 98 height 26
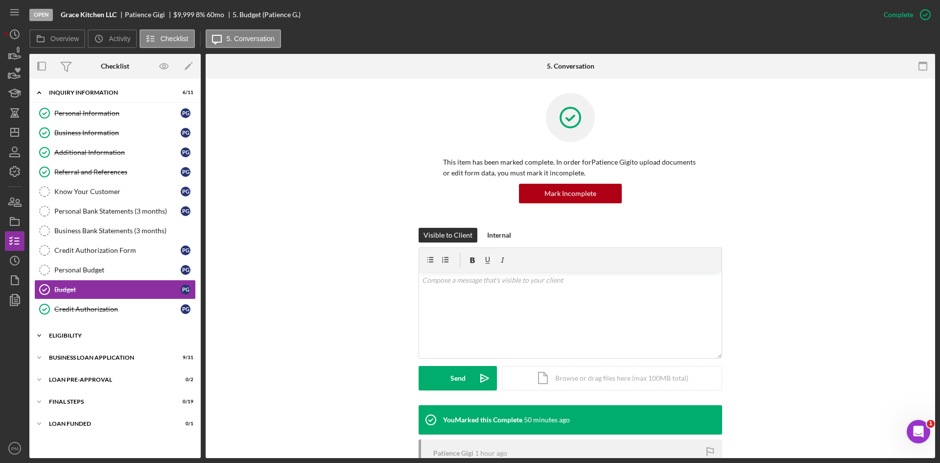
click at [61, 342] on div "Icon/Expander ELIGIBILITY 0 / 4" at bounding box center [114, 336] width 171 height 20
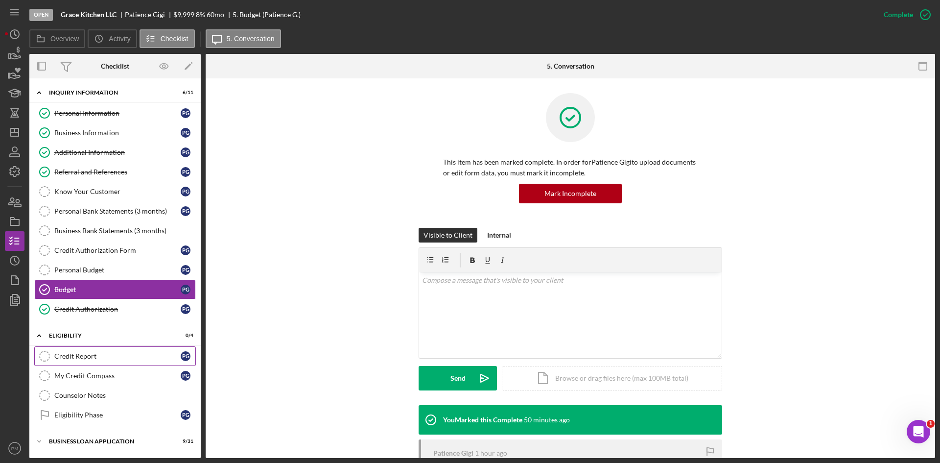
click at [83, 358] on div "Credit Report" at bounding box center [117, 356] width 126 height 8
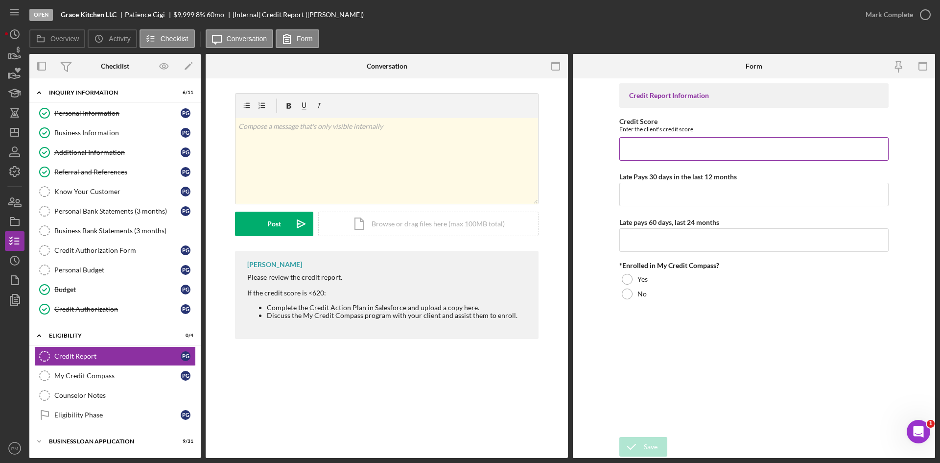
click at [672, 149] on input "Credit Score" at bounding box center [754, 149] width 269 height 24
click at [807, 148] on input "Credit Score" at bounding box center [754, 149] width 269 height 24
type input "713"
click at [747, 198] on input "Late Pays 30 days in the last 12 months" at bounding box center [754, 195] width 269 height 24
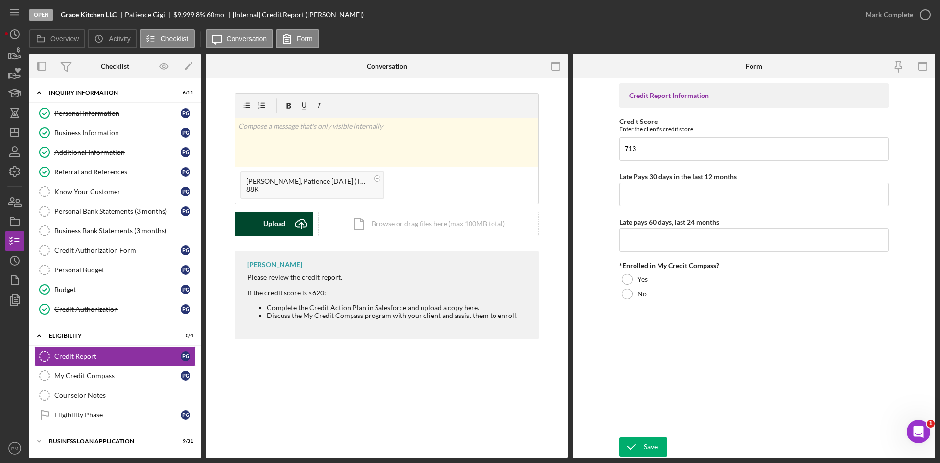
click at [285, 217] on button "Upload Icon/Upload" at bounding box center [274, 224] width 78 height 24
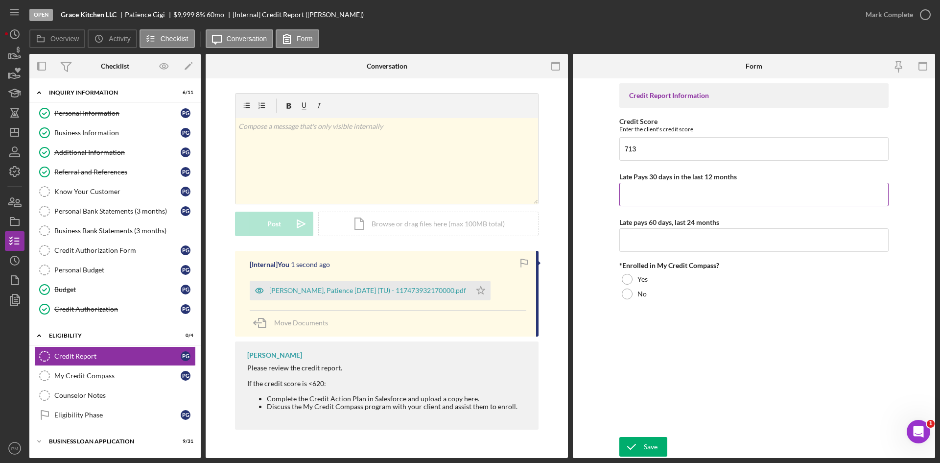
click at [638, 198] on input "Late Pays 30 days in the last 12 months" at bounding box center [754, 195] width 269 height 24
click at [471, 294] on icon "Icon/Star" at bounding box center [481, 291] width 20 height 20
click at [706, 192] on input "Late Pays 30 days in the last 12 months" at bounding box center [754, 195] width 269 height 24
type input "0"
click at [654, 235] on input "Late pays 60 days, last 24 months" at bounding box center [754, 240] width 269 height 24
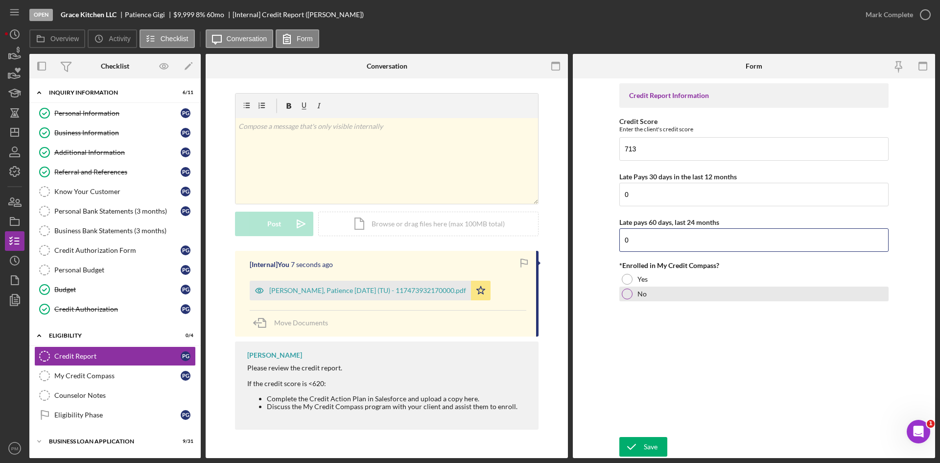
type input "0"
click at [628, 294] on div at bounding box center [627, 294] width 11 height 11
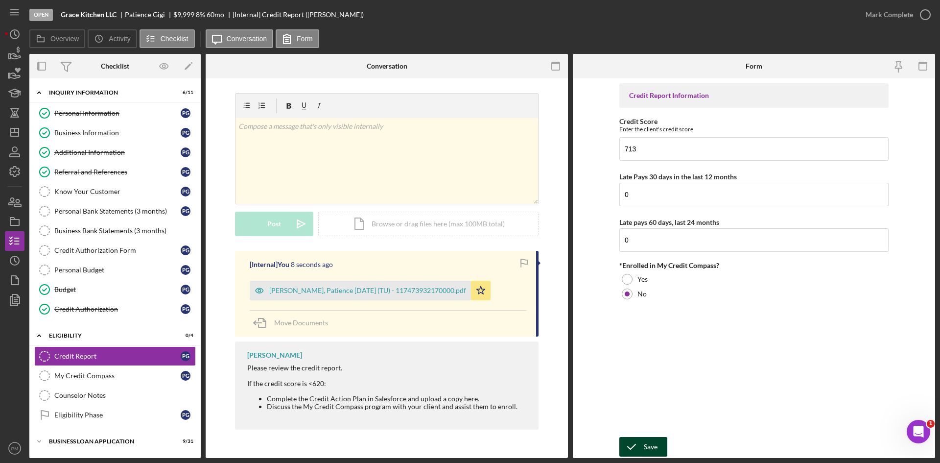
click at [649, 439] on div "Save" at bounding box center [651, 447] width 14 height 20
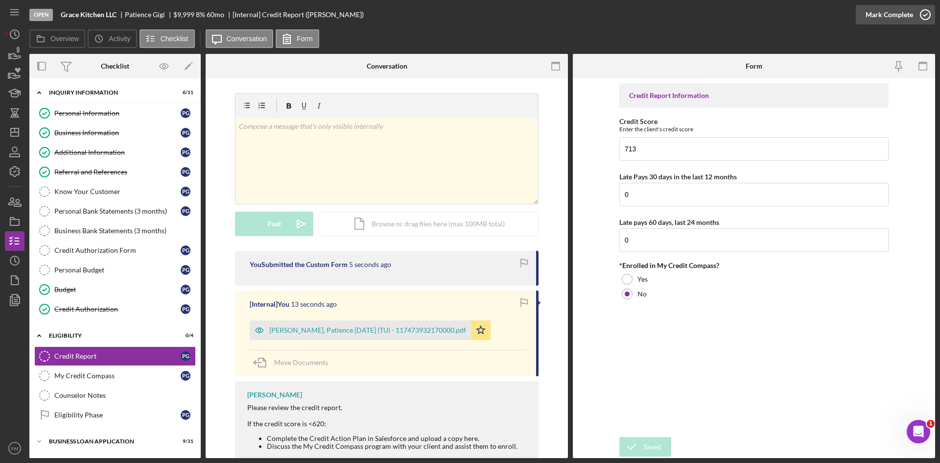
click at [900, 11] on div "Mark Complete" at bounding box center [890, 15] width 48 height 20
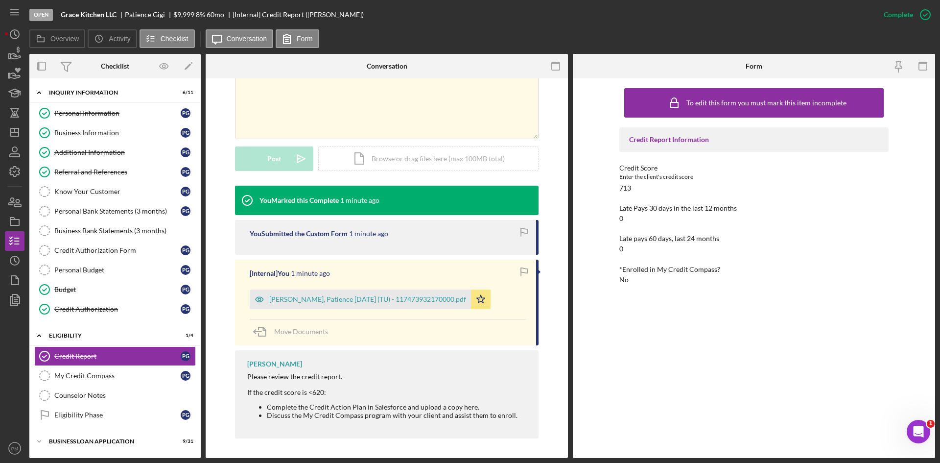
scroll to position [65, 0]
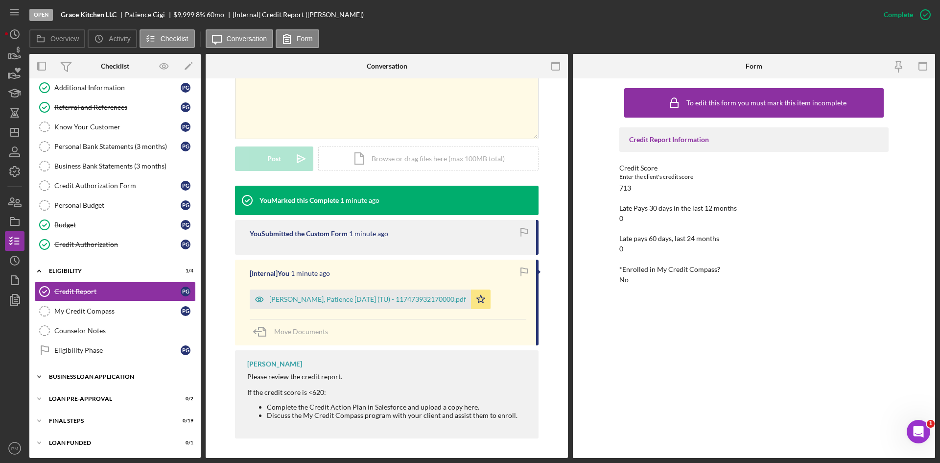
click at [102, 385] on div "Icon/Expander BUSINESS LOAN APPLICATION 9 / 31" at bounding box center [114, 377] width 171 height 20
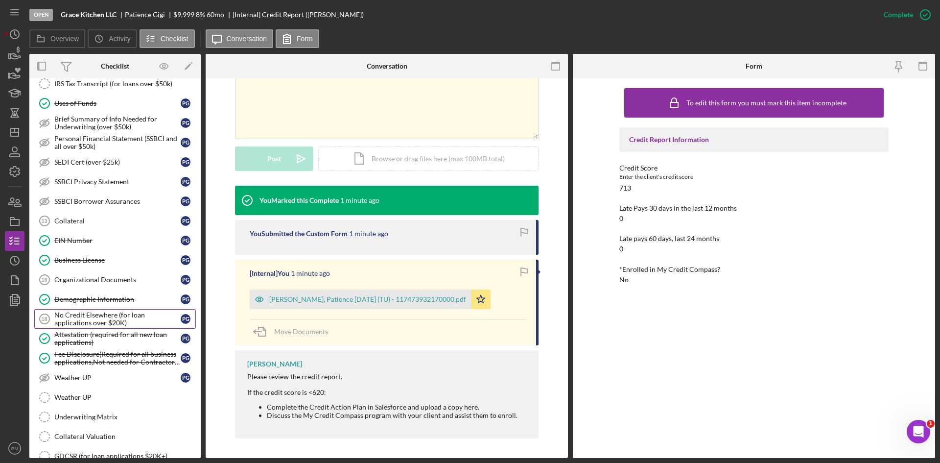
scroll to position [677, 0]
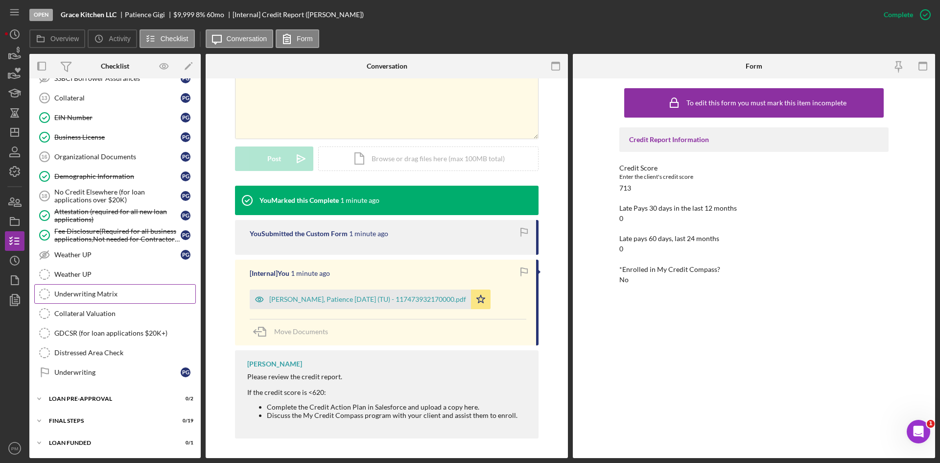
click at [107, 289] on link "Underwriting Matrix Underwriting Matrix" at bounding box center [115, 294] width 162 height 20
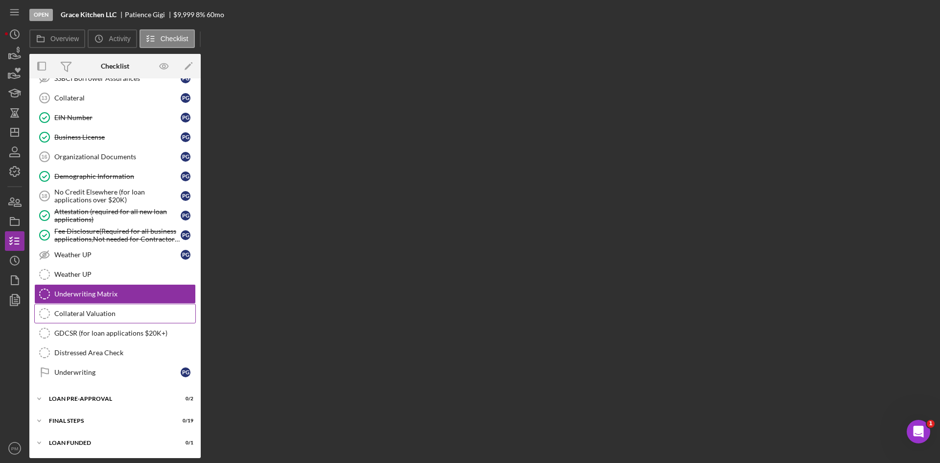
scroll to position [677, 0]
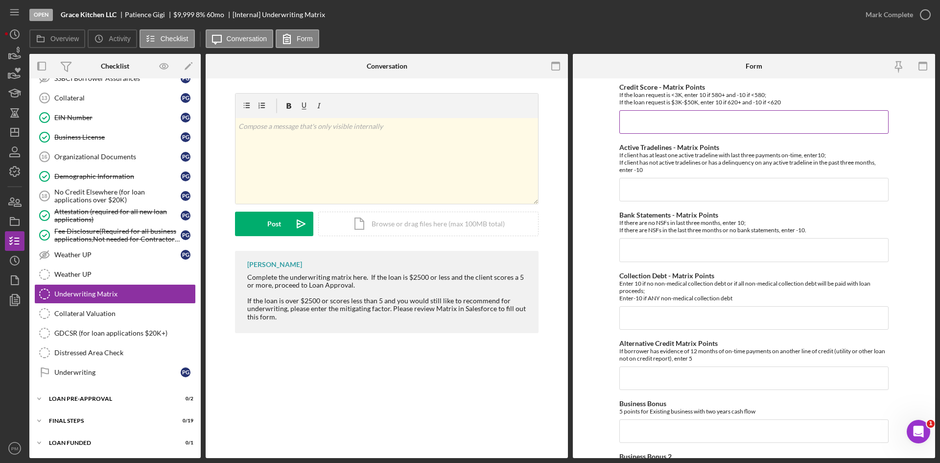
click at [671, 120] on input "Credit Score - Matrix Points" at bounding box center [754, 122] width 269 height 24
drag, startPoint x: 675, startPoint y: 140, endPoint x: 675, endPoint y: 133, distance: 7.4
click at [674, 126] on input "Credit Score - Matrix Points" at bounding box center [754, 122] width 269 height 24
type input "7"
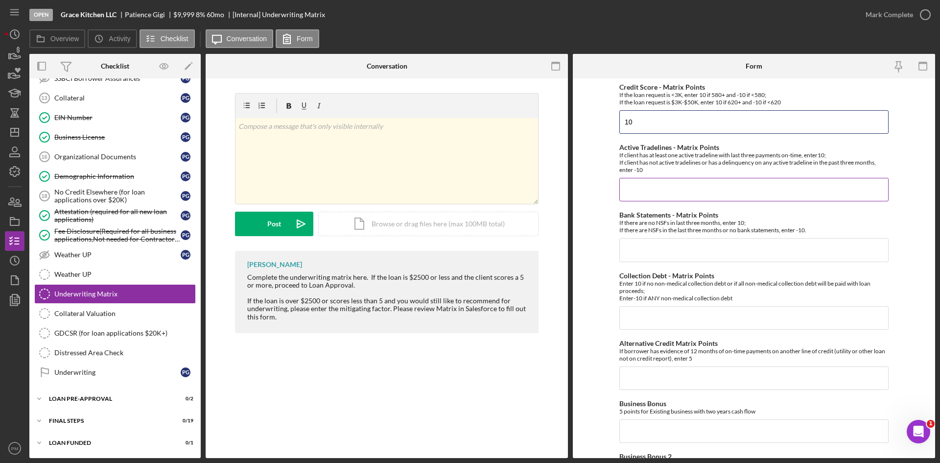
type input "10"
click at [667, 197] on input "Active Tradelines - Matrix Points" at bounding box center [754, 190] width 269 height 24
type input "10"
click at [663, 251] on input "Bank Statements - Matrix Points" at bounding box center [754, 250] width 269 height 24
type input "10"
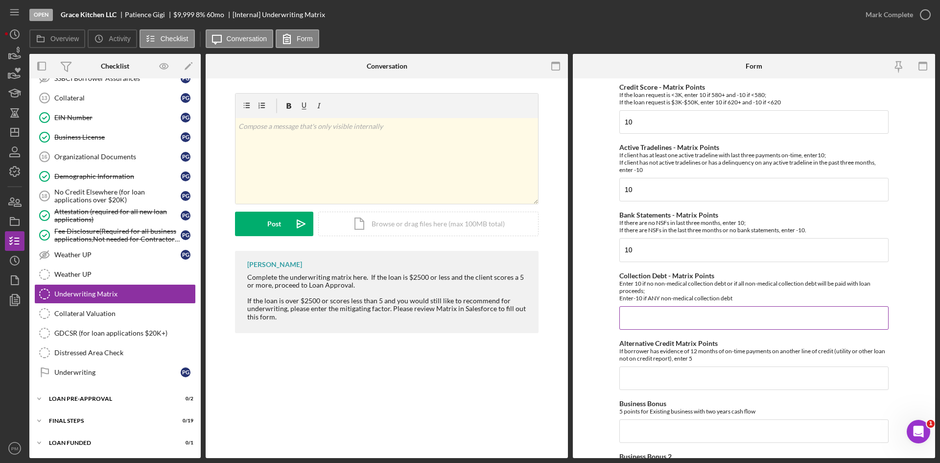
click at [662, 312] on input "Collection Debt - Matrix Points" at bounding box center [754, 318] width 269 height 24
type input "10"
click at [681, 385] on input "Alternative Credit Matrix Points" at bounding box center [754, 378] width 269 height 24
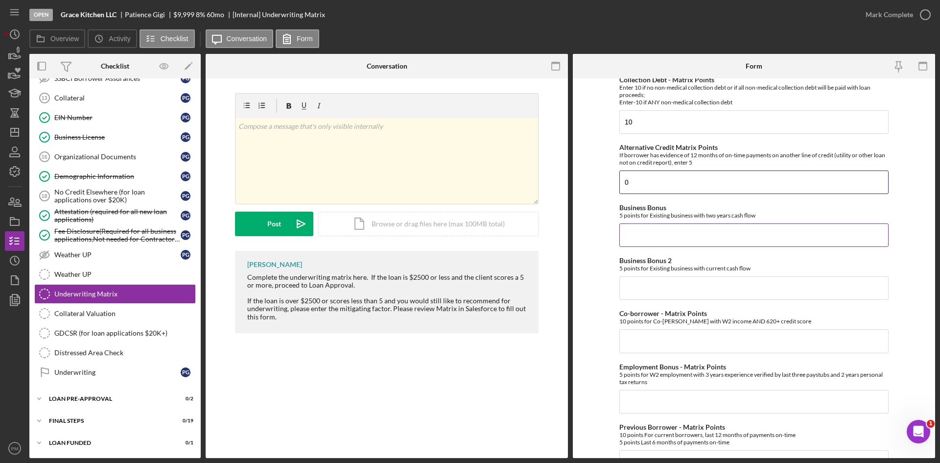
type input "0"
click at [644, 241] on input "Business Bonus" at bounding box center [754, 235] width 269 height 24
type input "0"
click at [635, 281] on input "Business Bonus 2" at bounding box center [754, 288] width 269 height 24
type input "0"
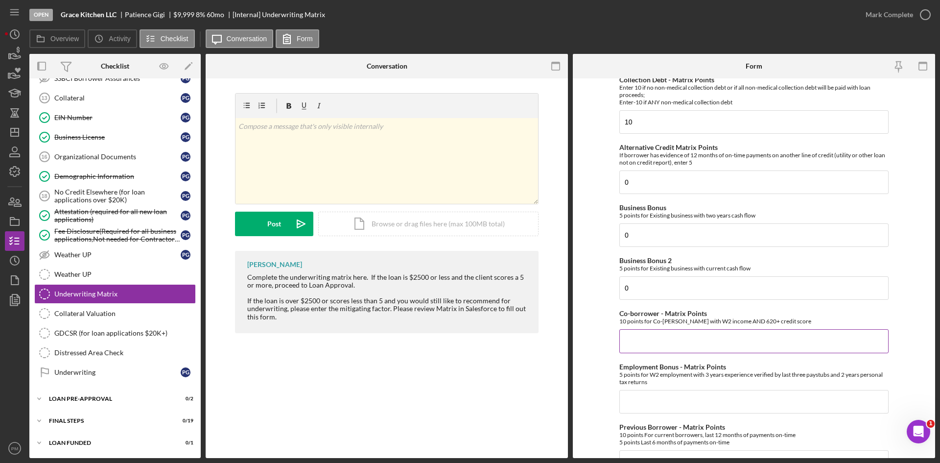
click at [649, 344] on input "Co-borrower - Matrix Points" at bounding box center [754, 341] width 269 height 24
type input "0"
click at [648, 403] on input "Employment Bonus - Matrix Points" at bounding box center [754, 402] width 269 height 24
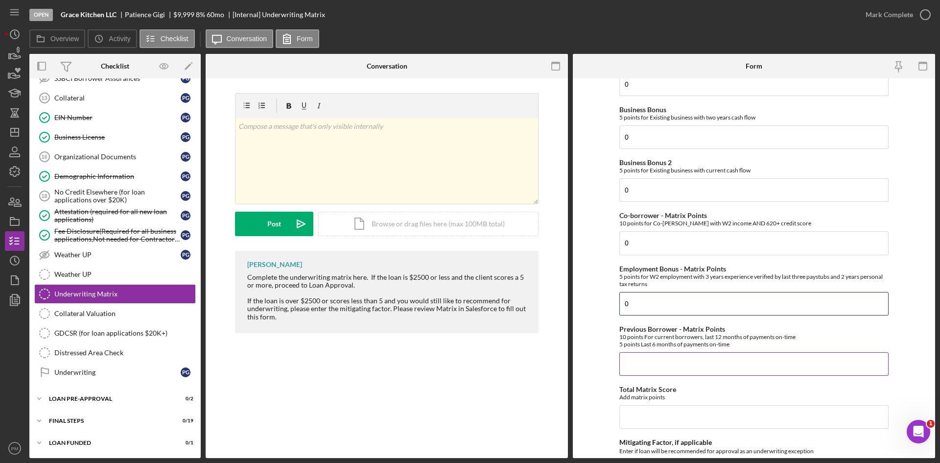
type input "0"
click at [643, 368] on input "Previous Borrower - Matrix Points" at bounding box center [754, 364] width 269 height 24
type input "0"
click at [650, 409] on input "Total Matrix Score" at bounding box center [754, 417] width 269 height 24
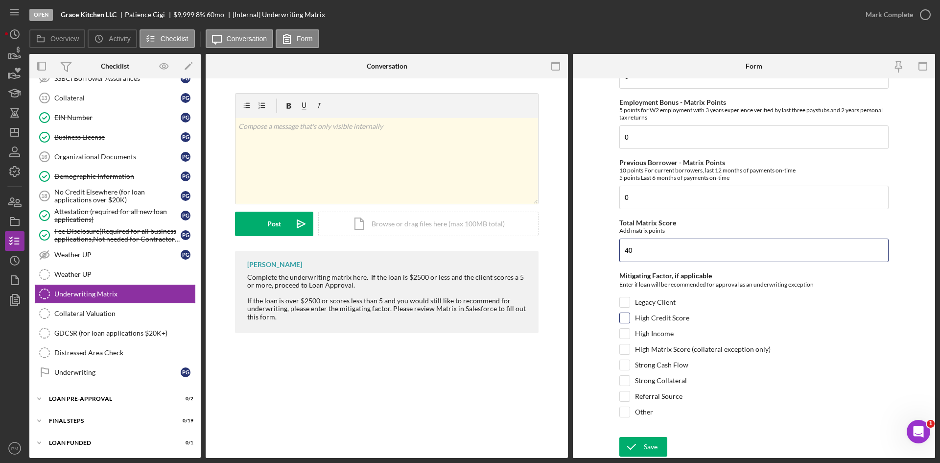
type input "40"
click at [624, 316] on input "High Credit Score" at bounding box center [625, 318] width 10 height 10
checkbox input "true"
click at [646, 435] on form "Credit Score - Matrix Points If the loan request is <3K, enter 10 if 580+ and -…" at bounding box center [754, 268] width 362 height 380
click at [646, 443] on div "Save" at bounding box center [651, 447] width 14 height 20
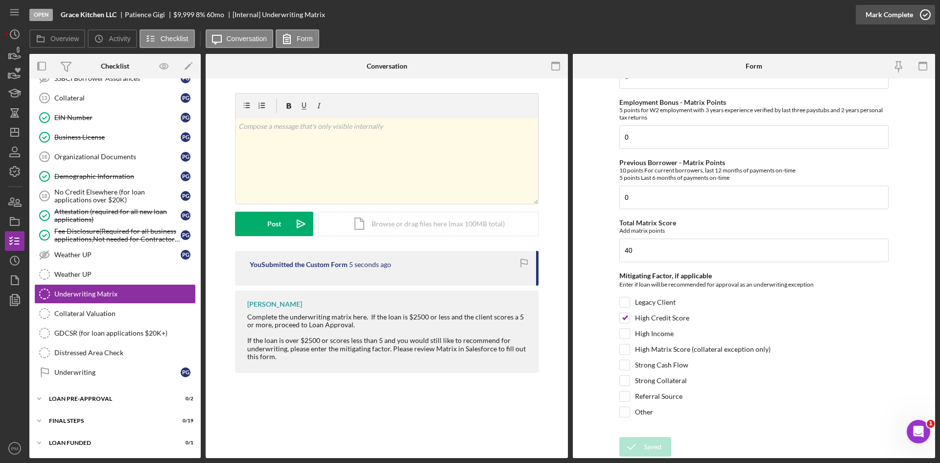
click at [879, 11] on div "Mark Complete" at bounding box center [890, 15] width 48 height 20
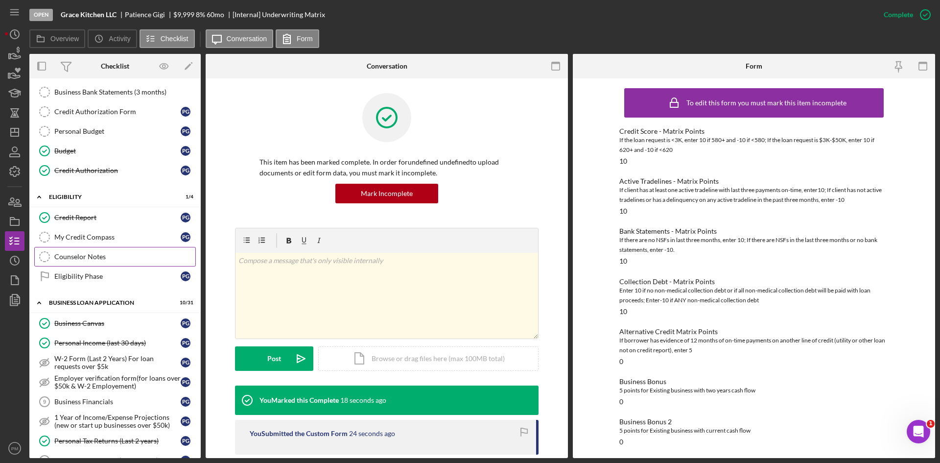
scroll to position [0, 0]
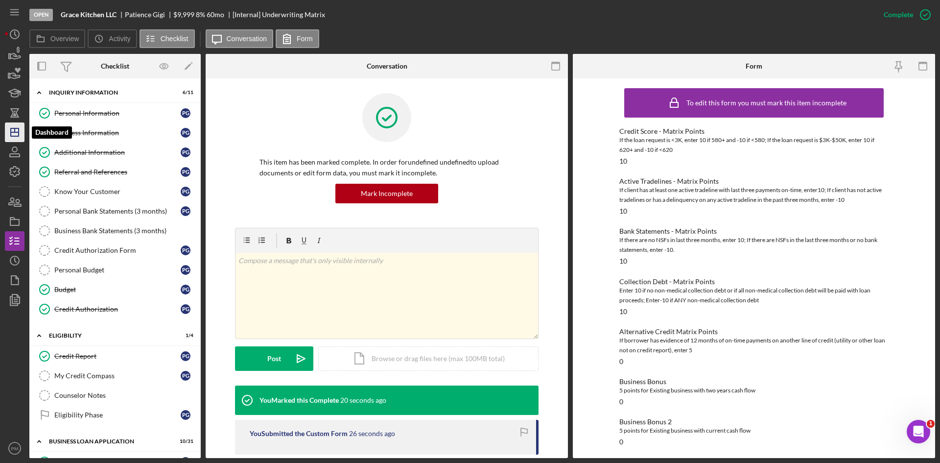
click at [22, 136] on icon "Icon/Dashboard" at bounding box center [14, 132] width 24 height 24
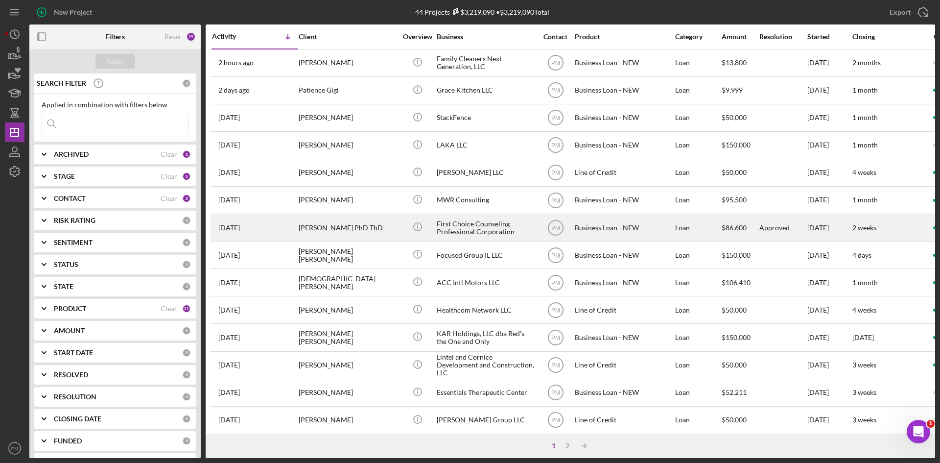
click at [343, 226] on div "[PERSON_NAME] PhD ThD" at bounding box center [348, 228] width 98 height 26
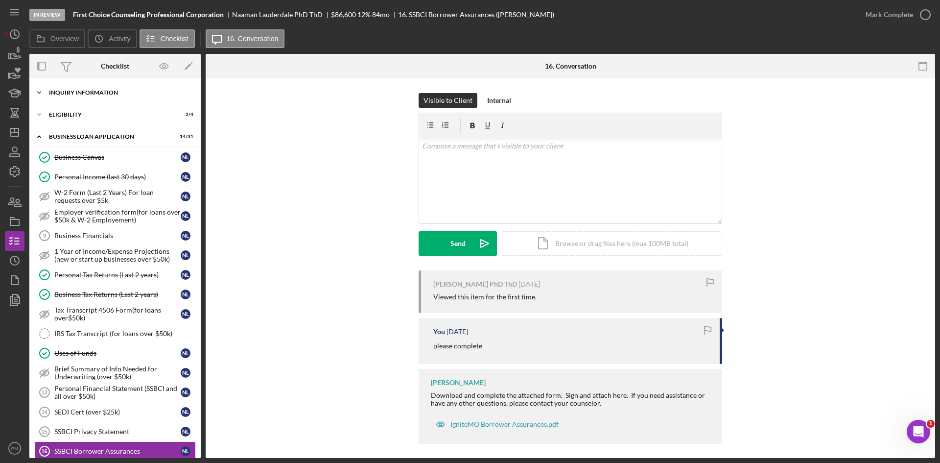
click at [113, 97] on div "Icon/Expander INQUIRY INFORMATION 6 / 11" at bounding box center [114, 93] width 171 height 20
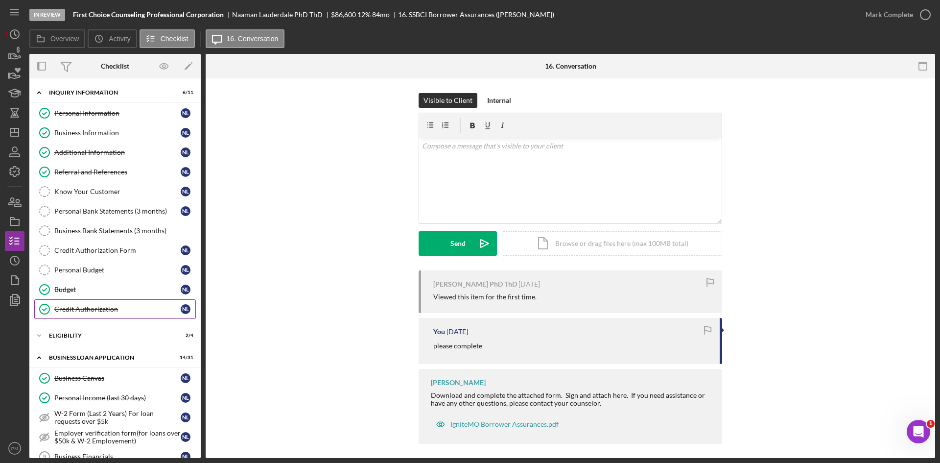
scroll to position [147, 0]
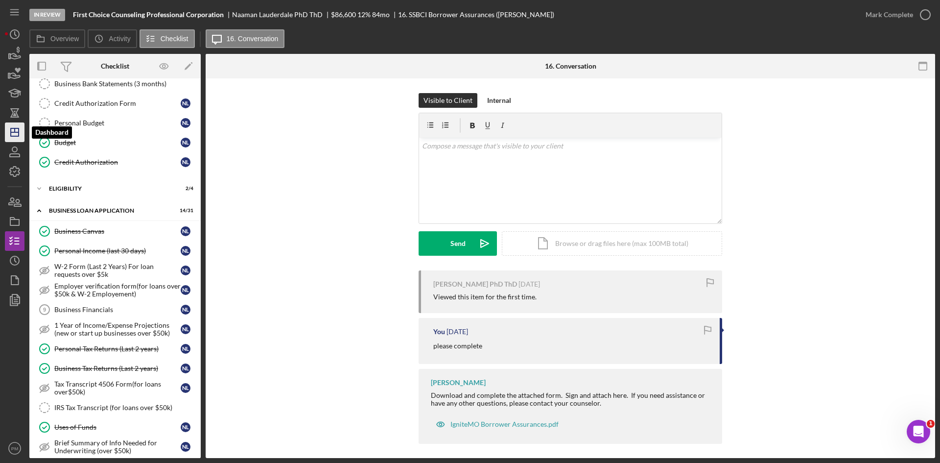
click at [13, 134] on icon "Icon/Dashboard" at bounding box center [14, 132] width 24 height 24
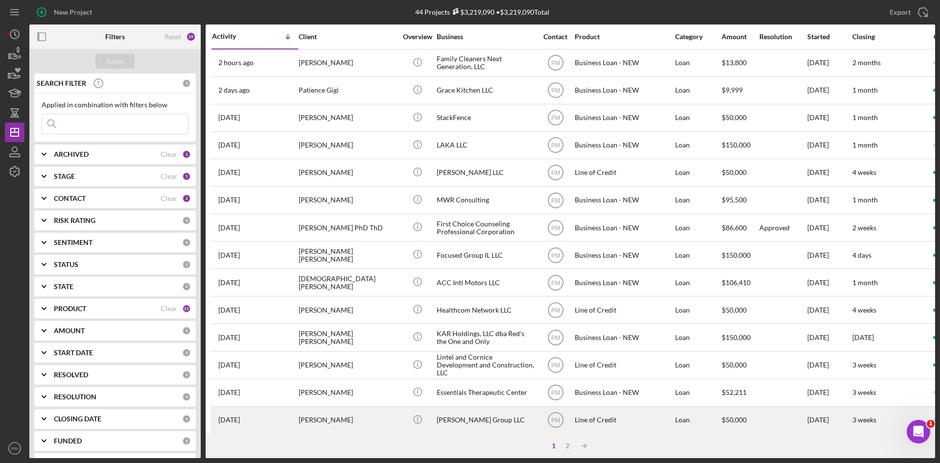
click at [318, 422] on div "[PERSON_NAME]" at bounding box center [348, 420] width 98 height 26
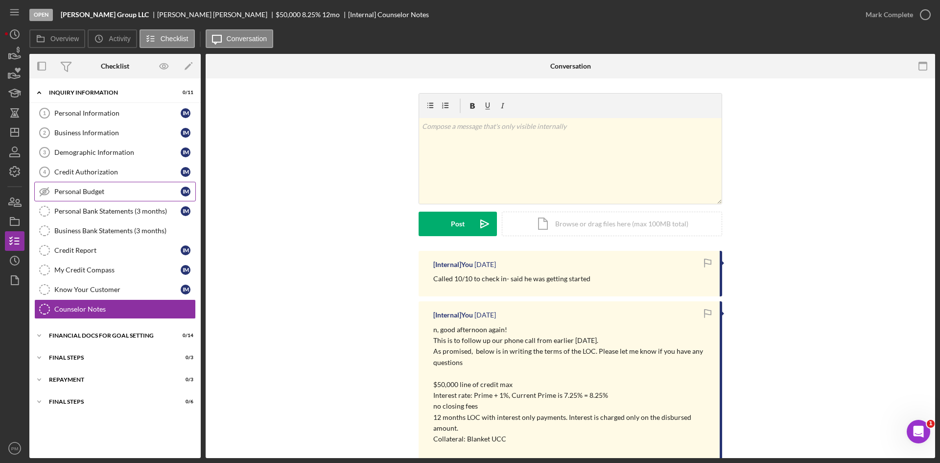
click at [73, 191] on div "Personal Budget" at bounding box center [117, 192] width 126 height 8
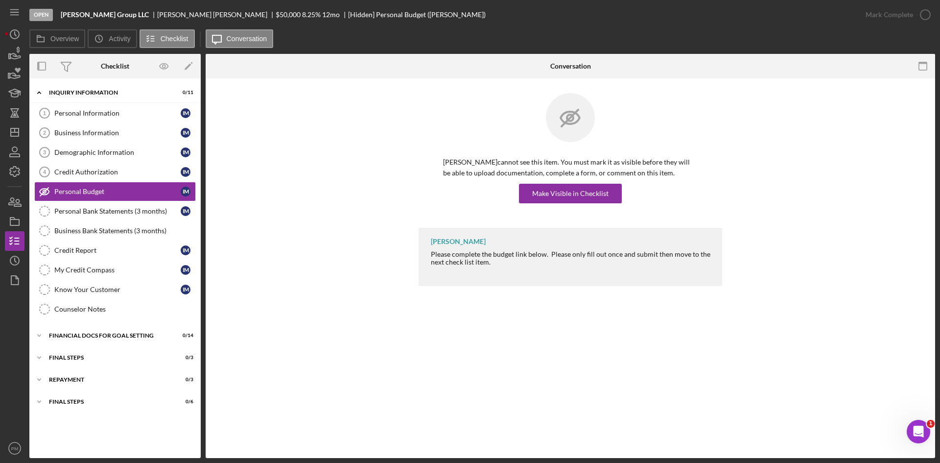
click at [591, 204] on div "[PERSON_NAME] cannot see this item. You must mark it as visible before they wil…" at bounding box center [571, 160] width 304 height 135
click at [590, 199] on div "Make Visible in Checklist" at bounding box center [570, 194] width 76 height 20
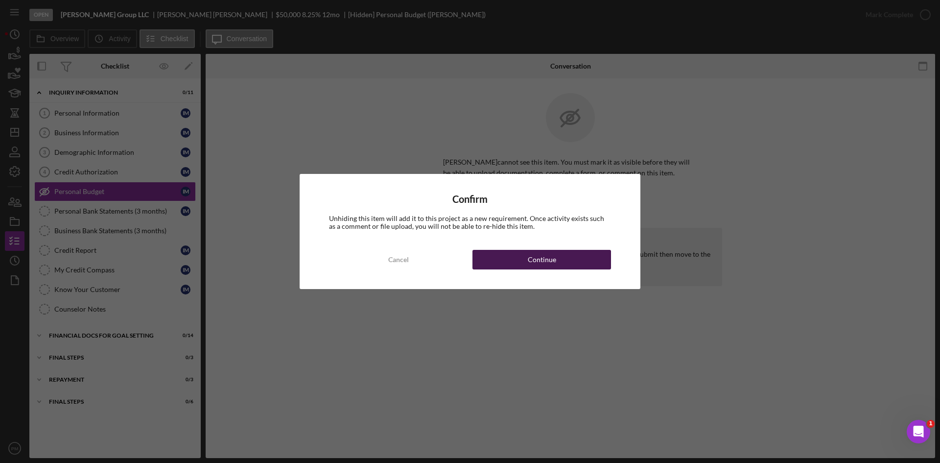
click at [552, 266] on div "Continue" at bounding box center [542, 260] width 28 height 20
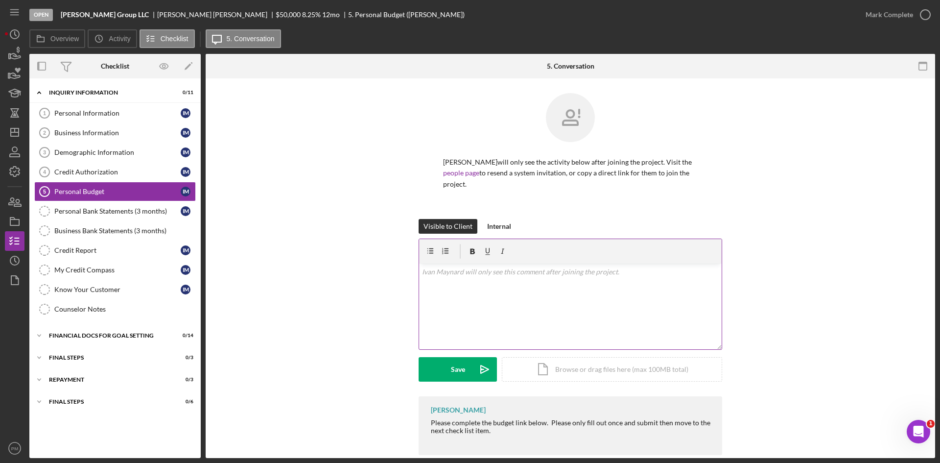
scroll to position [5, 0]
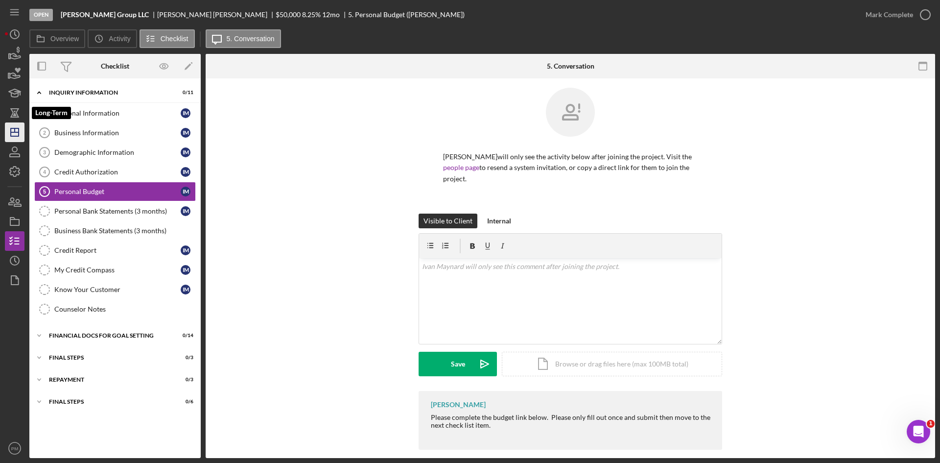
click at [13, 127] on icon "Icon/Dashboard" at bounding box center [14, 132] width 24 height 24
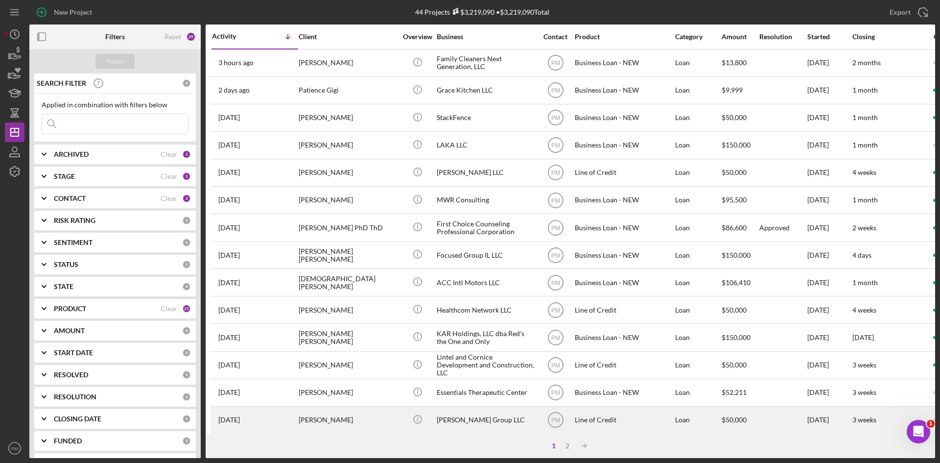
scroll to position [49, 0]
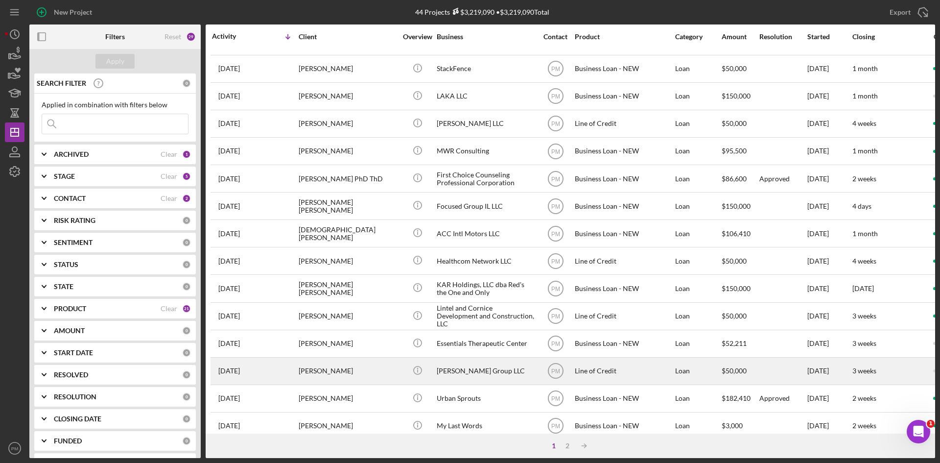
click at [324, 377] on div "[PERSON_NAME]" at bounding box center [348, 371] width 98 height 26
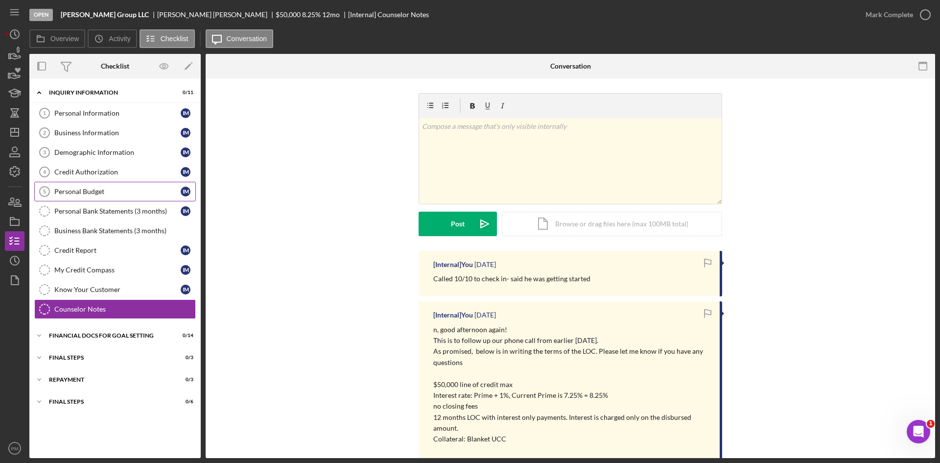
click at [58, 194] on div "Personal Budget" at bounding box center [117, 192] width 126 height 8
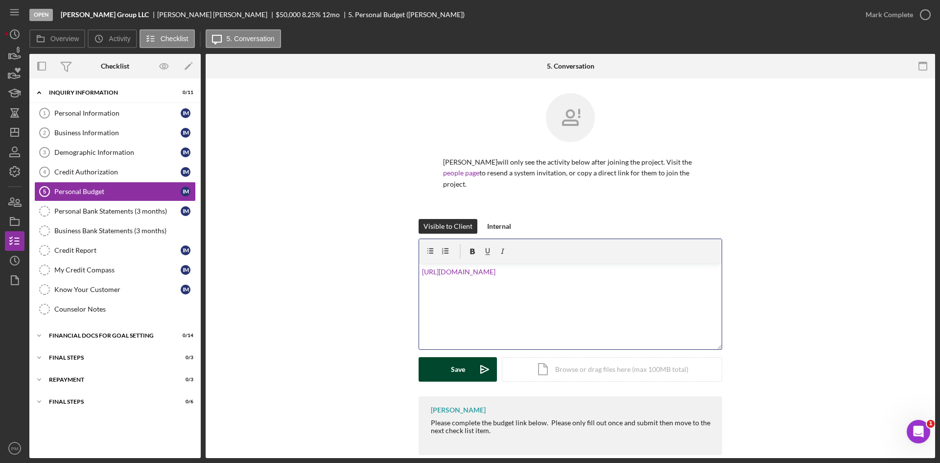
click at [442, 368] on button "Save Icon/icon-invite-send" at bounding box center [458, 369] width 78 height 24
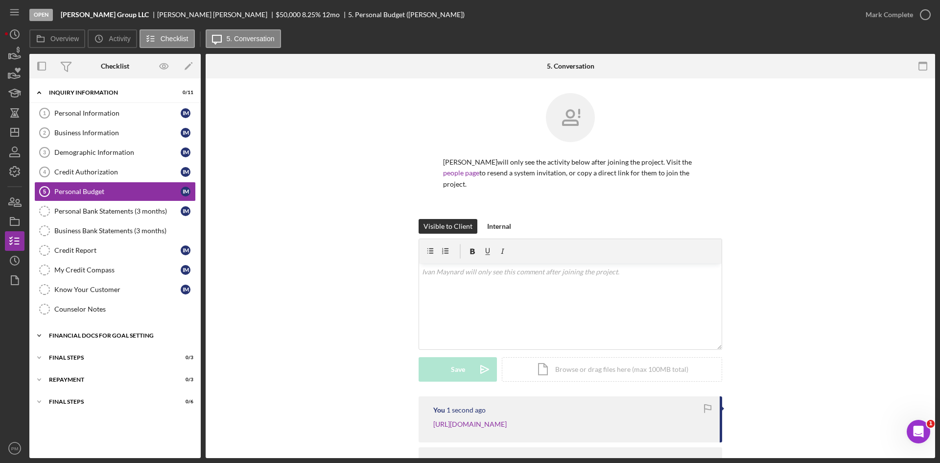
click at [80, 342] on div "Icon/Expander Financial Docs for Goal Setting 0 / 14" at bounding box center [114, 336] width 171 height 20
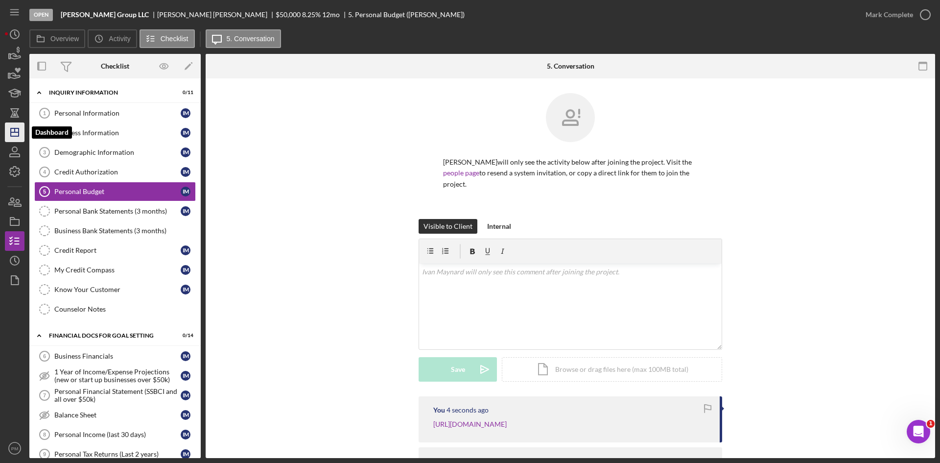
click at [11, 137] on icon "Icon/Dashboard" at bounding box center [14, 132] width 24 height 24
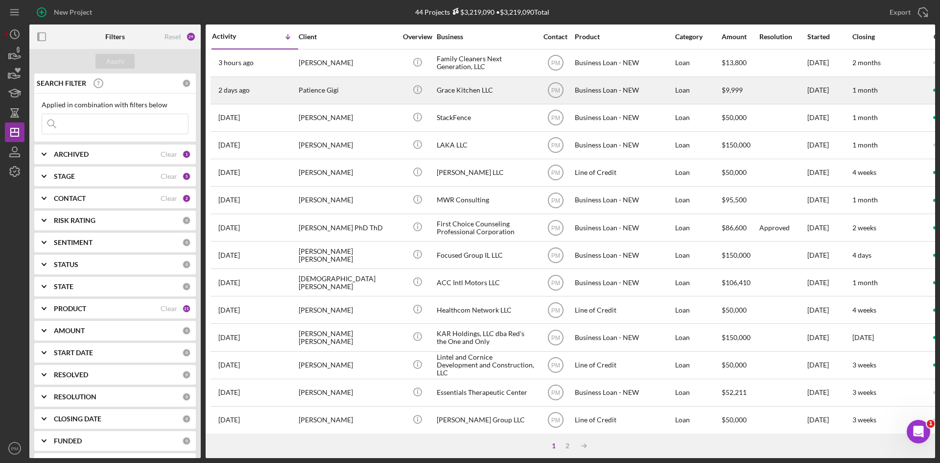
click at [303, 93] on div "Patience Gigi" at bounding box center [348, 90] width 98 height 26
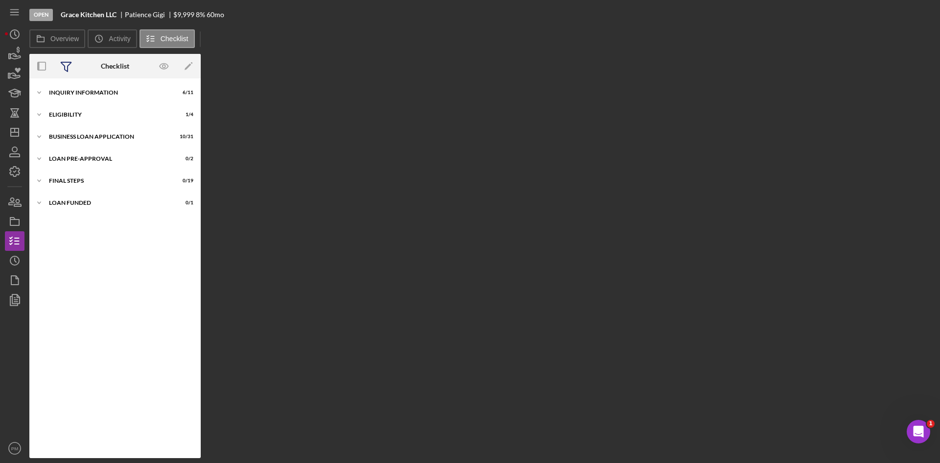
scroll to position [372, 0]
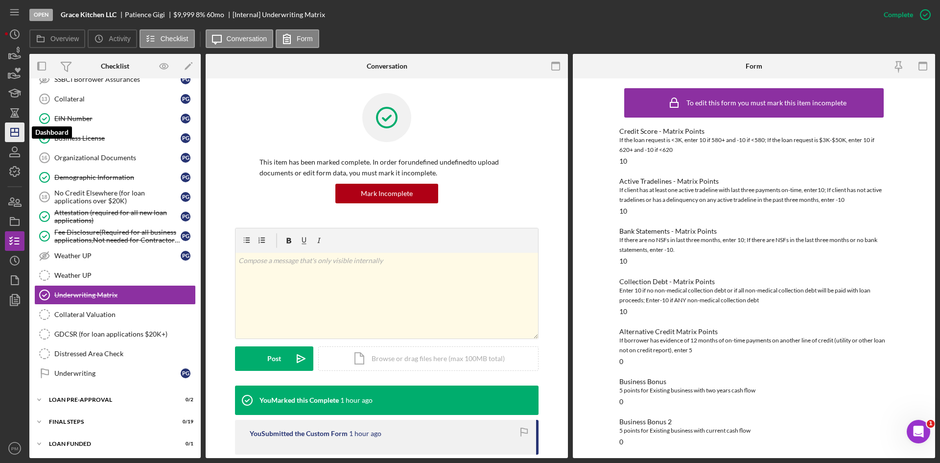
click at [21, 135] on icon "Icon/Dashboard" at bounding box center [14, 132] width 24 height 24
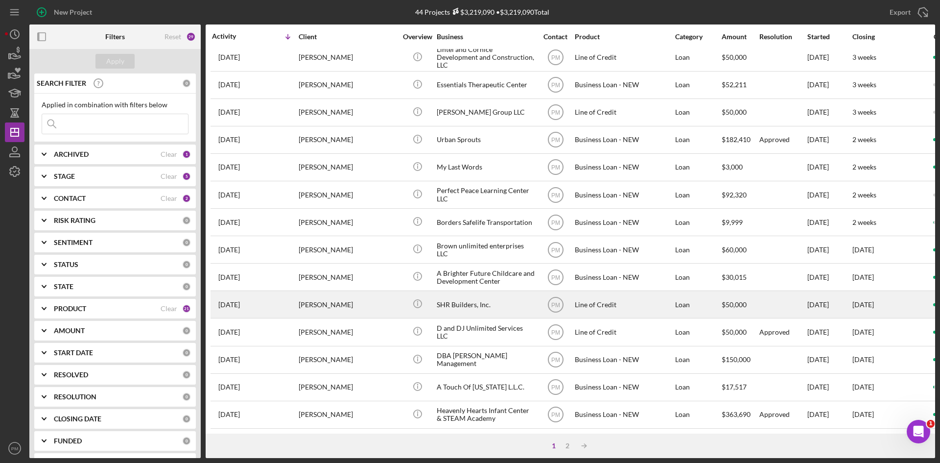
scroll to position [119, 0]
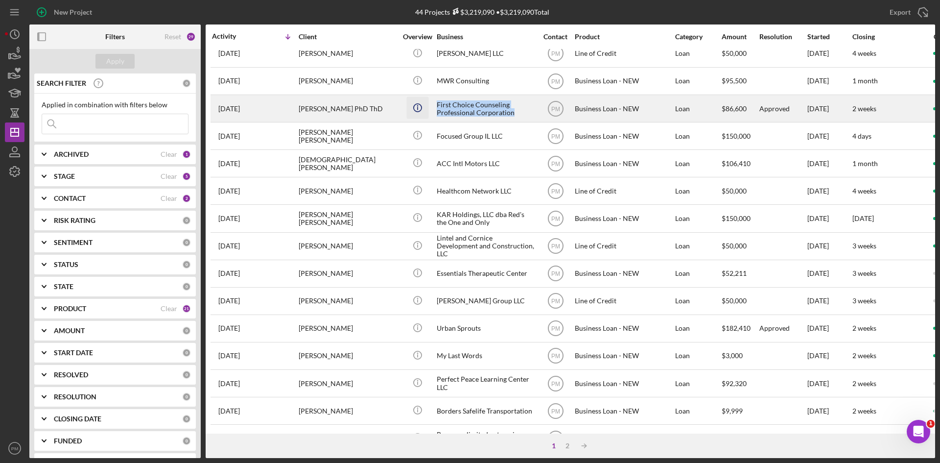
drag, startPoint x: 522, startPoint y: 115, endPoint x: 429, endPoint y: 105, distance: 93.6
click at [429, 105] on tr "[DATE] [PERSON_NAME] PhD ThD [PERSON_NAME] PhD ThD Icon/Info First Choice Couns…" at bounding box center [812, 108] width 1202 height 27
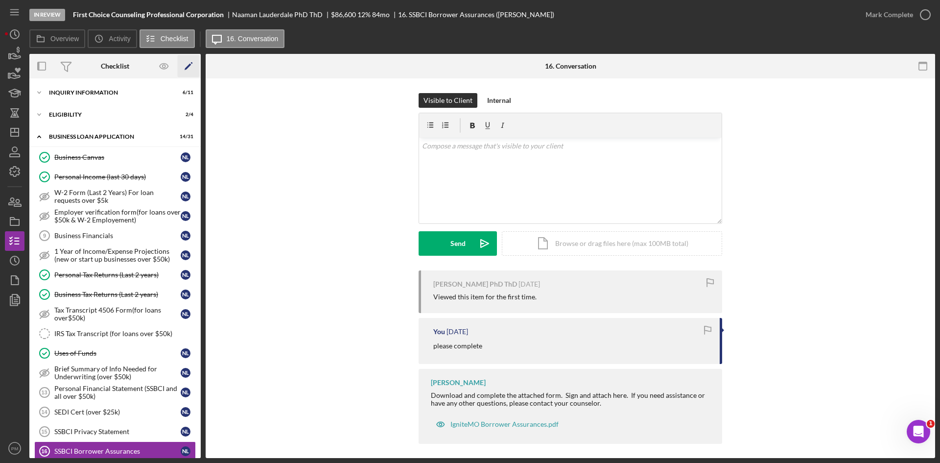
scroll to position [183, 0]
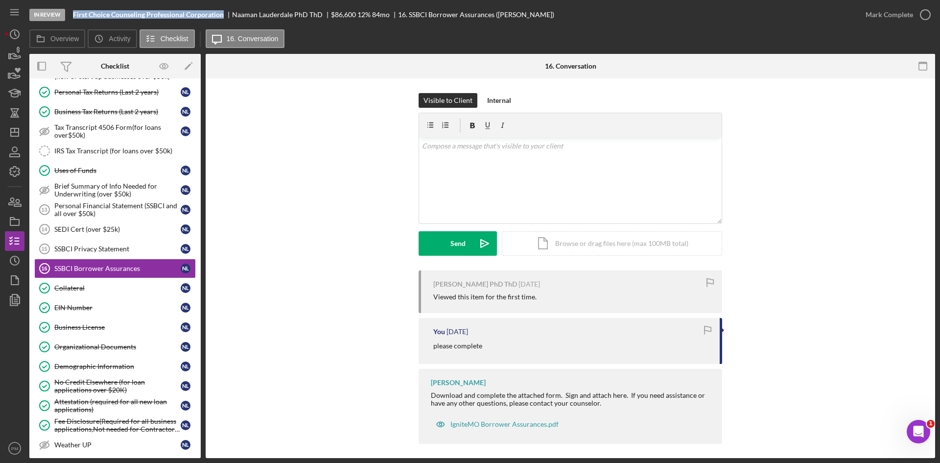
drag, startPoint x: 224, startPoint y: 14, endPoint x: 71, endPoint y: 12, distance: 153.3
click at [71, 12] on div "In Review First Choice Counseling Professional Corporation [PERSON_NAME] PhD Th…" at bounding box center [442, 14] width 827 height 29
copy b "First Choice Counseling Professional Corporation"
click at [9, 134] on icon "Icon/Dashboard" at bounding box center [14, 132] width 24 height 24
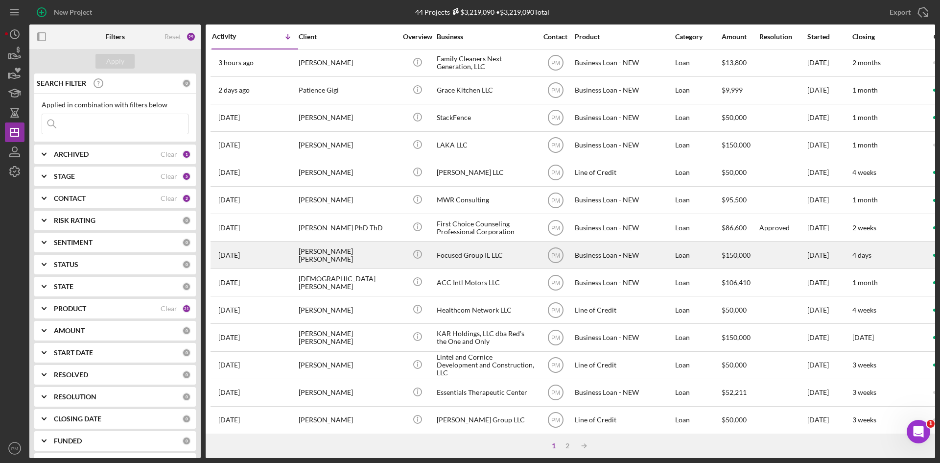
click at [328, 259] on div "[PERSON_NAME] [PERSON_NAME]" at bounding box center [348, 255] width 98 height 26
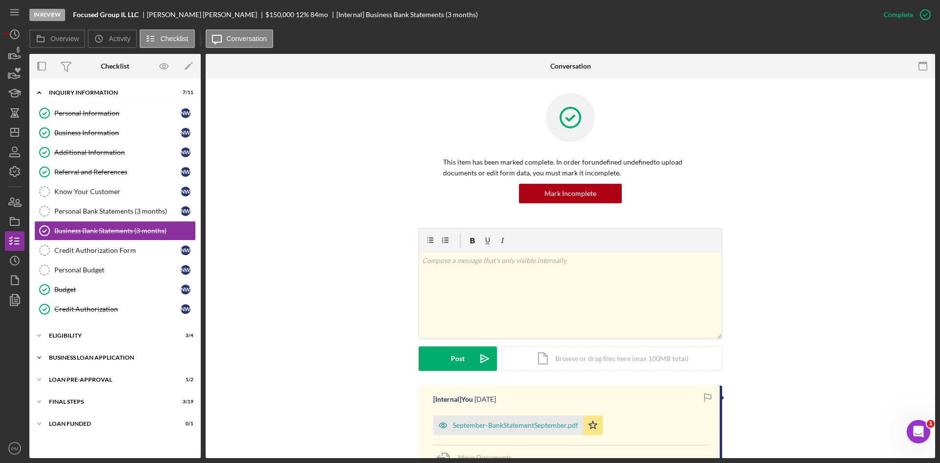
click at [109, 354] on div "Icon/Expander BUSINESS LOAN APPLICATION 19 / 31" at bounding box center [114, 358] width 171 height 20
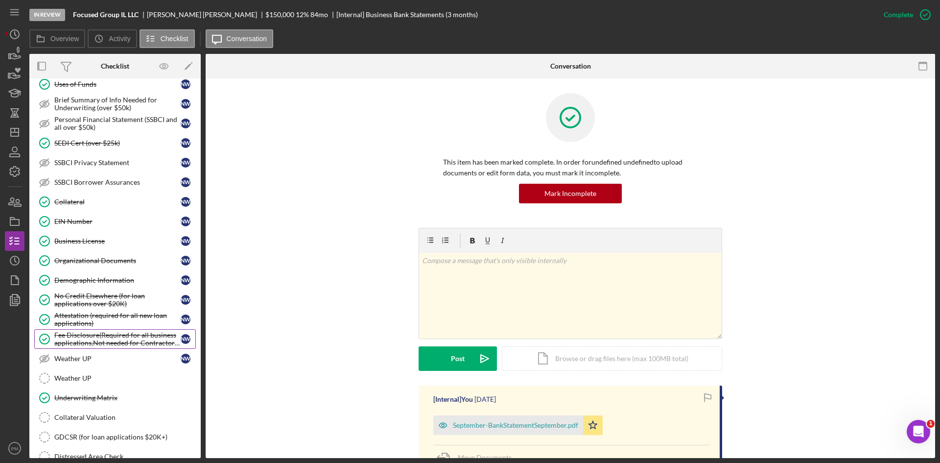
scroll to position [594, 0]
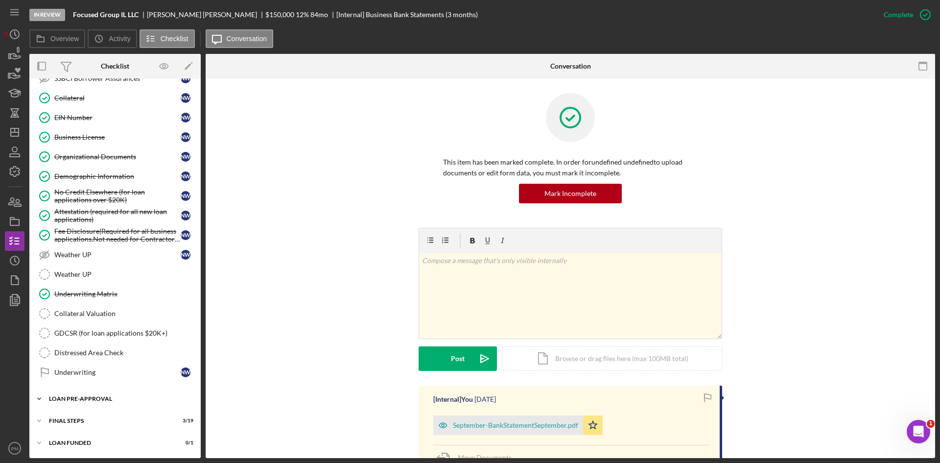
click at [102, 404] on div "Icon/Expander LOAN PRE-APPROVAL 1 / 2" at bounding box center [114, 399] width 171 height 20
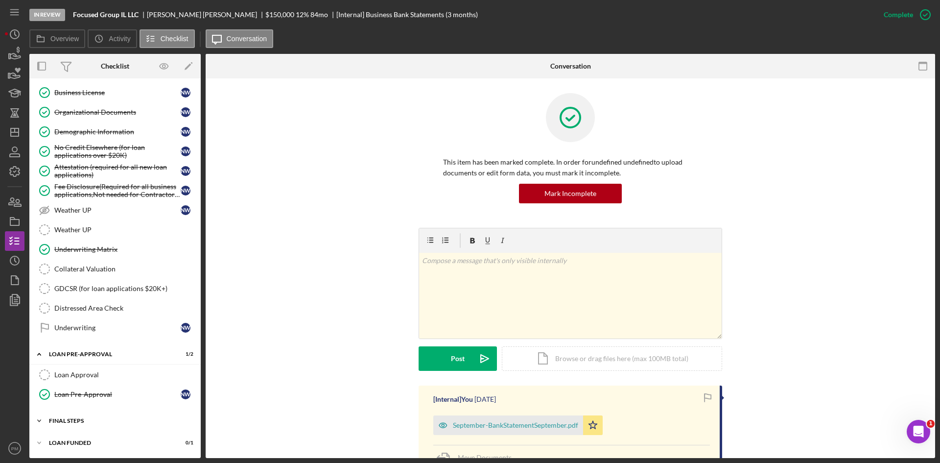
click at [84, 415] on div "Icon/Expander FINAL STEPS 3 / 19" at bounding box center [114, 421] width 171 height 20
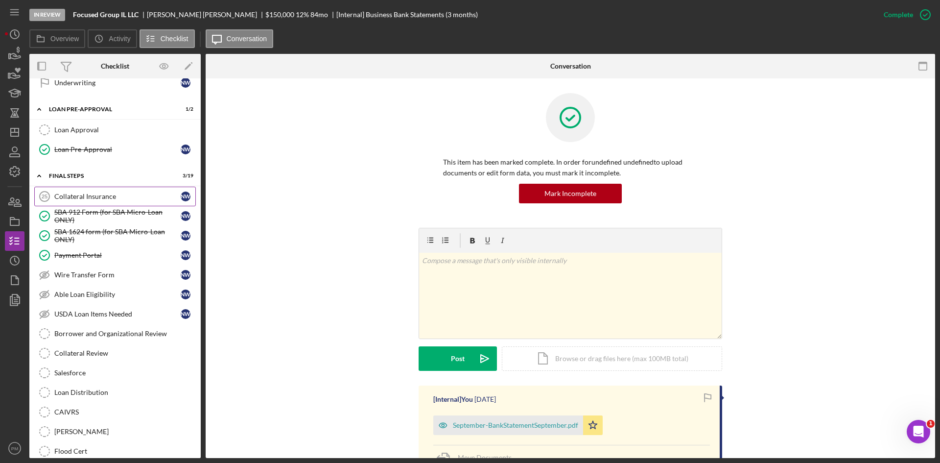
click at [79, 193] on div "Collateral Insurance" at bounding box center [117, 197] width 126 height 8
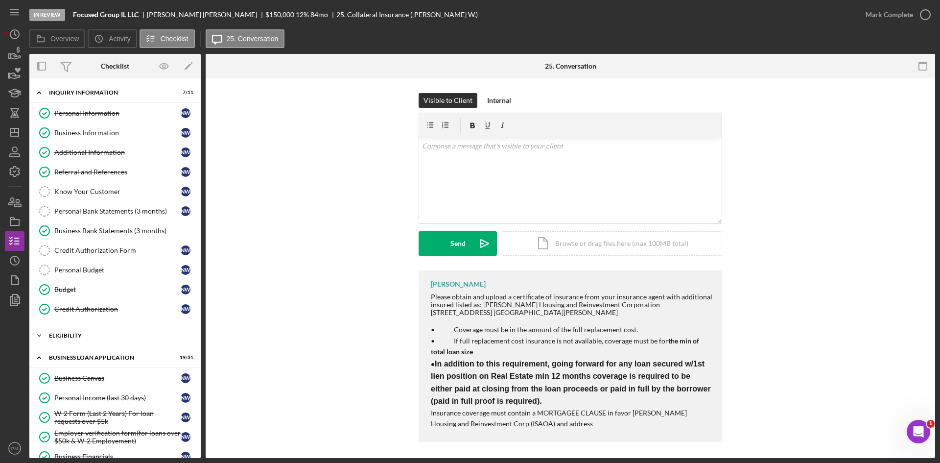
click at [78, 343] on div "Icon/Expander ELIGIBILITY 3 / 4" at bounding box center [114, 336] width 171 height 20
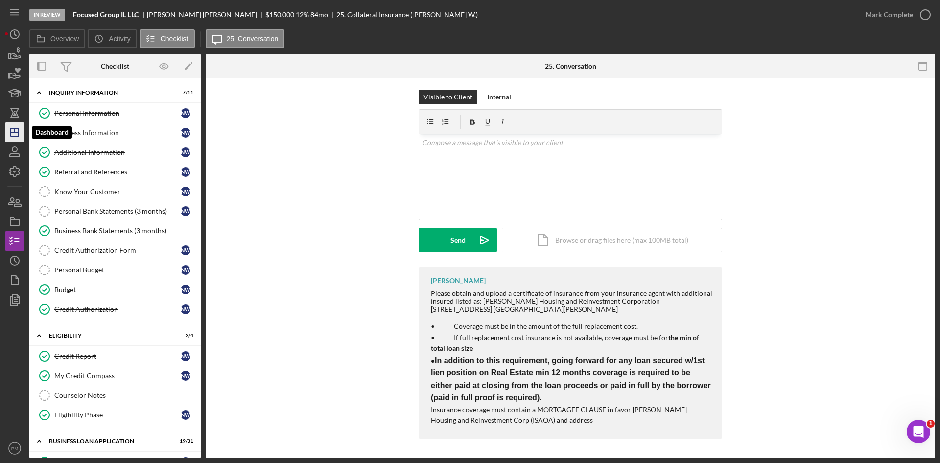
click at [20, 133] on icon "Icon/Dashboard" at bounding box center [14, 132] width 24 height 24
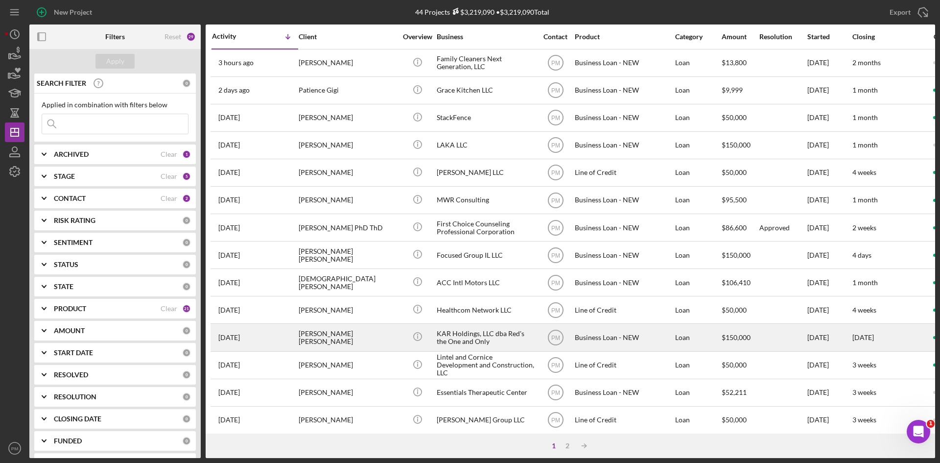
click at [319, 335] on div "[PERSON_NAME] [PERSON_NAME]" at bounding box center [348, 337] width 98 height 26
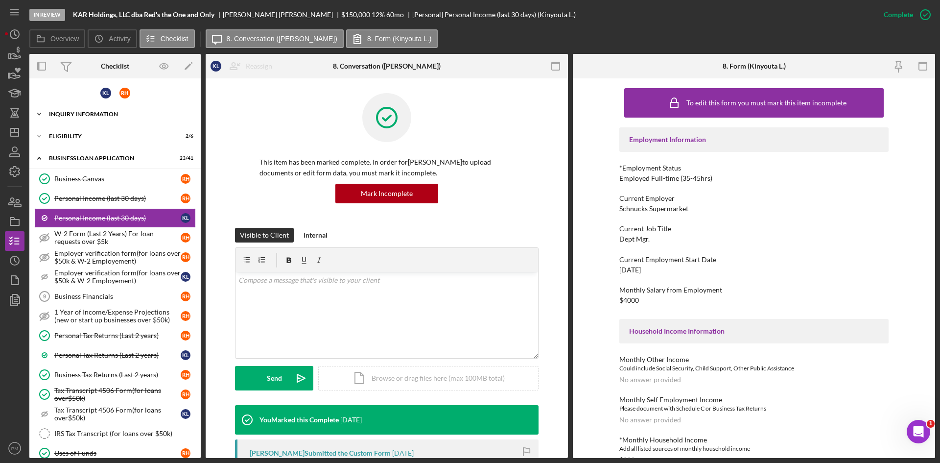
click at [104, 120] on div "Icon/Expander INQUIRY INFORMATION 7 / 18" at bounding box center [114, 114] width 171 height 20
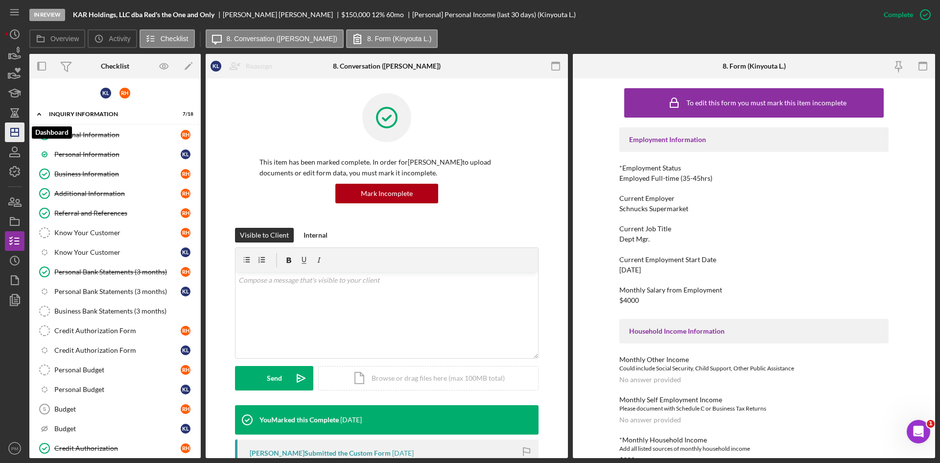
click at [6, 127] on icon "Icon/Dashboard" at bounding box center [14, 132] width 24 height 24
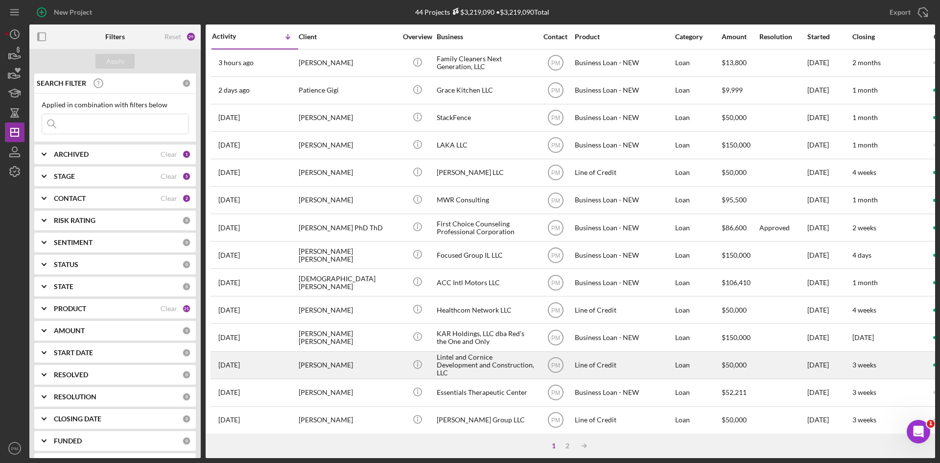
click at [326, 355] on div "[PERSON_NAME]" at bounding box center [348, 365] width 98 height 26
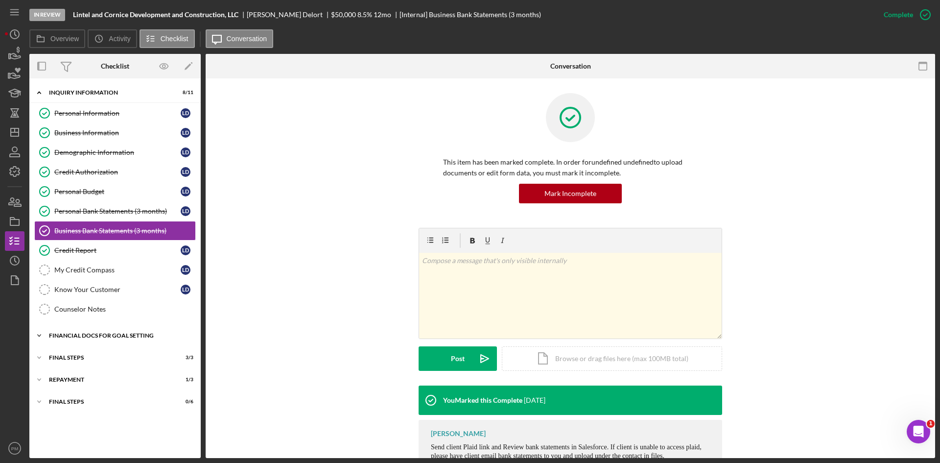
click at [86, 332] on div "Icon/Expander Financial Docs for Goal Setting 12 / 14" at bounding box center [114, 336] width 171 height 20
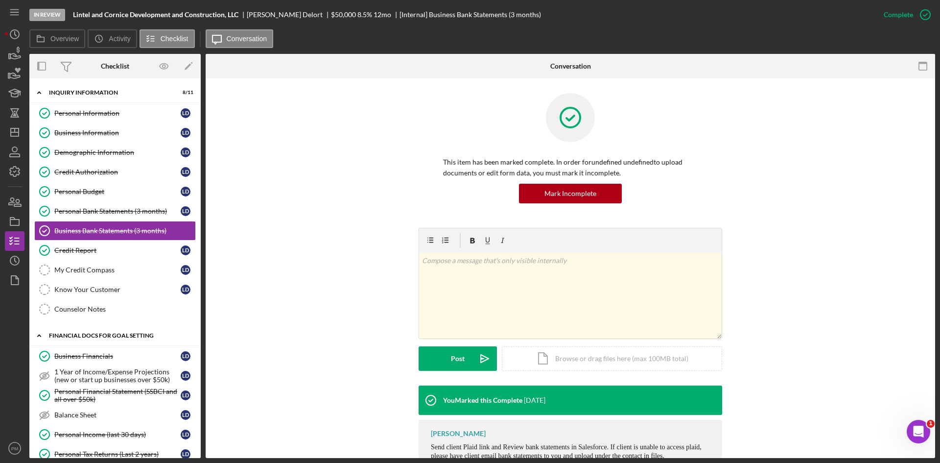
scroll to position [239, 0]
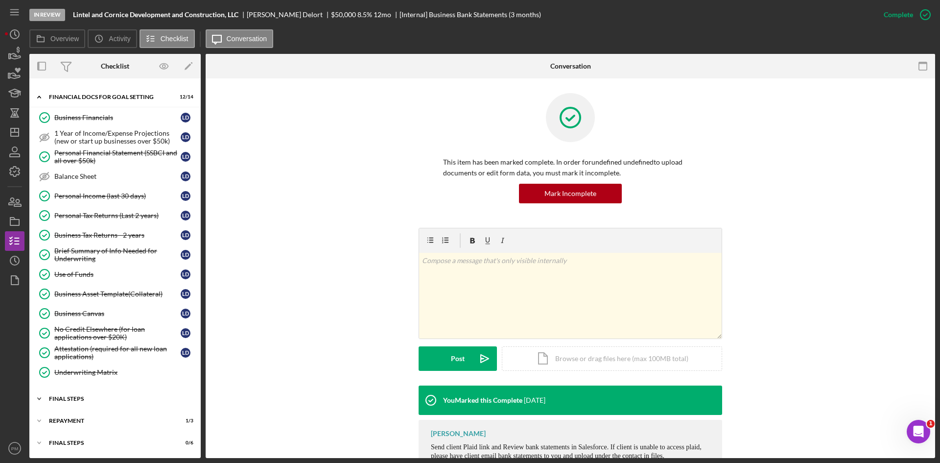
click at [62, 404] on div "Icon/Expander FINAL STEPS 3 / 3" at bounding box center [114, 399] width 171 height 20
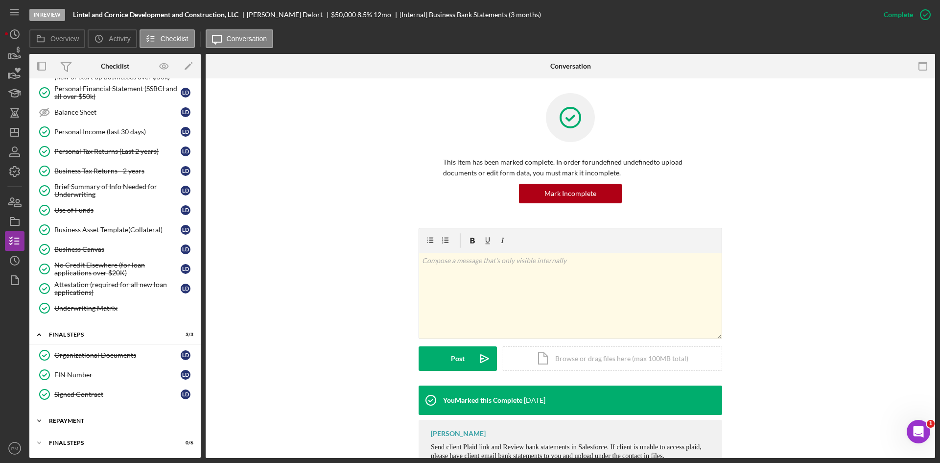
click at [71, 422] on div "Repayment" at bounding box center [119, 421] width 140 height 6
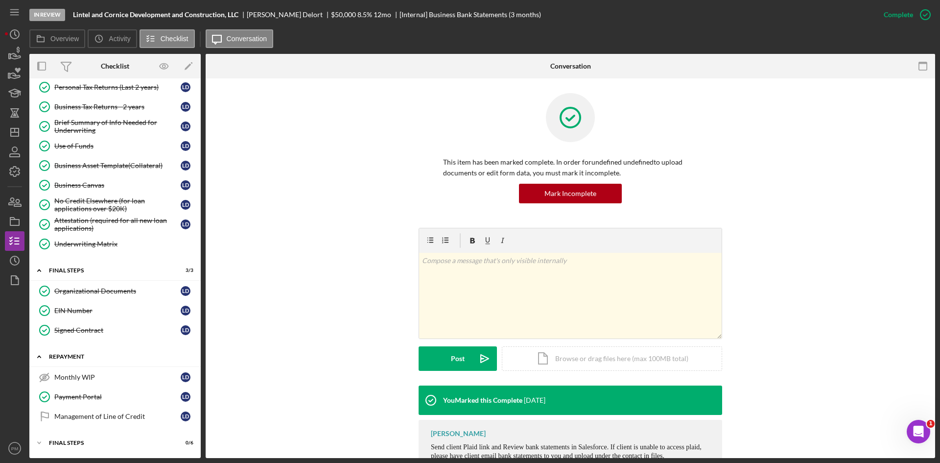
click at [88, 361] on div "Icon/Expander Repayment 1 / 3" at bounding box center [114, 357] width 171 height 20
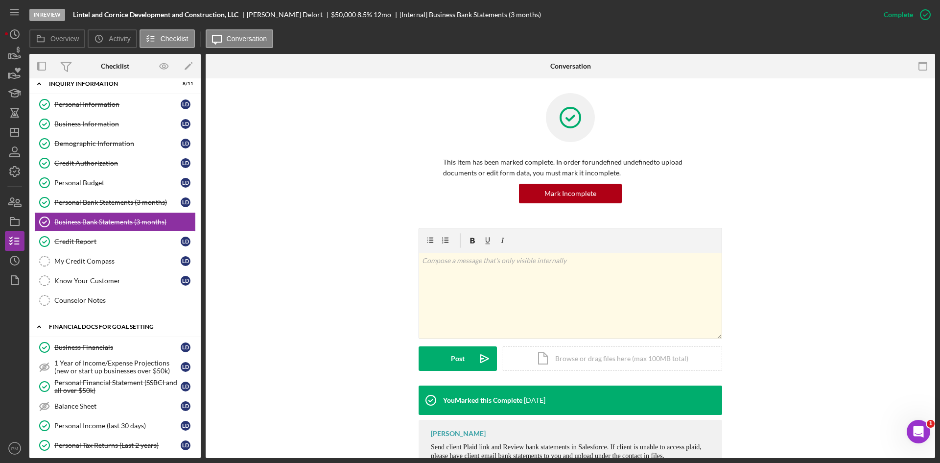
scroll to position [0, 0]
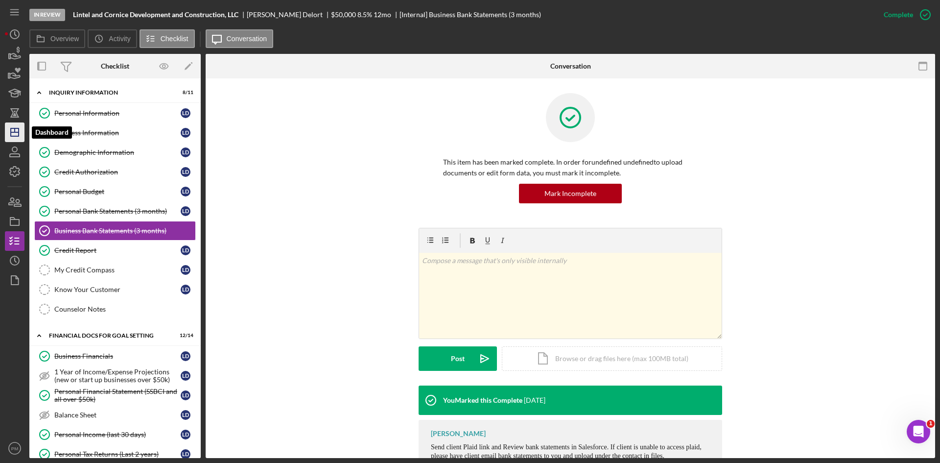
click at [15, 135] on icon "Icon/Dashboard" at bounding box center [14, 132] width 24 height 24
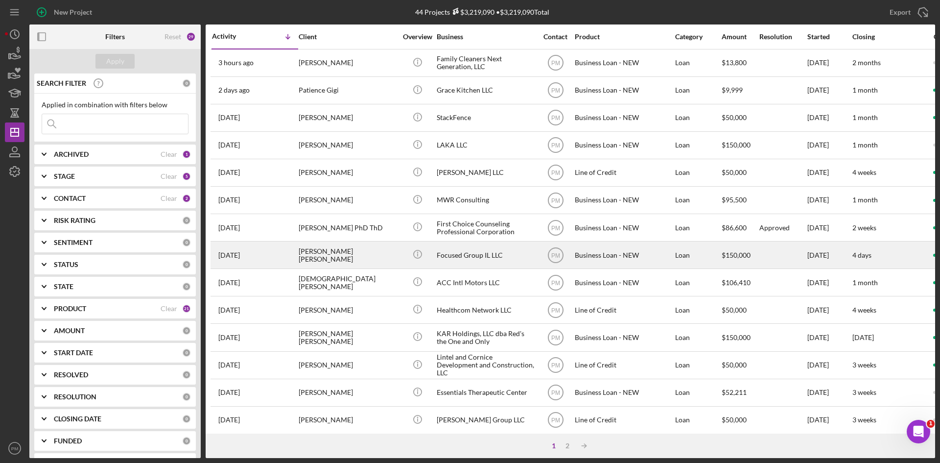
click at [329, 250] on div "[PERSON_NAME] [PERSON_NAME]" at bounding box center [348, 255] width 98 height 26
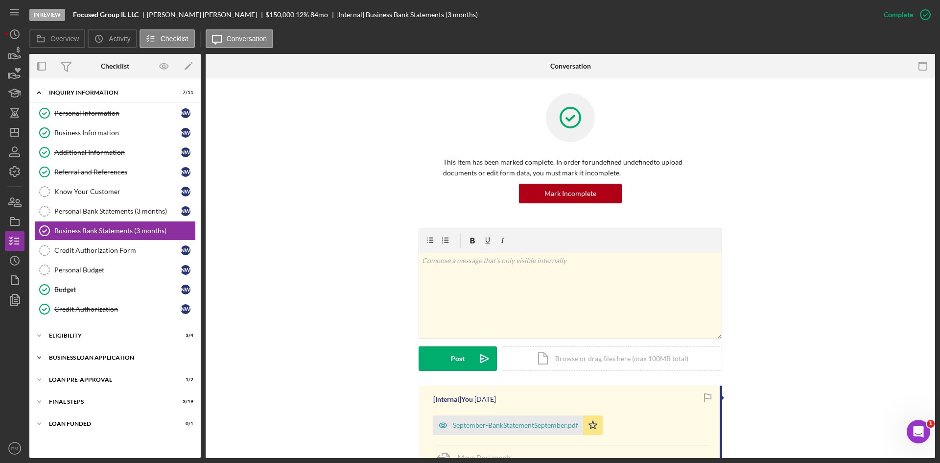
click at [84, 365] on div "Icon/Expander BUSINESS LOAN APPLICATION 19 / 31" at bounding box center [114, 358] width 171 height 20
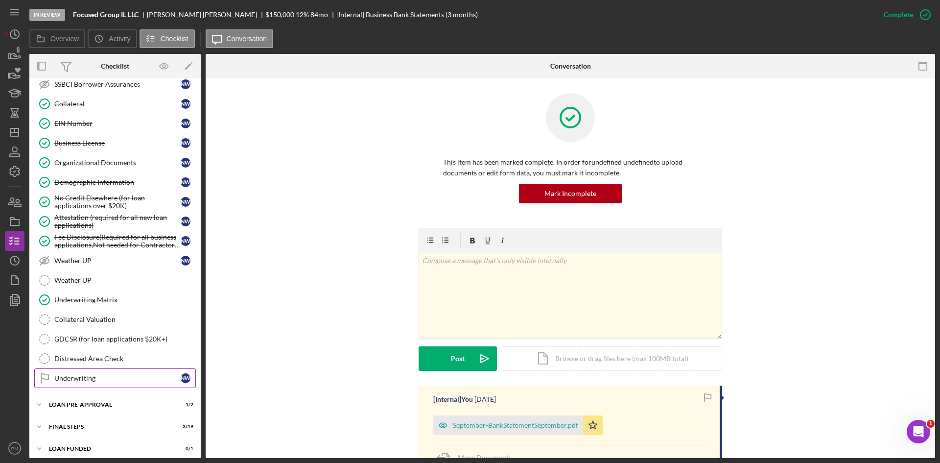
scroll to position [594, 0]
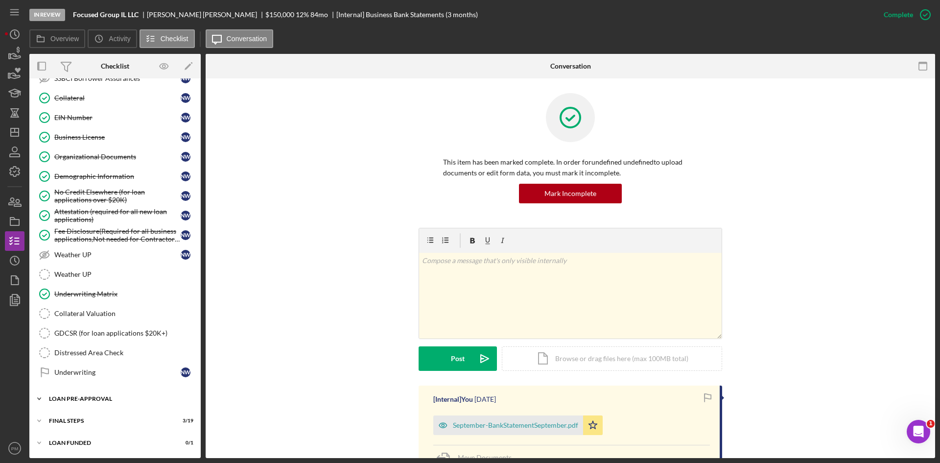
click at [80, 398] on div "LOAN PRE-APPROVAL" at bounding box center [119, 399] width 140 height 6
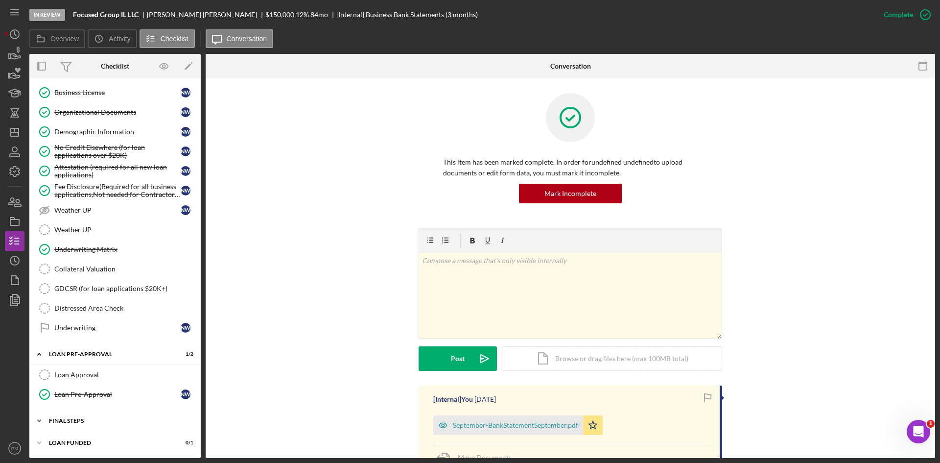
click at [70, 423] on div "FINAL STEPS" at bounding box center [119, 421] width 140 height 6
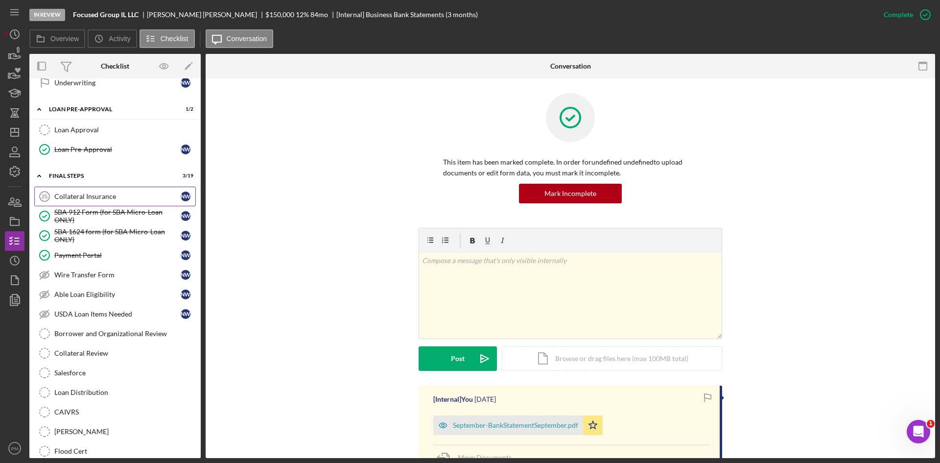
click at [76, 196] on div "Collateral Insurance" at bounding box center [117, 197] width 126 height 8
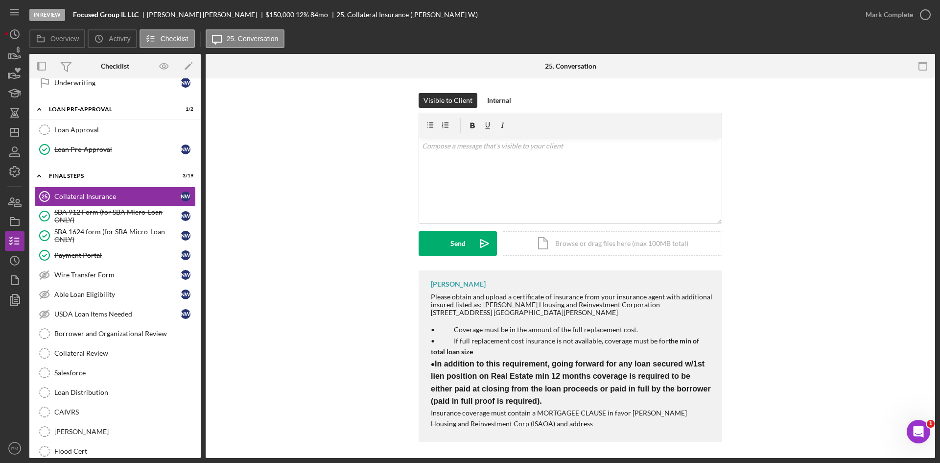
scroll to position [3, 0]
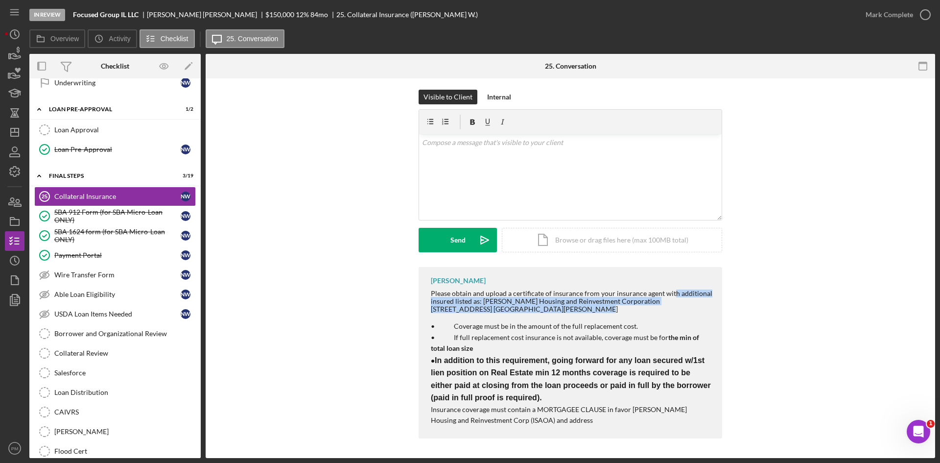
drag, startPoint x: 513, startPoint y: 308, endPoint x: 671, endPoint y: 290, distance: 158.2
click at [671, 290] on div "Please obtain and upload a certificate of insurance from your insurance agent w…" at bounding box center [572, 301] width 282 height 24
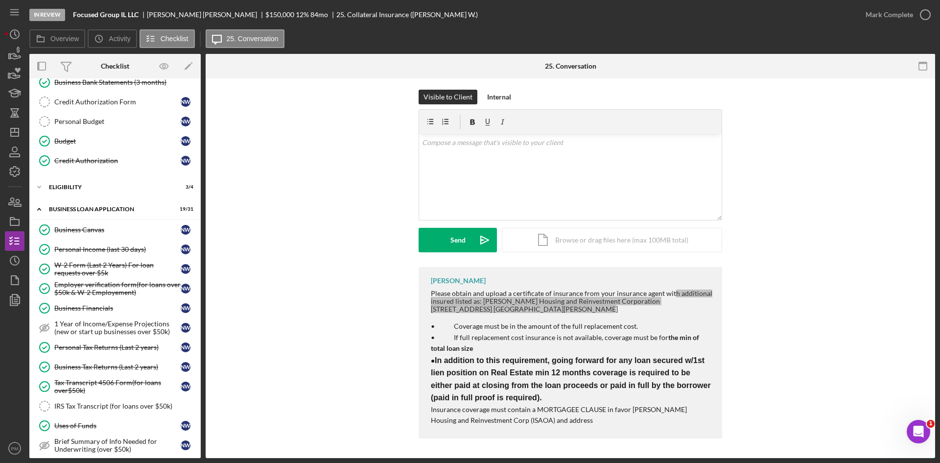
scroll to position [0, 0]
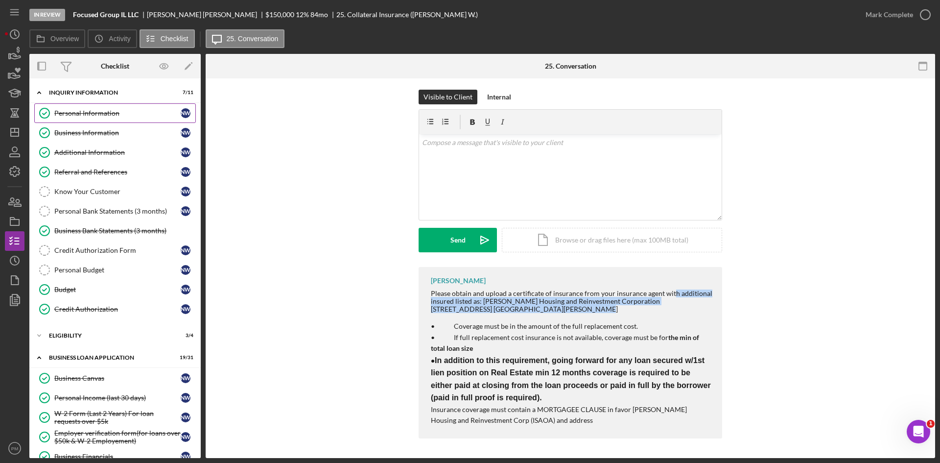
click at [61, 119] on link "Personal Information Personal Information N W" at bounding box center [115, 113] width 162 height 20
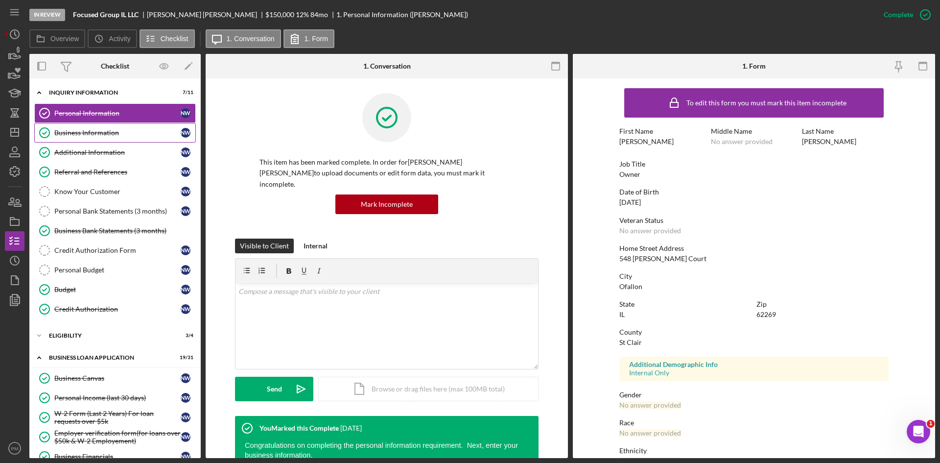
click at [103, 131] on div "Business Information" at bounding box center [117, 133] width 126 height 8
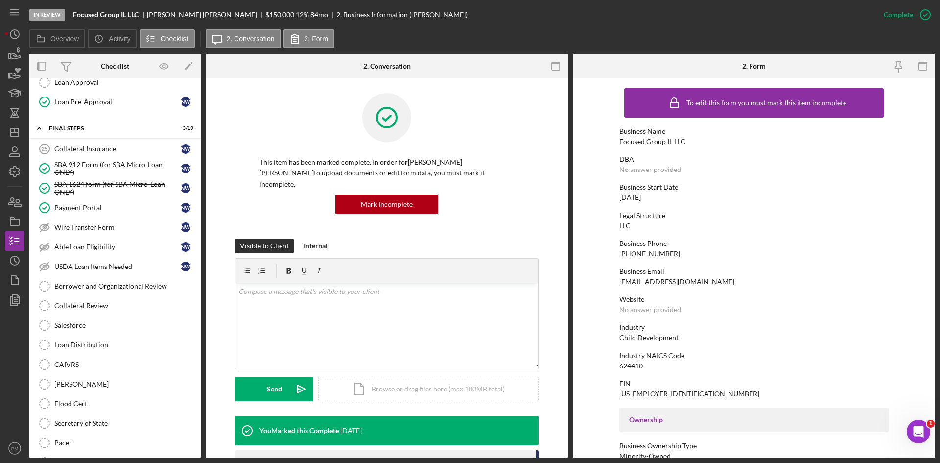
scroll to position [1016, 0]
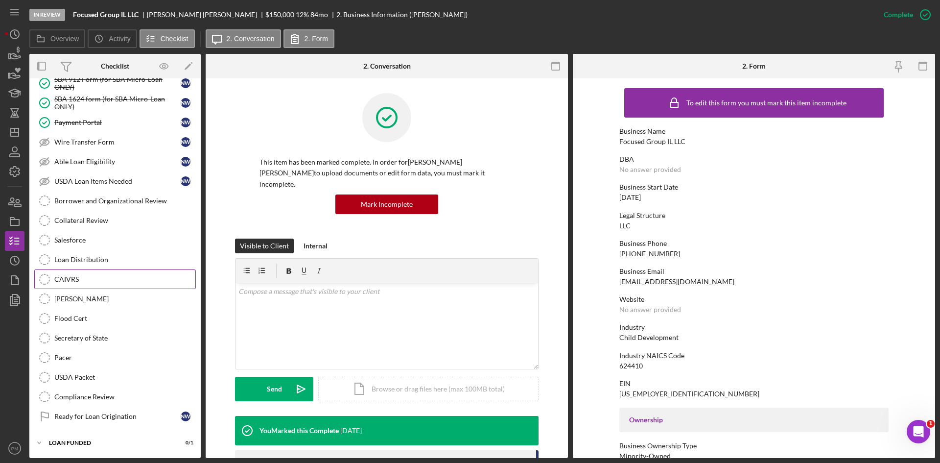
drag, startPoint x: 101, startPoint y: 331, endPoint x: 148, endPoint y: 280, distance: 69.0
click at [101, 331] on link "Secretary of State Secretary of State" at bounding box center [115, 338] width 162 height 20
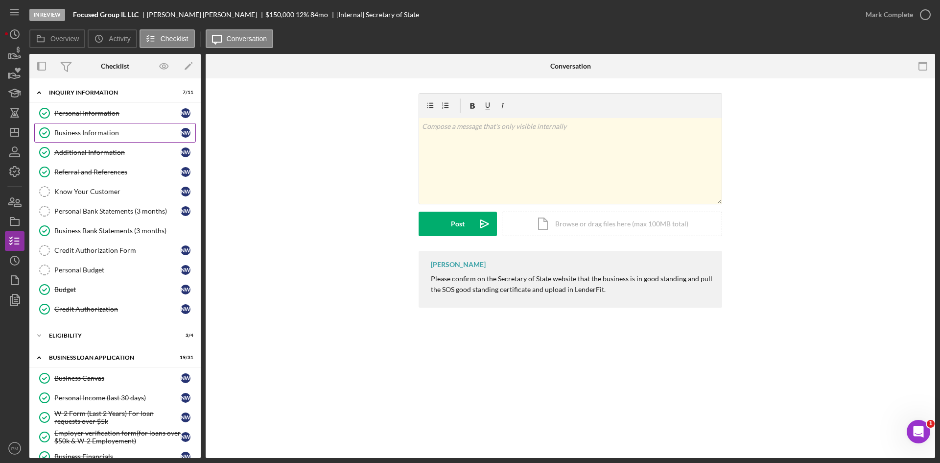
click at [65, 138] on link "Business Information Business Information N W" at bounding box center [115, 133] width 162 height 20
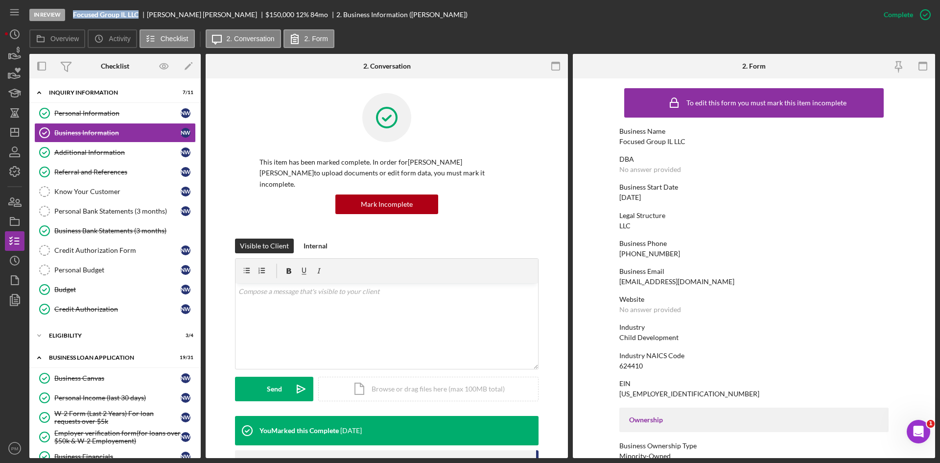
drag, startPoint x: 140, startPoint y: 13, endPoint x: 70, endPoint y: 15, distance: 70.1
click at [70, 15] on div "In Review Focused Group IL LLC [PERSON_NAME] [PERSON_NAME] $150,000 $150,000 12…" at bounding box center [451, 14] width 845 height 29
copy b "Focused Group IL LLC"
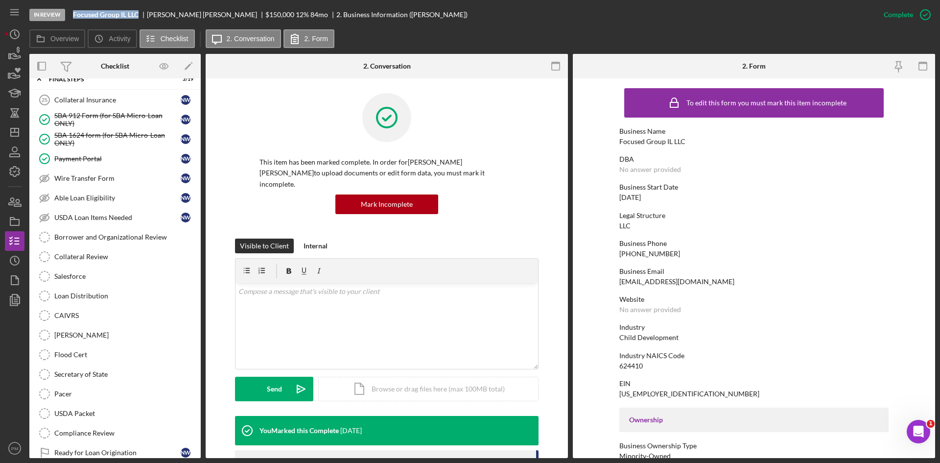
scroll to position [1016, 0]
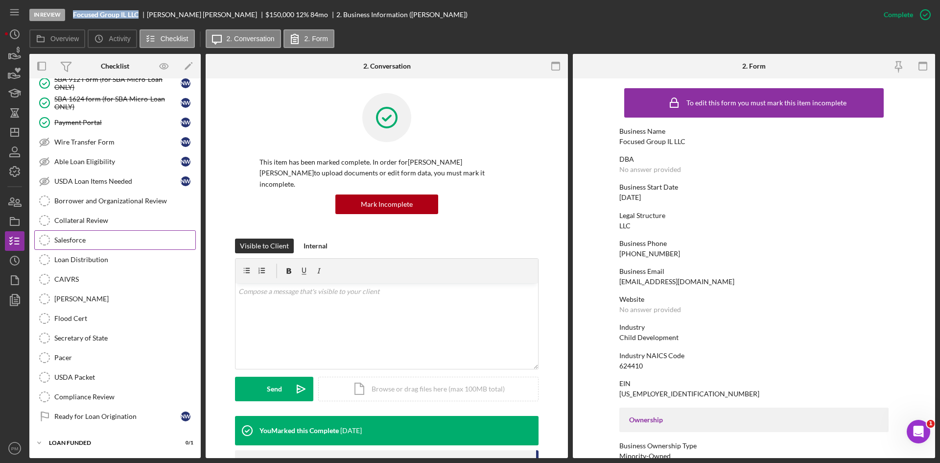
click at [86, 234] on link "Salesforce Salesforce" at bounding box center [115, 240] width 162 height 20
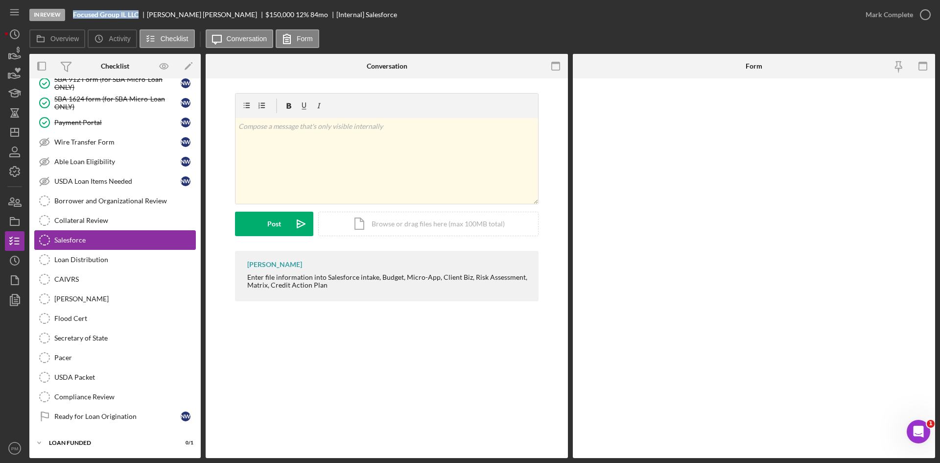
scroll to position [1016, 0]
click at [120, 337] on div "Secretary of State" at bounding box center [124, 338] width 141 height 8
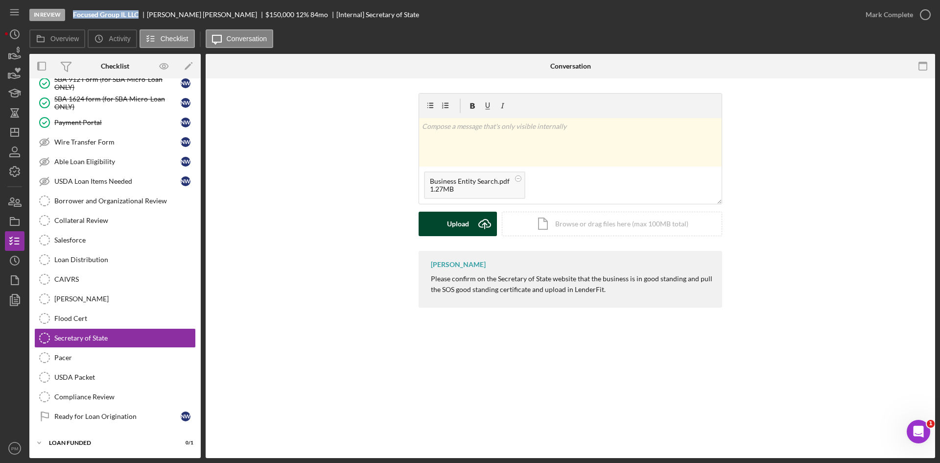
click at [471, 223] on button "Upload Icon/Upload" at bounding box center [458, 224] width 78 height 24
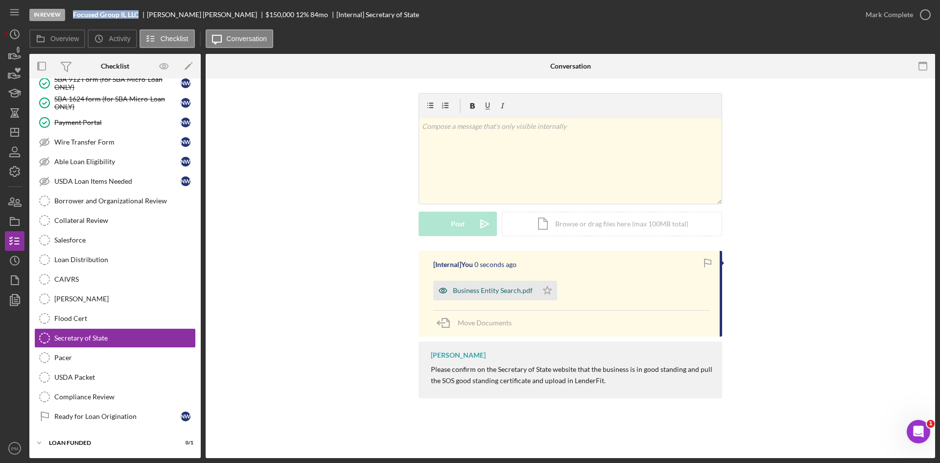
click at [512, 286] on div "Business Entity Search.pdf" at bounding box center [486, 291] width 104 height 20
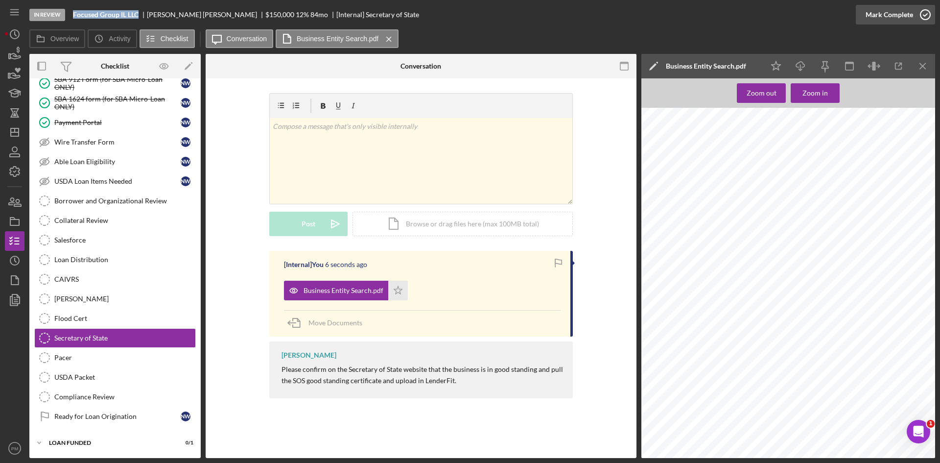
click at [912, 18] on div "Mark Complete" at bounding box center [890, 15] width 48 height 20
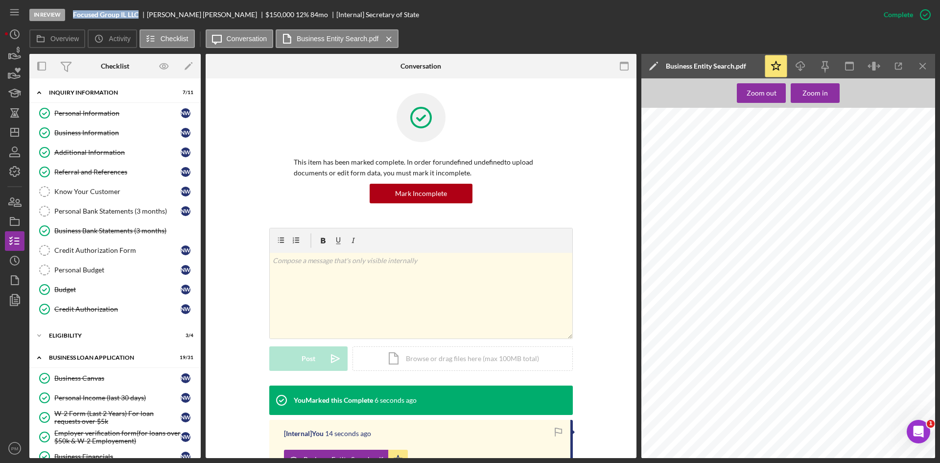
scroll to position [147, 0]
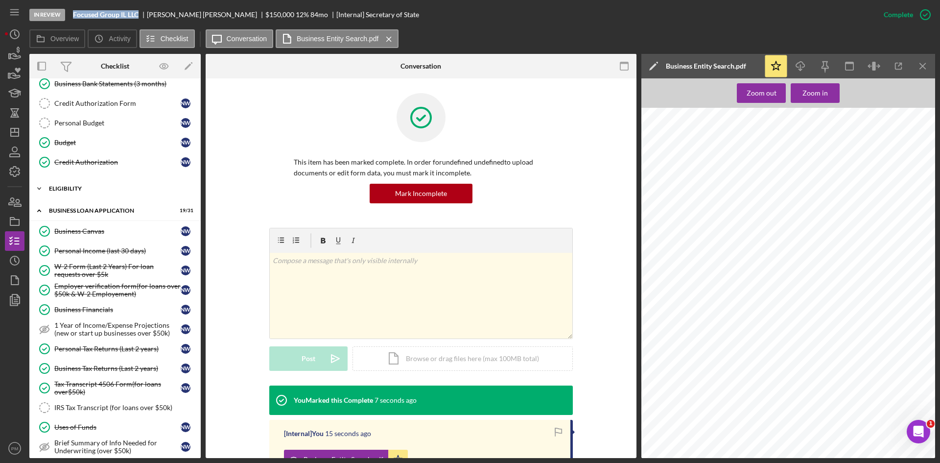
click at [60, 188] on div "ELIGIBILITY" at bounding box center [119, 189] width 140 height 6
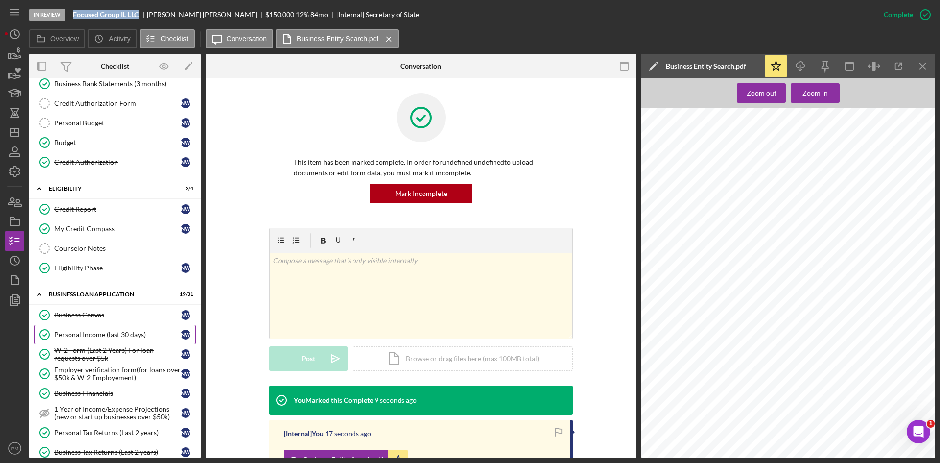
click at [77, 338] on div "Personal Income (last 30 days)" at bounding box center [117, 335] width 126 height 8
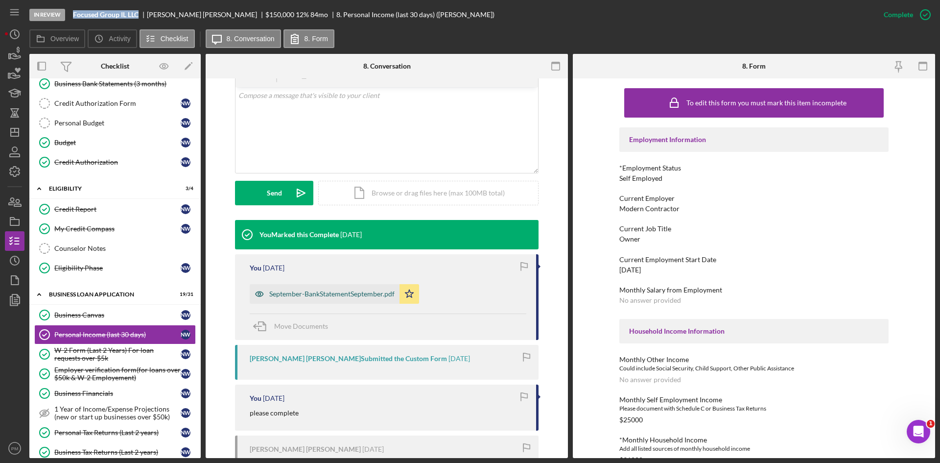
click at [343, 290] on div "September-BankStatementSeptember.pdf" at bounding box center [331, 294] width 125 height 8
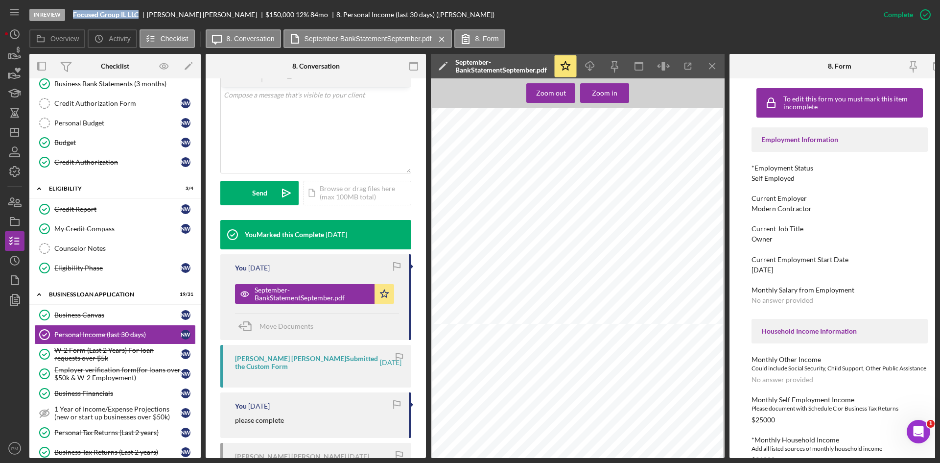
scroll to position [49, 0]
click at [706, 65] on icon "Icon/Menu Close" at bounding box center [713, 66] width 22 height 22
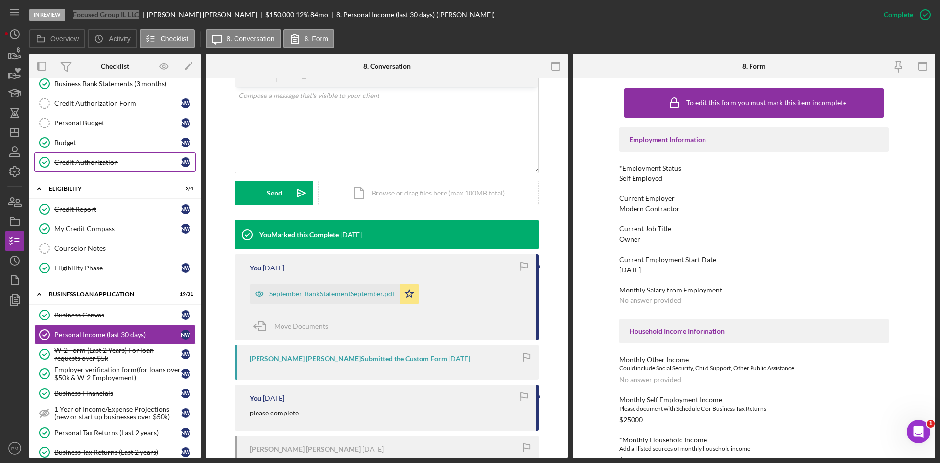
scroll to position [0, 0]
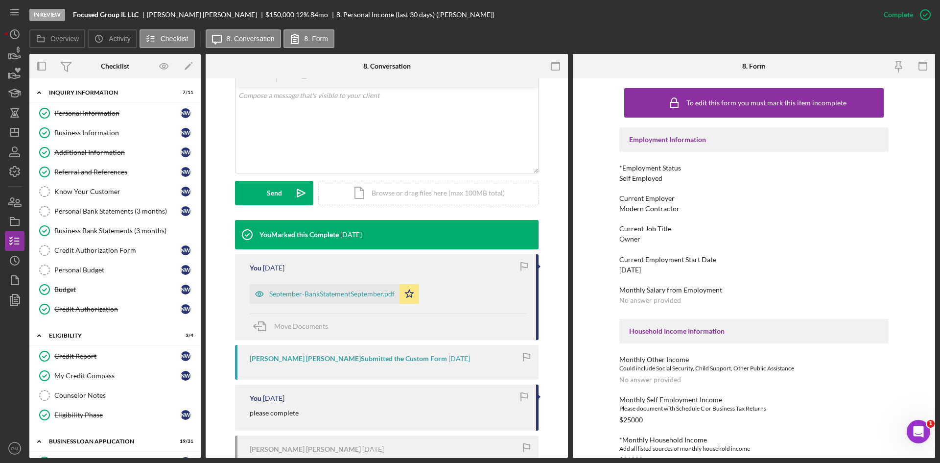
click at [465, 35] on div "Overview Icon/History Activity Checklist Icon/Message 8. Conversation 8. Form" at bounding box center [482, 39] width 906 height 20
click at [593, 401] on div "To edit this form you must mark this item incomplete Employment Information *Em…" at bounding box center [754, 268] width 362 height 380
click at [599, 368] on div "To edit this form you must mark this item incomplete Employment Information *Em…" at bounding box center [754, 268] width 362 height 380
drag, startPoint x: 20, startPoint y: 136, endPoint x: 20, endPoint y: 127, distance: 8.8
click at [20, 136] on icon "Icon/Dashboard" at bounding box center [14, 132] width 24 height 24
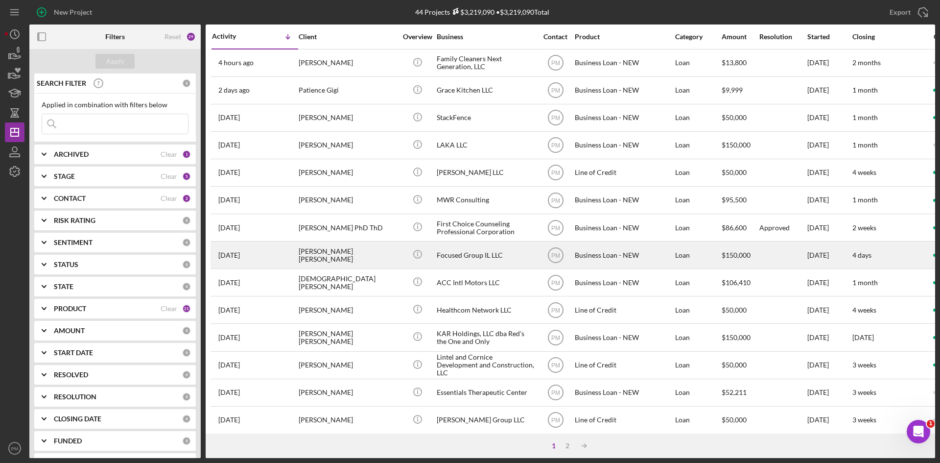
click at [317, 251] on div "[PERSON_NAME] [PERSON_NAME]" at bounding box center [348, 255] width 98 height 26
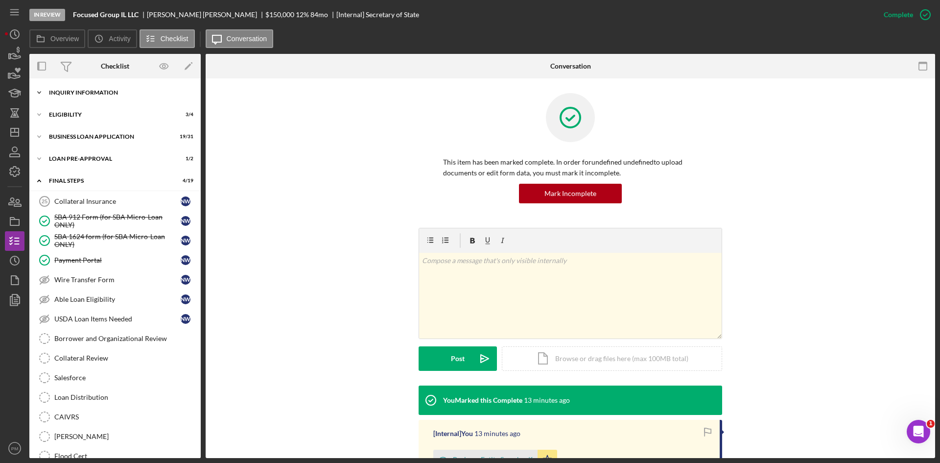
click at [126, 93] on div "INQUIRY INFORMATION" at bounding box center [119, 93] width 140 height 6
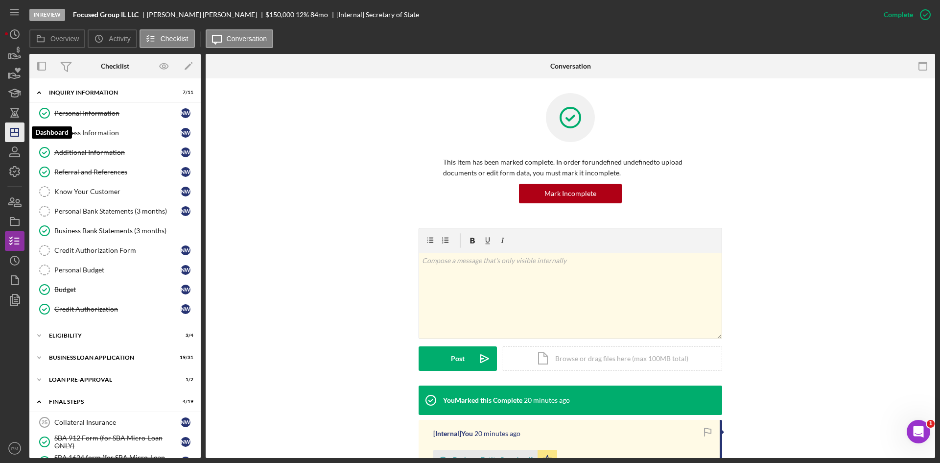
drag, startPoint x: 13, startPoint y: 127, endPoint x: 24, endPoint y: 127, distance: 10.3
click at [13, 127] on icon "Icon/Dashboard" at bounding box center [14, 132] width 24 height 24
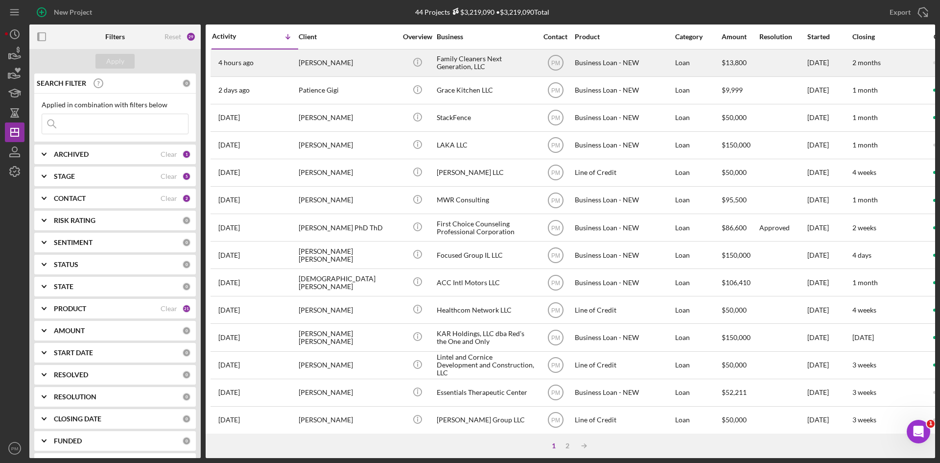
click at [298, 66] on td "4 hours ago [PERSON_NAME]" at bounding box center [255, 62] width 87 height 27
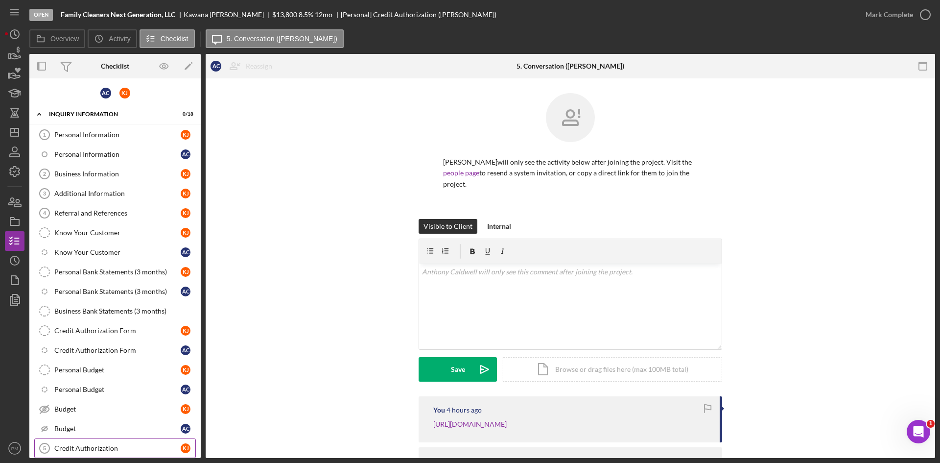
scroll to position [140, 0]
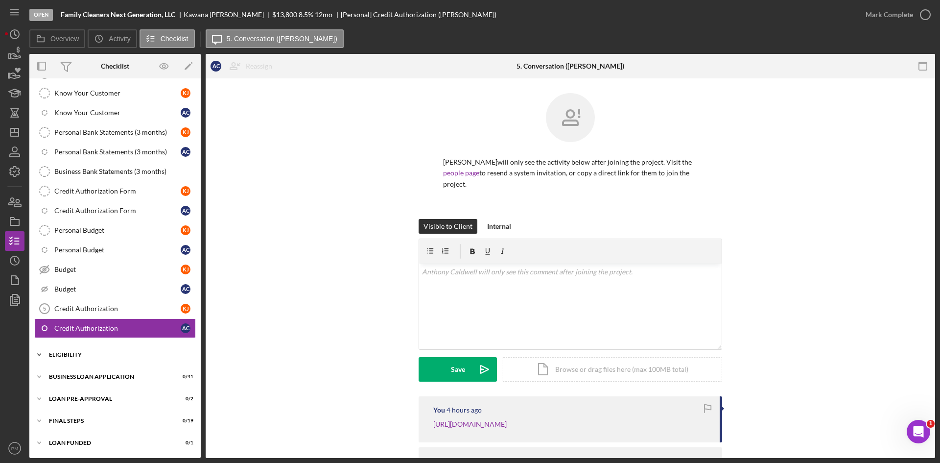
click at [97, 352] on div "ELIGIBILITY" at bounding box center [119, 355] width 140 height 6
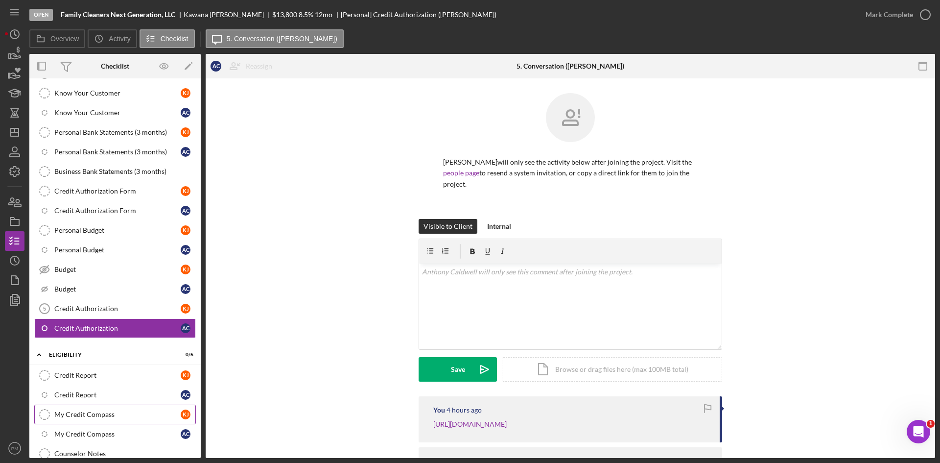
scroll to position [263, 0]
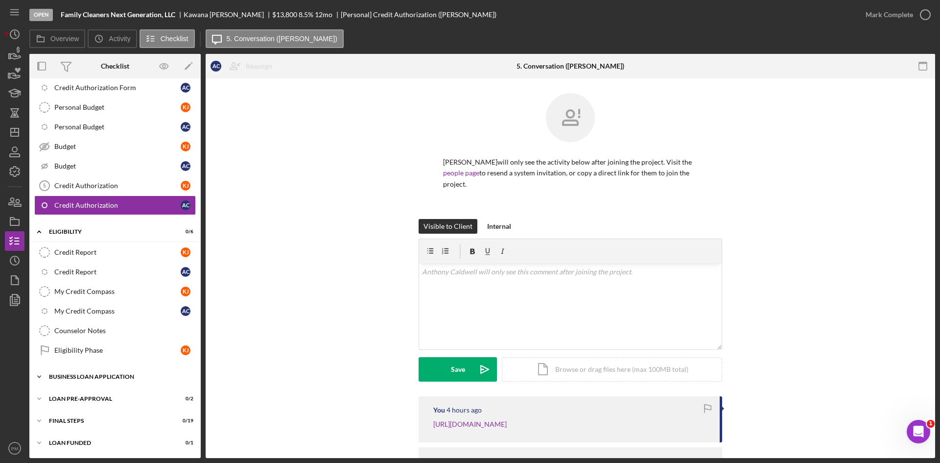
click at [108, 375] on div "Icon/Expander BUSINESS LOAN APPLICATION 0 / 41" at bounding box center [114, 377] width 171 height 20
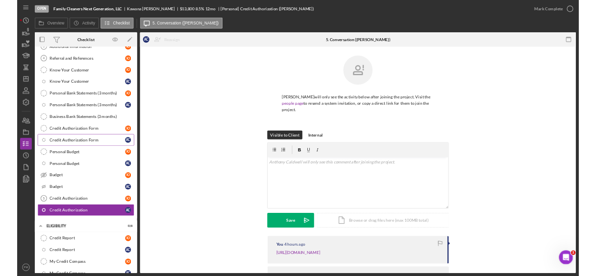
scroll to position [0, 0]
